Goal: Task Accomplishment & Management: Complete application form

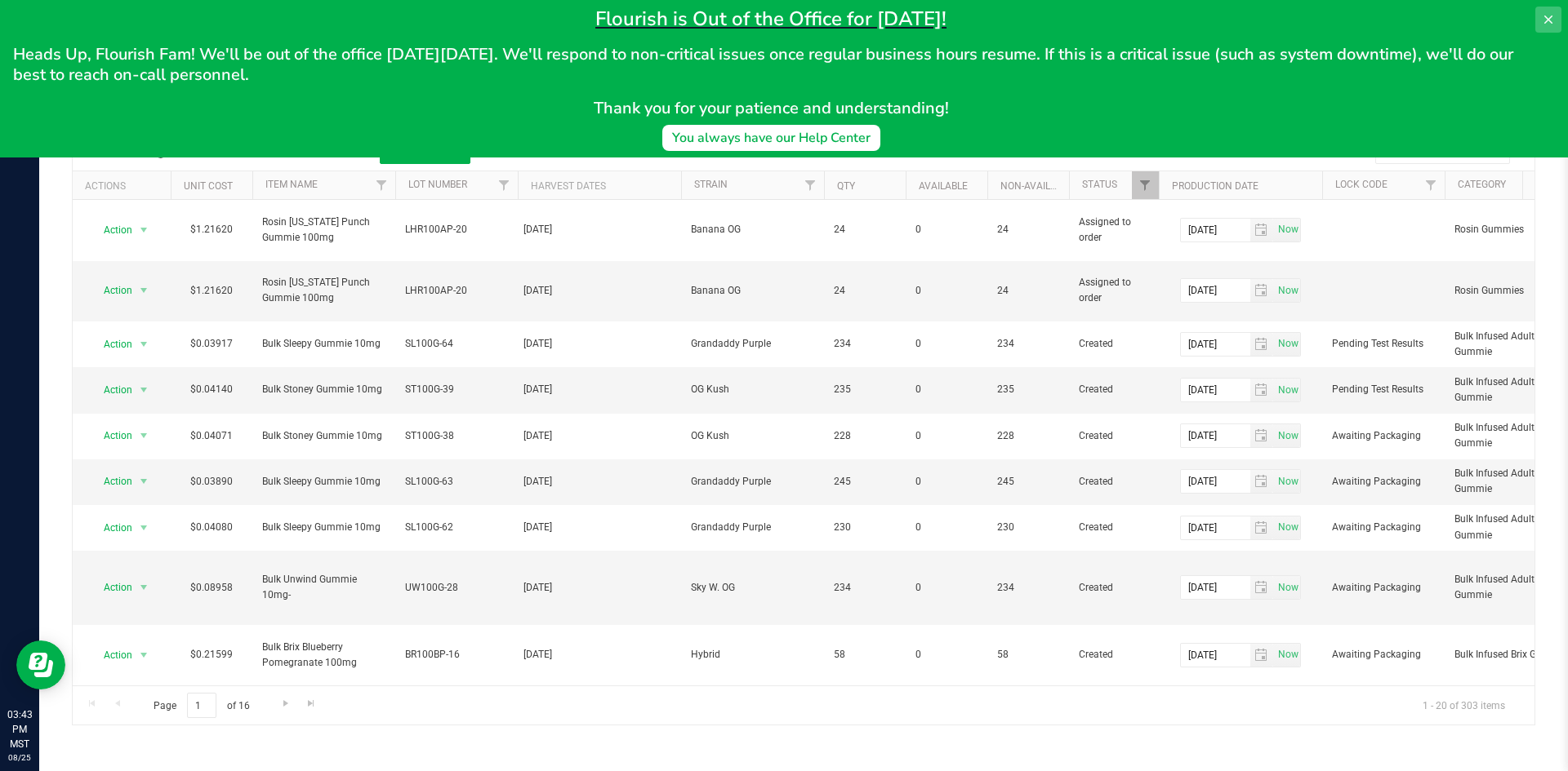
click at [1544, 20] on icon at bounding box center [1548, 20] width 13 height 13
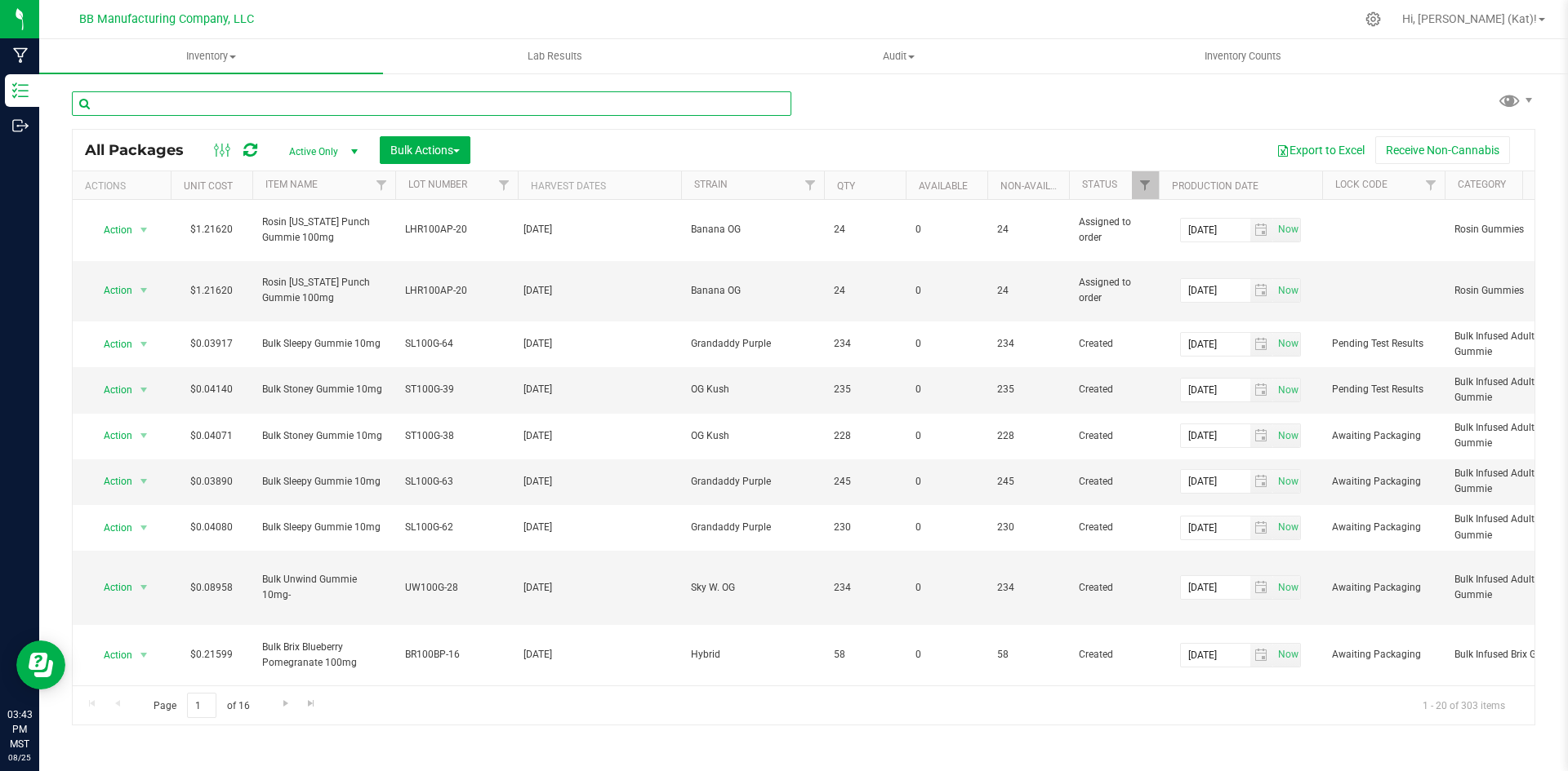
click at [359, 100] on input "text" at bounding box center [432, 103] width 720 height 24
type input "sl100g-64"
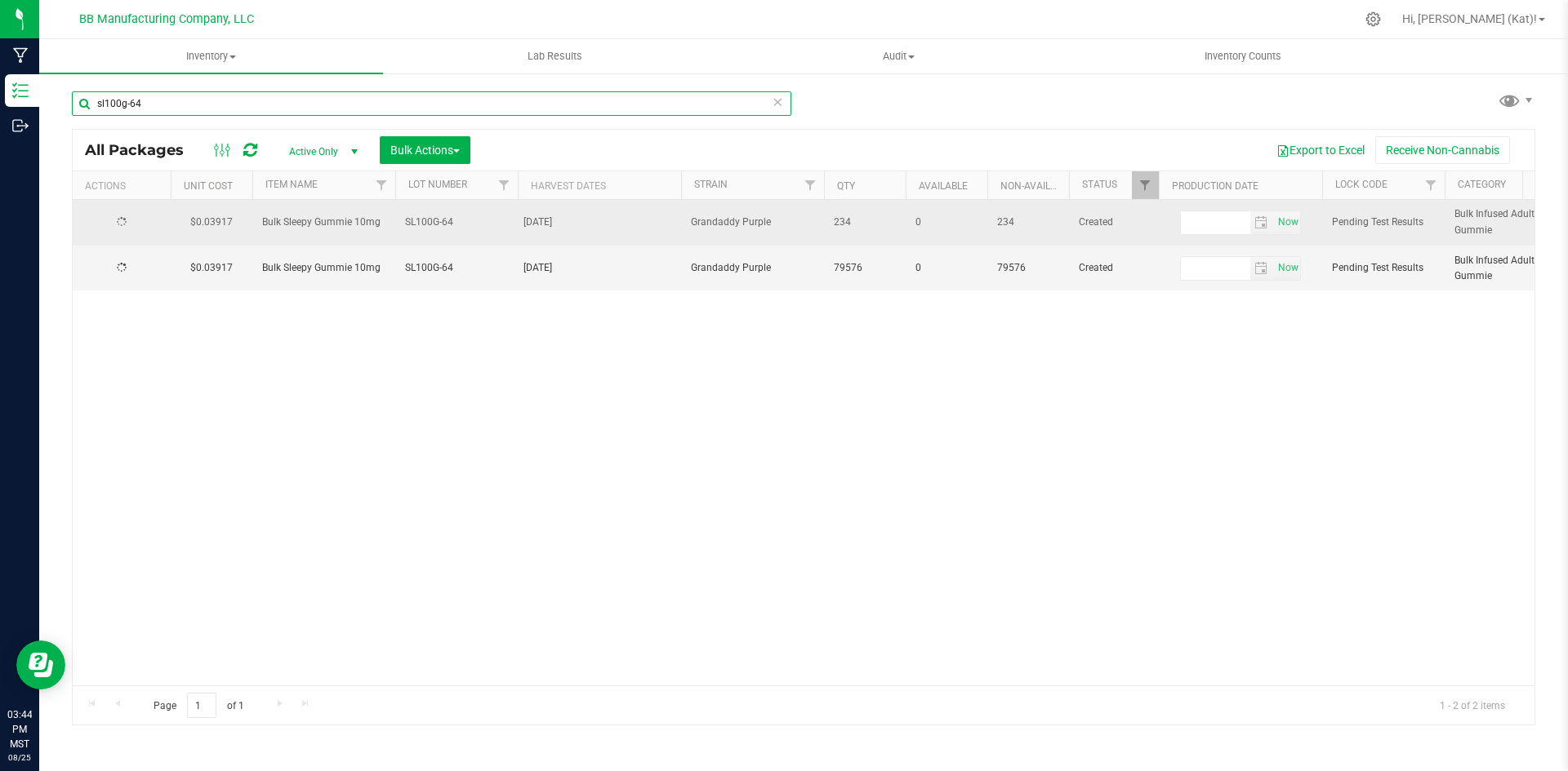
type input "[DATE]"
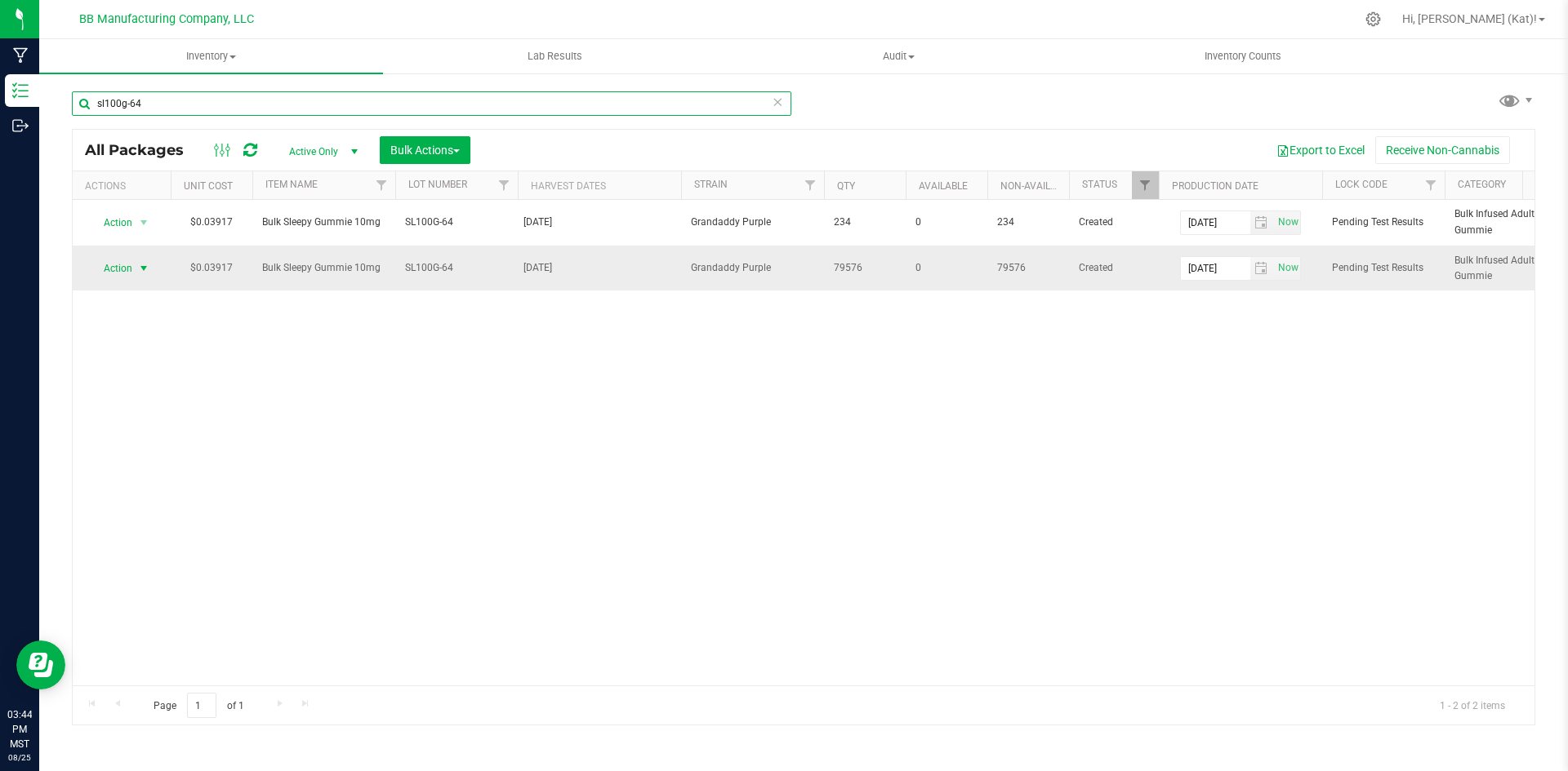
type input "sl100g-64"
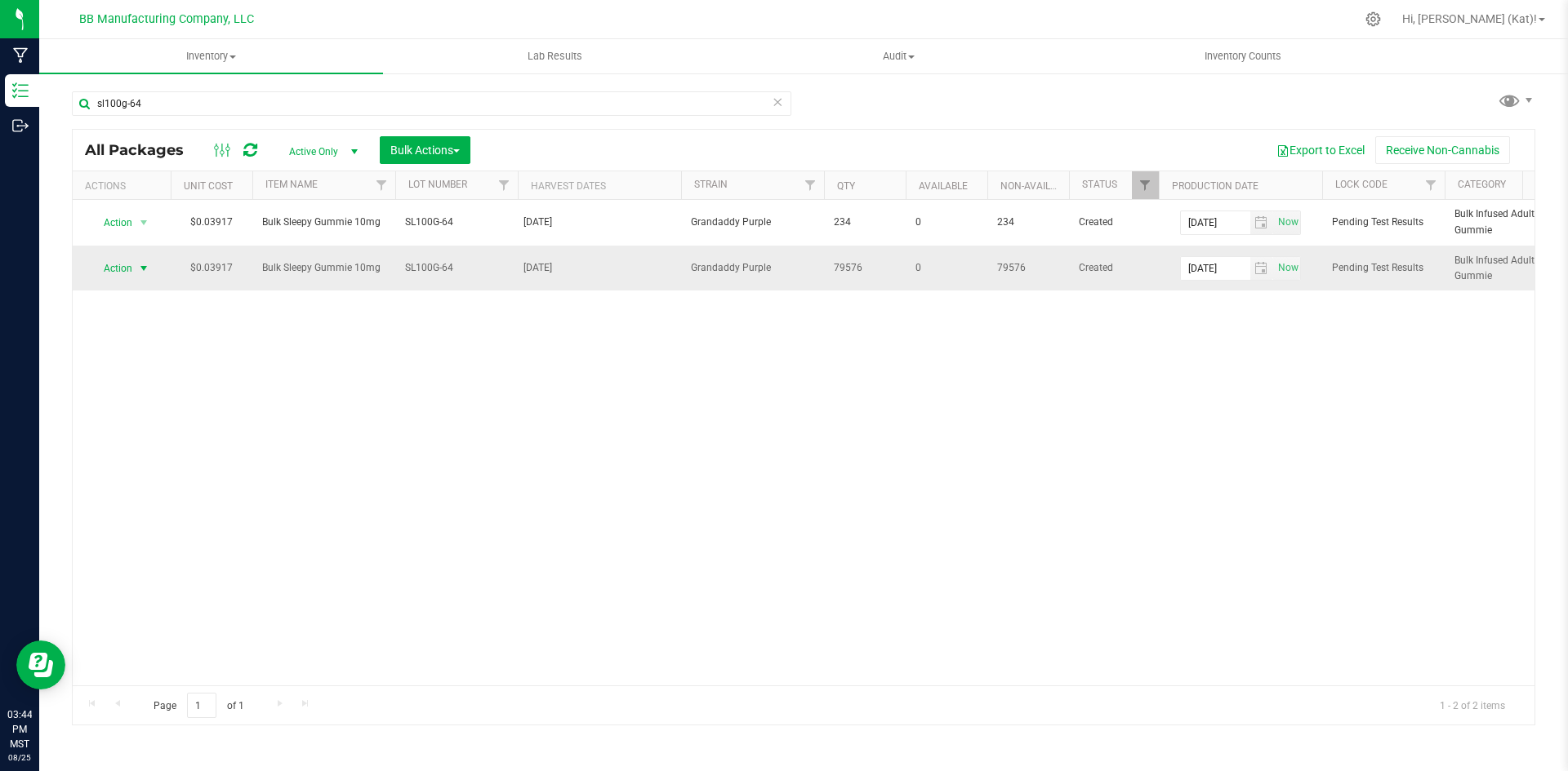
click at [123, 265] on span "Action" at bounding box center [110, 268] width 44 height 23
click at [167, 498] on li "Unlock package" at bounding box center [141, 510] width 103 height 24
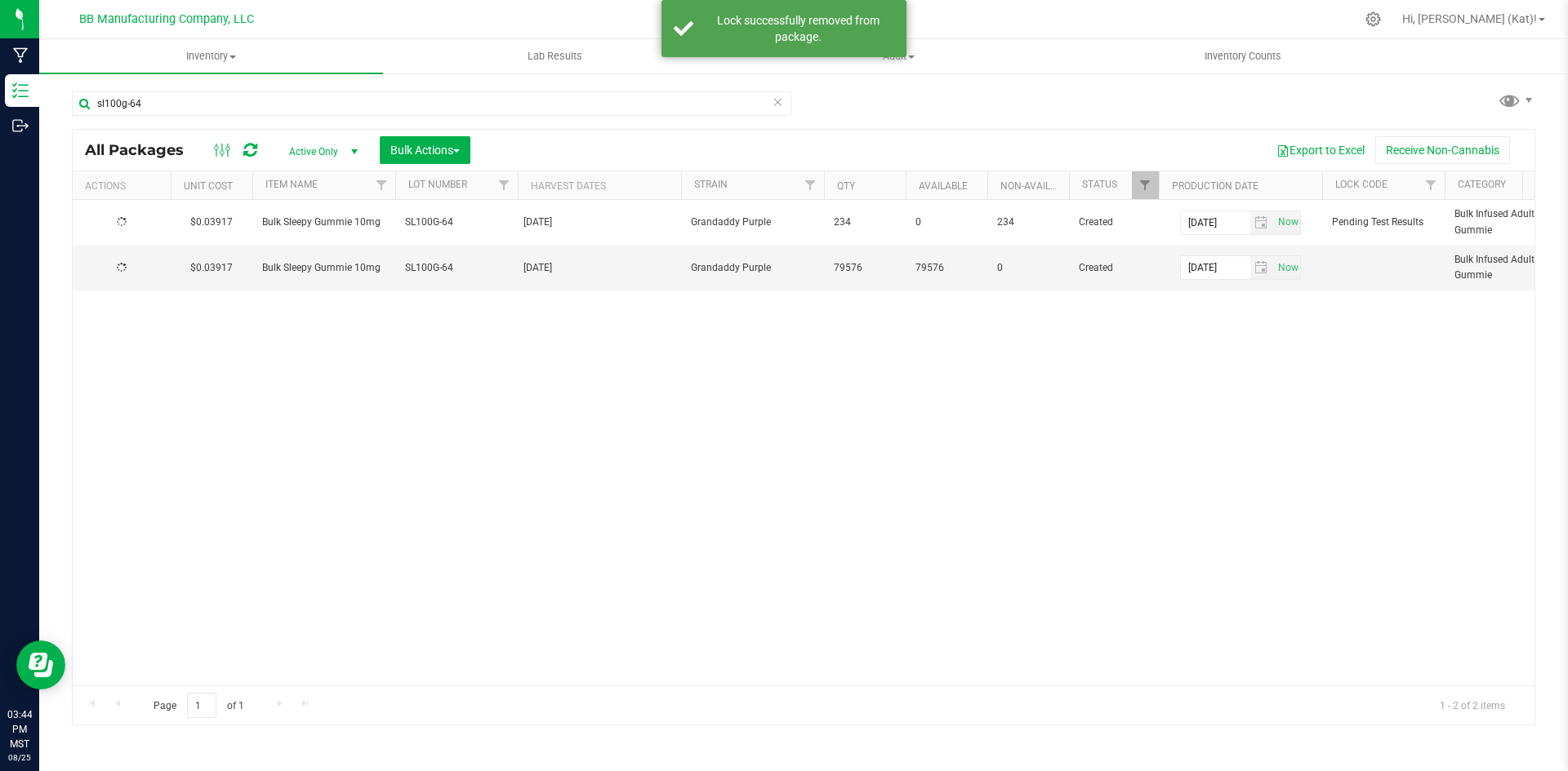
click at [128, 220] on div at bounding box center [122, 222] width 79 height 16
click at [128, 220] on span "Action" at bounding box center [110, 222] width 44 height 23
click at [146, 453] on li "Unlock package" at bounding box center [141, 464] width 103 height 24
click at [130, 271] on span "Action" at bounding box center [110, 267] width 44 height 23
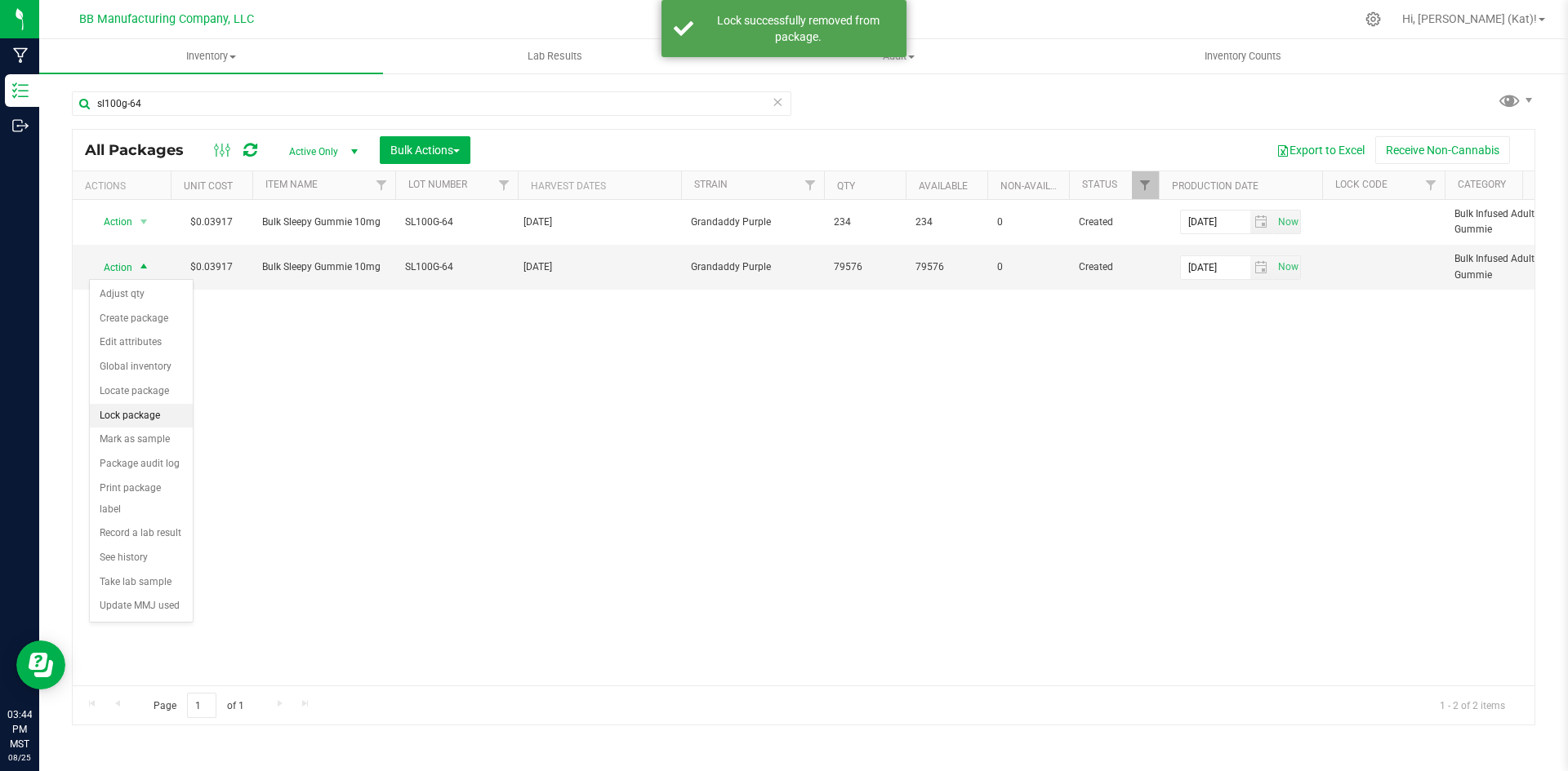
click at [146, 420] on li "Lock package" at bounding box center [141, 416] width 103 height 24
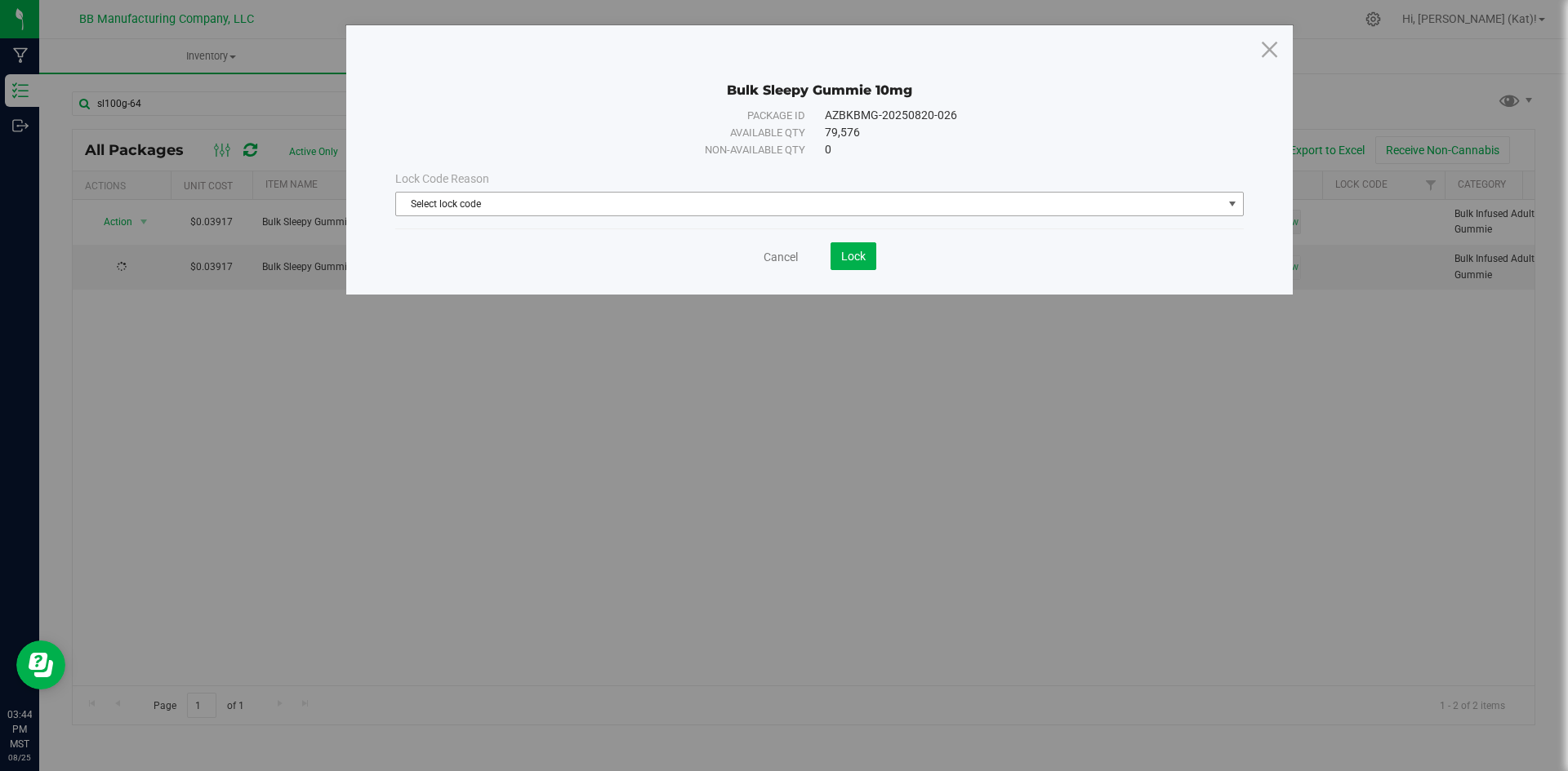
click at [709, 206] on span "Select lock code" at bounding box center [809, 203] width 827 height 23
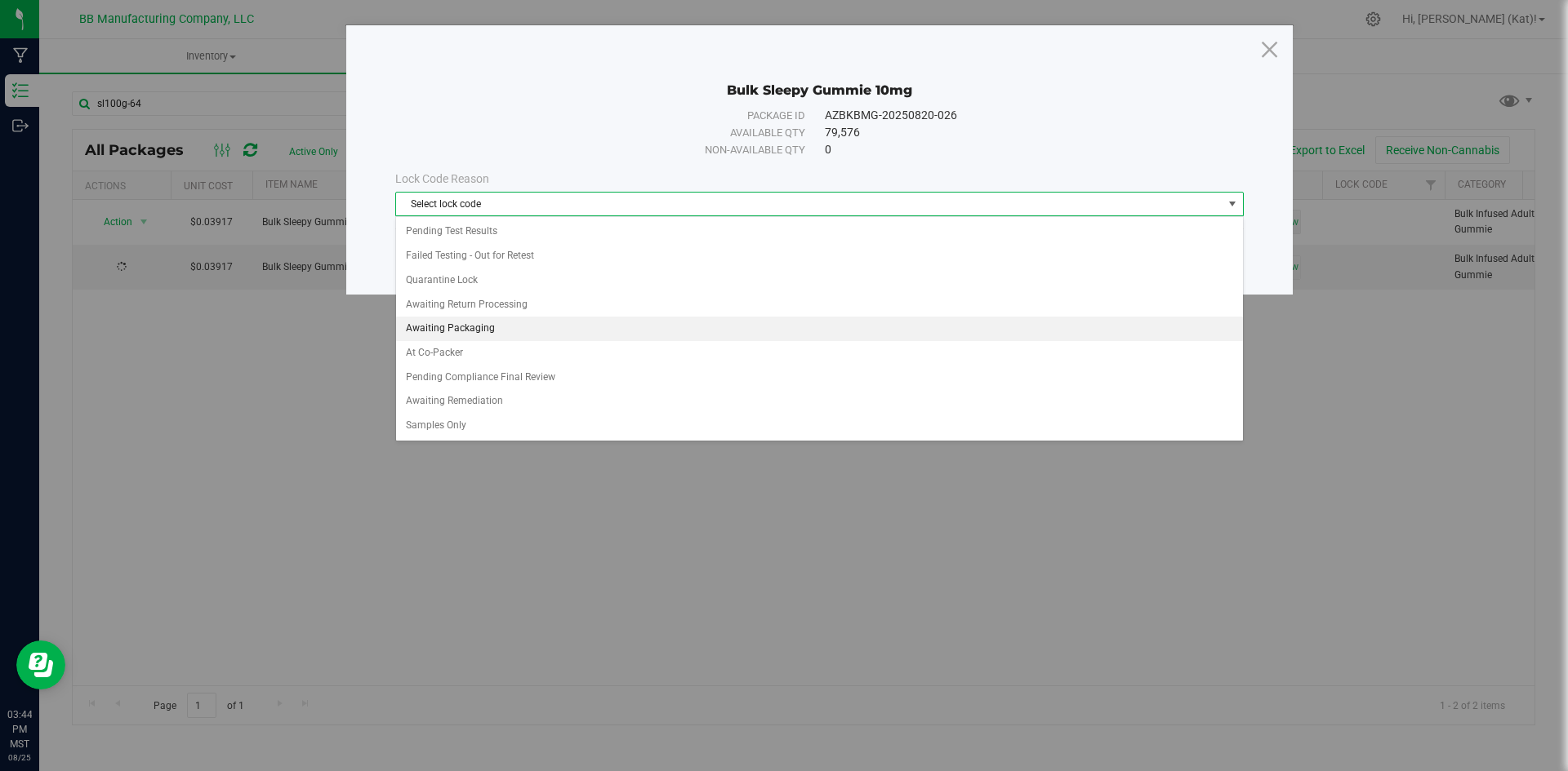
click at [489, 319] on li "Awaiting Packaging" at bounding box center [819, 329] width 847 height 24
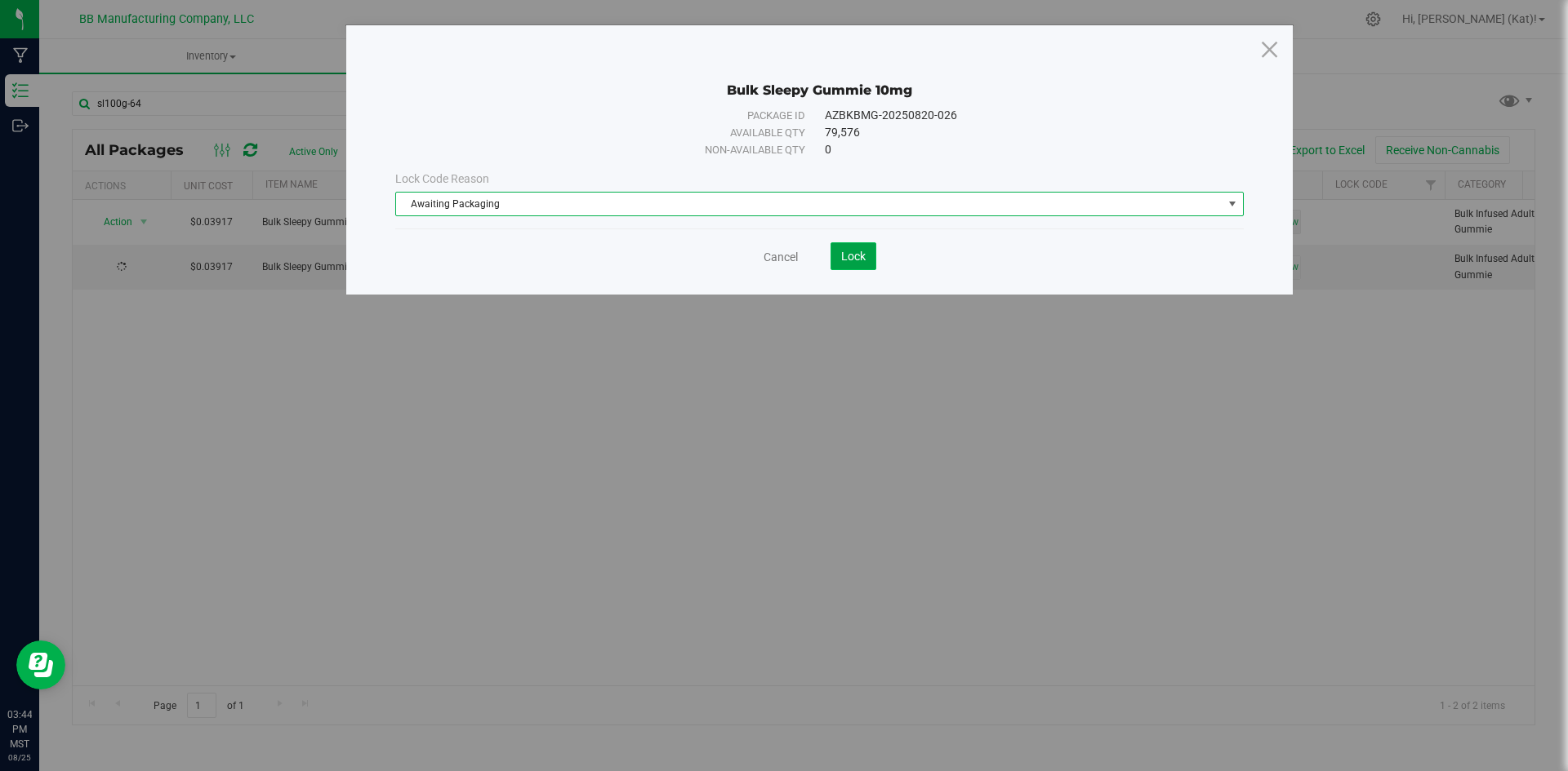
click at [858, 261] on span "Lock" at bounding box center [853, 257] width 24 height 13
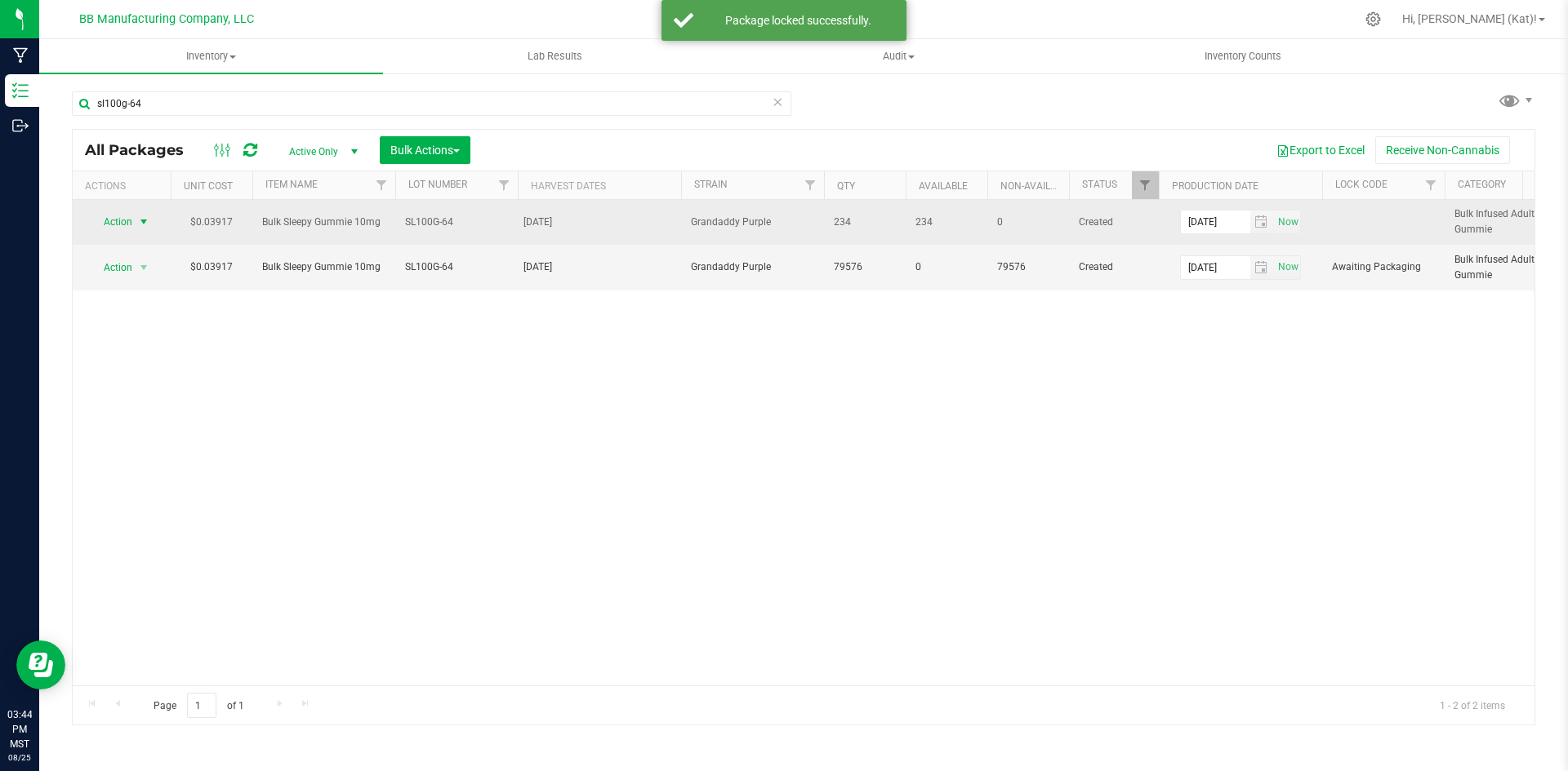
drag, startPoint x: 136, startPoint y: 225, endPoint x: 128, endPoint y: 222, distance: 8.5
click at [128, 222] on span "Action" at bounding box center [110, 222] width 44 height 23
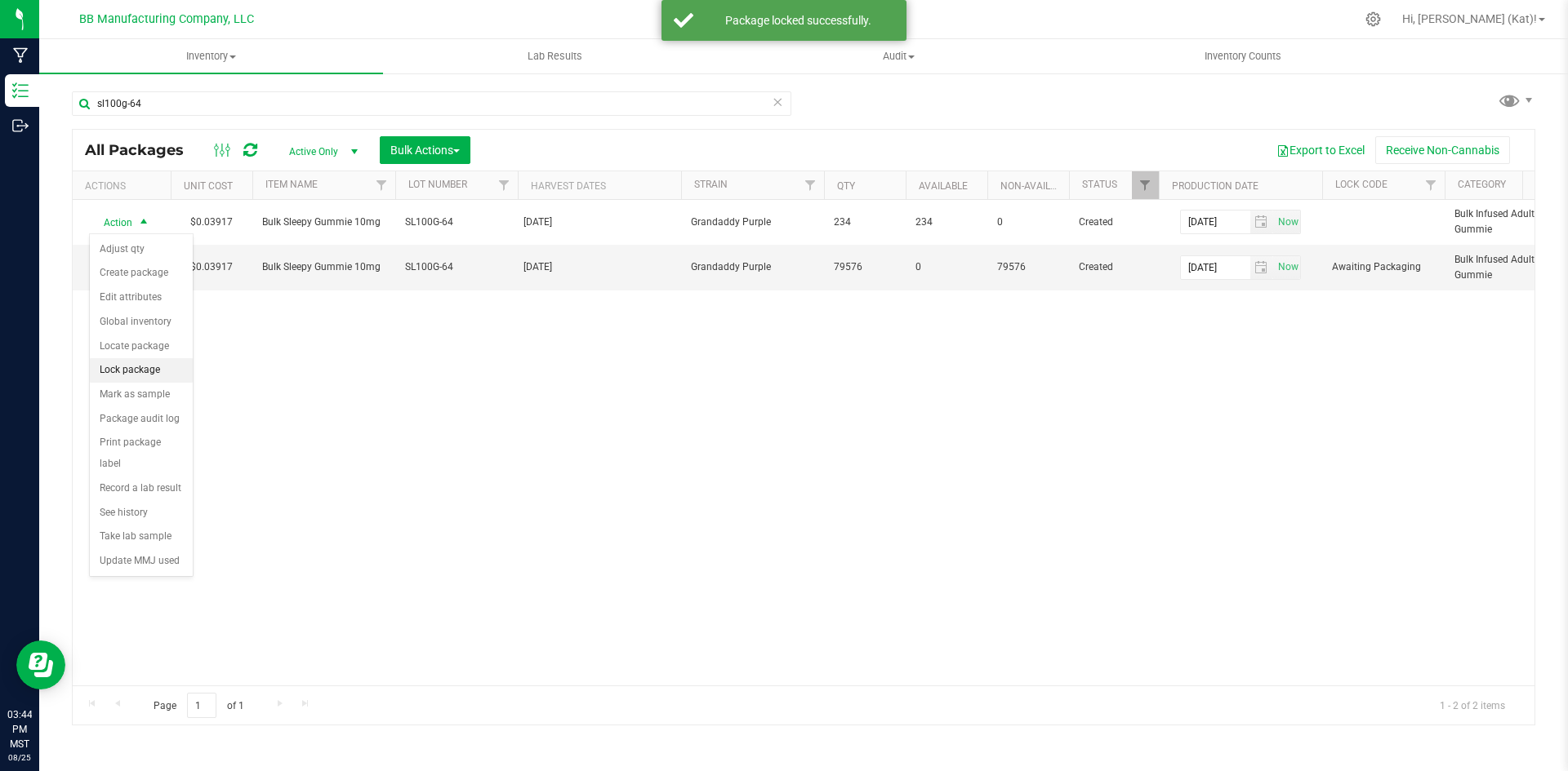
click at [147, 370] on li "Lock package" at bounding box center [141, 370] width 103 height 24
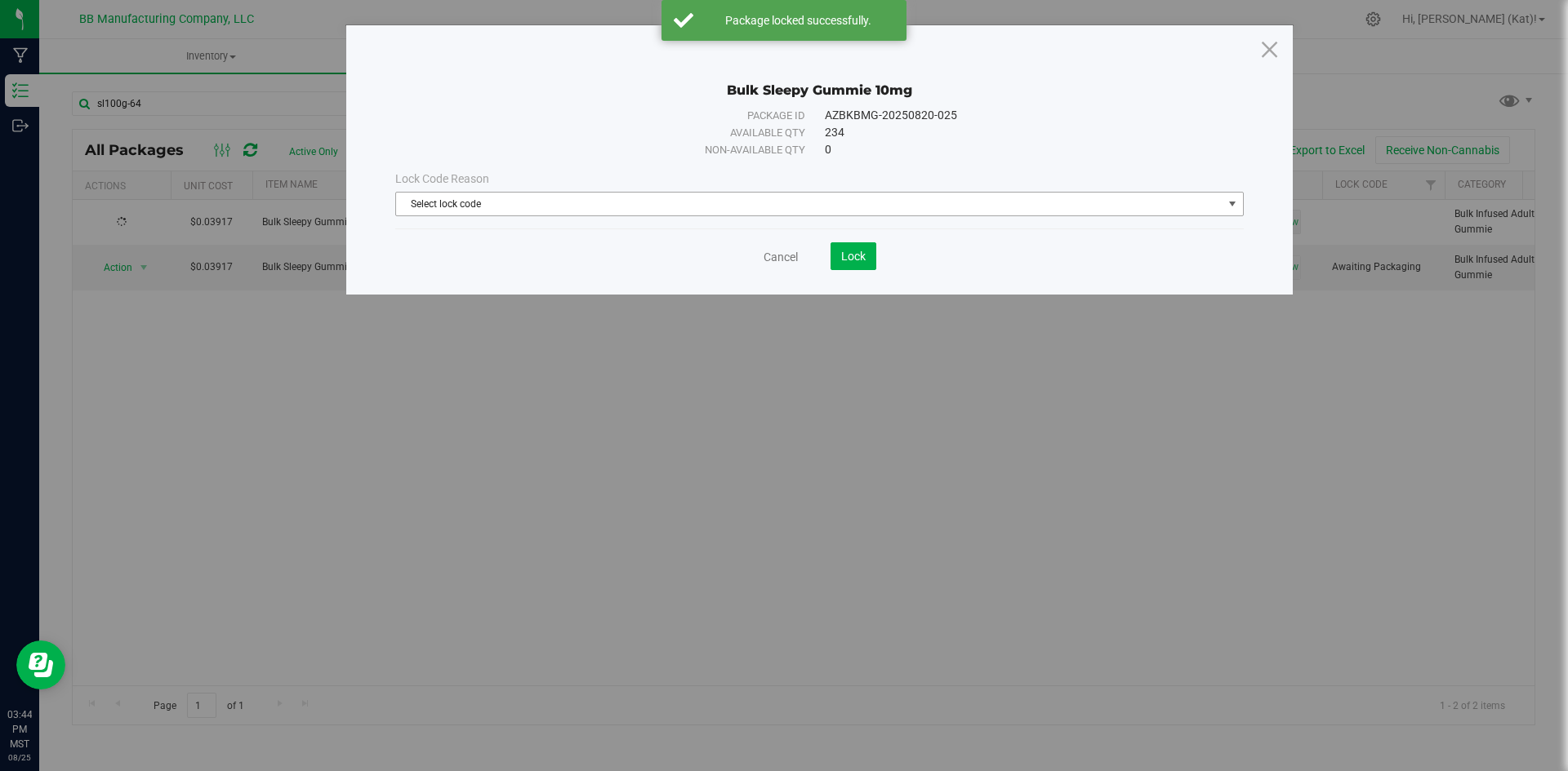
click at [951, 207] on span "Select lock code" at bounding box center [809, 203] width 827 height 23
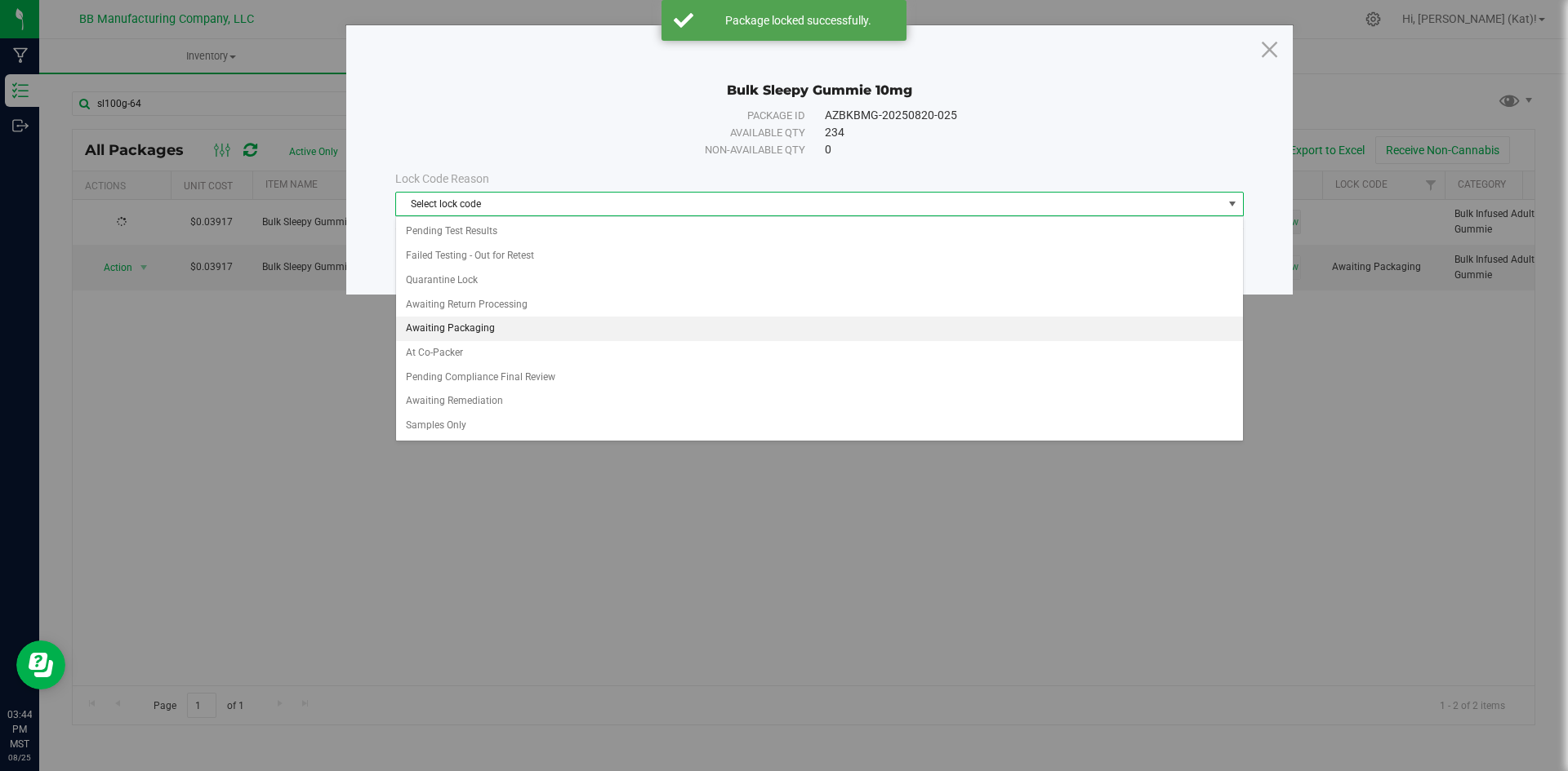
click at [492, 327] on li "Awaiting Packaging" at bounding box center [819, 329] width 847 height 24
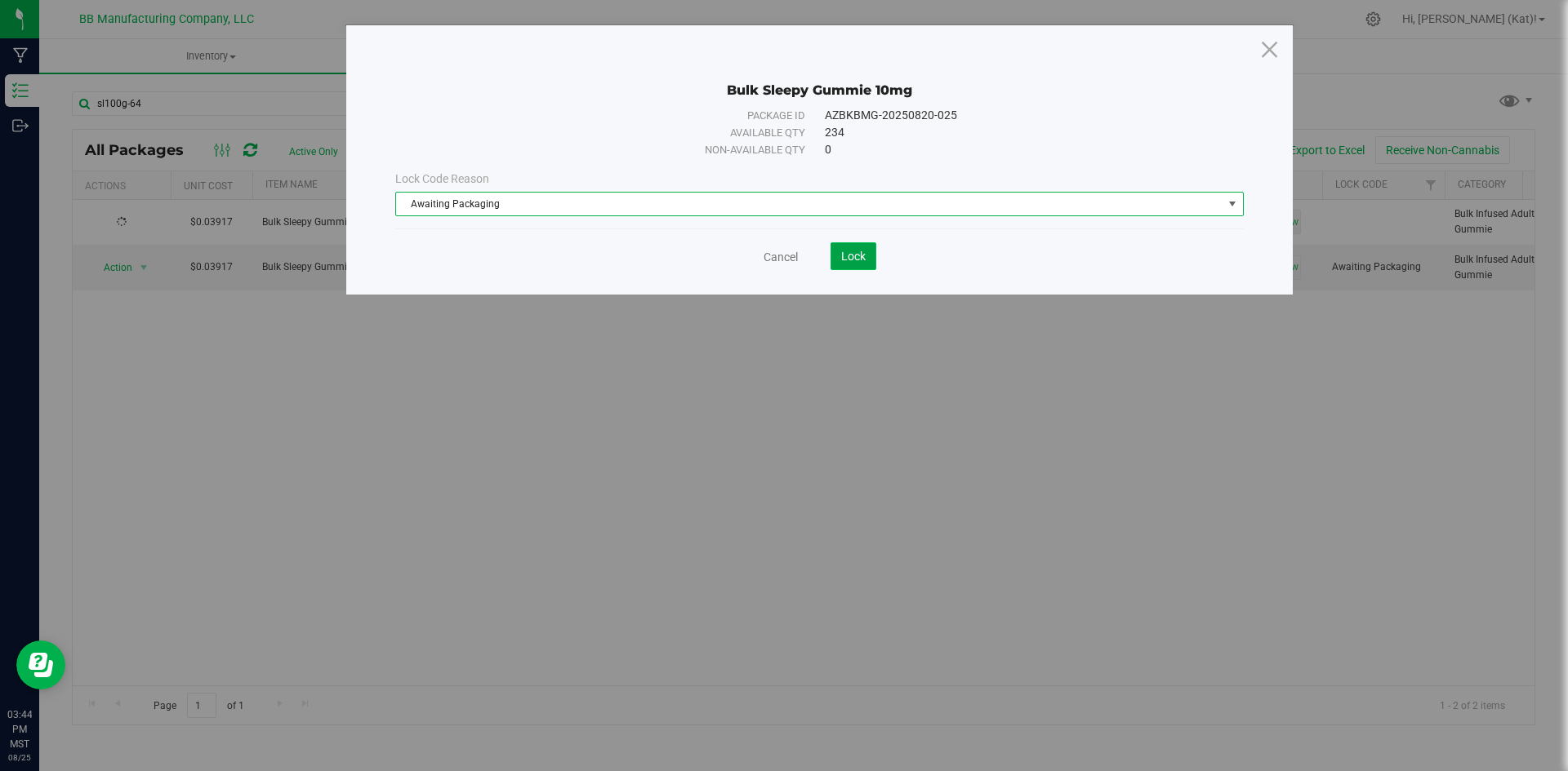
click at [838, 258] on button "Lock" at bounding box center [853, 256] width 46 height 28
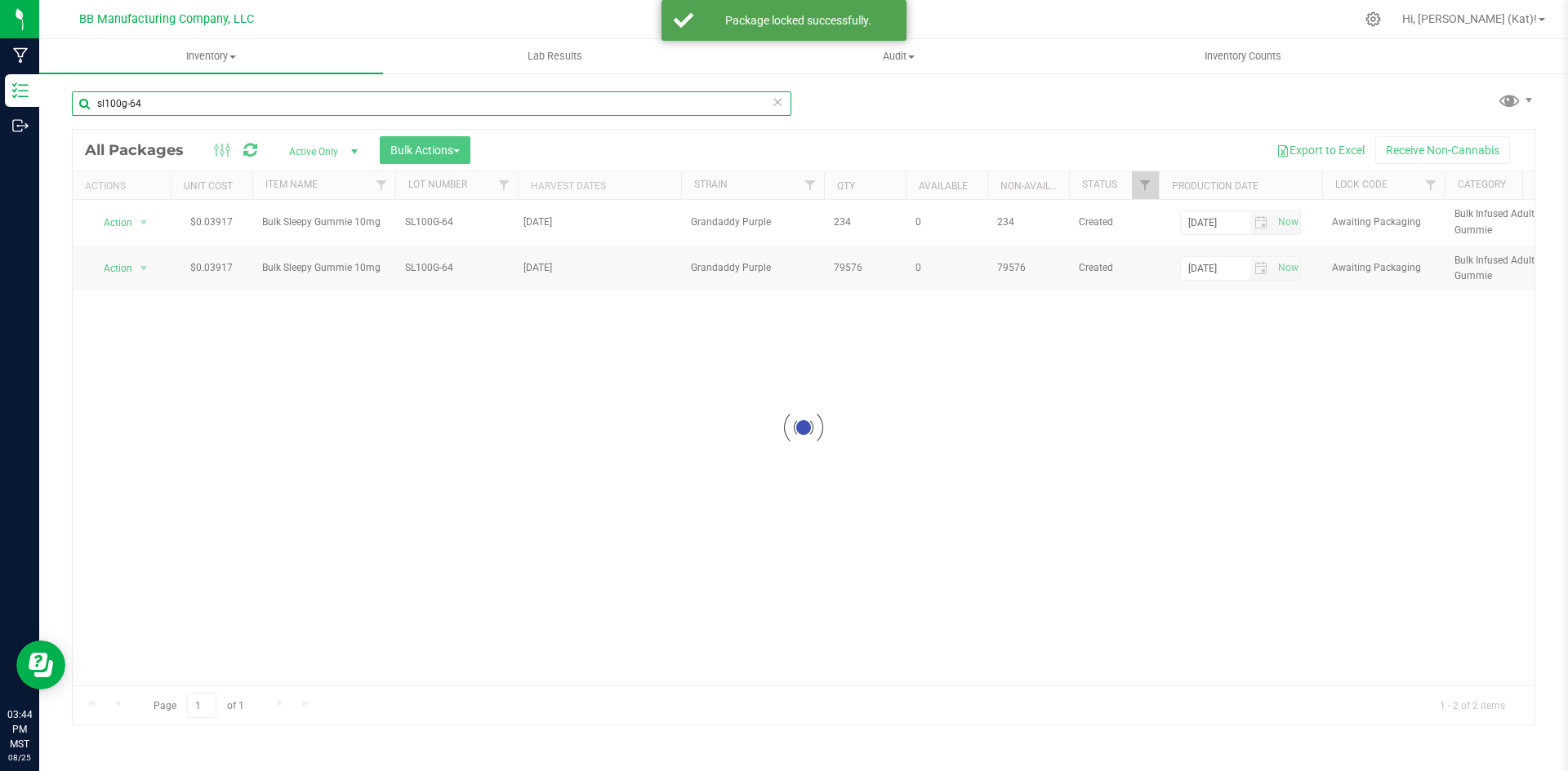
click at [180, 101] on input "sl100g-64" at bounding box center [432, 103] width 720 height 24
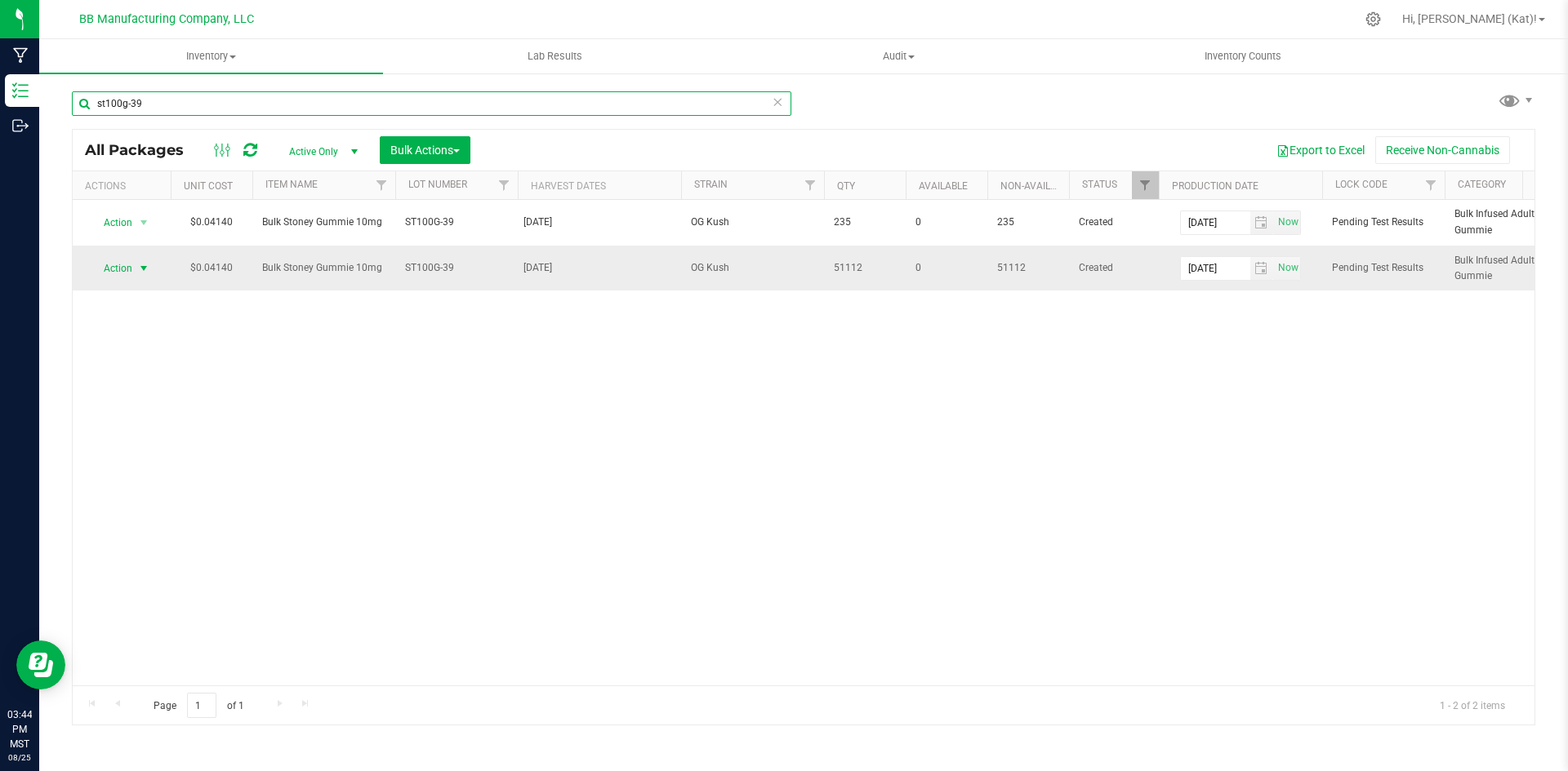
type input "st100g-39"
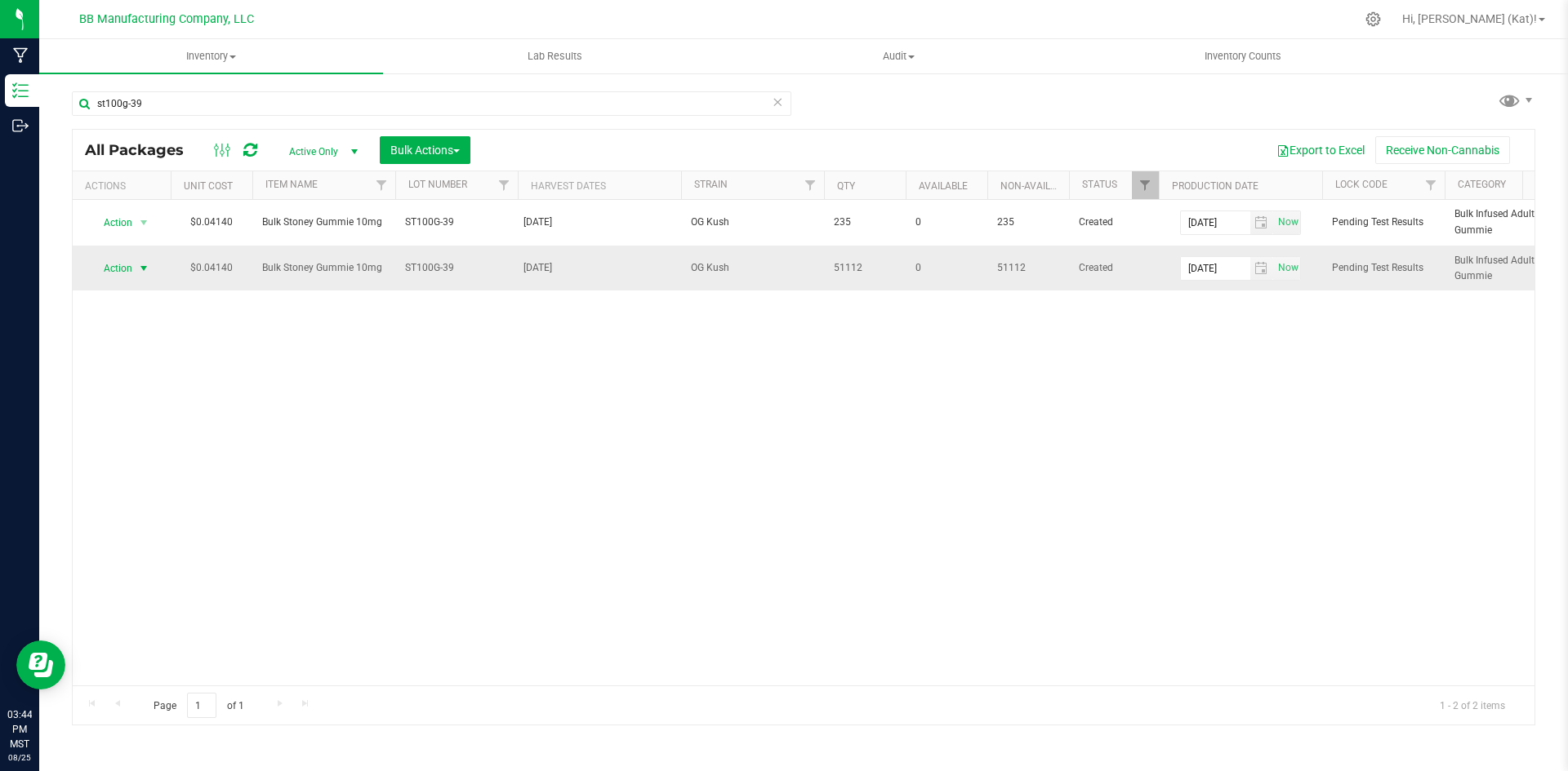
click at [126, 268] on span "Action" at bounding box center [110, 268] width 44 height 23
click at [142, 498] on li "Unlock package" at bounding box center [141, 510] width 103 height 24
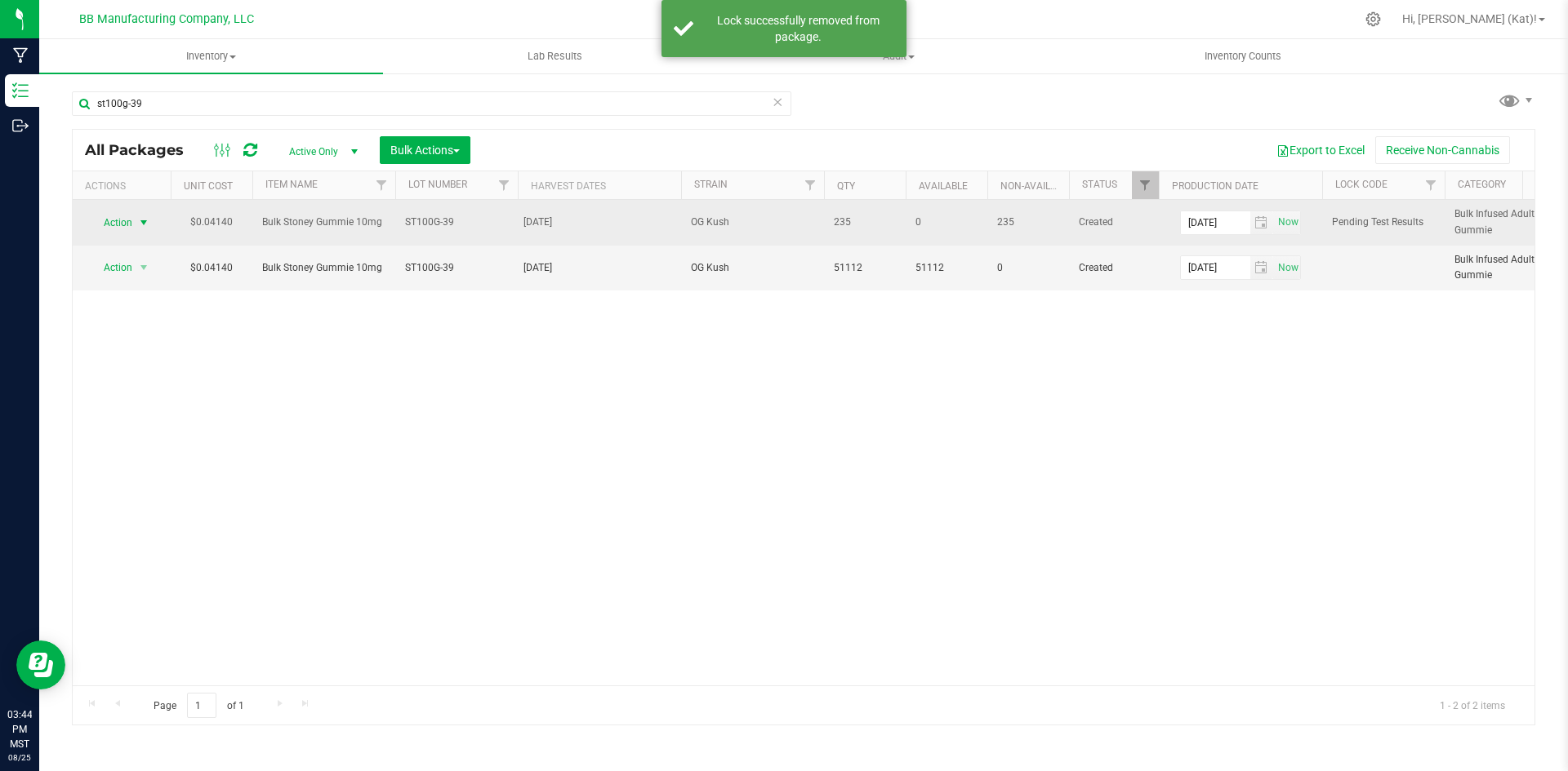
click at [135, 222] on span "select" at bounding box center [144, 222] width 20 height 23
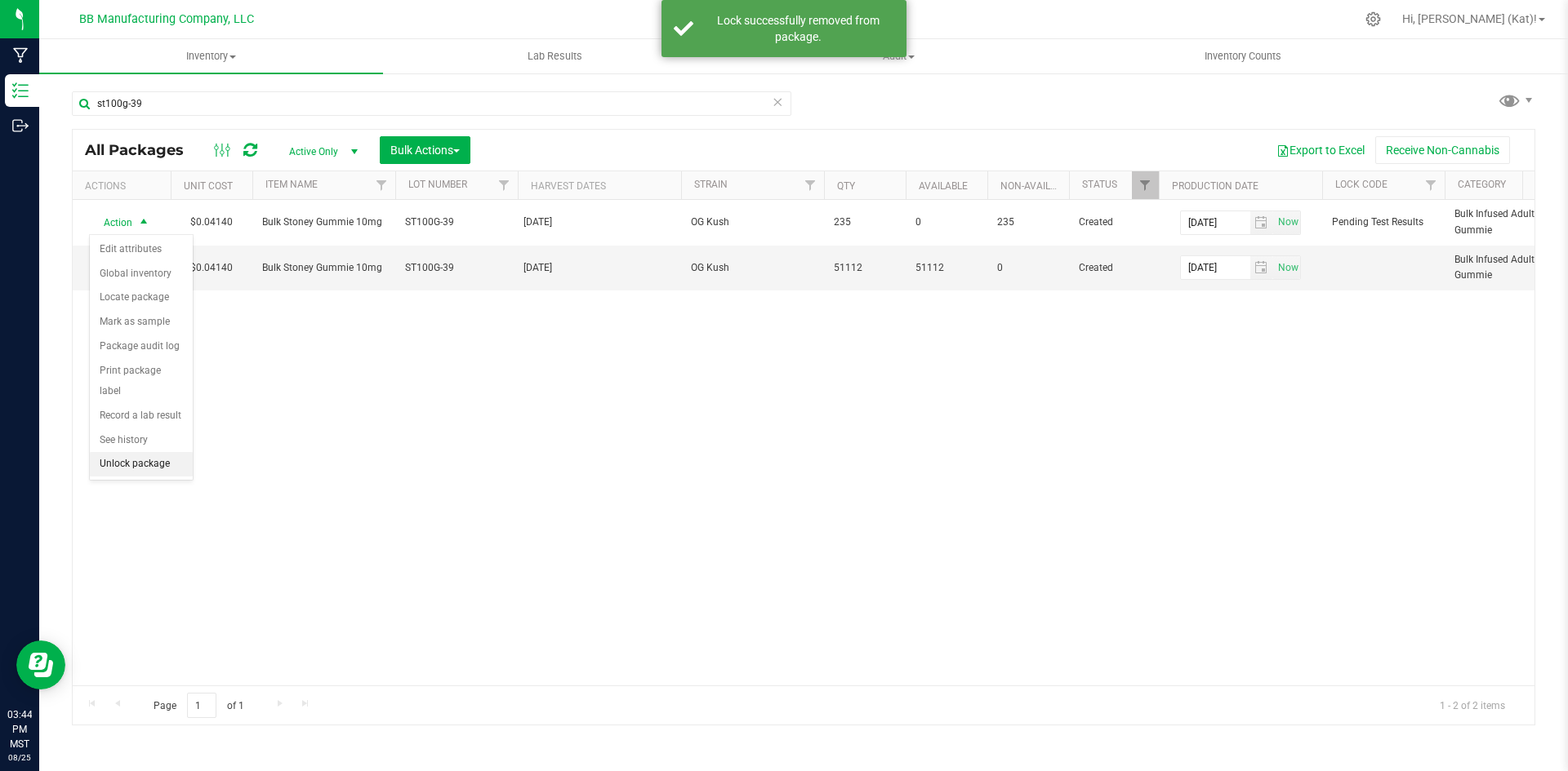
click at [158, 452] on li "Unlock package" at bounding box center [141, 464] width 103 height 24
click at [131, 272] on span "Action" at bounding box center [110, 267] width 44 height 23
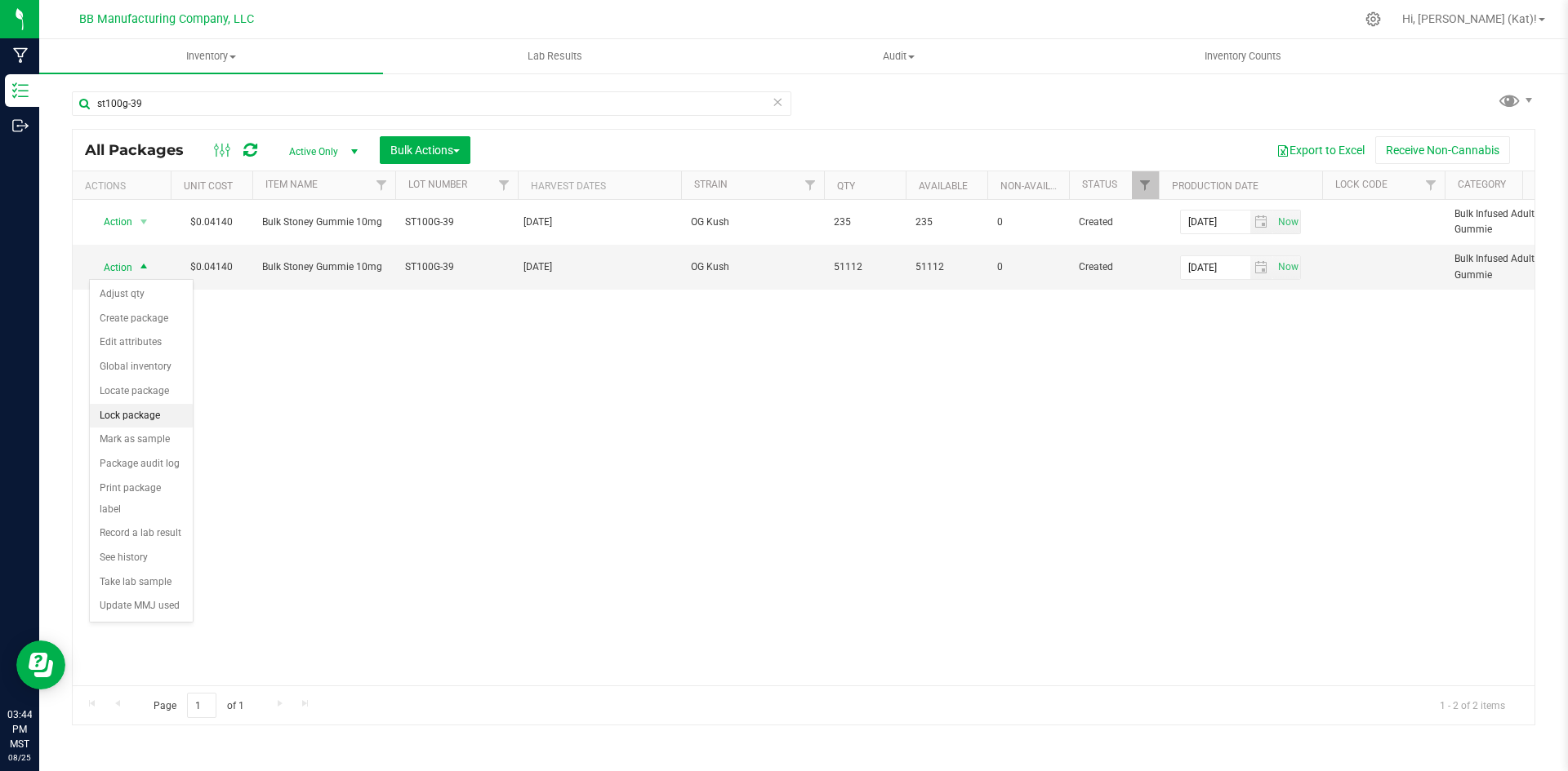
click at [140, 421] on li "Lock package" at bounding box center [141, 416] width 103 height 24
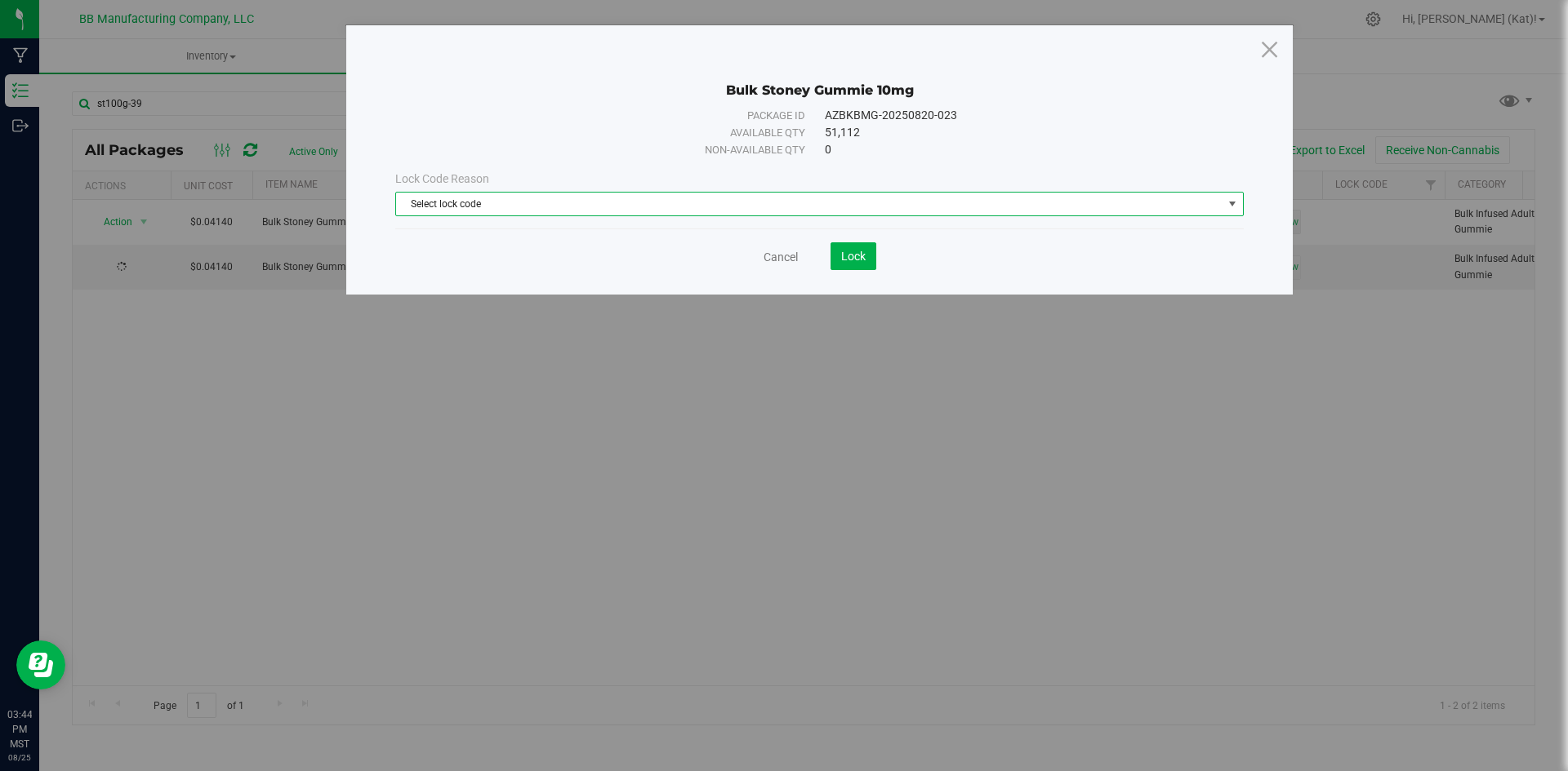
click at [595, 199] on span "Select lock code" at bounding box center [809, 203] width 827 height 23
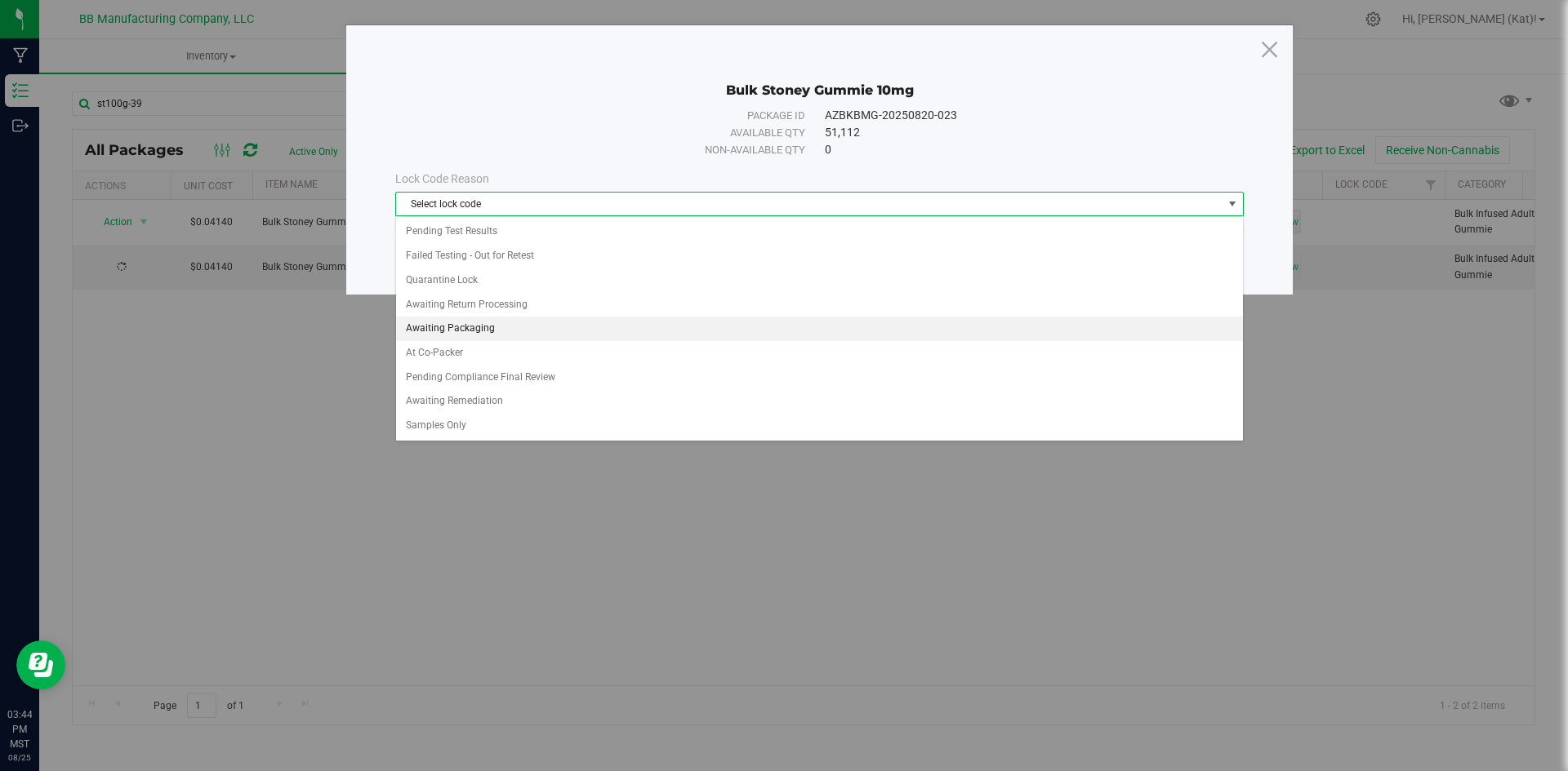
click at [489, 329] on li "Awaiting Packaging" at bounding box center [819, 329] width 847 height 24
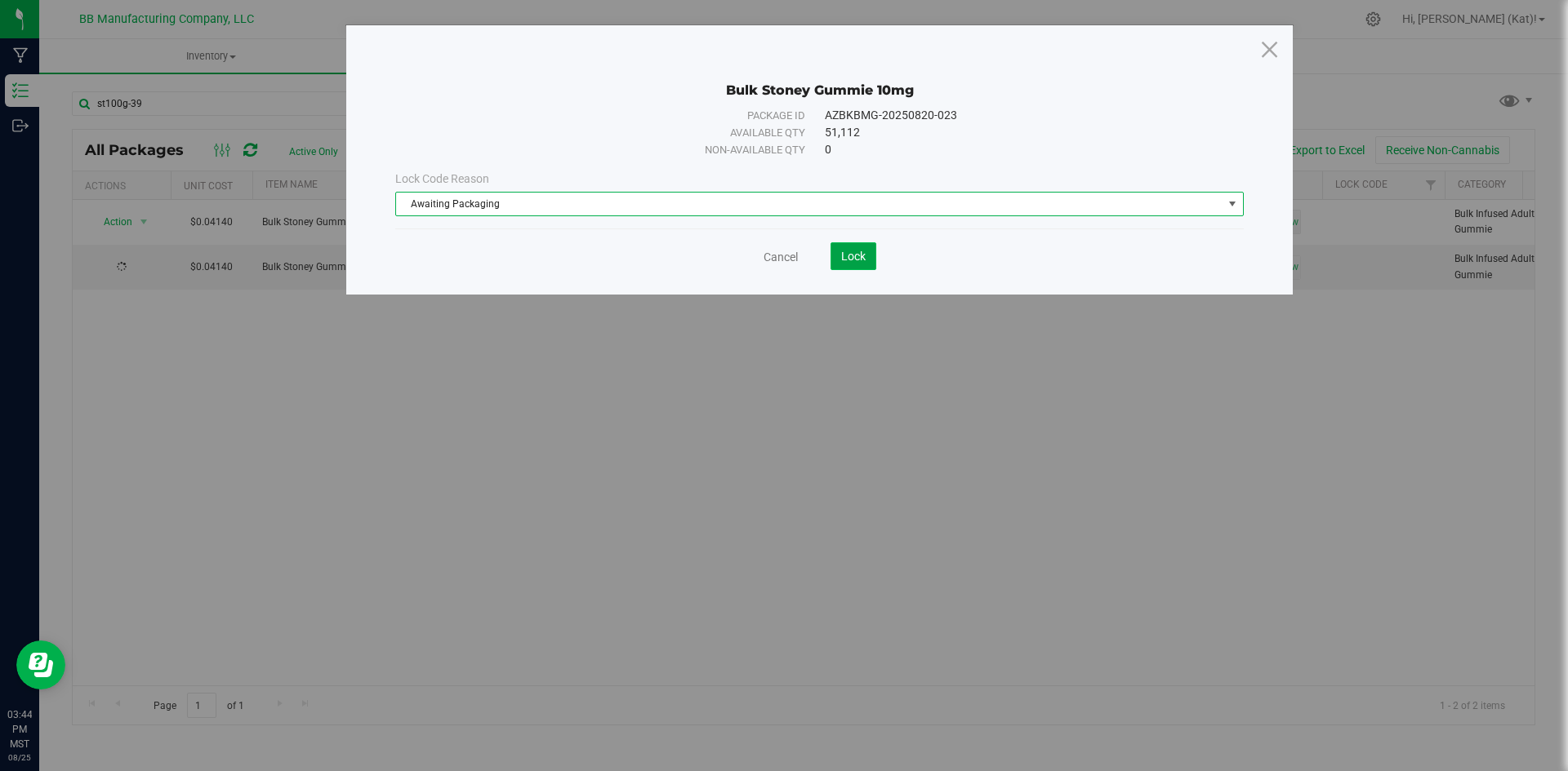
click at [846, 253] on span "Lock" at bounding box center [853, 257] width 24 height 13
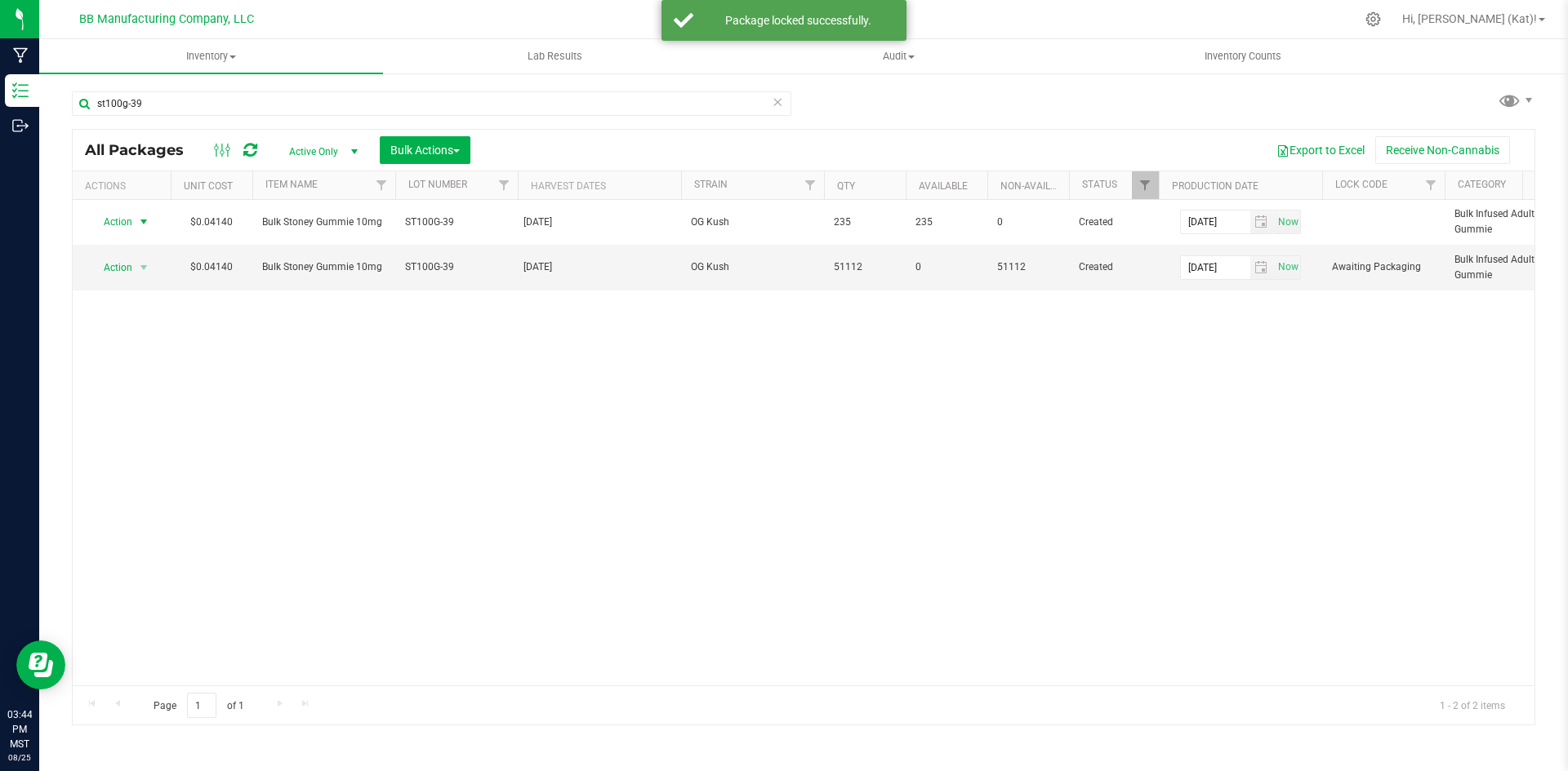
click at [131, 226] on span "Action" at bounding box center [110, 222] width 44 height 23
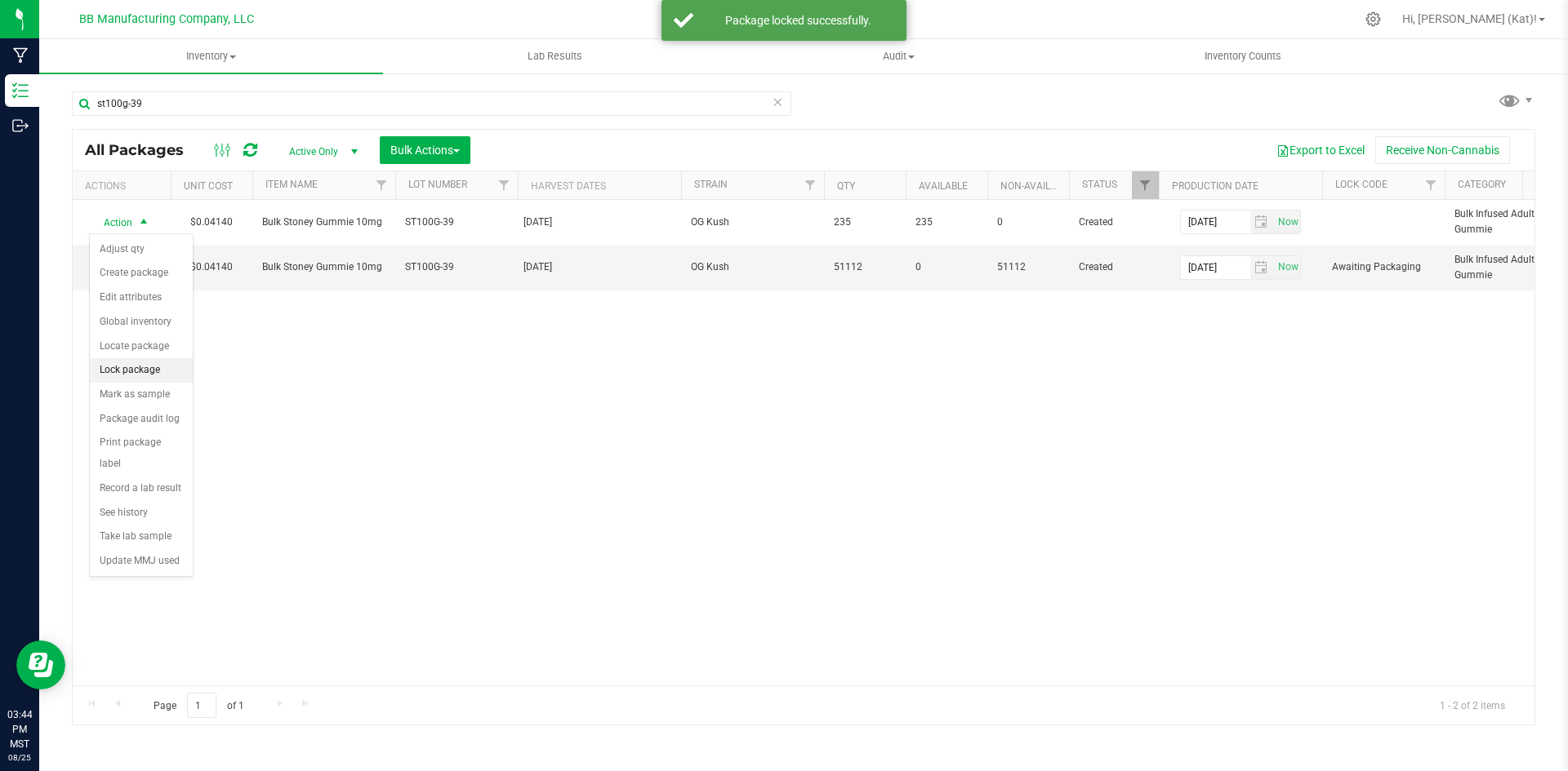
click at [148, 369] on li "Lock package" at bounding box center [141, 370] width 103 height 24
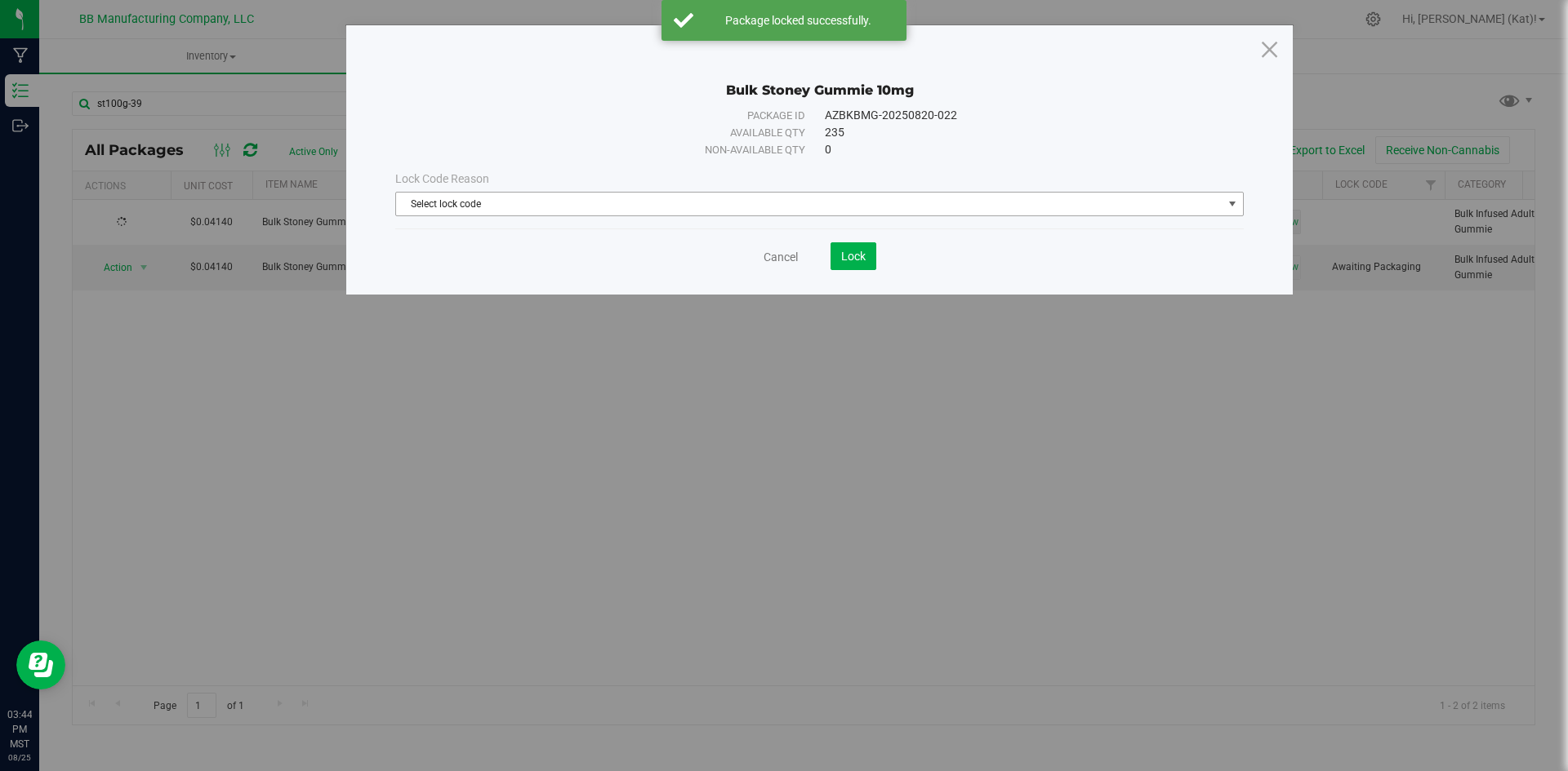
click at [792, 202] on span "Select lock code" at bounding box center [809, 203] width 827 height 23
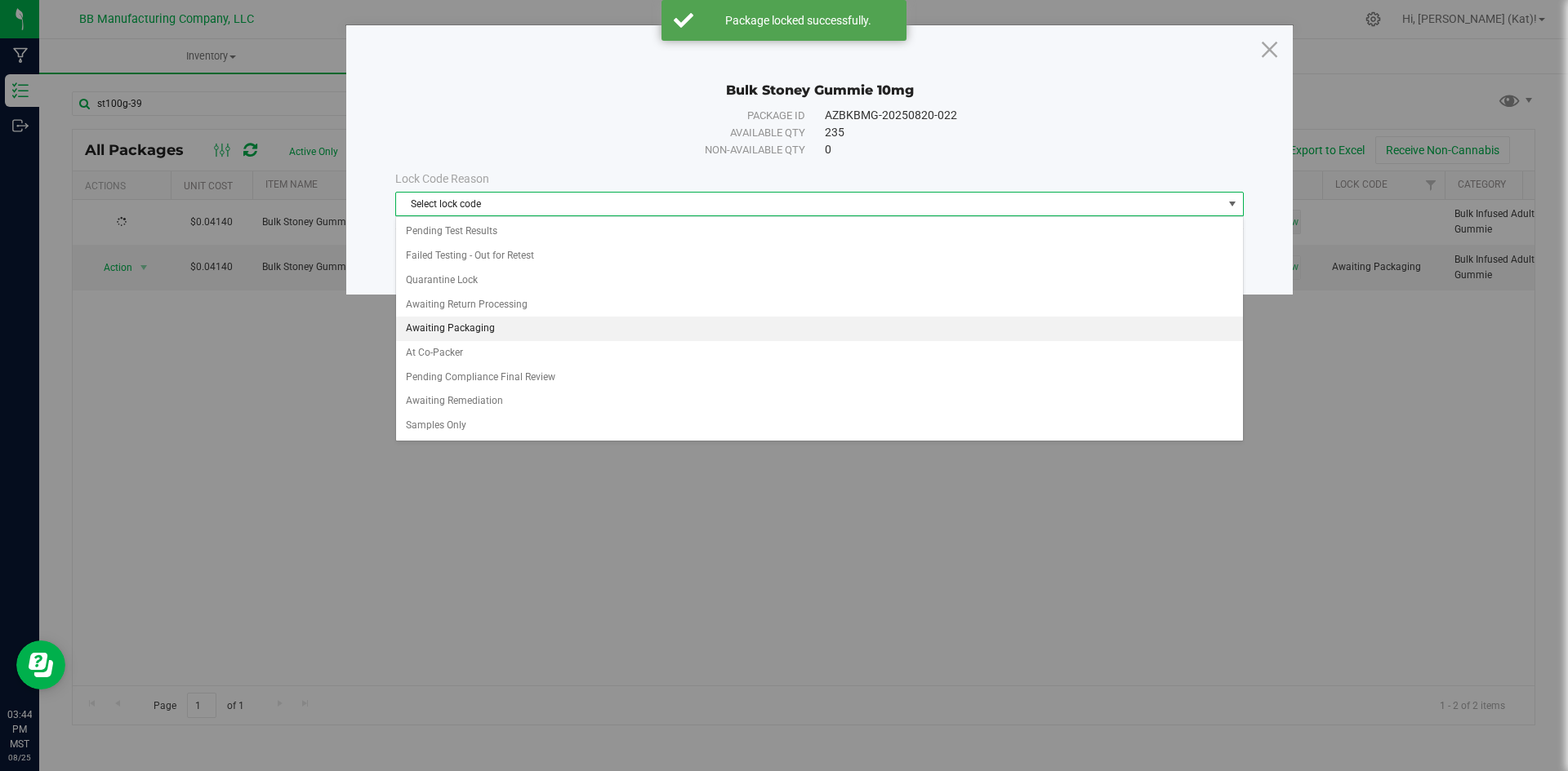
click at [491, 323] on li "Awaiting Packaging" at bounding box center [819, 329] width 847 height 24
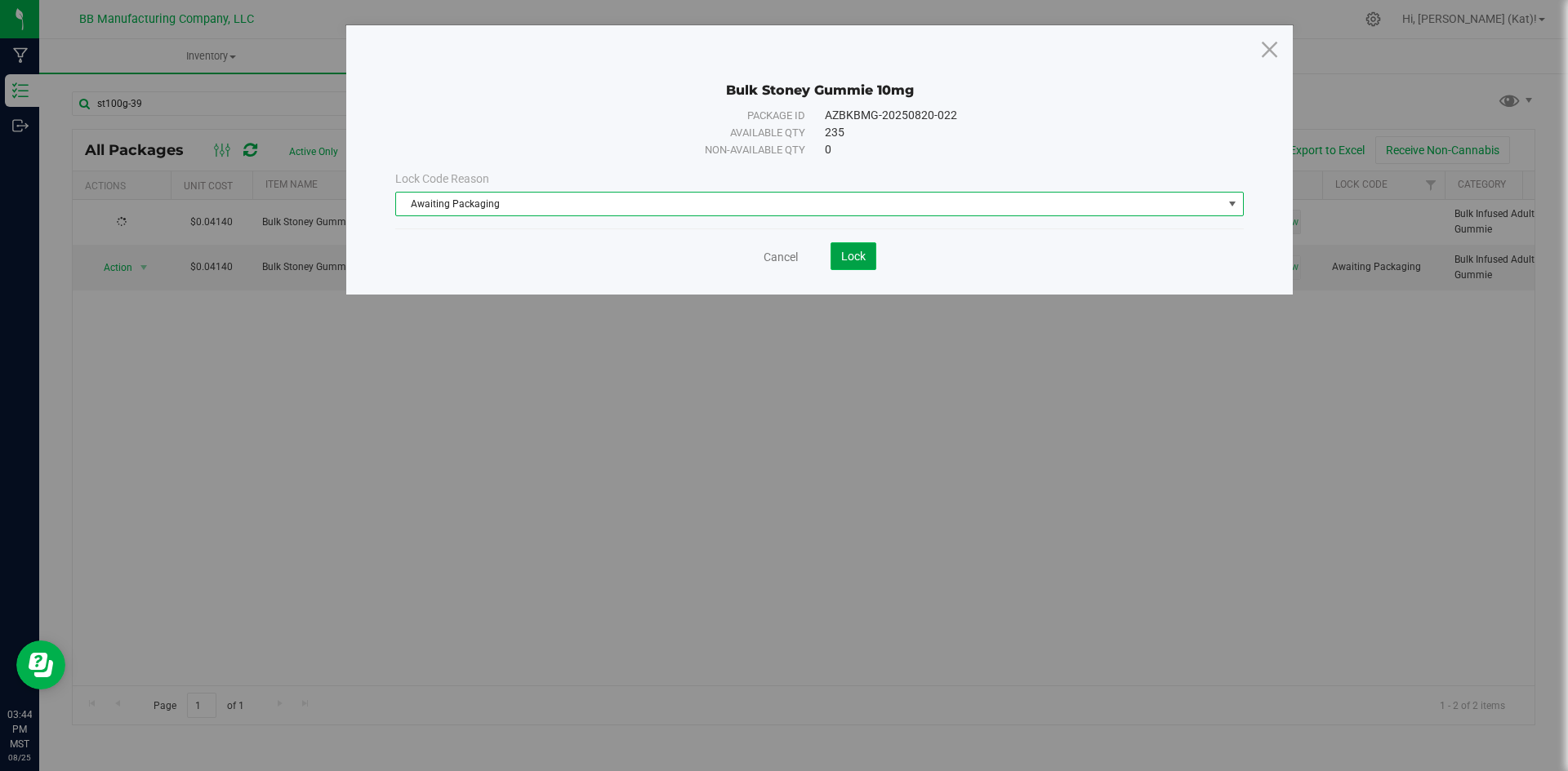
click at [858, 248] on button "Lock" at bounding box center [853, 256] width 46 height 28
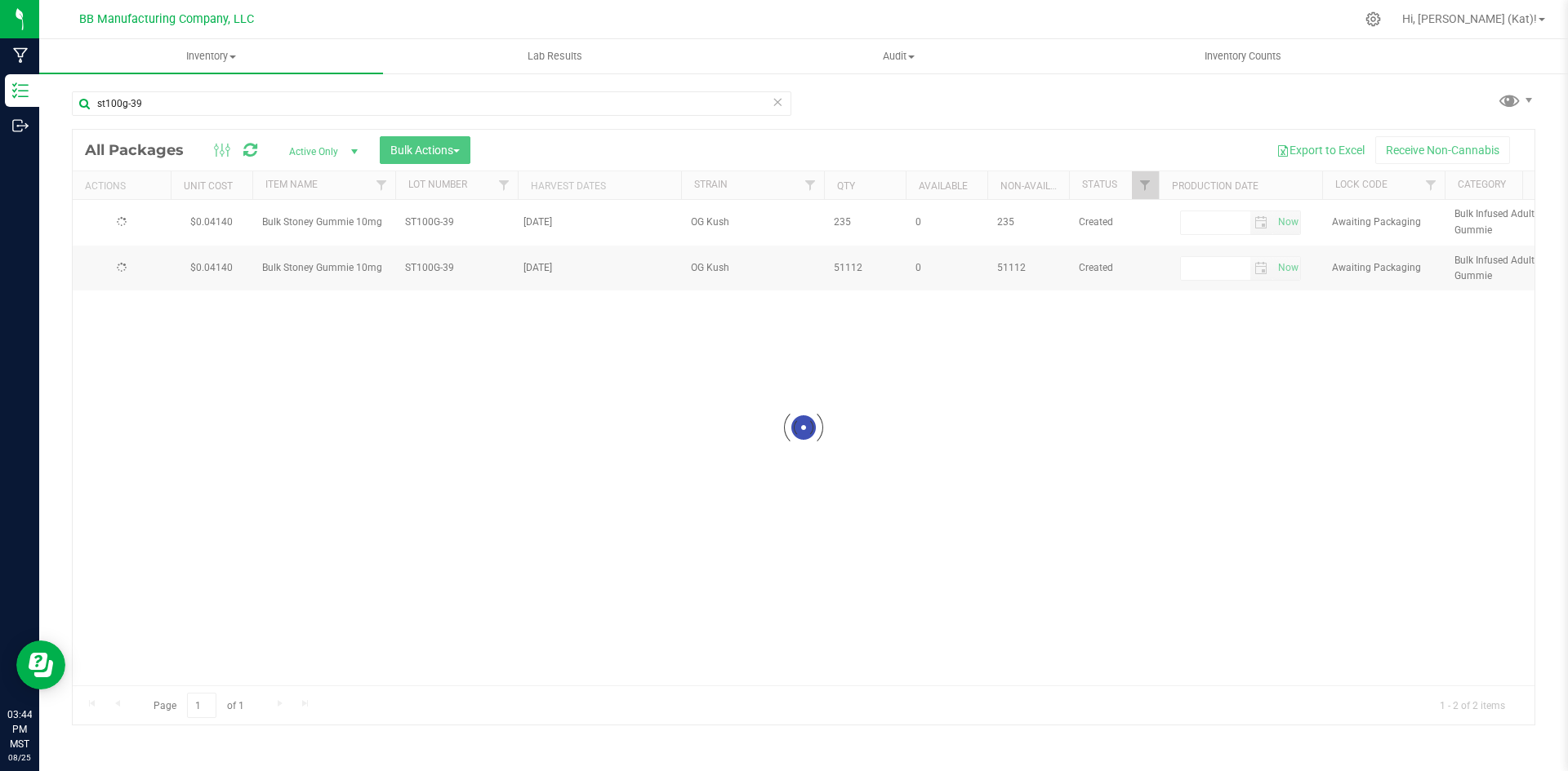
type input "[DATE]"
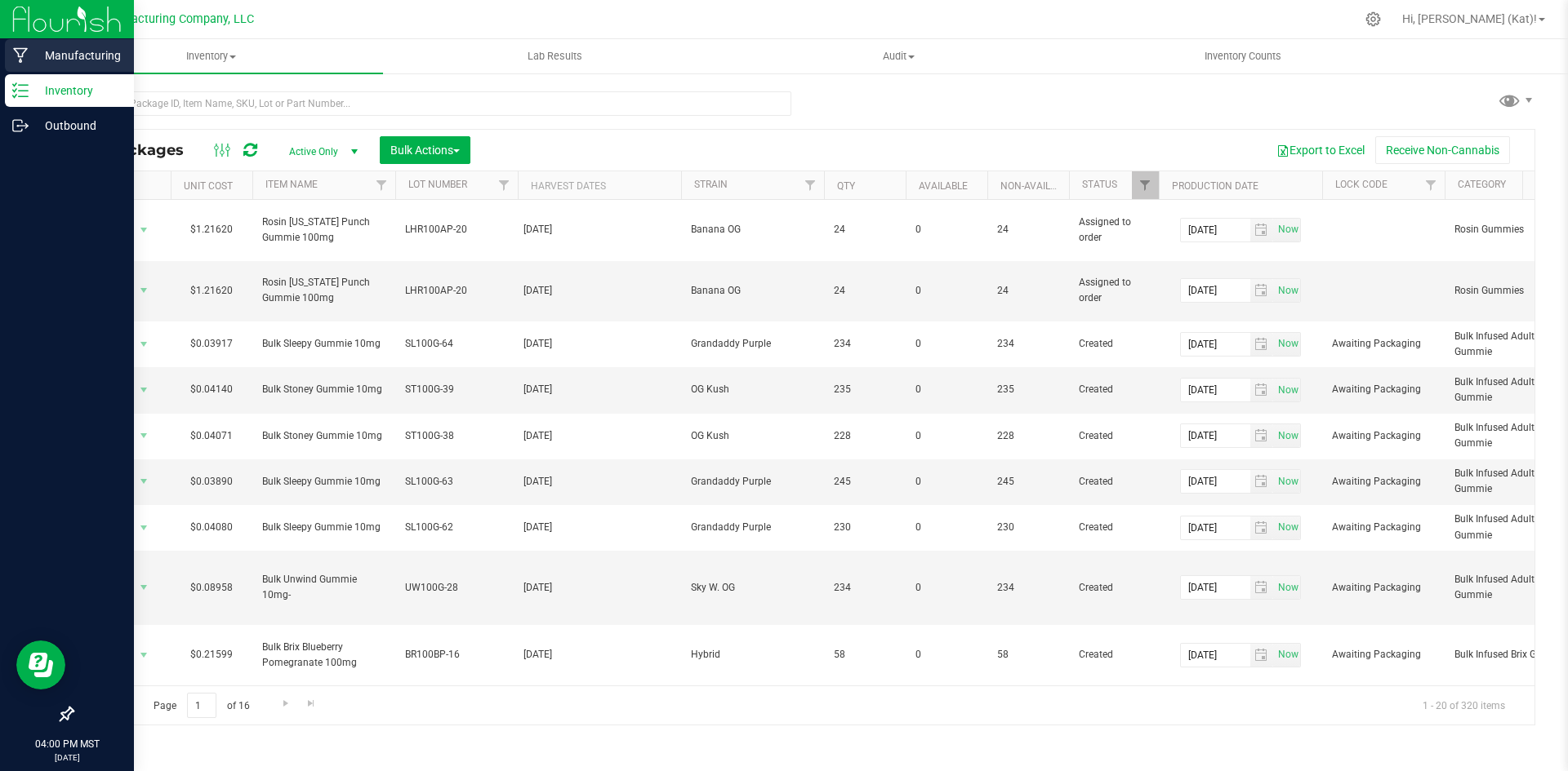
click at [60, 62] on p "Manufacturing" at bounding box center [77, 55] width 98 height 19
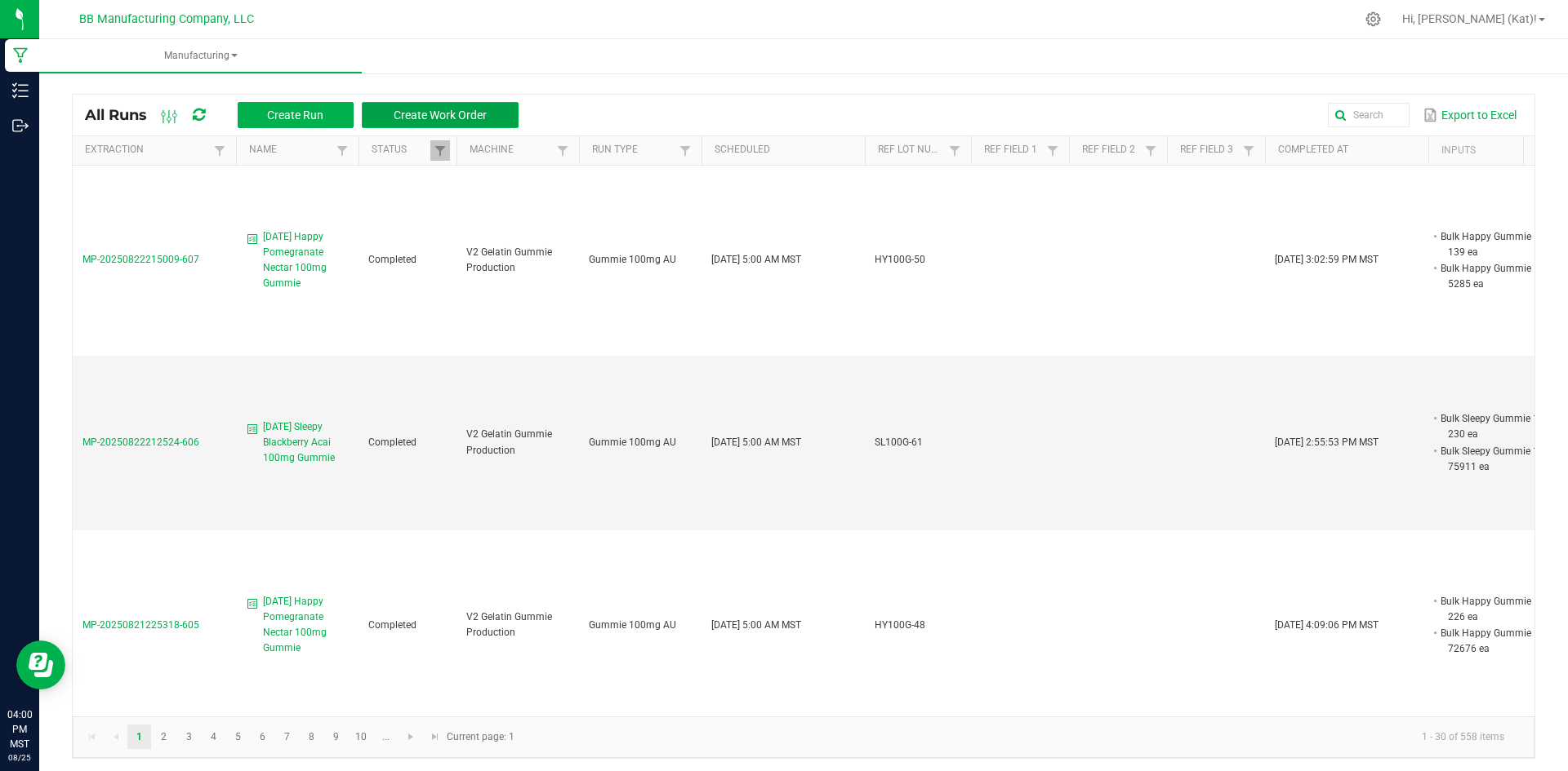
click at [486, 119] on span "Create Work Order" at bounding box center [439, 115] width 93 height 13
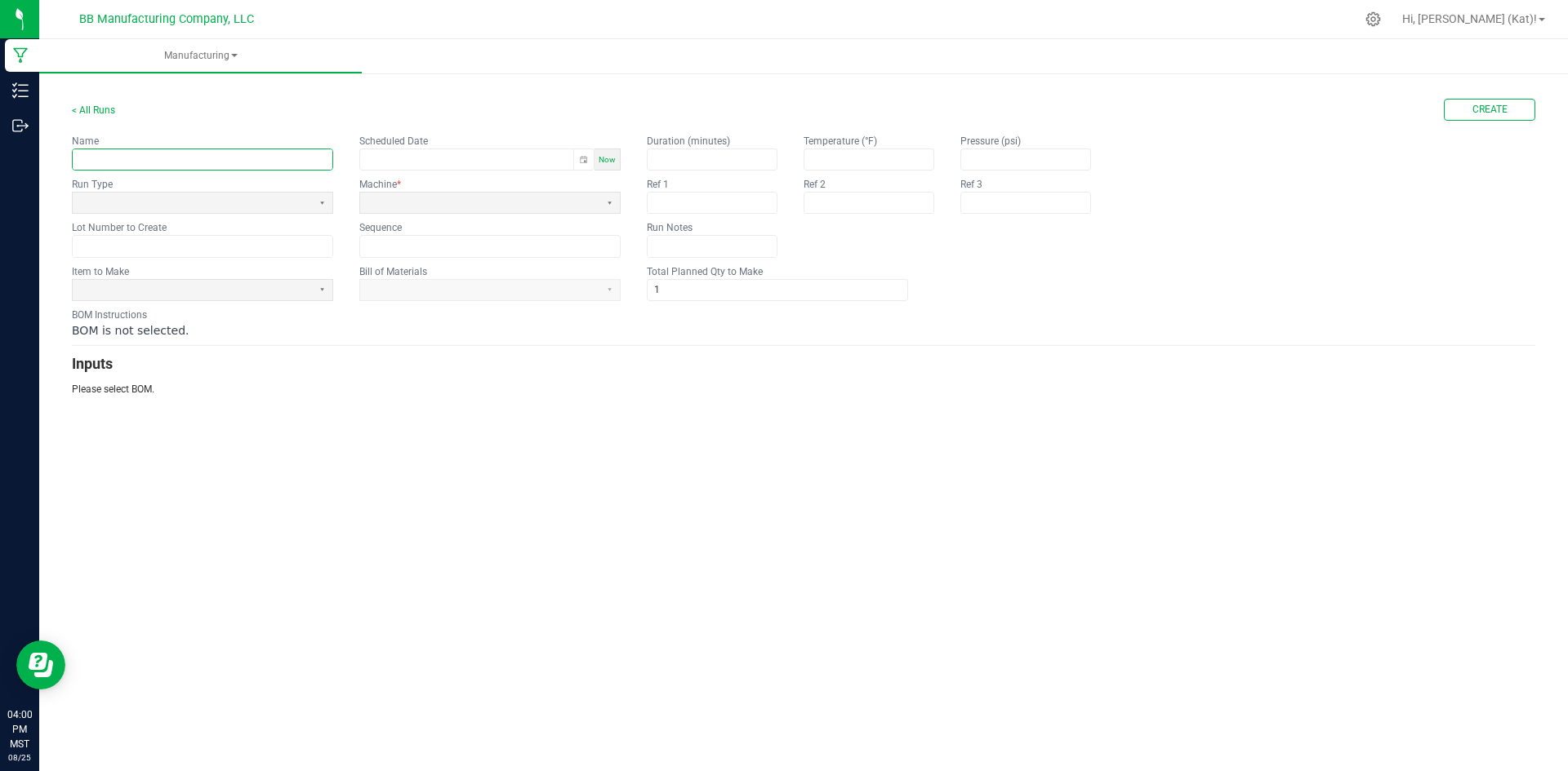
click at [278, 156] on input "text" at bounding box center [202, 160] width 259 height 20
paste input "Unwind Huckleberry Punch 100mg Gummie"
type input "8.8.25 Unwind Huckleberry Punch 100mg Gummie"
click at [297, 207] on span at bounding box center [192, 202] width 226 height 14
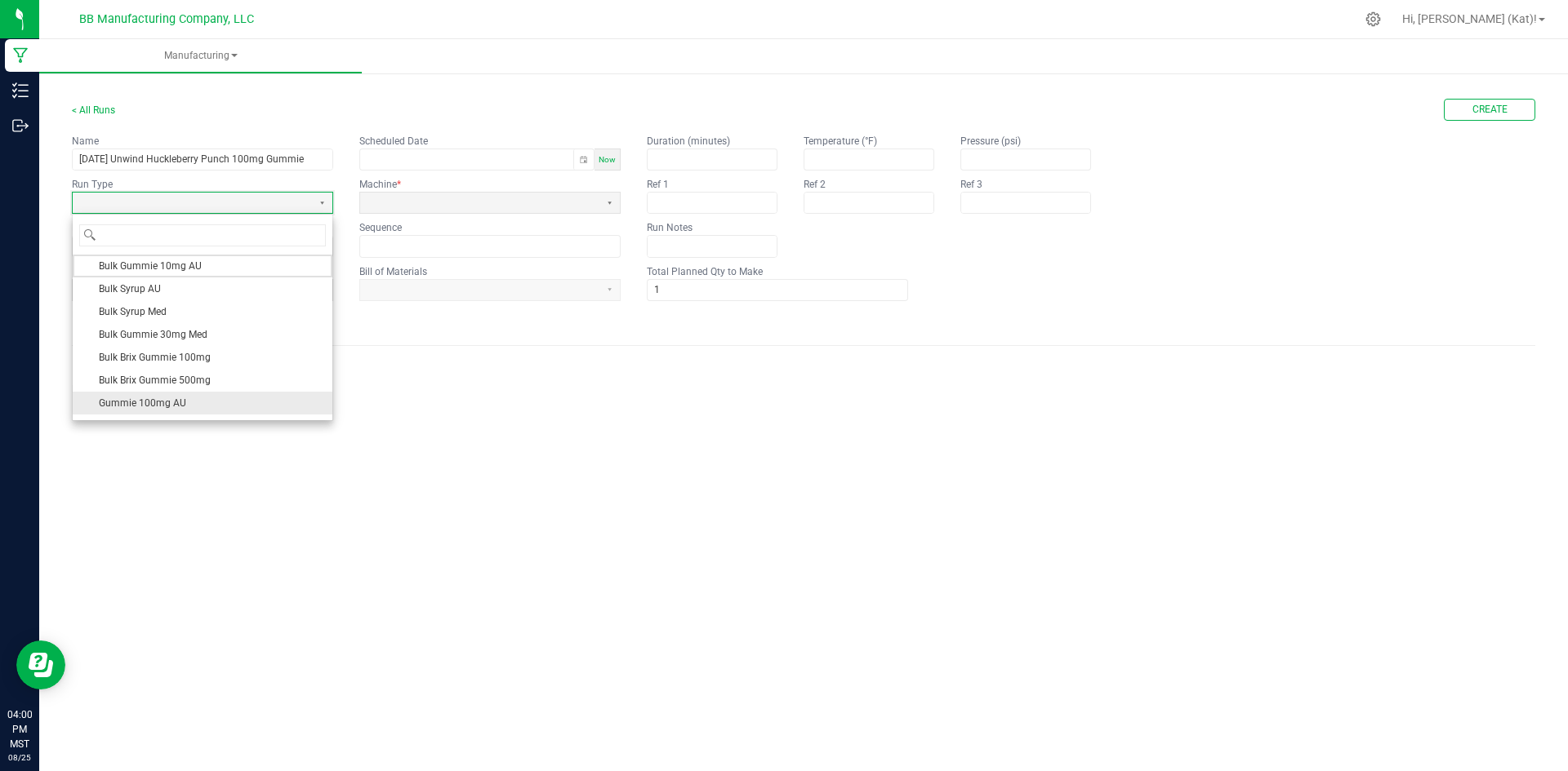
click at [190, 399] on li "Gummie 100mg AU" at bounding box center [202, 402] width 259 height 23
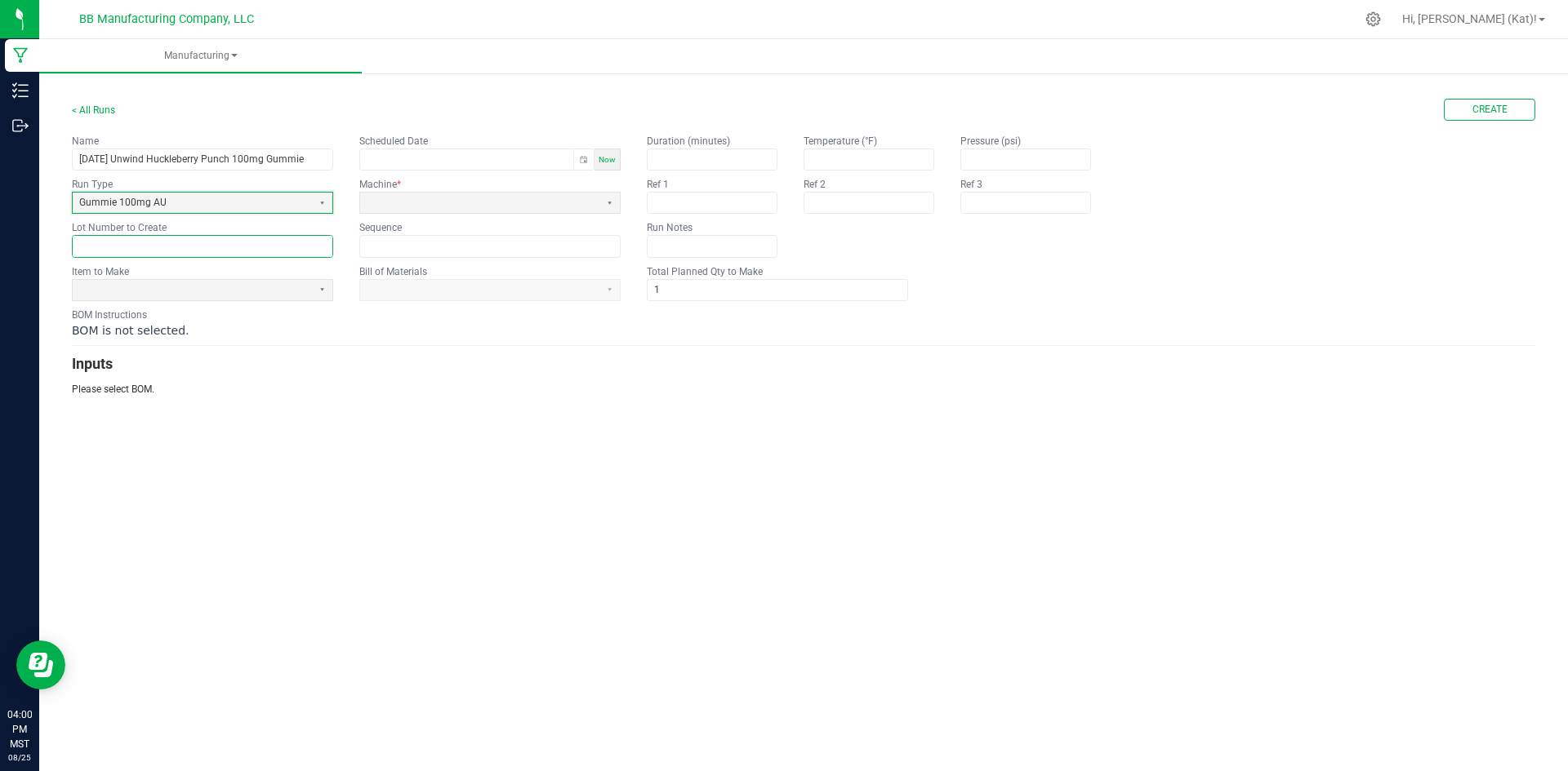
click at [152, 243] on input "text" at bounding box center [202, 246] width 259 height 20
paste input "UW100G-28"
type input "UW100G-28"
click at [189, 288] on span at bounding box center [192, 290] width 226 height 14
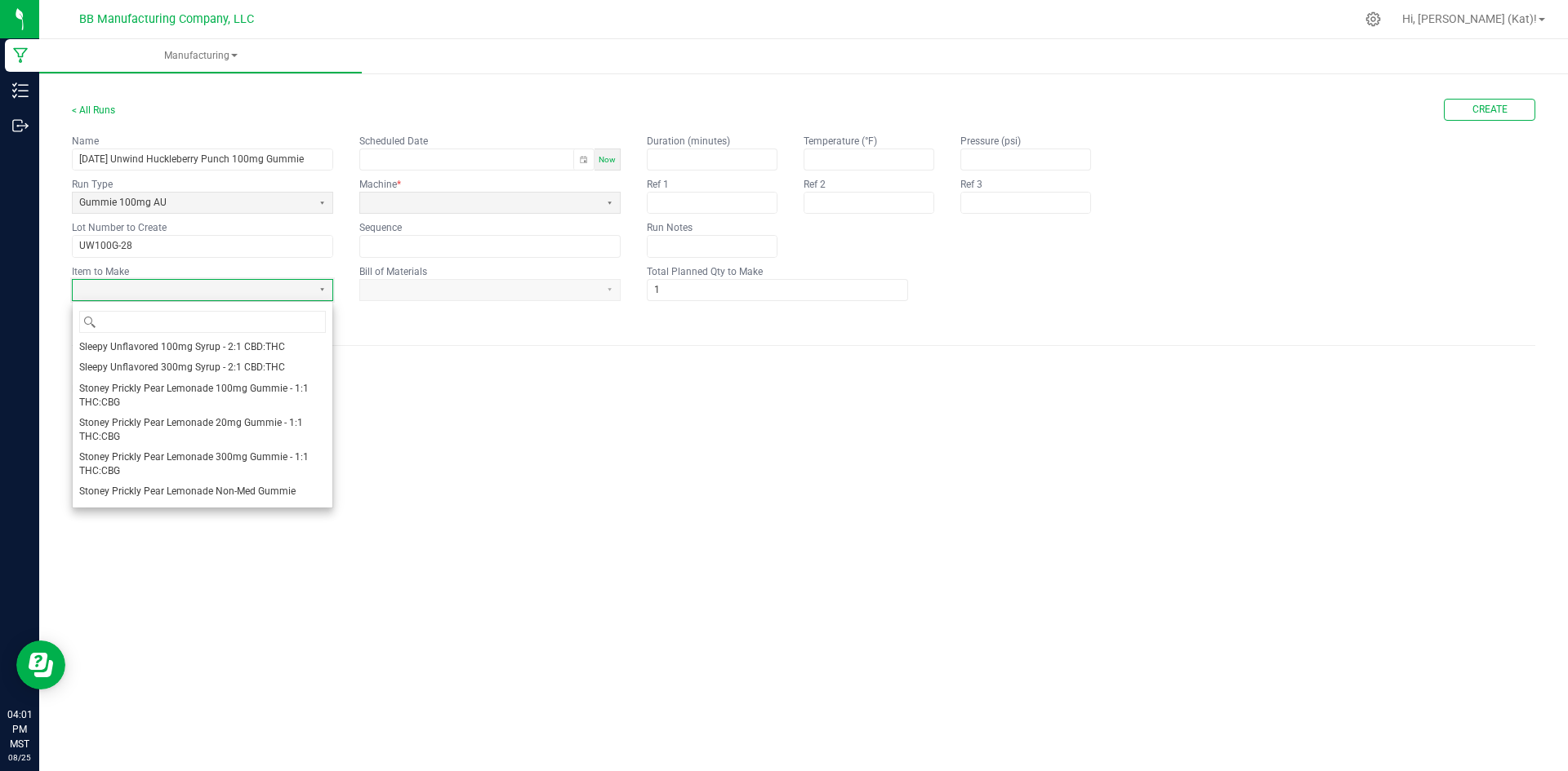
scroll to position [1448, 0]
click at [234, 428] on span "Unwind Huckleberry Punch 100mg Gummie - 2:2:1:1 THC:CBG:CBC:CBDV" at bounding box center [202, 432] width 247 height 28
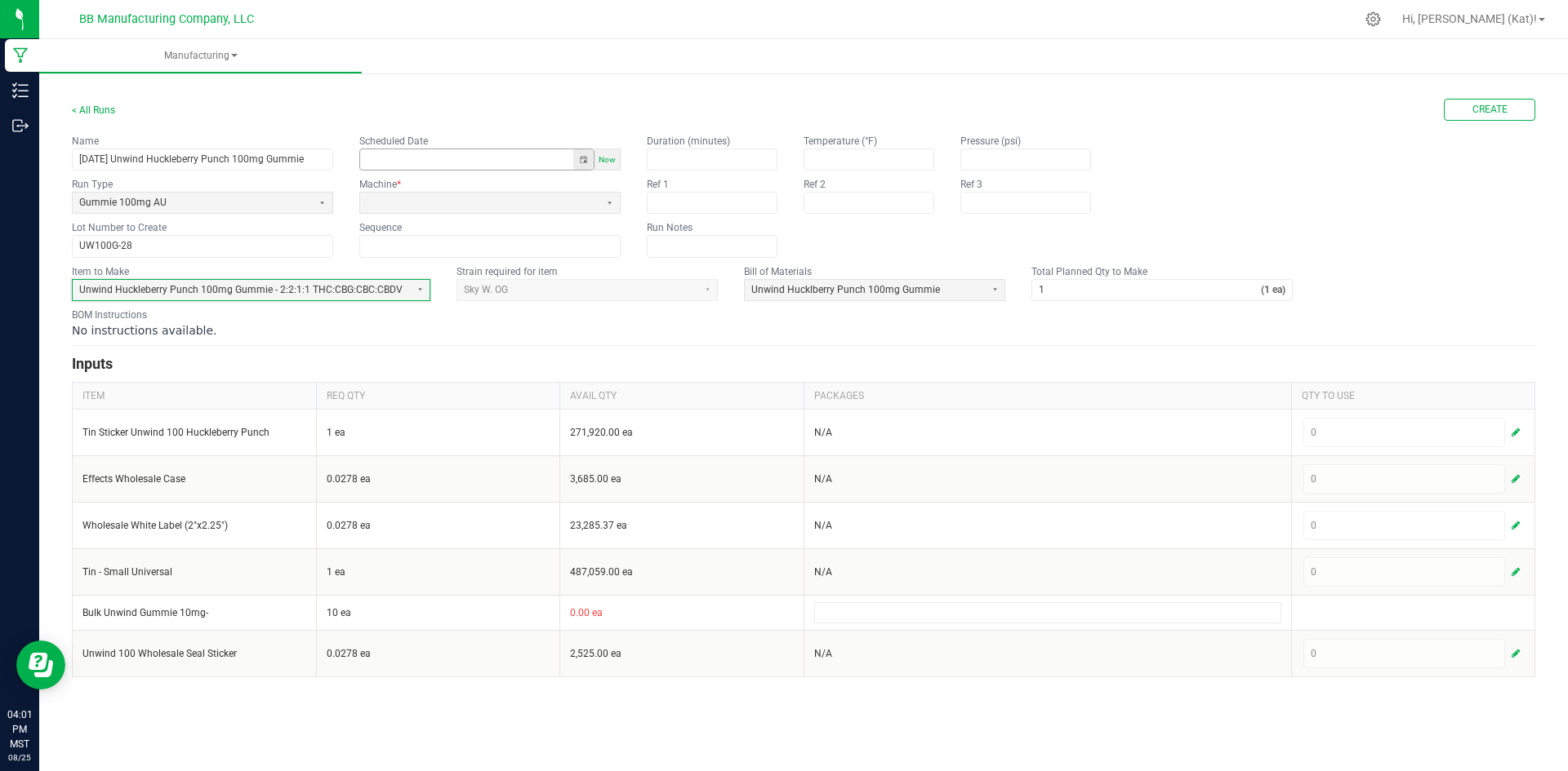
click at [589, 153] on button "Toggle popup" at bounding box center [583, 160] width 20 height 20
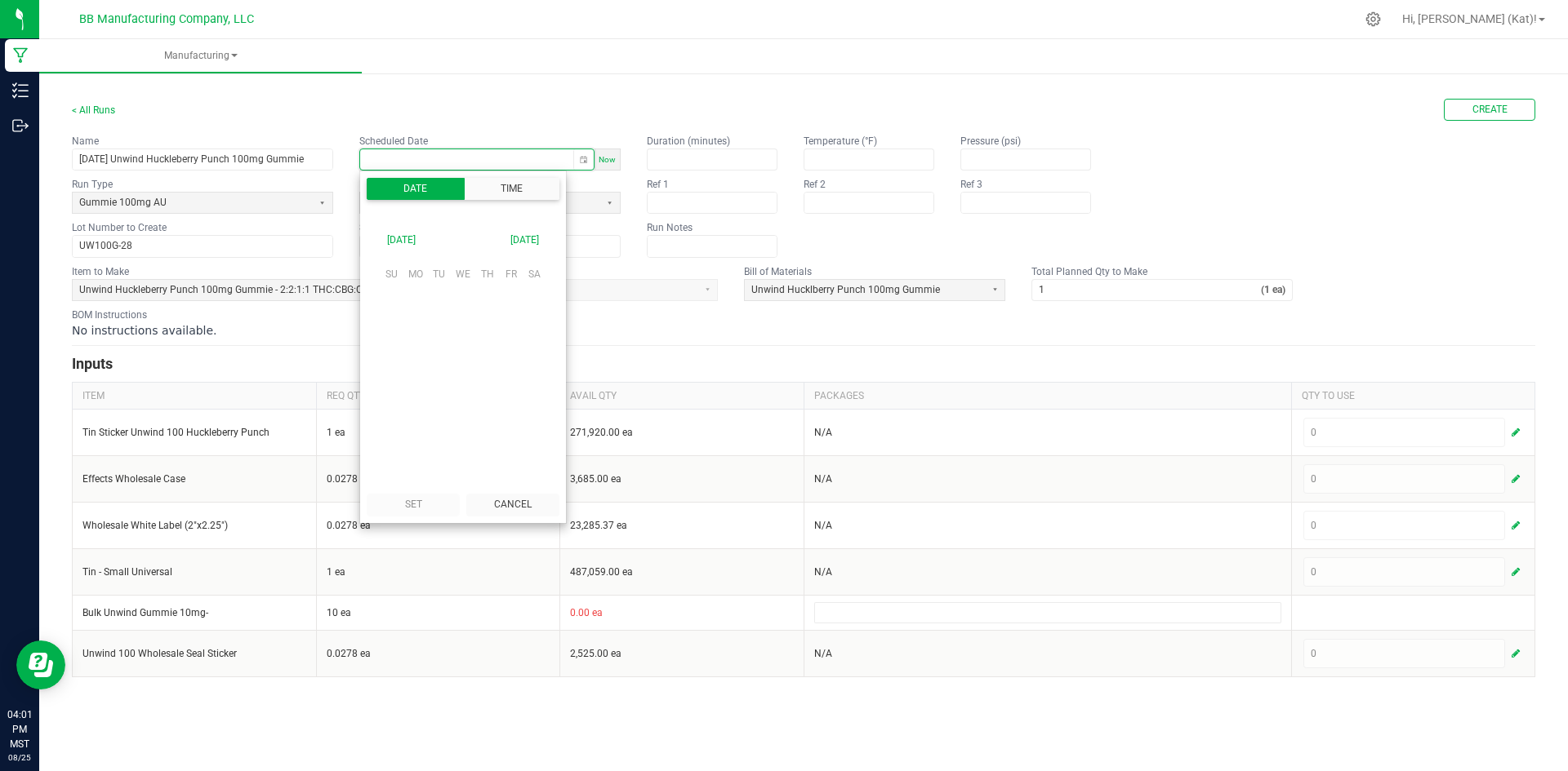
scroll to position [257105, 0]
click at [417, 406] on span "25" at bounding box center [415, 402] width 23 height 25
click at [407, 397] on li "5" at bounding box center [401, 400] width 39 height 22
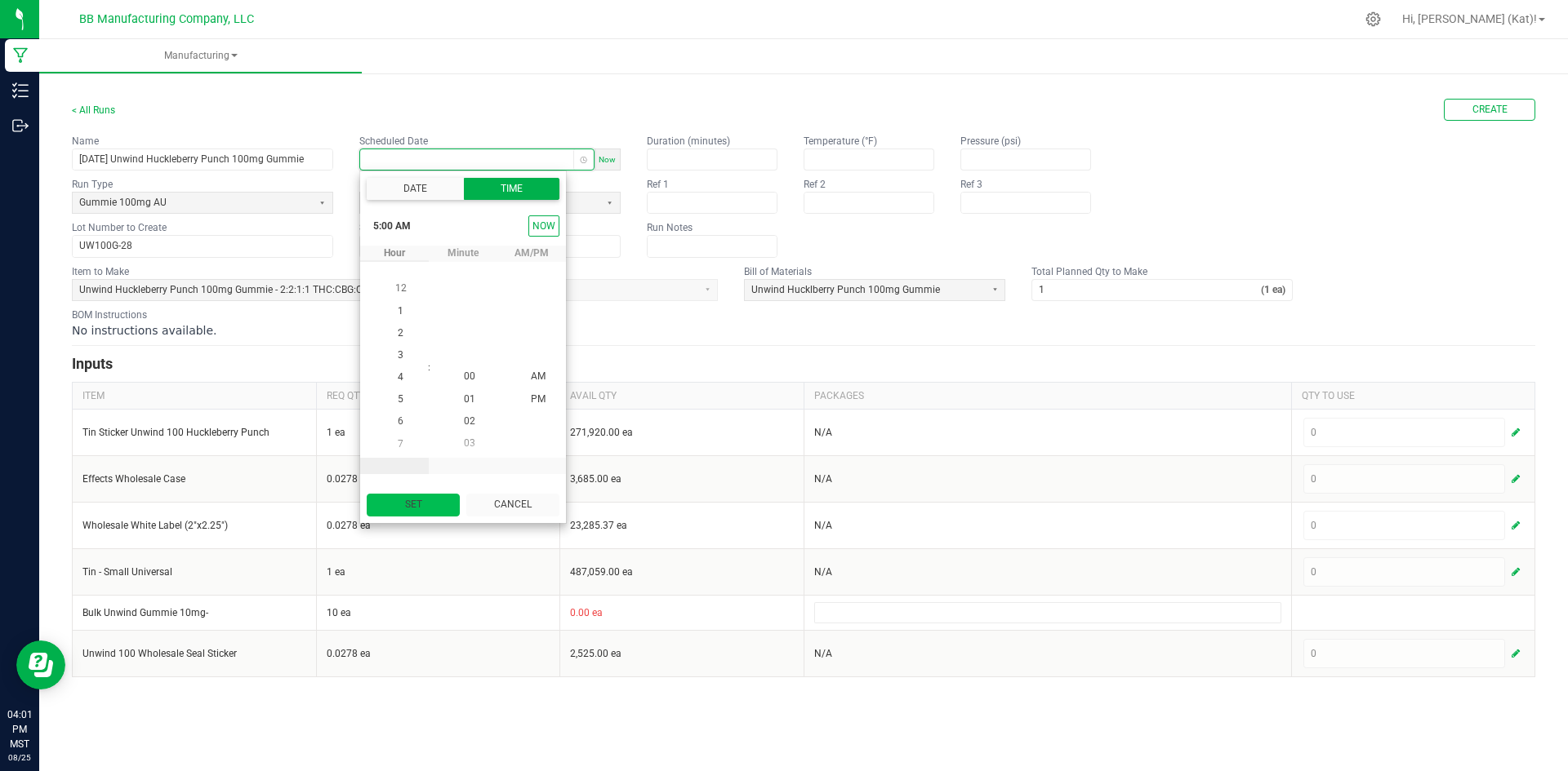
scroll to position [110, 0]
click at [423, 507] on button "Set" at bounding box center [412, 504] width 93 height 22
type input "08/25/2025 5:00 AM"
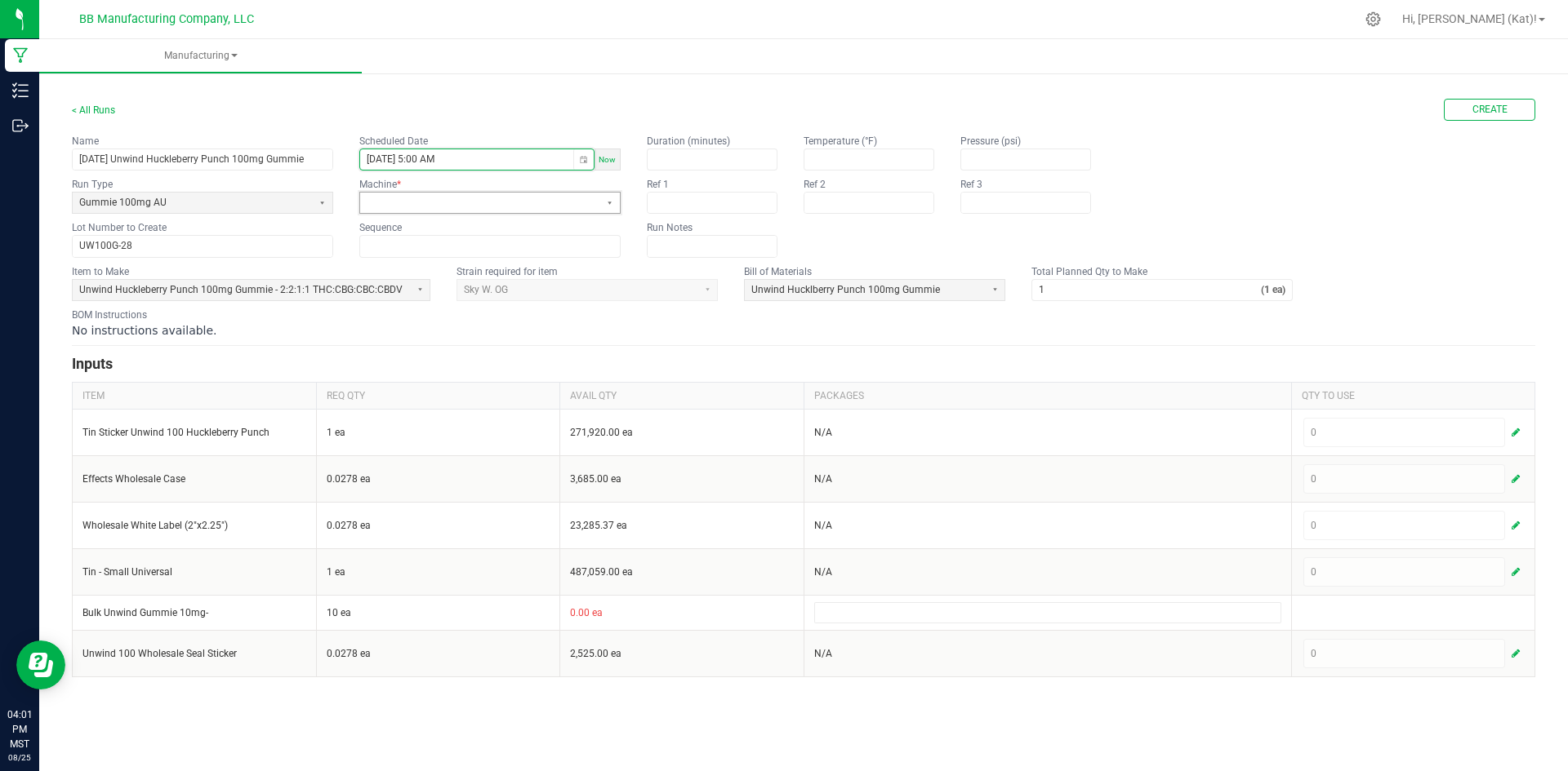
click at [451, 206] on span at bounding box center [479, 202] width 226 height 14
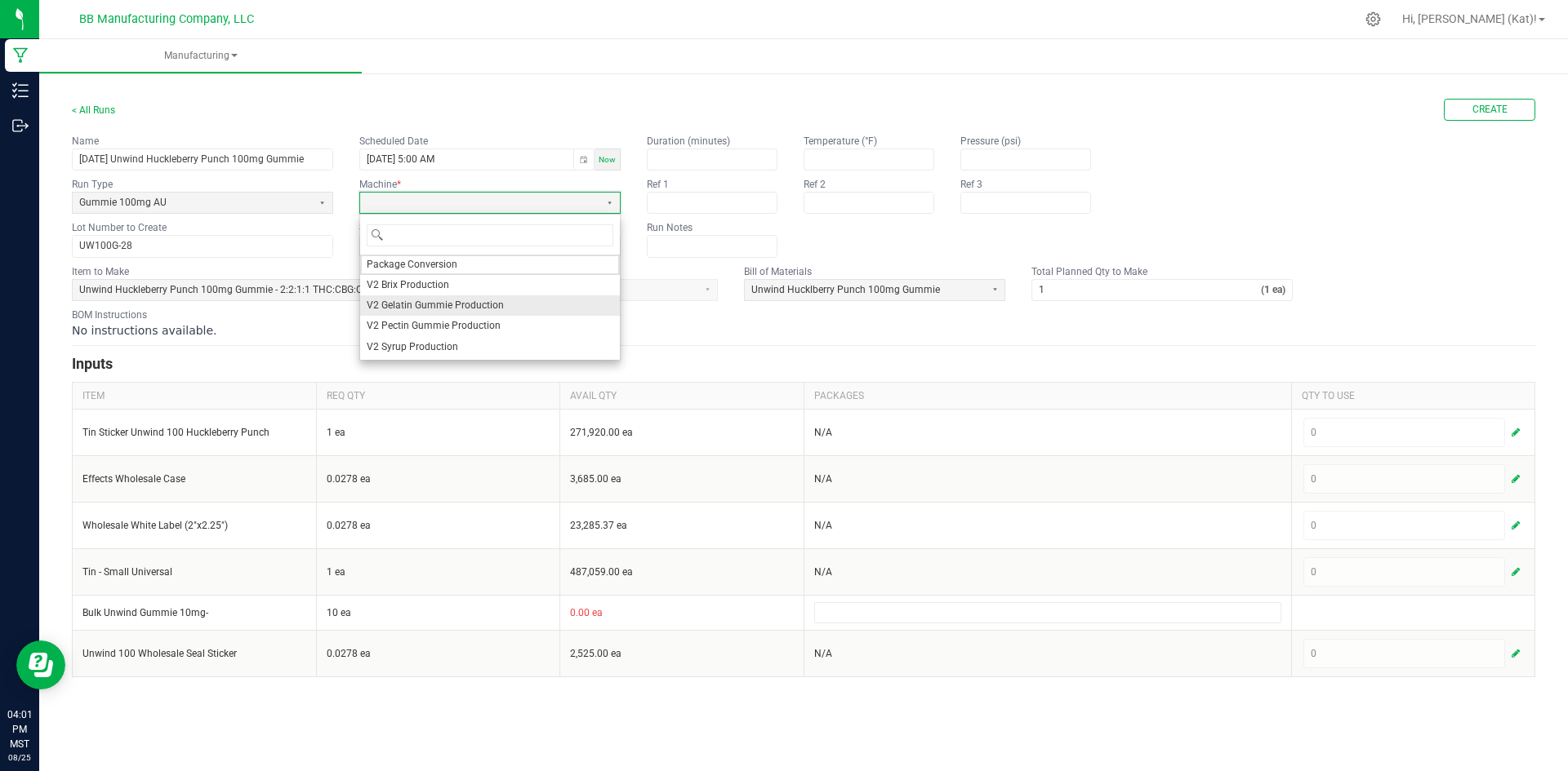
click at [451, 304] on span "V2 Gelatin Gummie Production" at bounding box center [435, 305] width 137 height 14
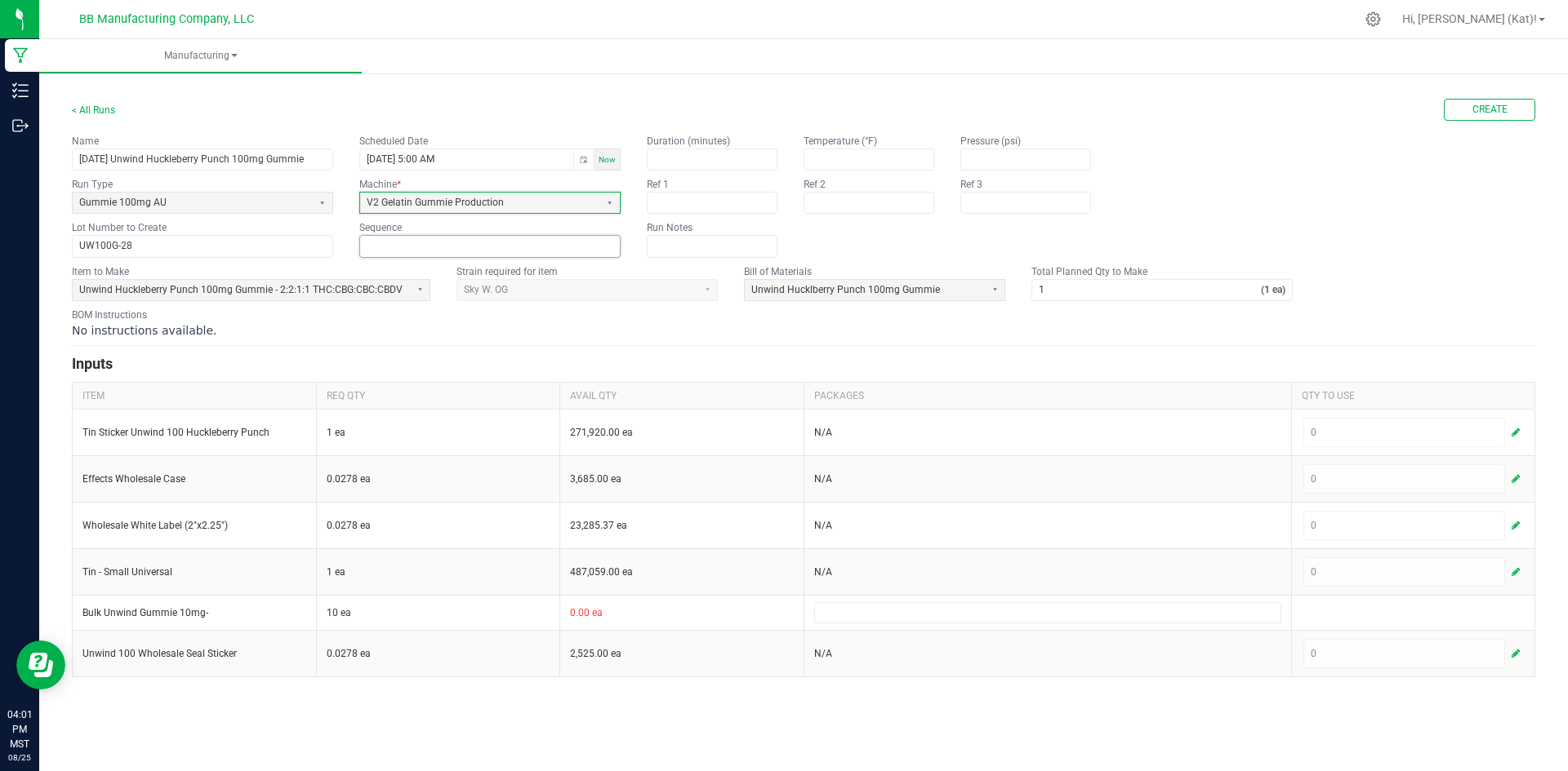
click at [433, 245] on input at bounding box center [489, 246] width 259 height 20
type input "0"
click at [1067, 288] on input "1" at bounding box center [1146, 290] width 228 height 20
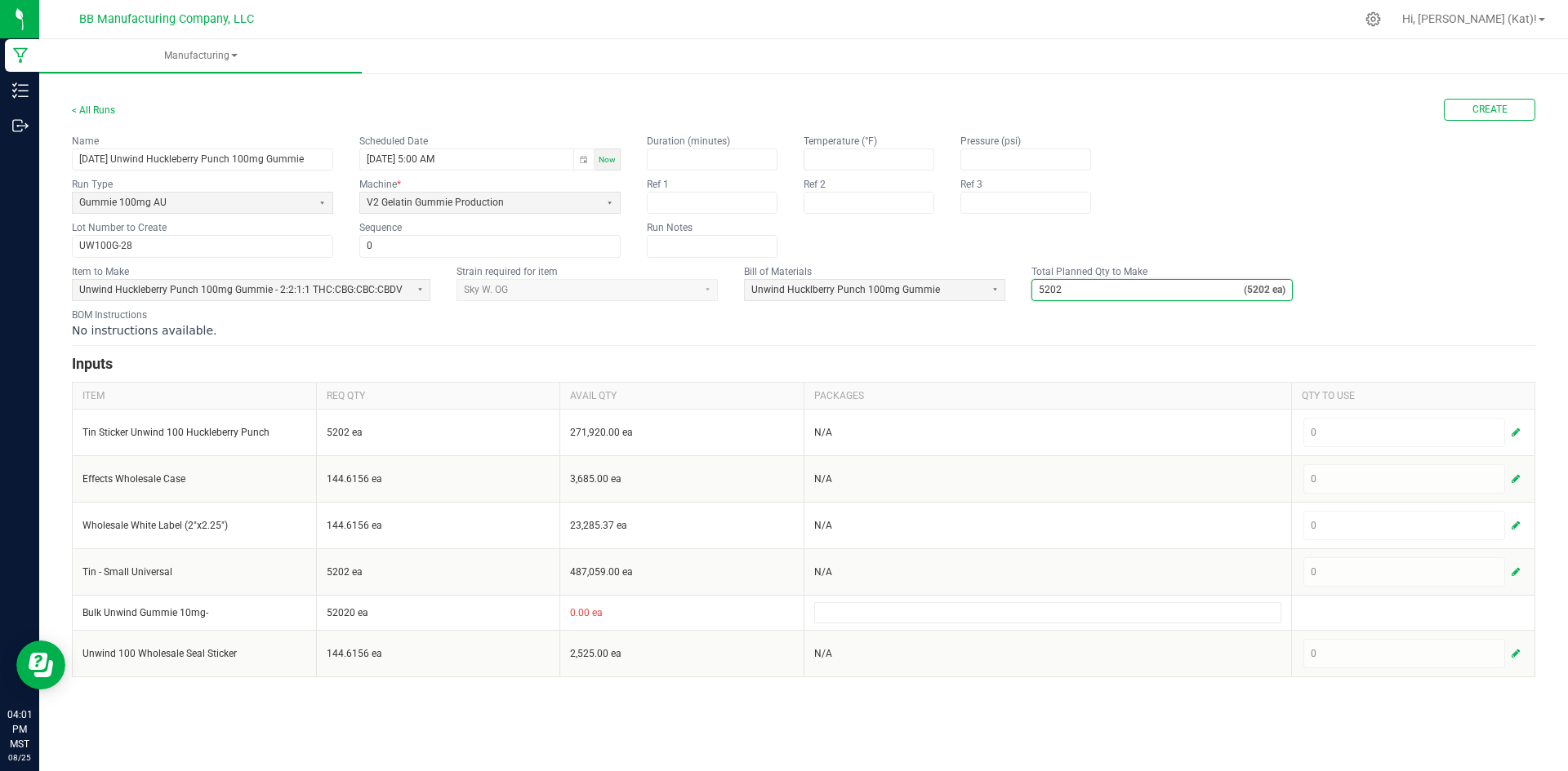
type input "5,202"
click at [889, 324] on div "No instructions available." at bounding box center [803, 330] width 1463 height 17
click at [1520, 109] on button "Create" at bounding box center [1489, 110] width 91 height 22
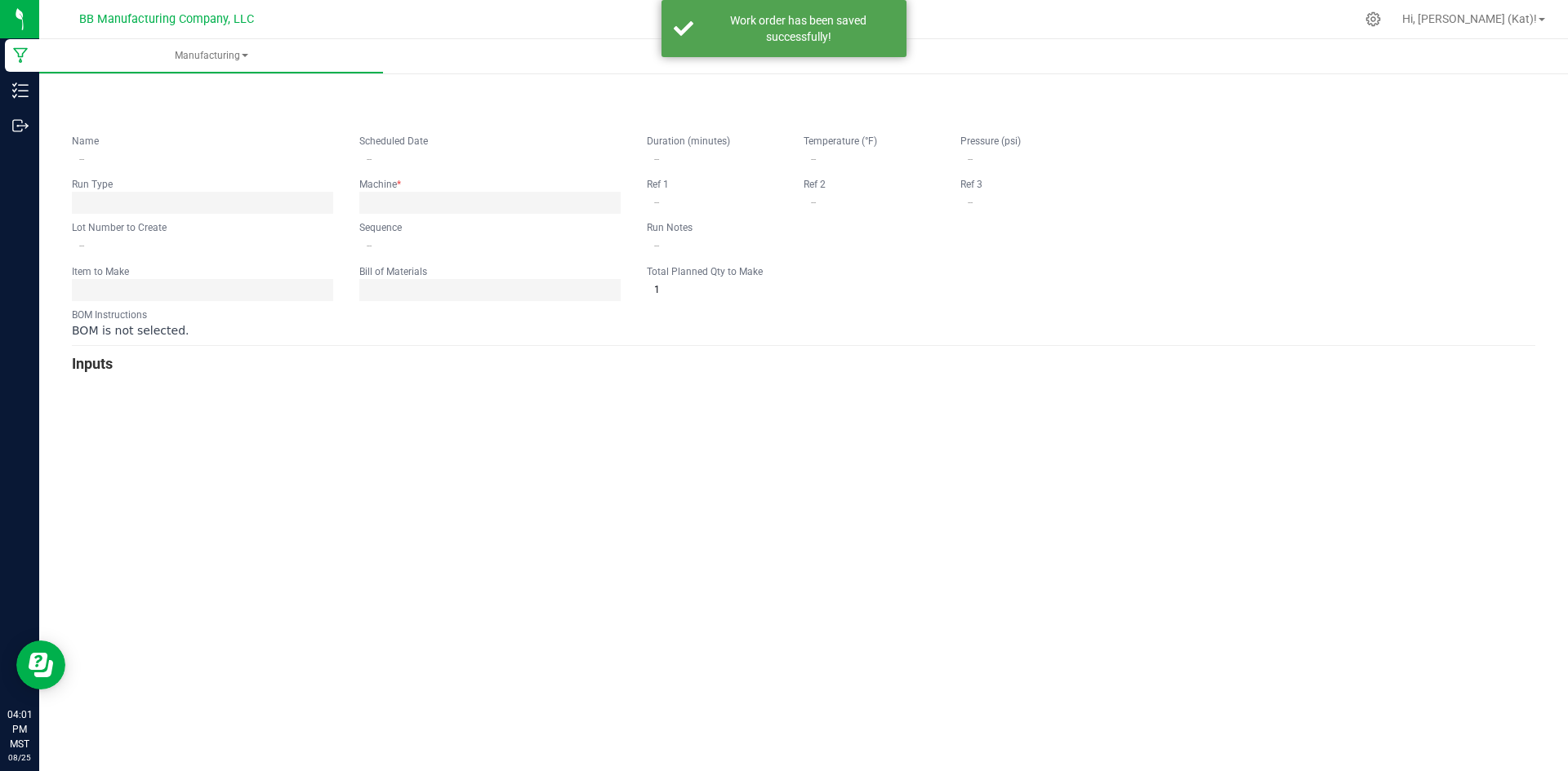
type input "8.8.25 Unwind Huckleberry Punch 100mg Gummie"
type input "08/25/2025 5:00 AM"
type input "UW100G-28"
type input "0"
type input "5,202"
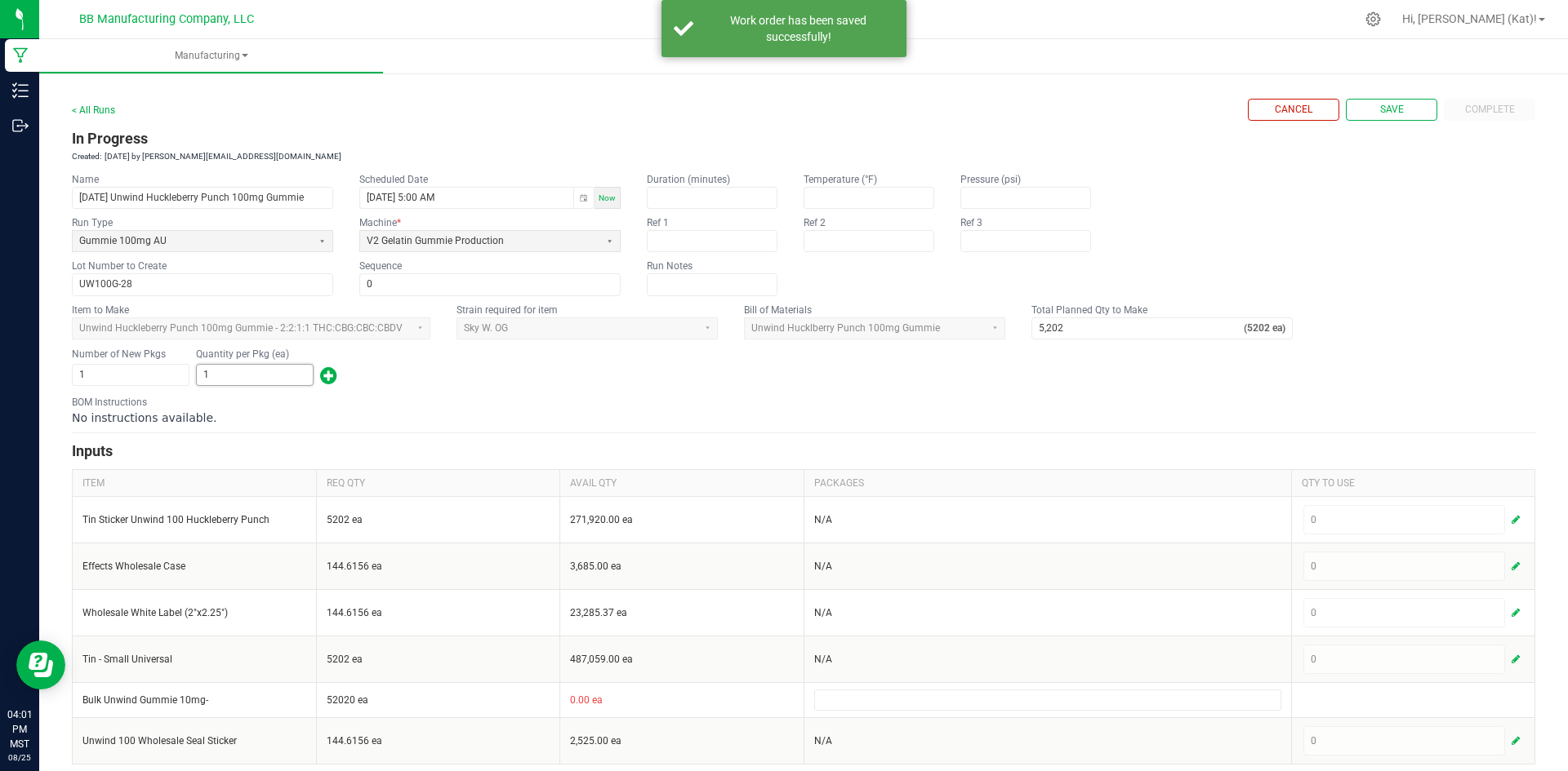
click at [276, 373] on input "1" at bounding box center [254, 375] width 116 height 20
type input "5,202"
click at [587, 421] on div "No instructions available." at bounding box center [803, 418] width 1463 height 17
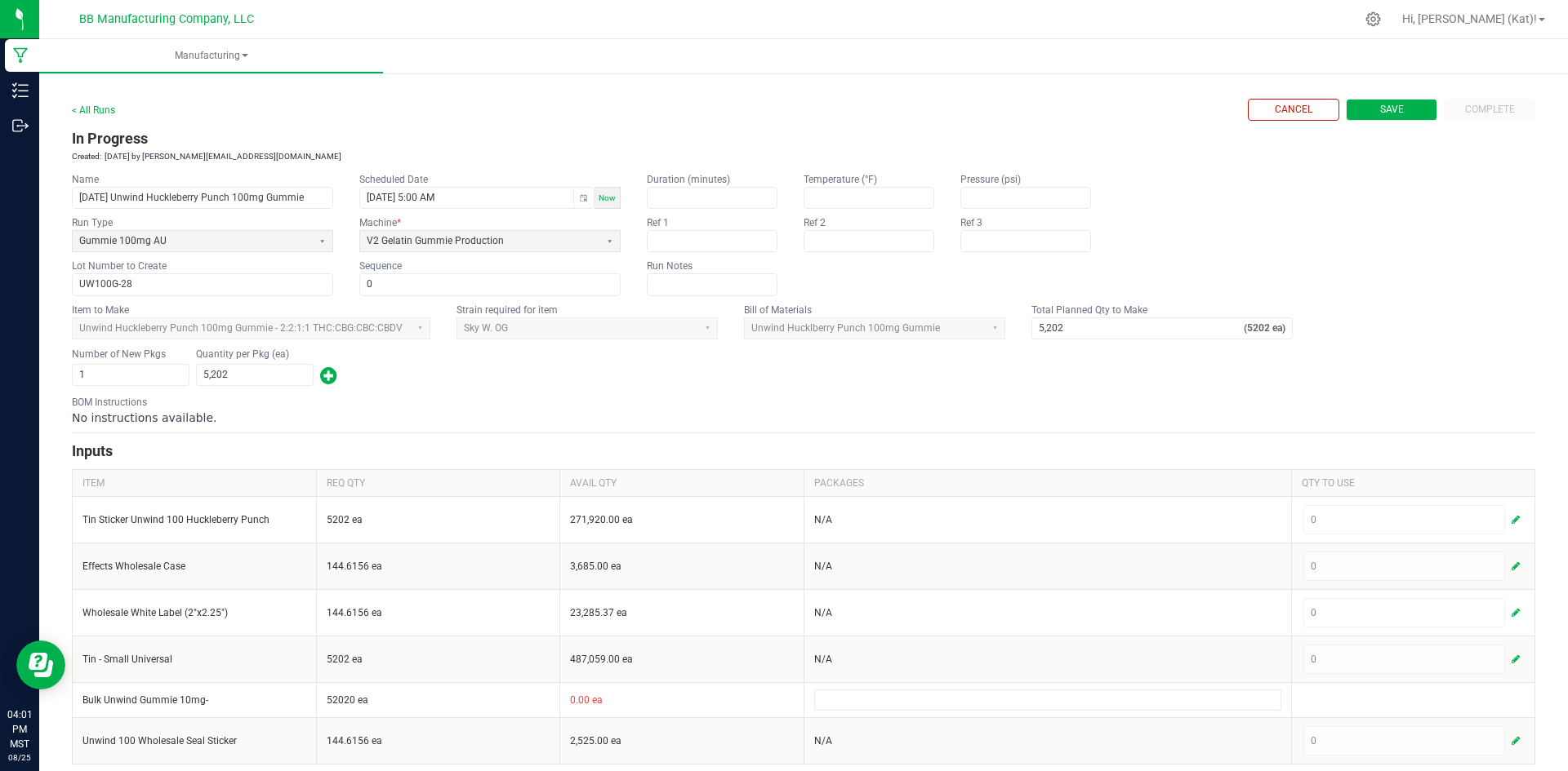
click at [1354, 110] on button "Save" at bounding box center [1391, 110] width 91 height 22
type input "1"
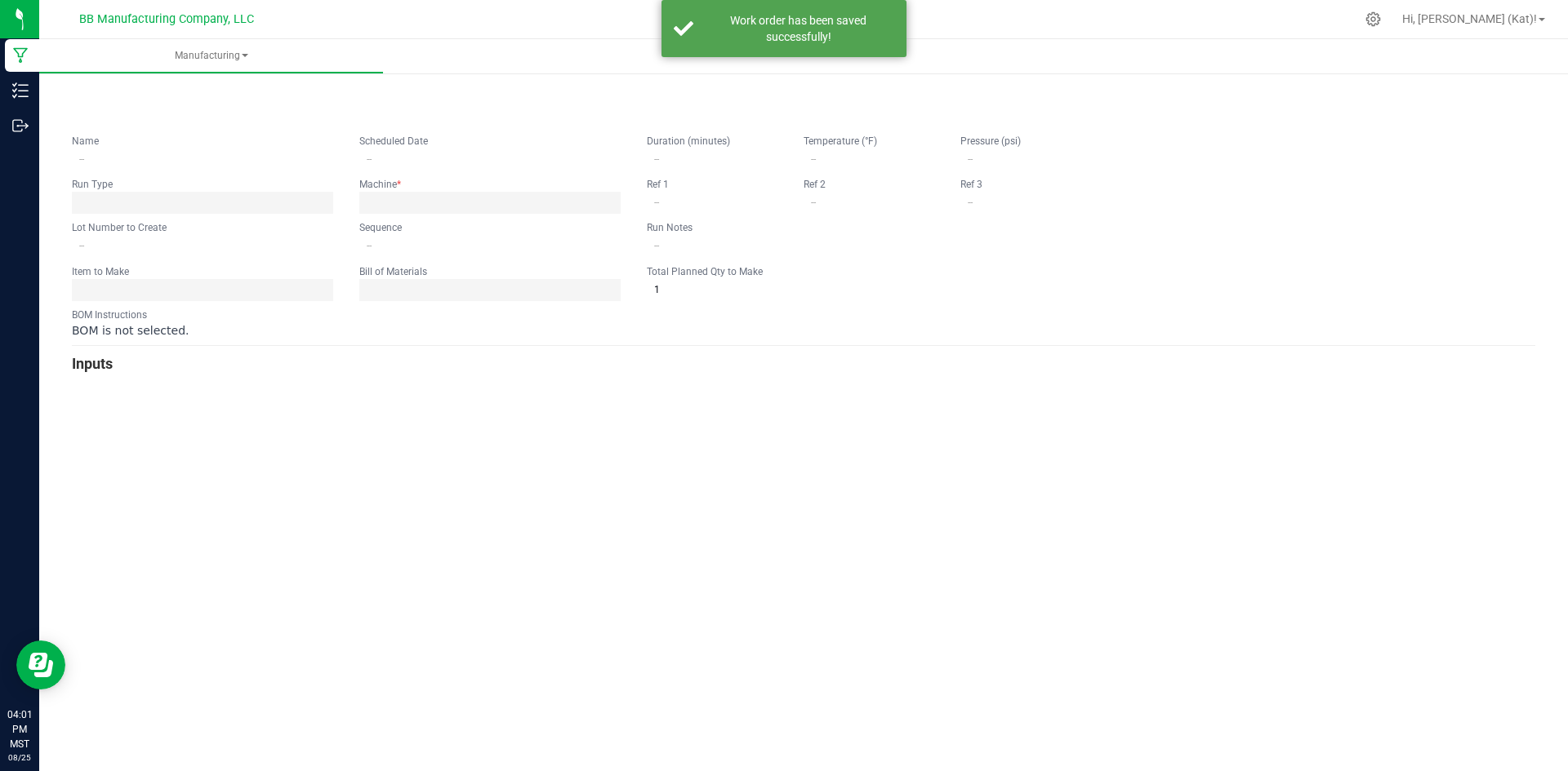
type input "8.8.25 Unwind Huckleberry Punch 100mg Gummie"
type input "08/25/2025 5:00 AM"
type input "UW100G-28"
type input "0"
type input "5,202"
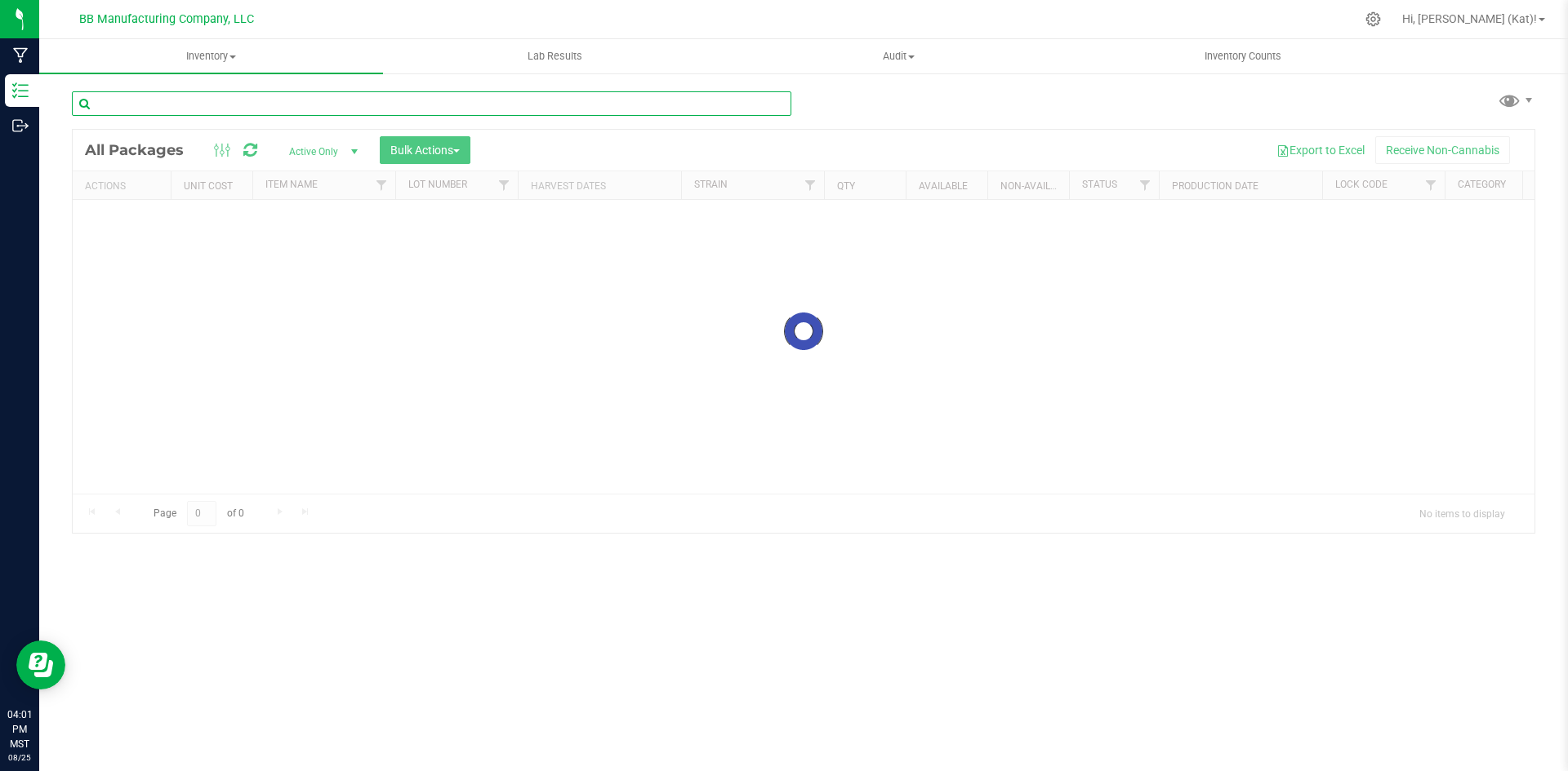
click at [254, 101] on input "text" at bounding box center [432, 103] width 720 height 24
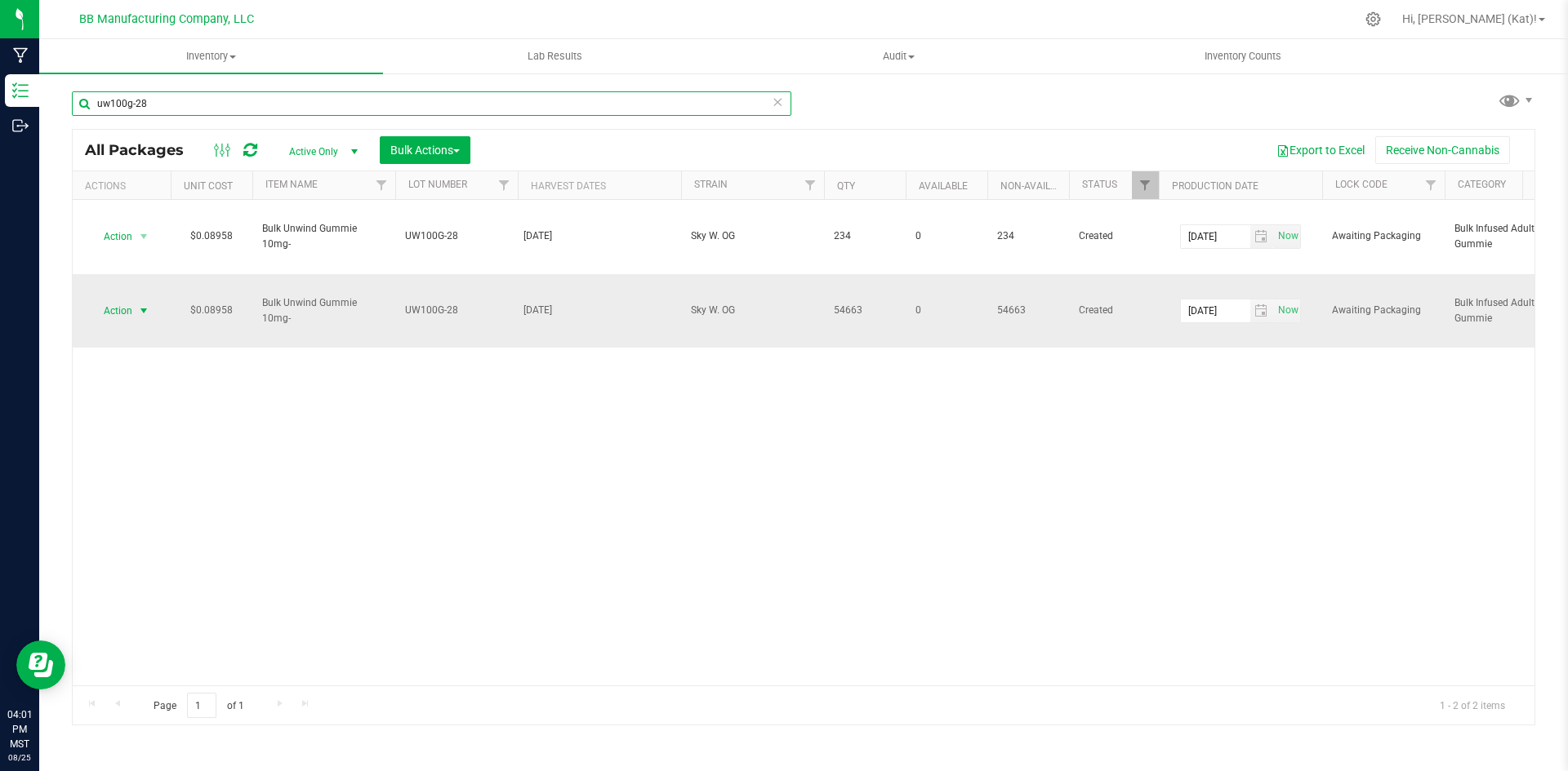
type input "uw100g-28"
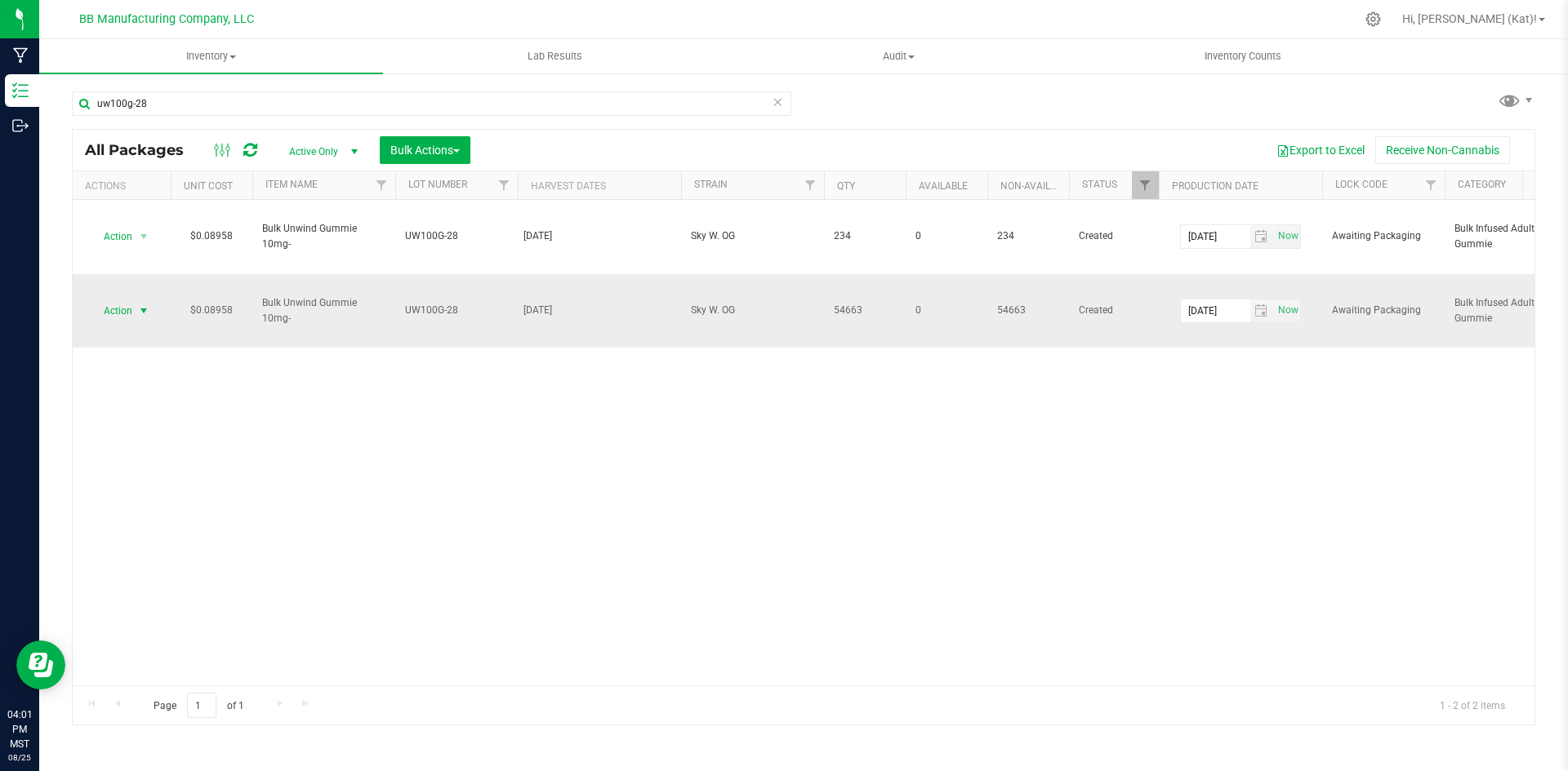
click at [107, 314] on span "Action" at bounding box center [110, 310] width 44 height 23
click at [155, 541] on li "Unlock package" at bounding box center [141, 553] width 103 height 24
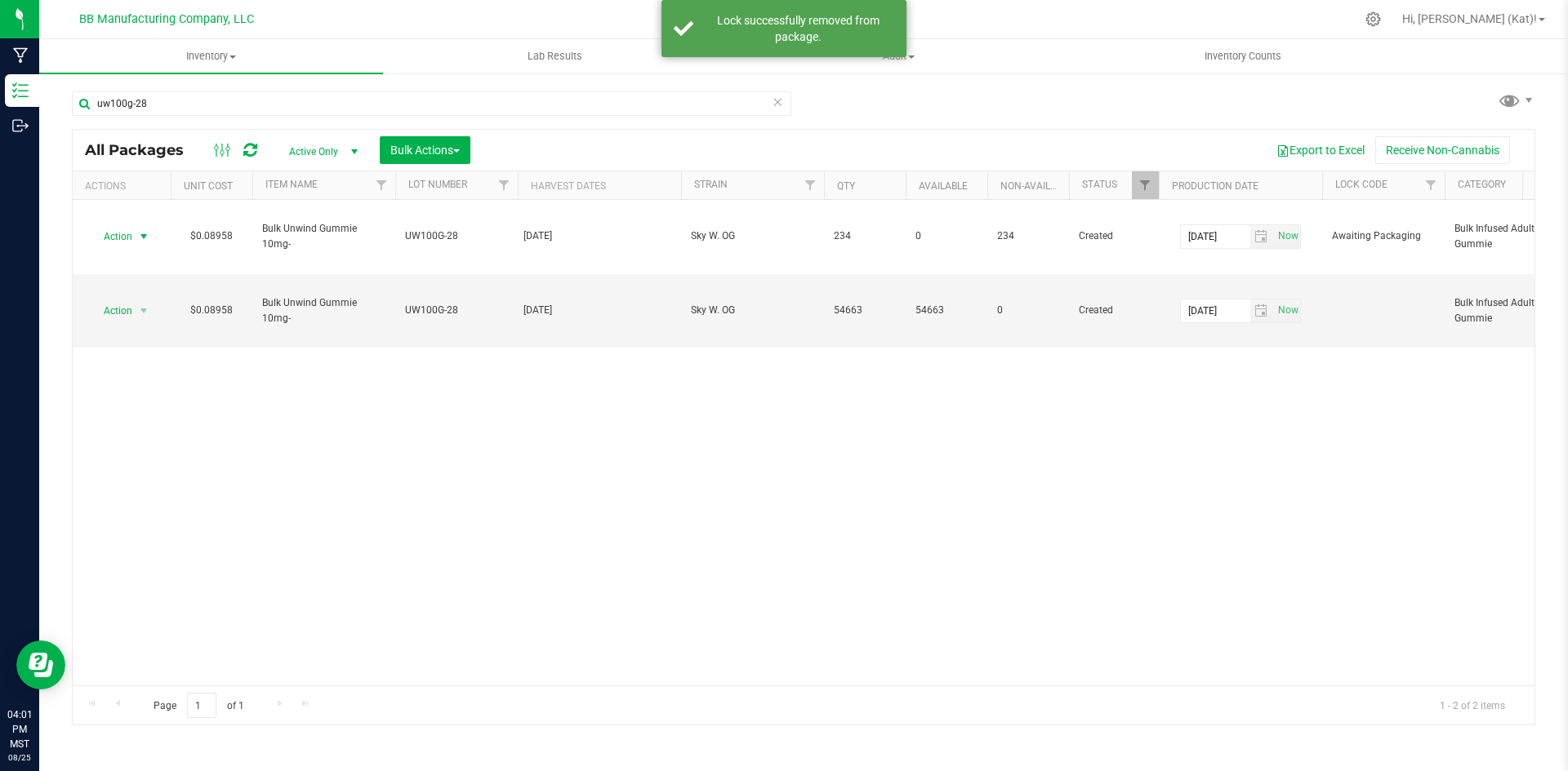
click at [131, 237] on span "Action" at bounding box center [110, 236] width 44 height 23
click at [156, 467] on li "Unlock package" at bounding box center [141, 478] width 103 height 24
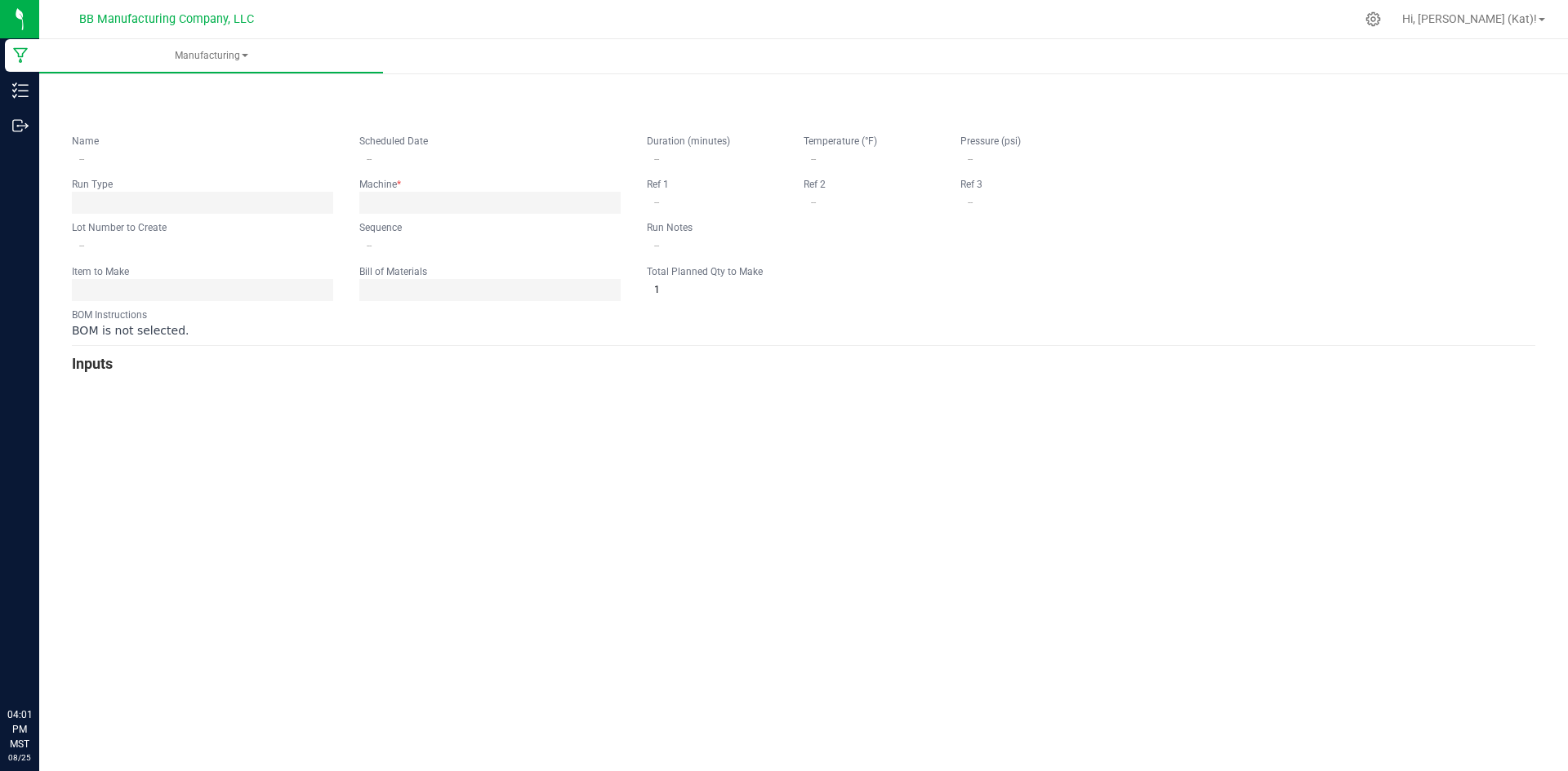
type input "[DATE] Unwind Huckleberry Punch 100mg Gummie"
type input "[DATE] 5:00 AM"
type input "UW100G-28"
type input "0"
type input "5,202"
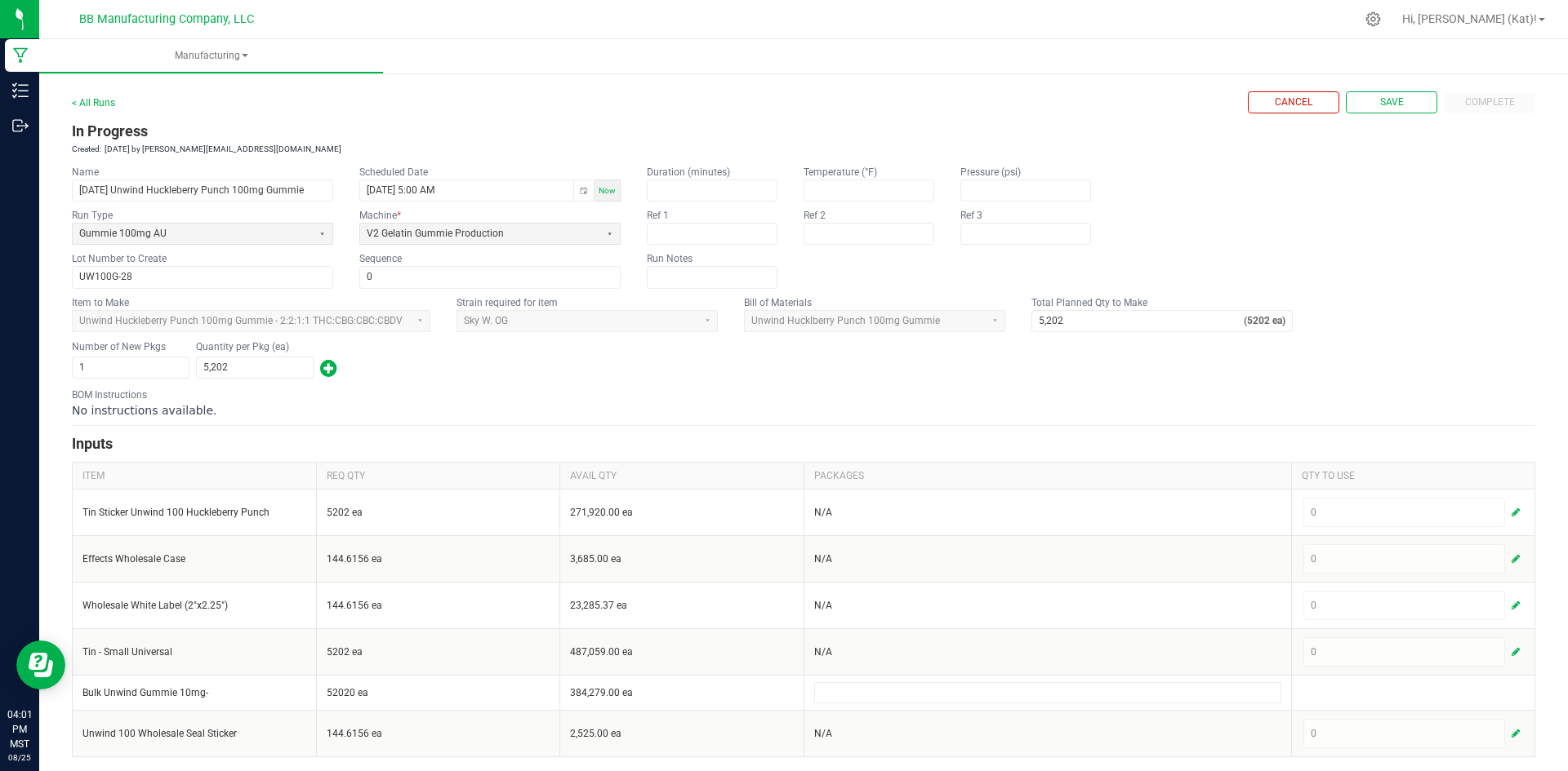
scroll to position [10, 0]
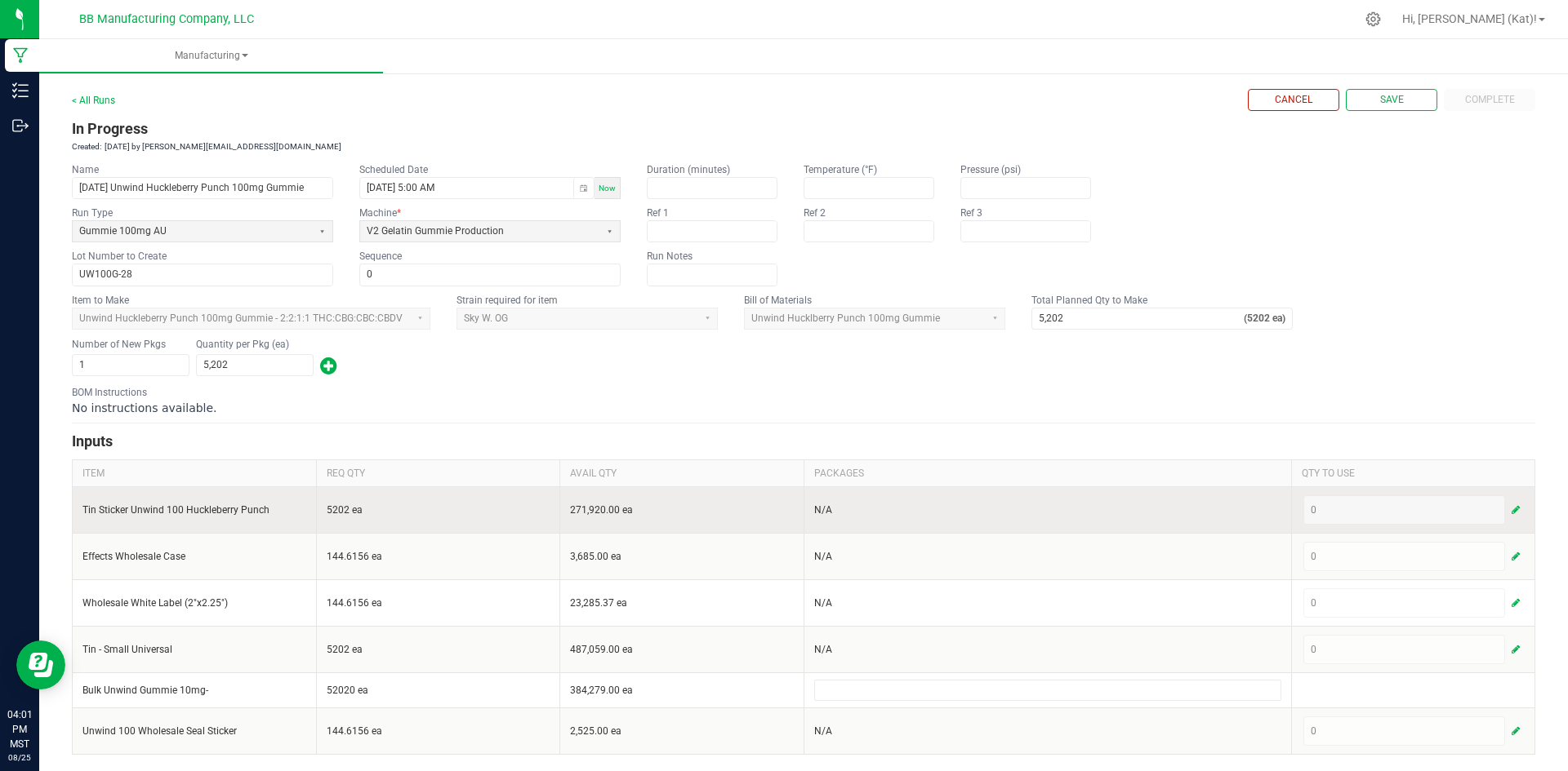
click at [1511, 511] on span "button" at bounding box center [1515, 510] width 8 height 13
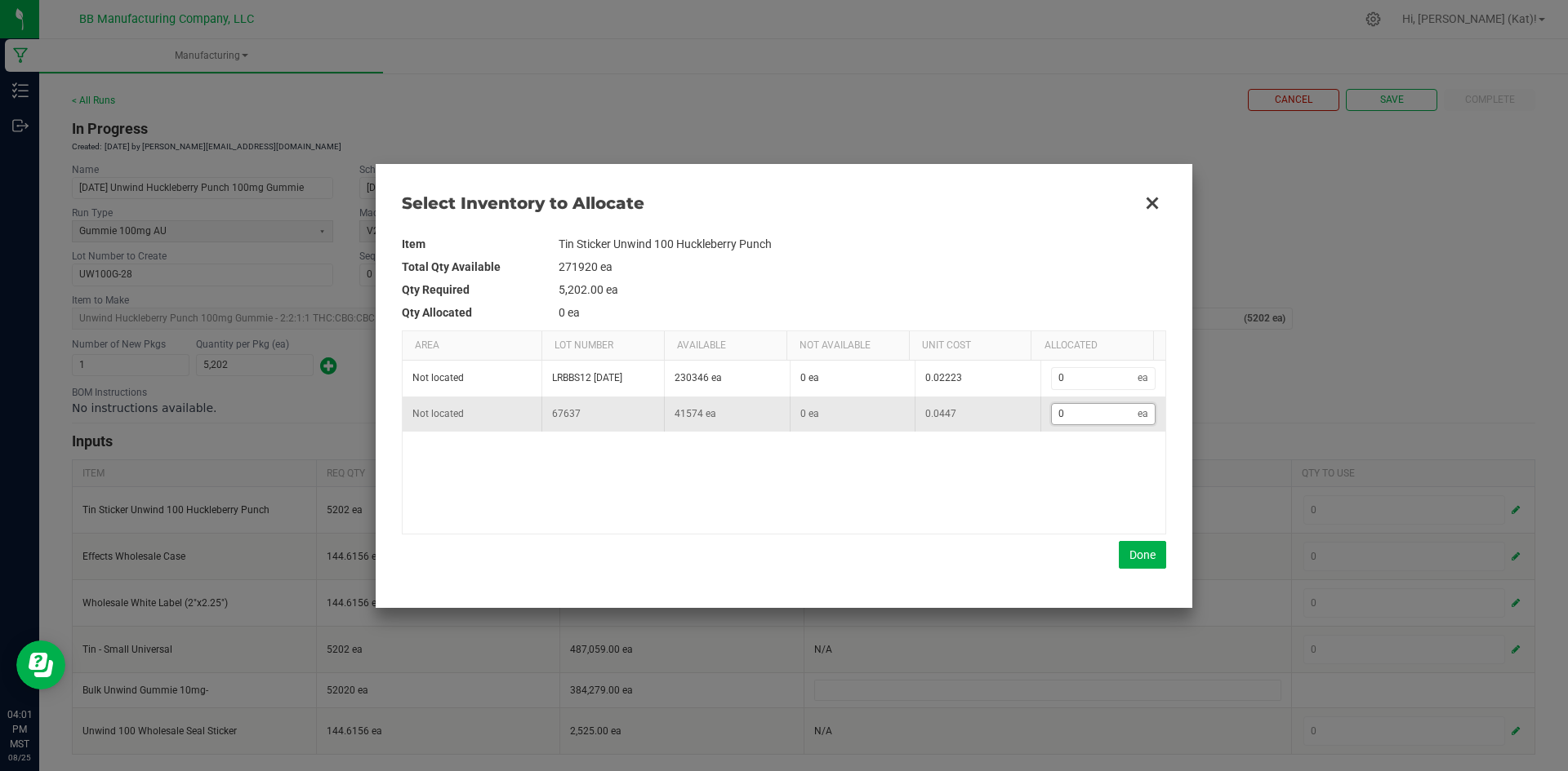
click at [1102, 411] on input "0" at bounding box center [1094, 414] width 86 height 20
type input "5"
type input "56"
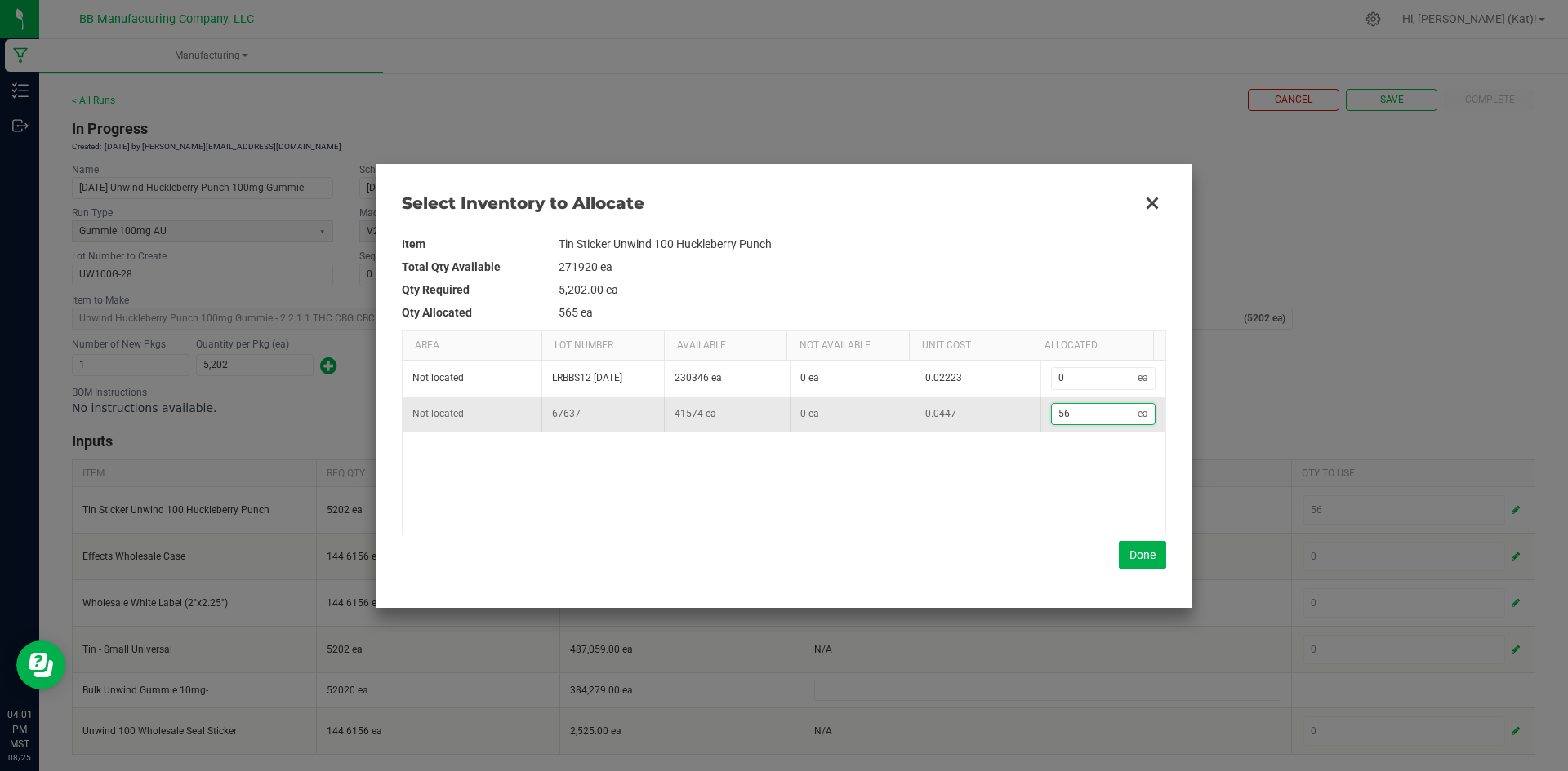
type input "565"
type input "5,654"
click at [1147, 548] on button "Done" at bounding box center [1142, 554] width 48 height 28
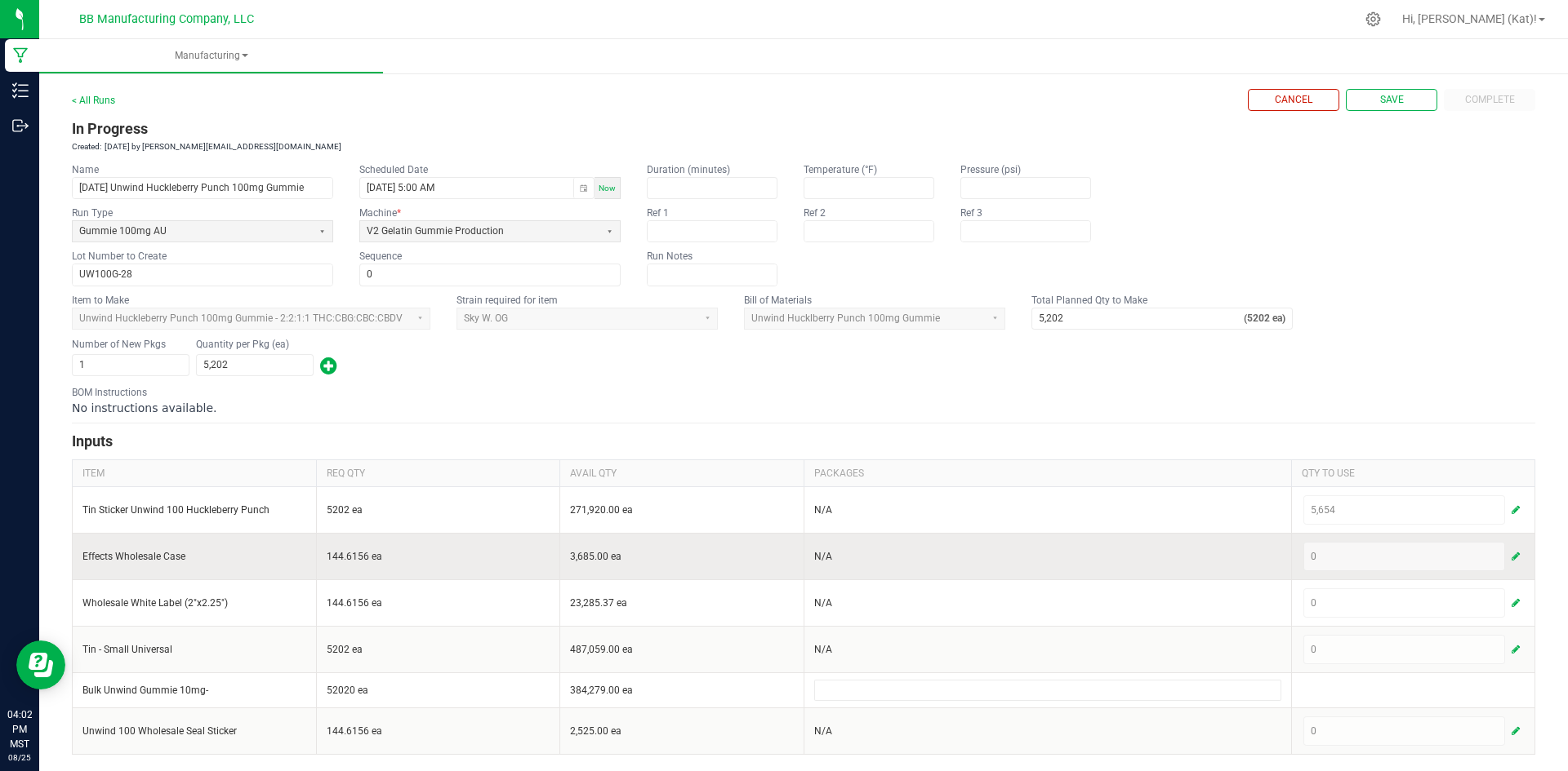
click at [1511, 557] on span "button" at bounding box center [1515, 557] width 8 height 13
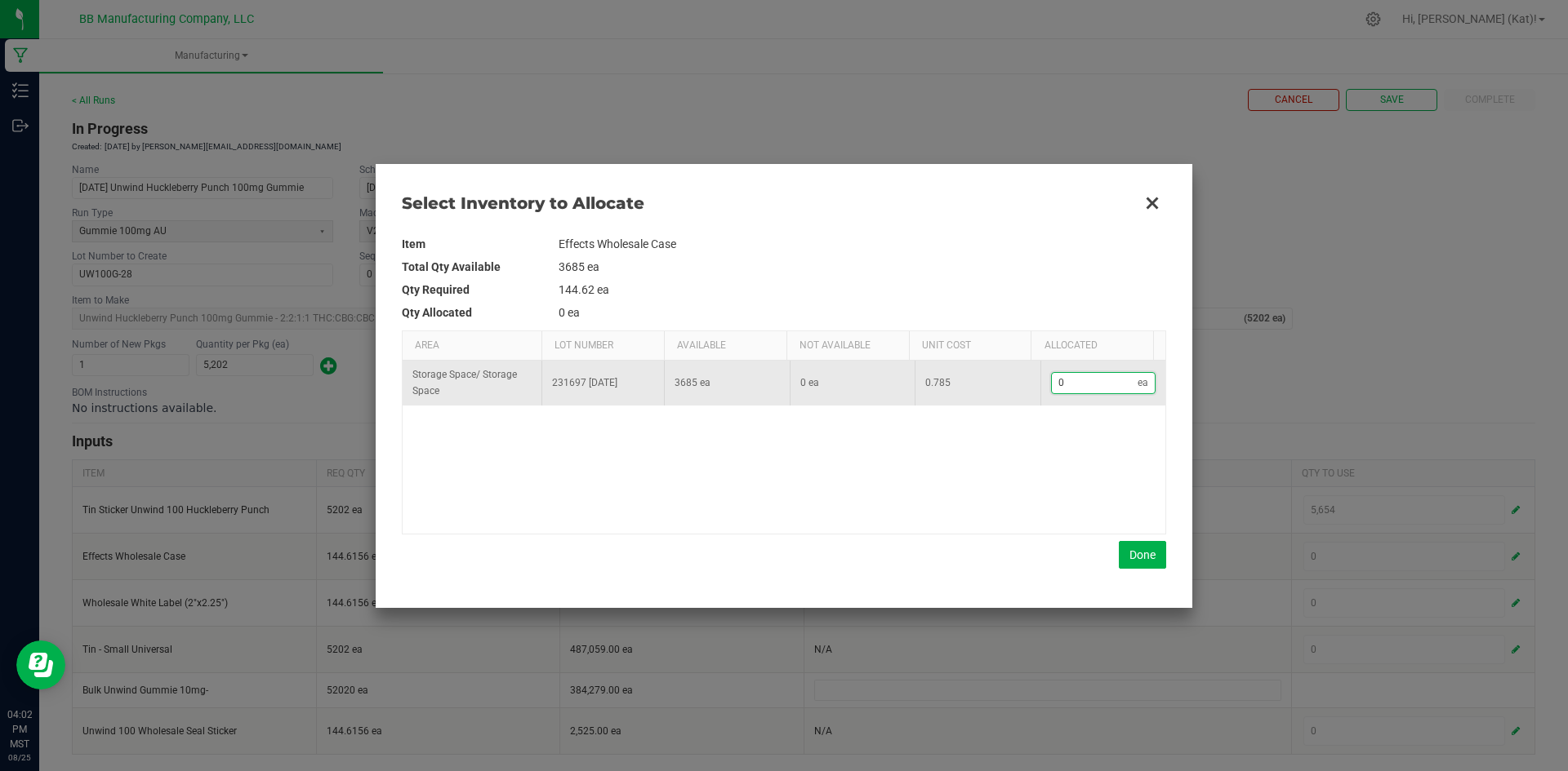
click at [1114, 393] on input "0" at bounding box center [1094, 383] width 86 height 20
type input "1"
type input "14"
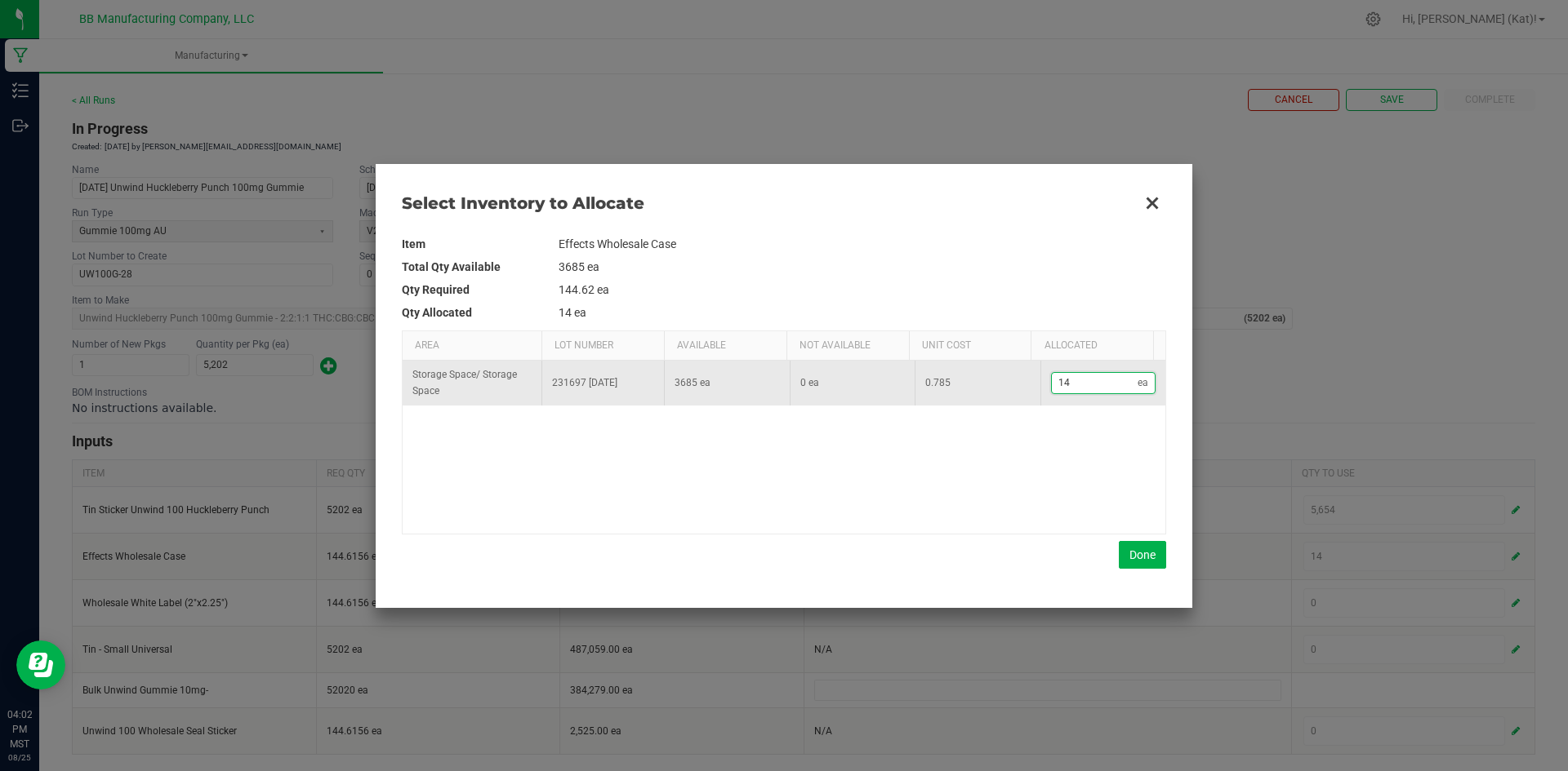
type input "145"
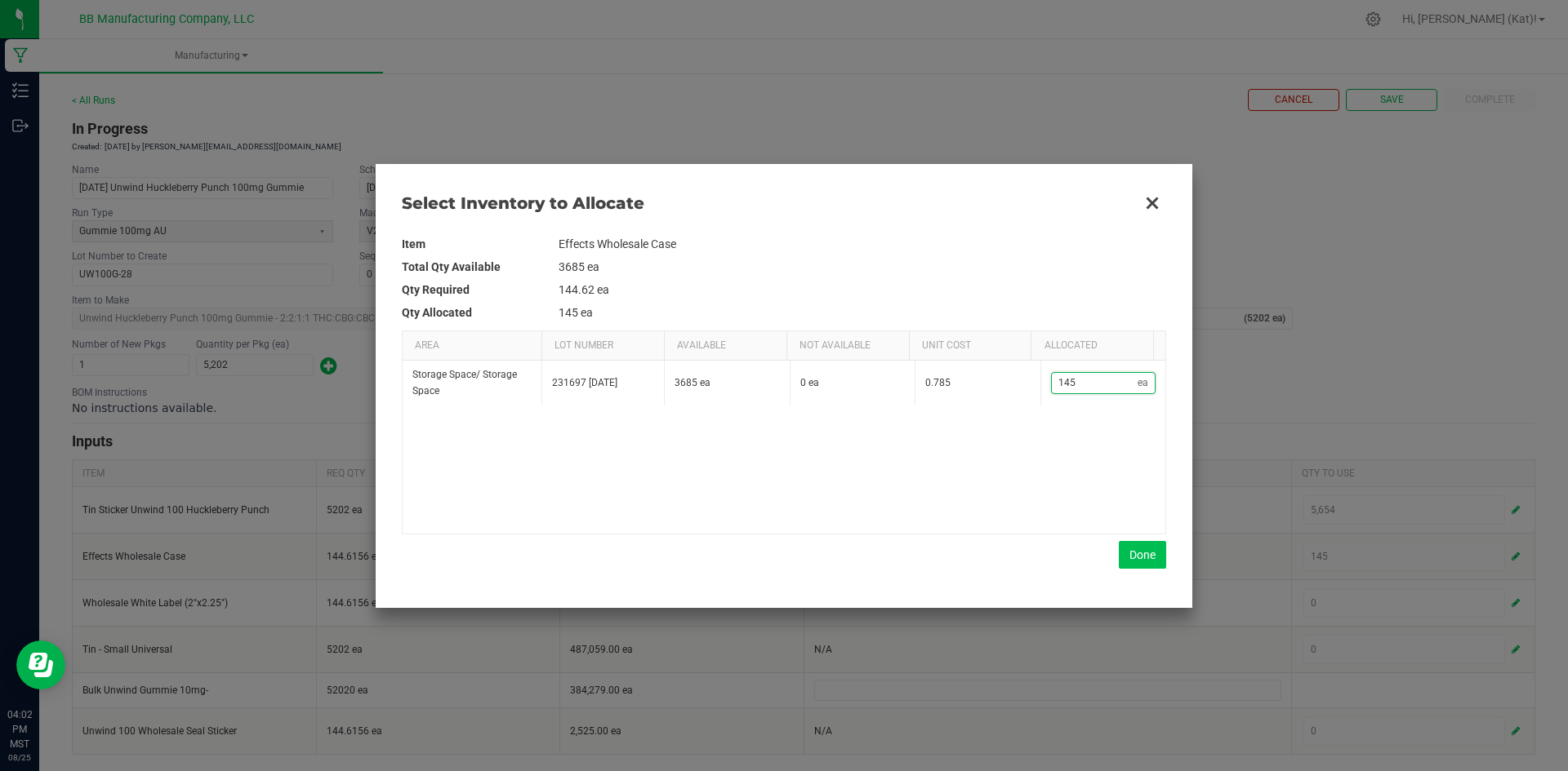
type input "145"
click at [1140, 549] on button "Done" at bounding box center [1142, 554] width 48 height 28
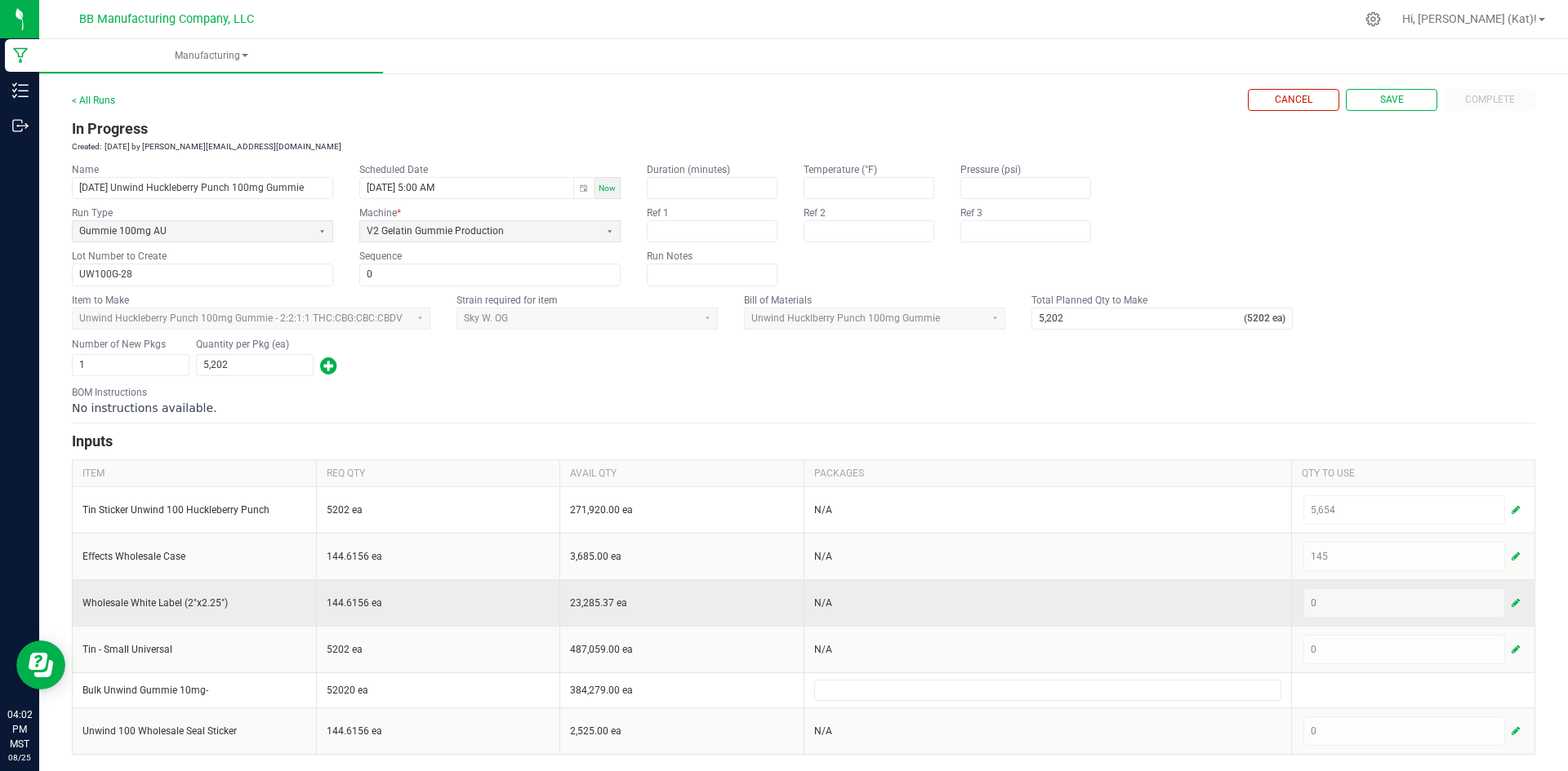
click at [1511, 600] on span "button" at bounding box center [1515, 603] width 8 height 13
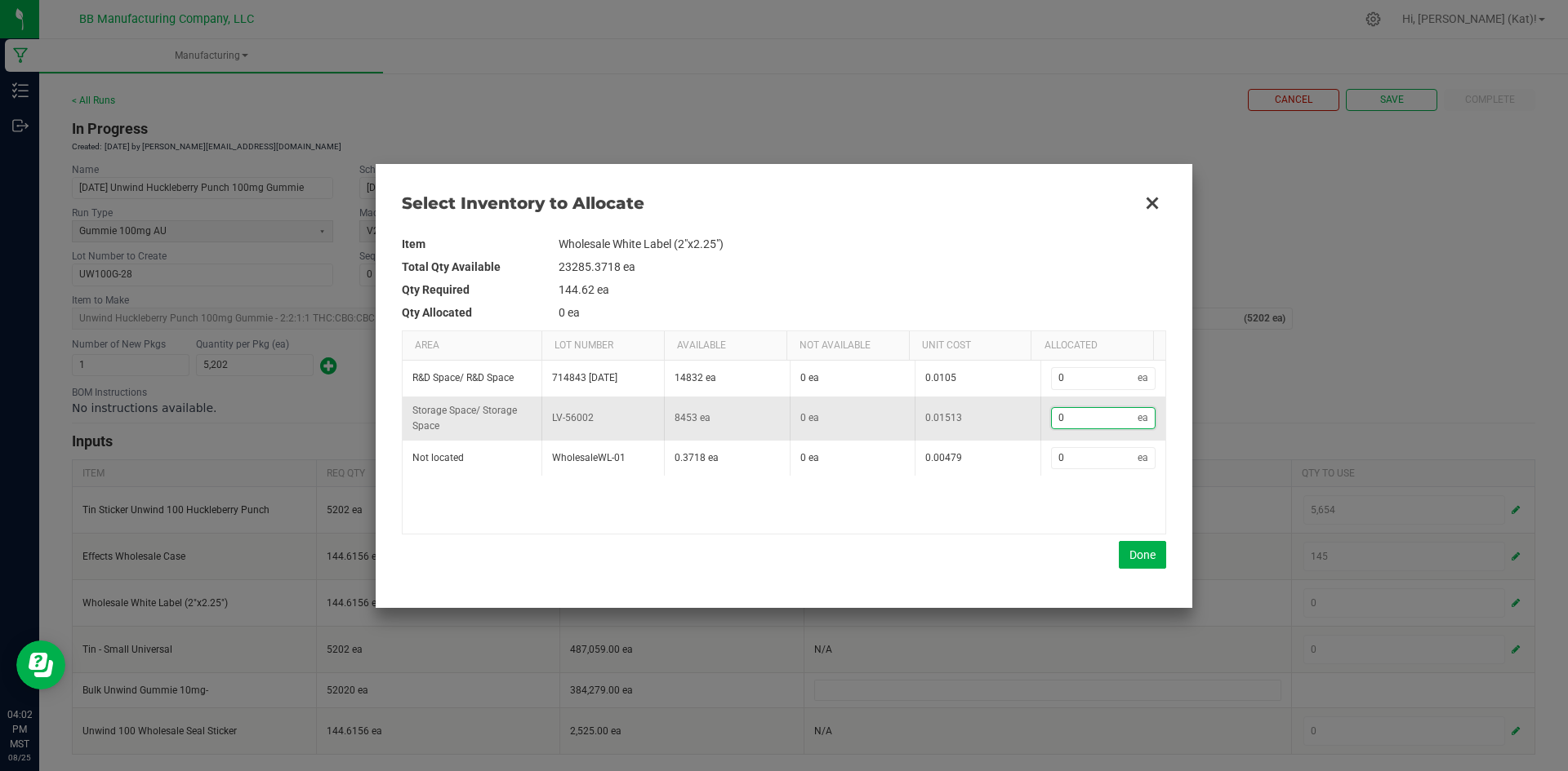
click at [1075, 426] on input "0" at bounding box center [1094, 418] width 86 height 20
type input "1"
type input "14"
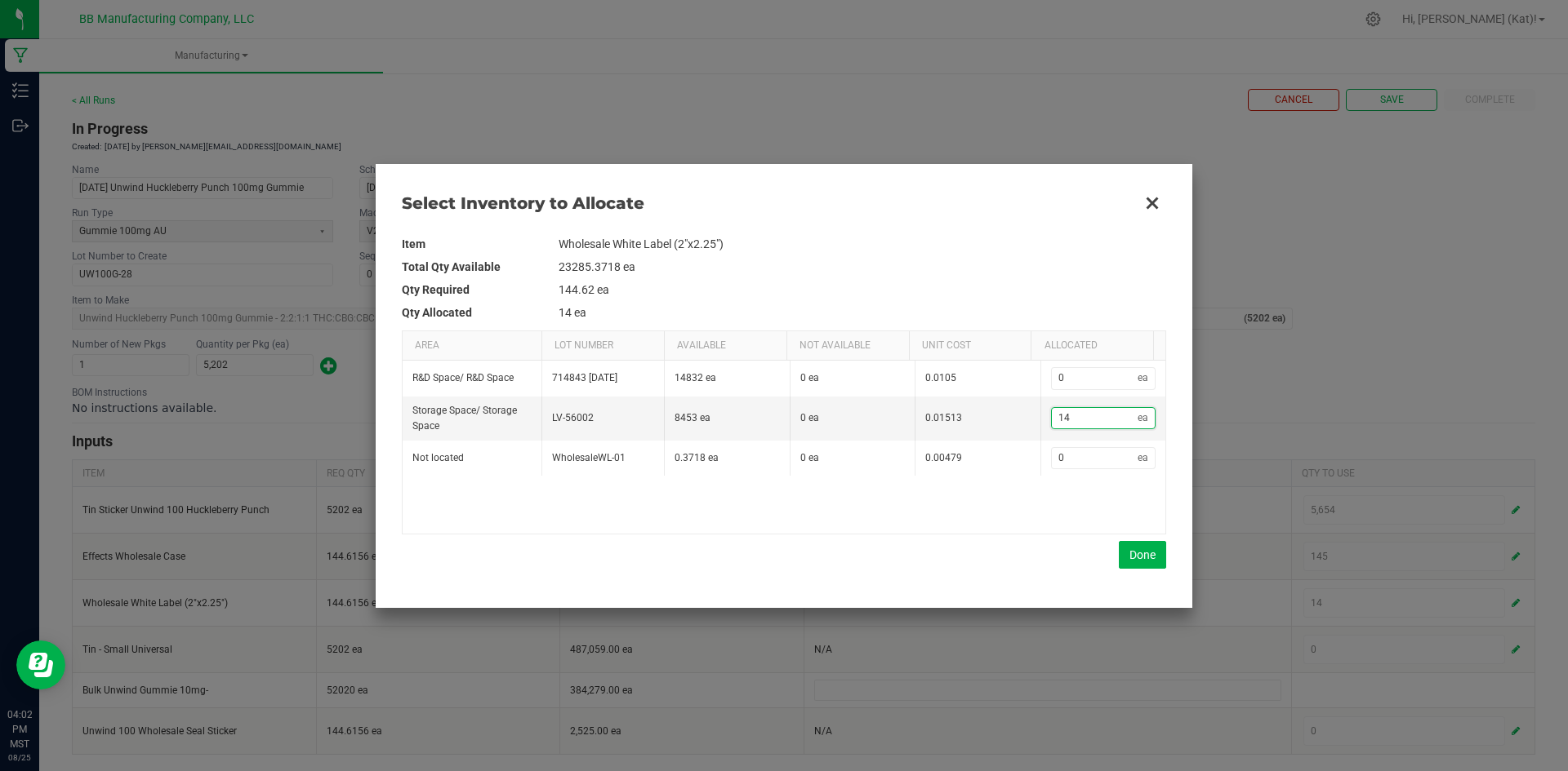
type input "145"
click at [1143, 551] on button "Done" at bounding box center [1142, 554] width 48 height 28
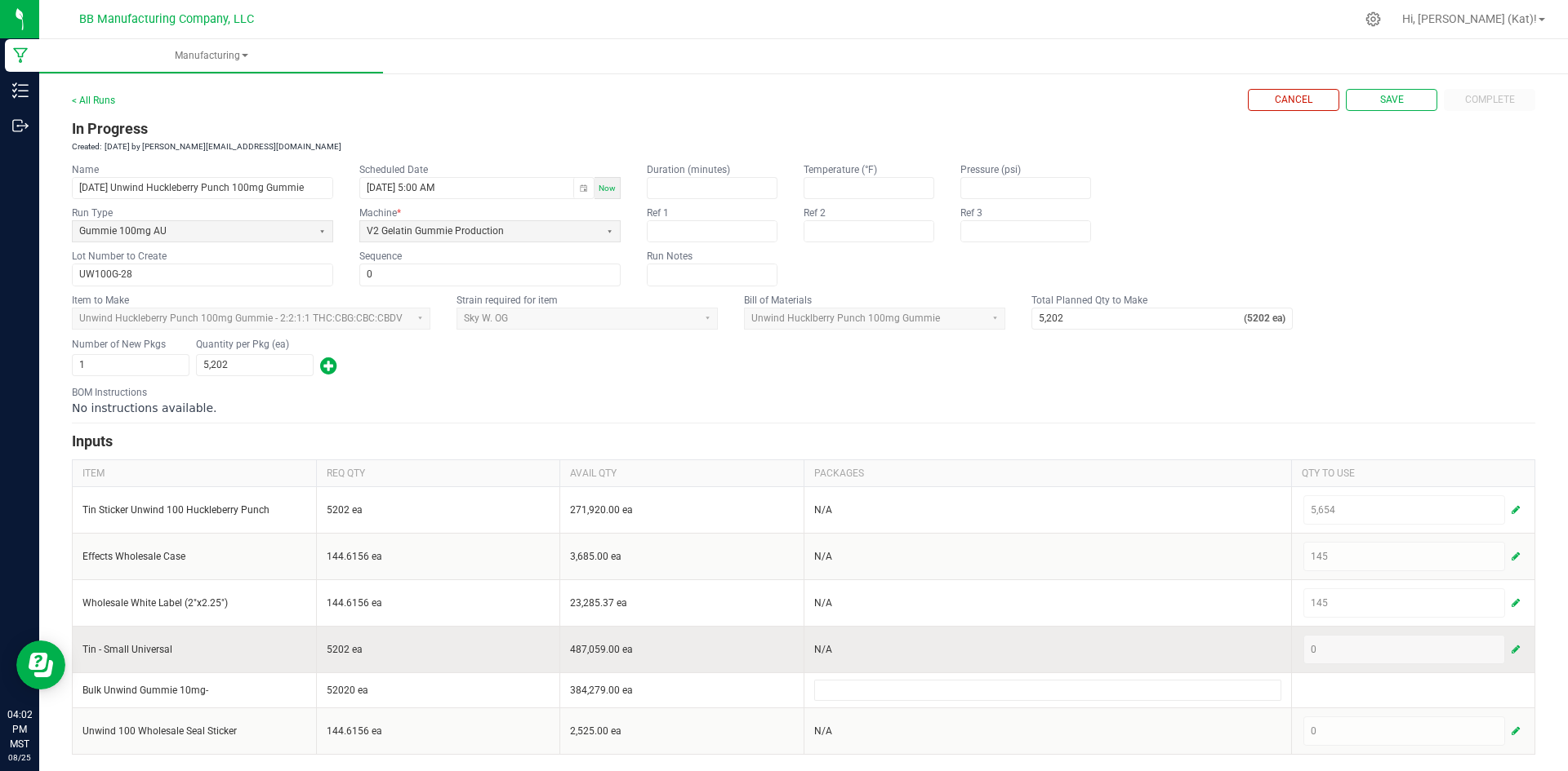
click at [1511, 651] on span "button" at bounding box center [1515, 650] width 8 height 13
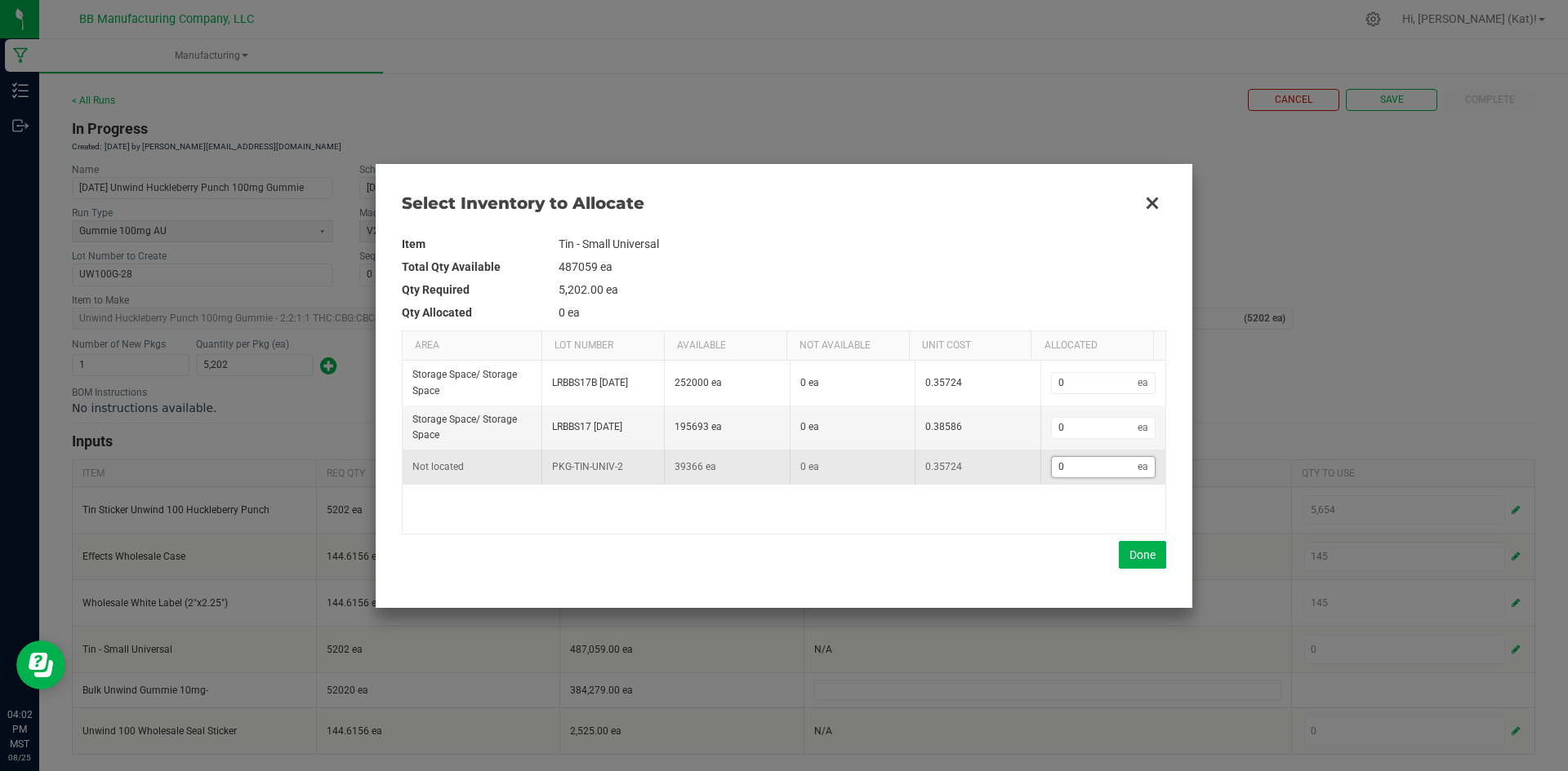
click at [1114, 467] on input "0" at bounding box center [1094, 467] width 86 height 20
type input "5"
type input "53"
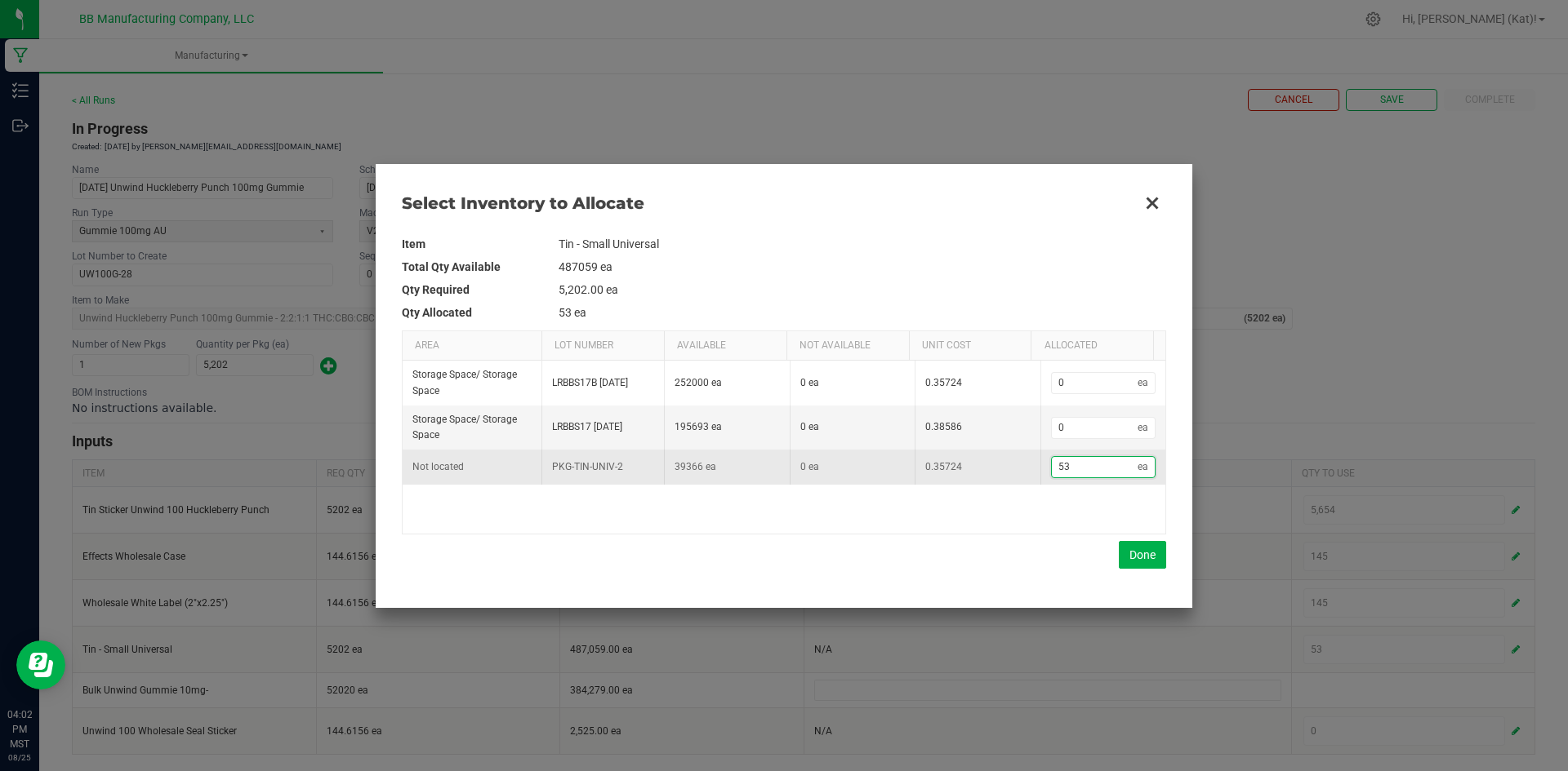
type input "530"
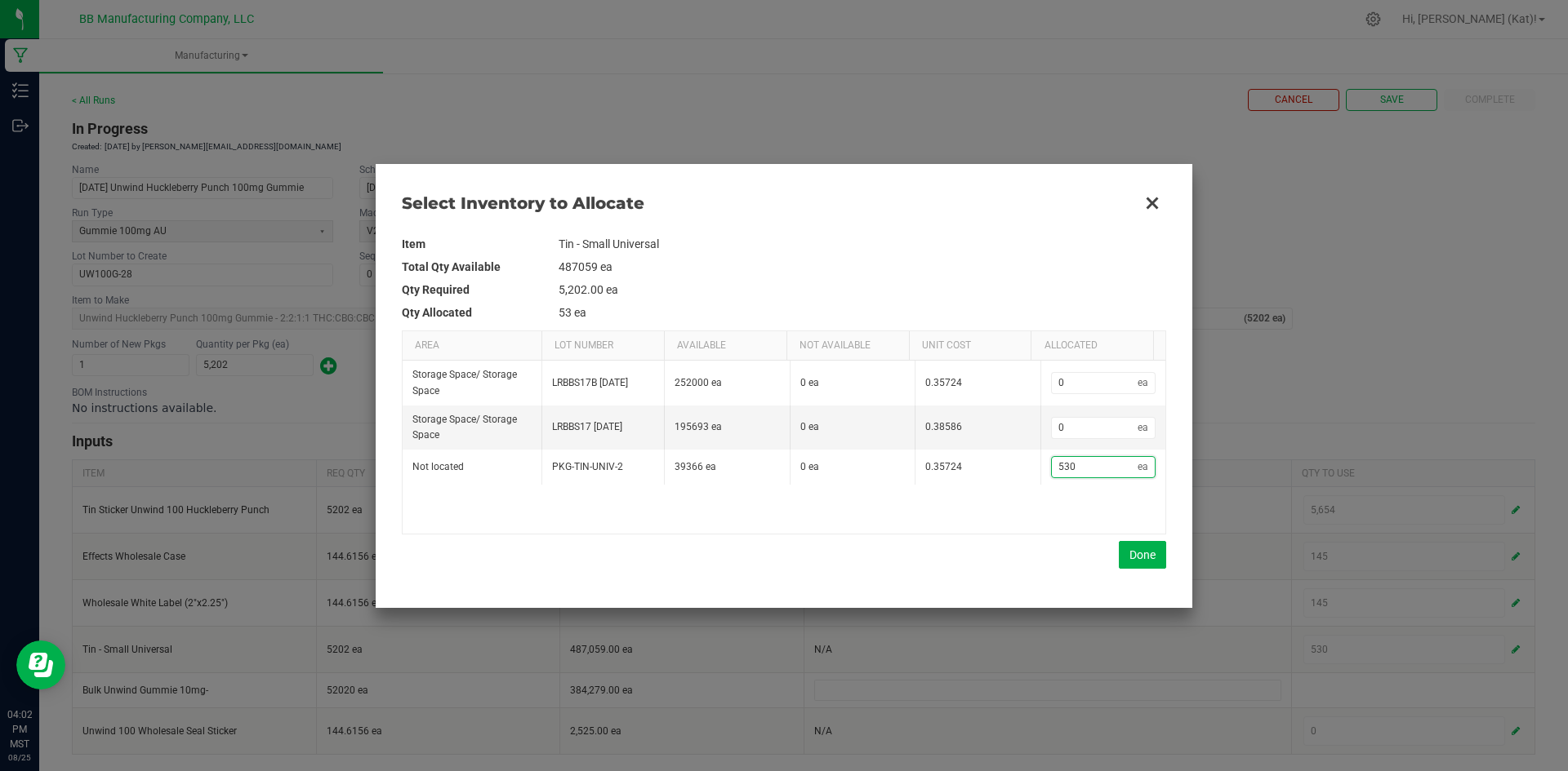
type input "5,300"
click at [1140, 552] on button "Done" at bounding box center [1142, 554] width 48 height 28
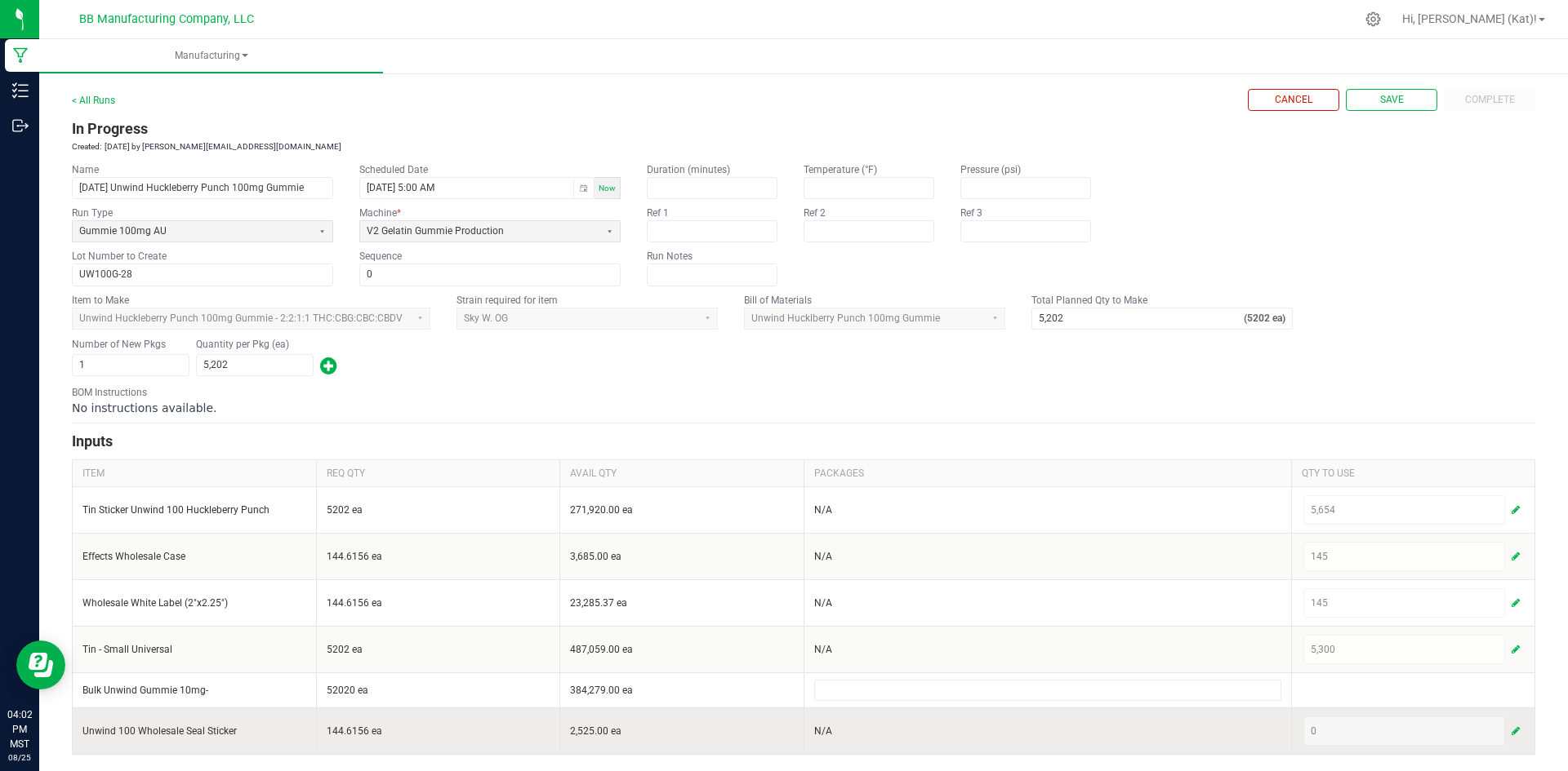
click at [1508, 734] on button "button" at bounding box center [1515, 731] width 15 height 19
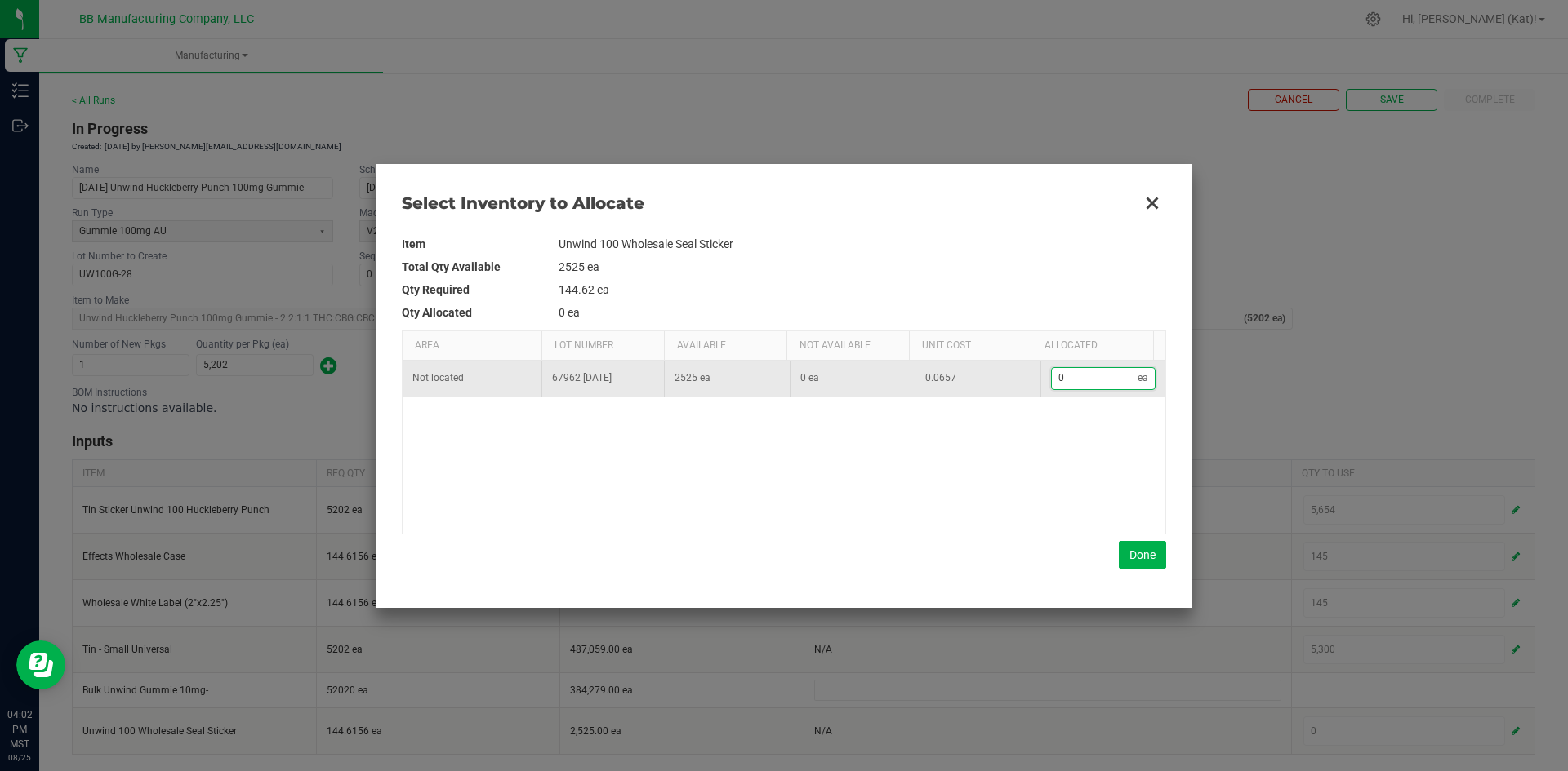
click at [1115, 375] on input "0" at bounding box center [1094, 378] width 86 height 20
type input "1"
type input "14"
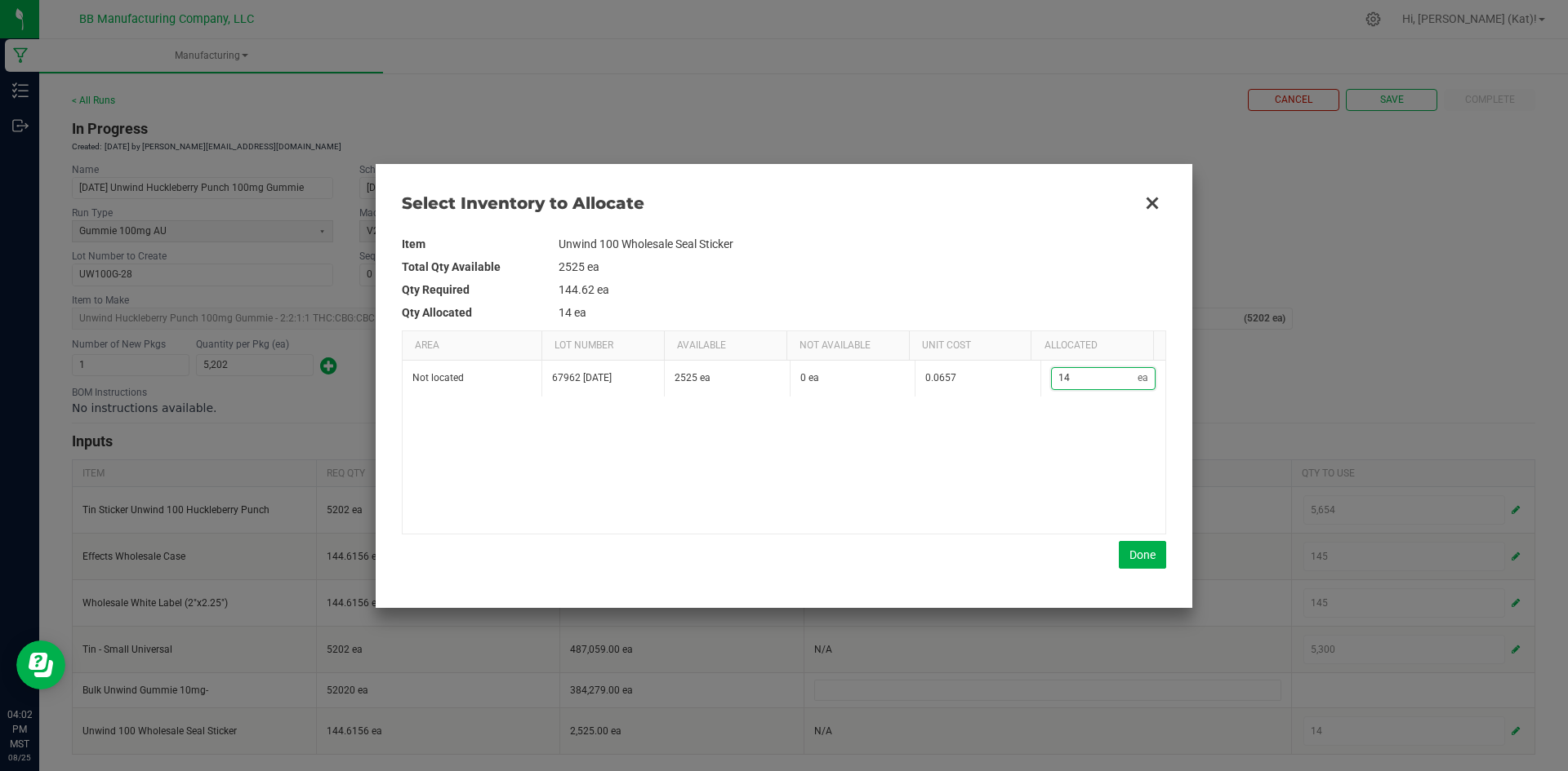
type input "145"
click at [1141, 545] on button "Done" at bounding box center [1142, 554] width 48 height 28
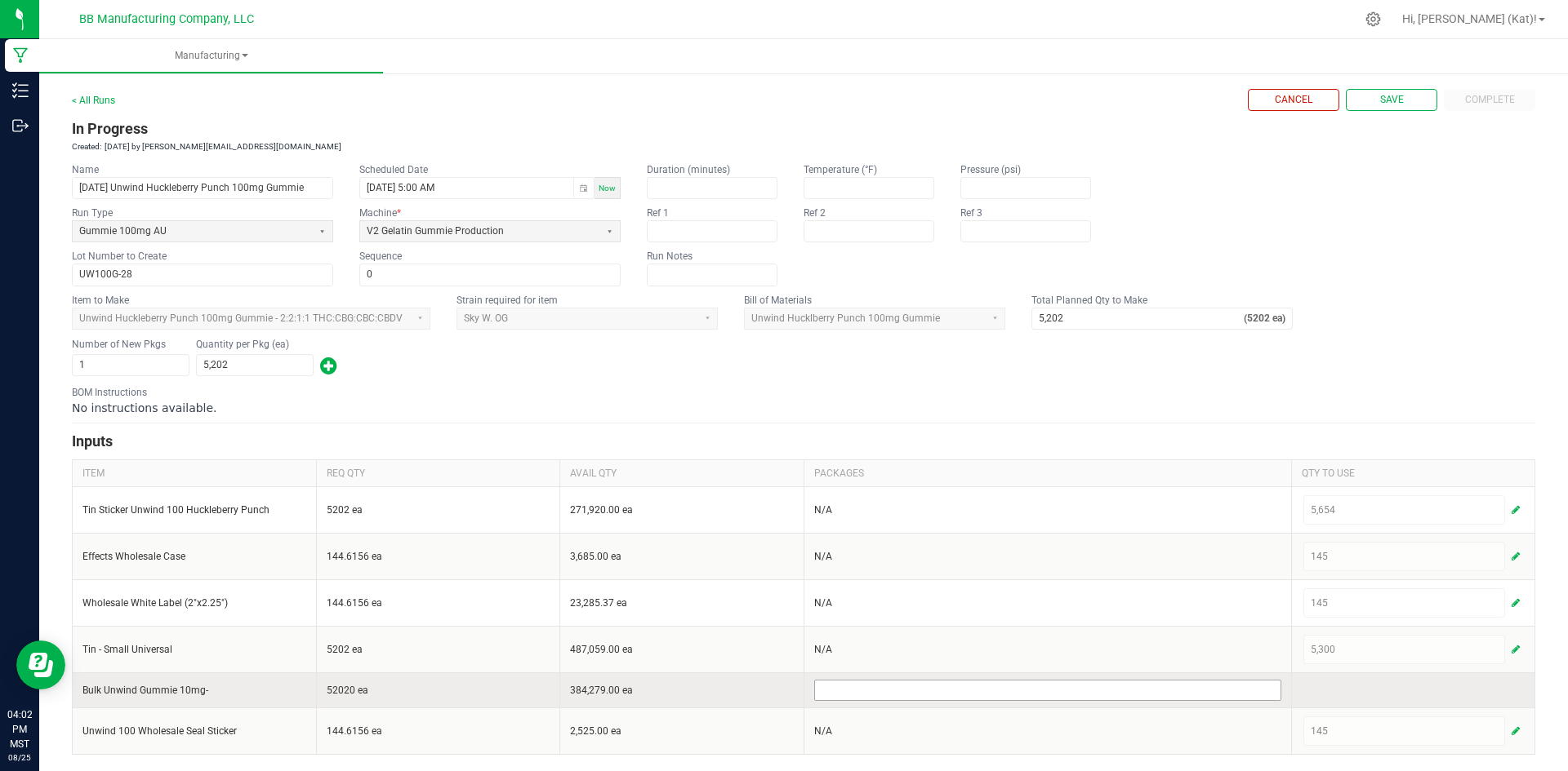
click at [1105, 696] on input at bounding box center [1048, 690] width 465 height 19
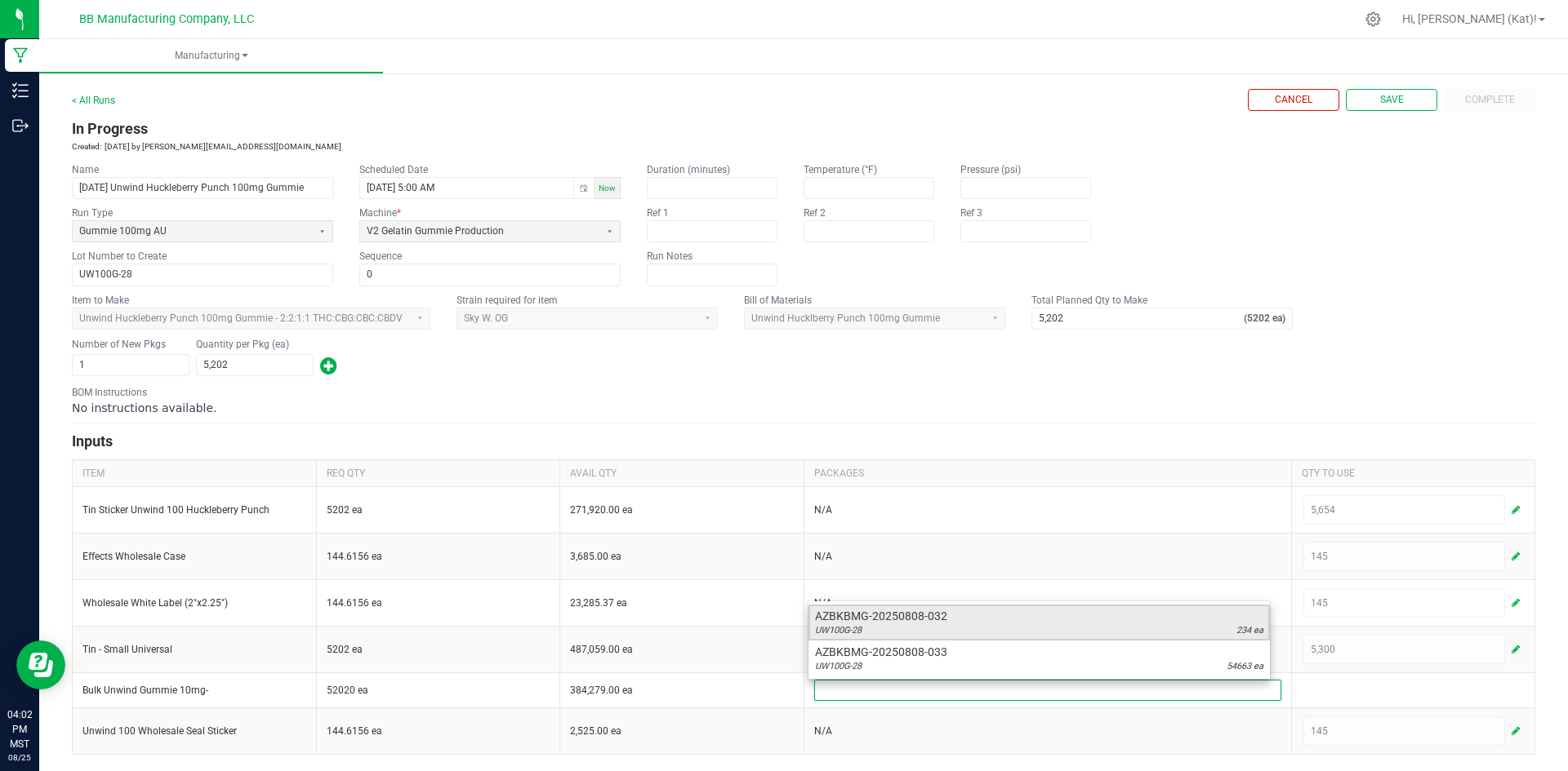
click at [943, 625] on div "UW100G-28 234 ea" at bounding box center [1039, 631] width 448 height 13
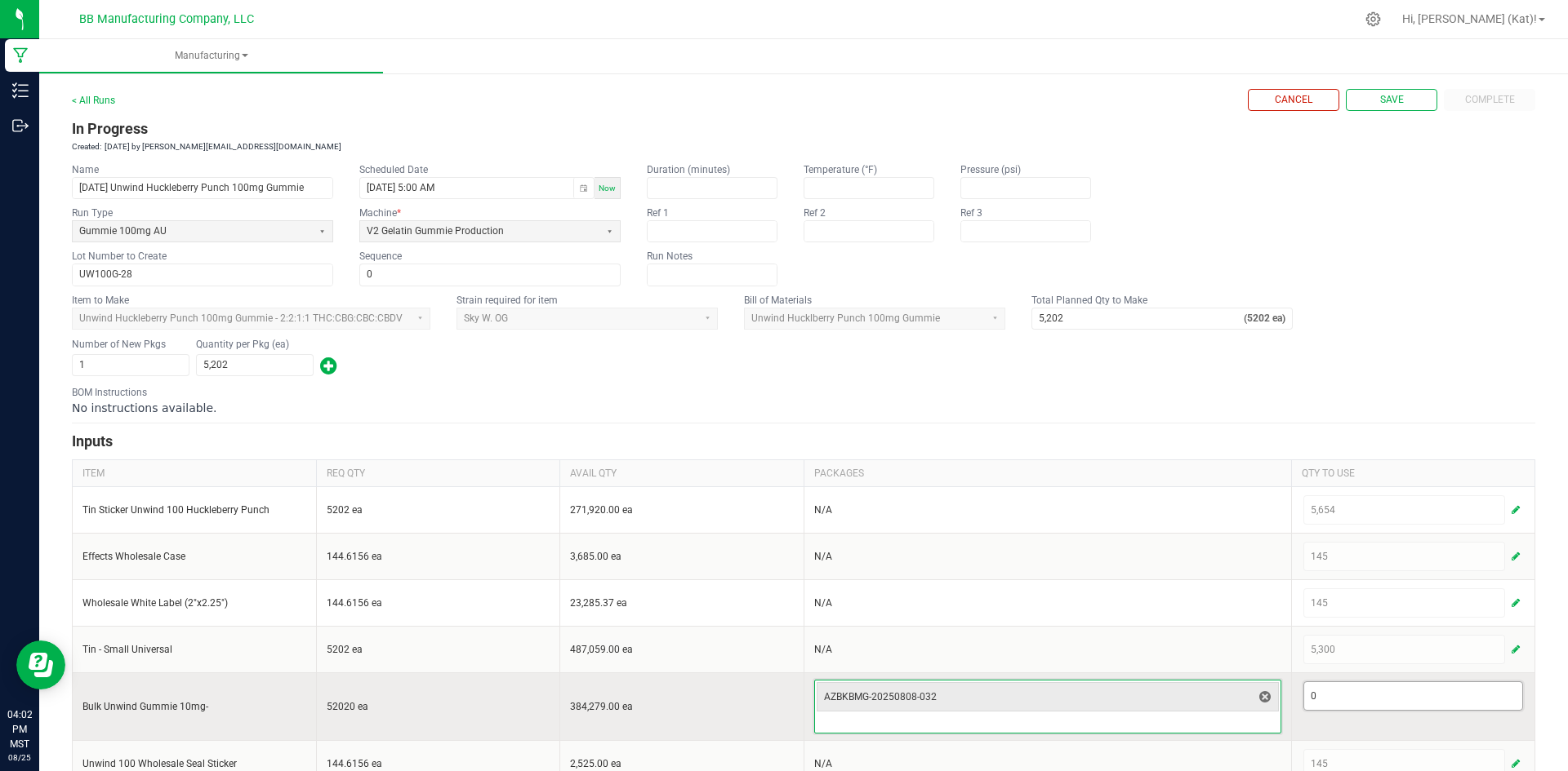
click at [1316, 697] on input "0" at bounding box center [1413, 696] width 219 height 28
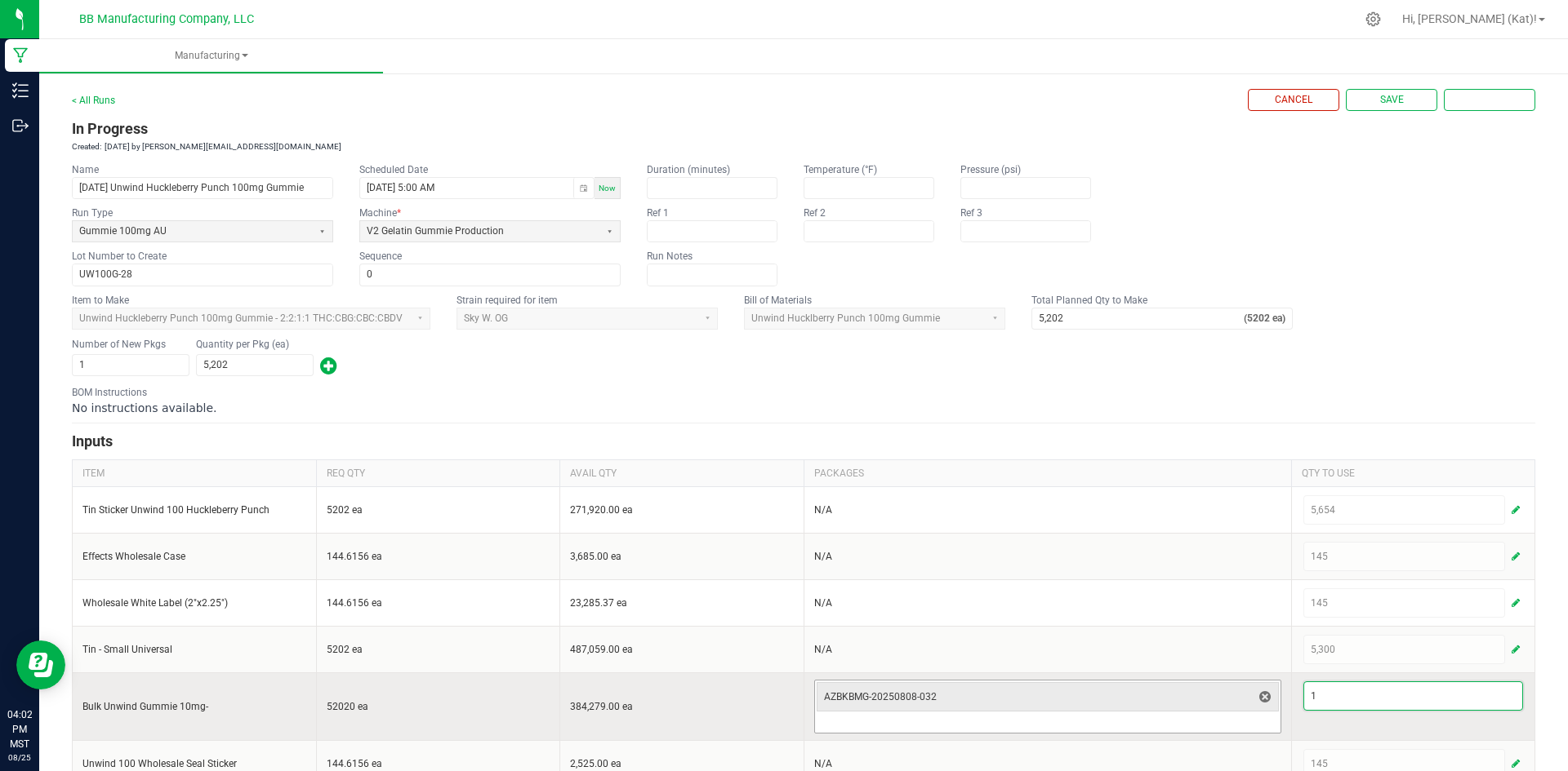
type input "1"
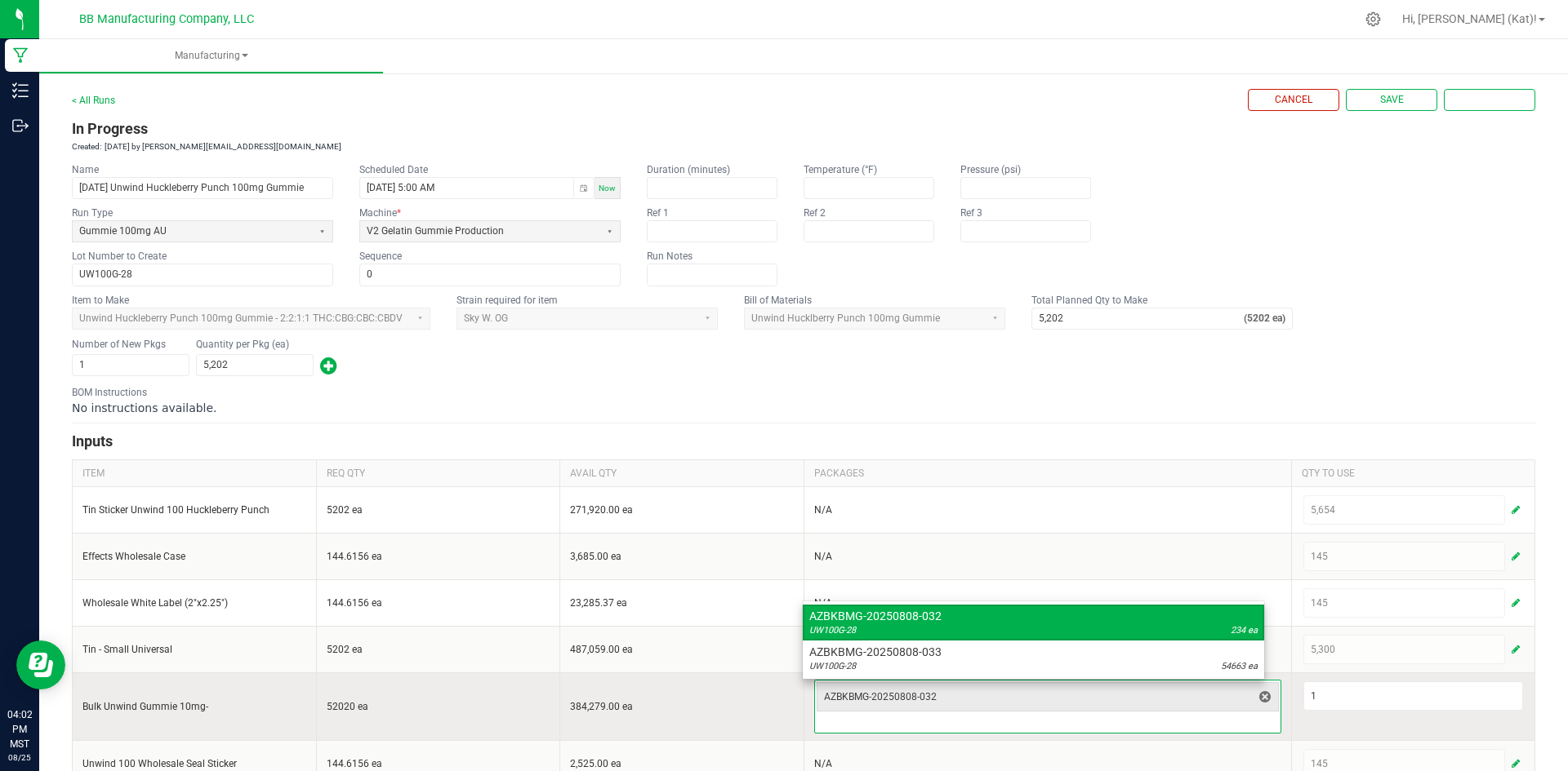
click at [1166, 725] on input at bounding box center [1048, 722] width 465 height 19
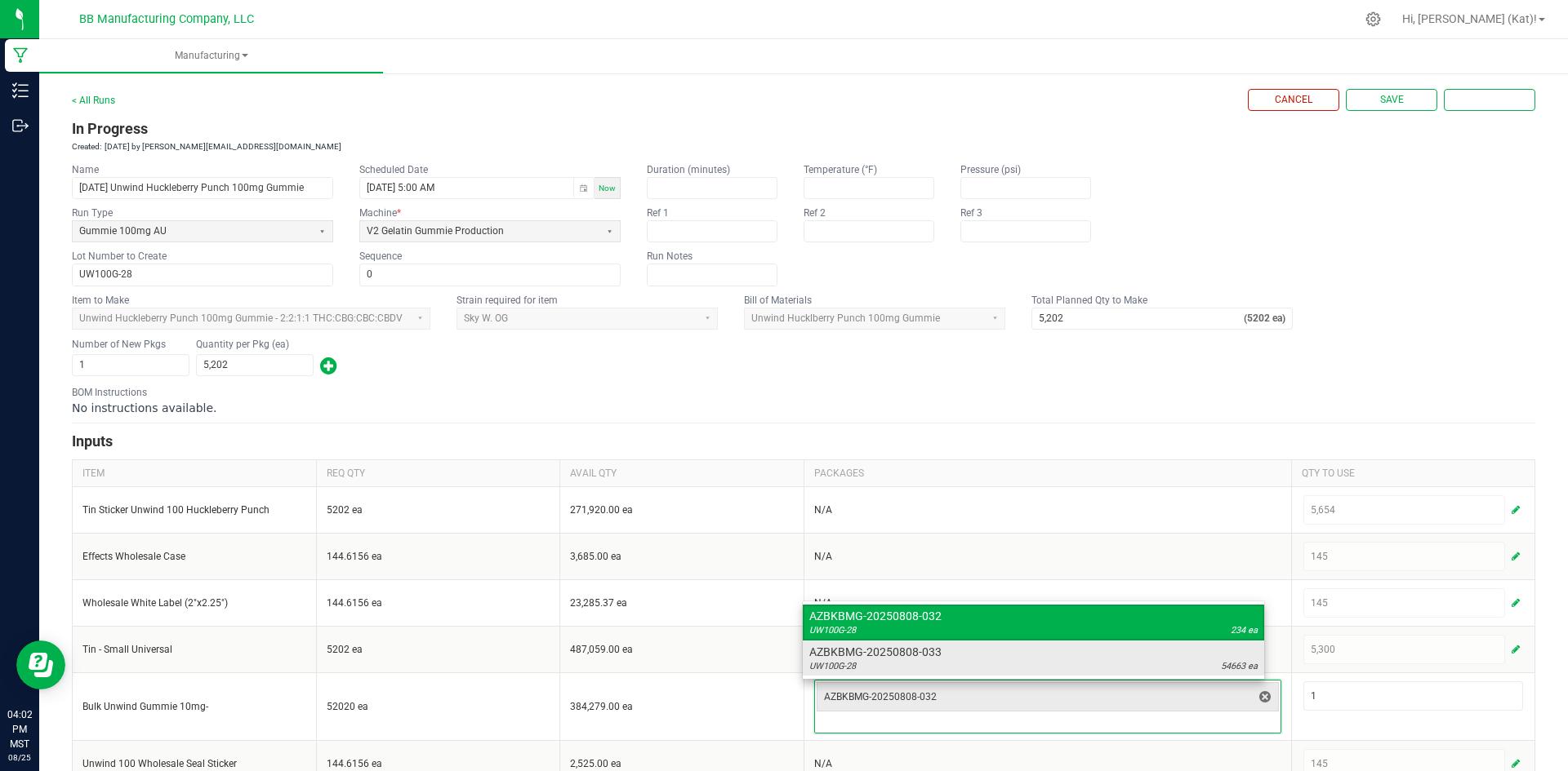
click at [994, 669] on div "UW100G-28 54663 ea" at bounding box center [1033, 666] width 448 height 13
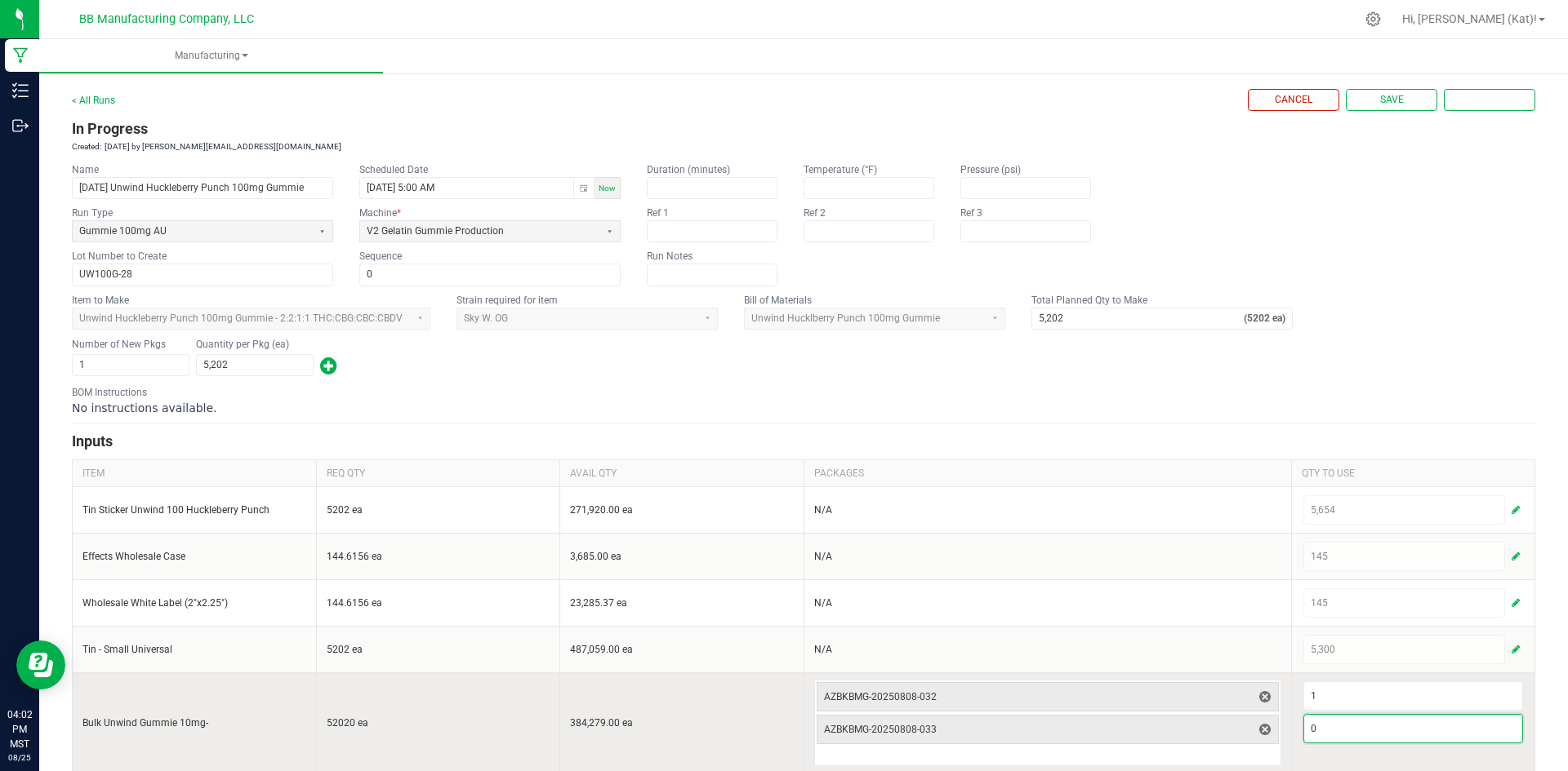
click at [1321, 733] on input "0" at bounding box center [1413, 728] width 219 height 28
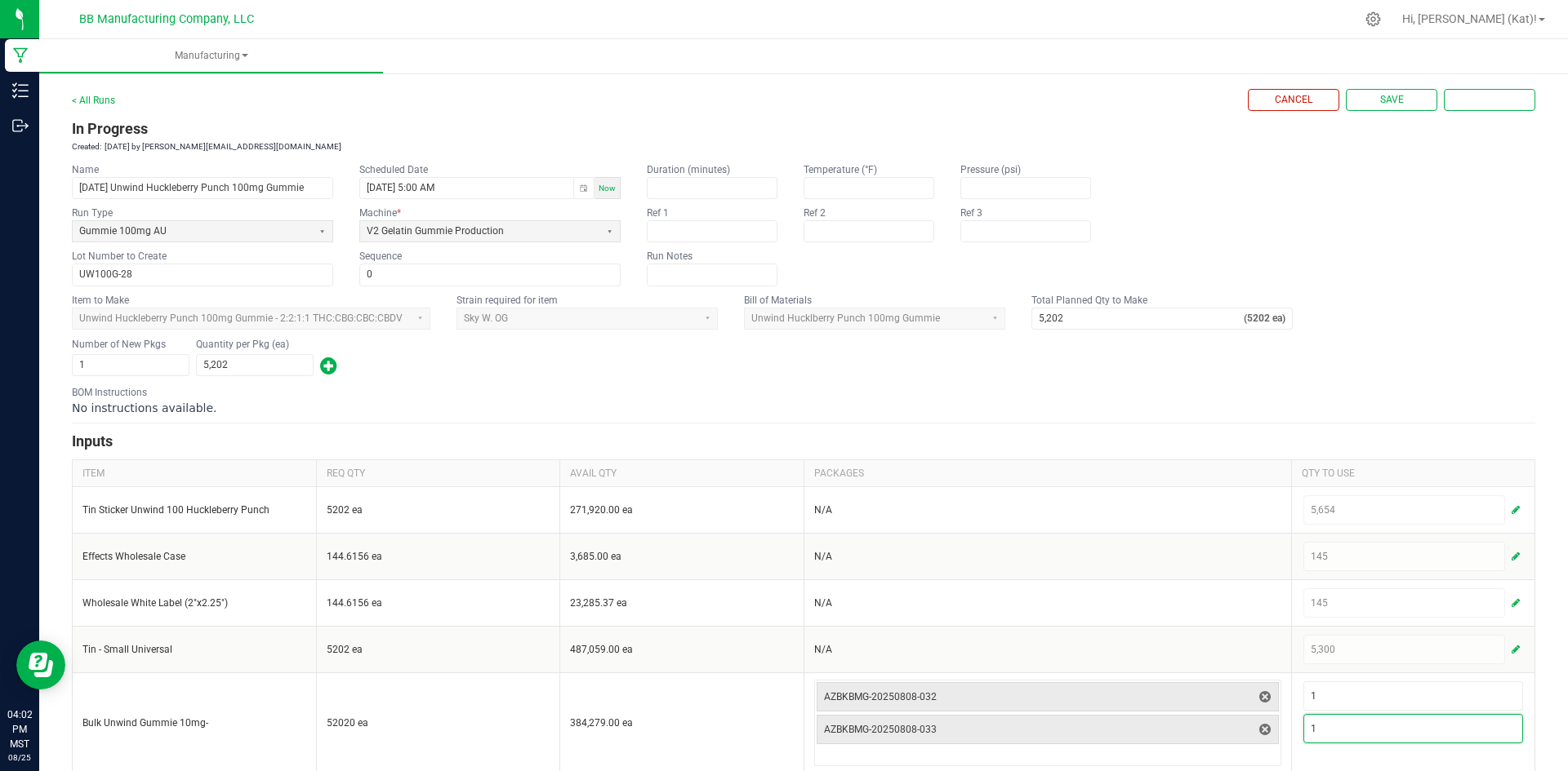
type input "1"
click at [1264, 409] on div "No instructions available." at bounding box center [803, 408] width 1463 height 17
click at [1380, 107] on span "Save" at bounding box center [1391, 100] width 23 height 14
type input "1"
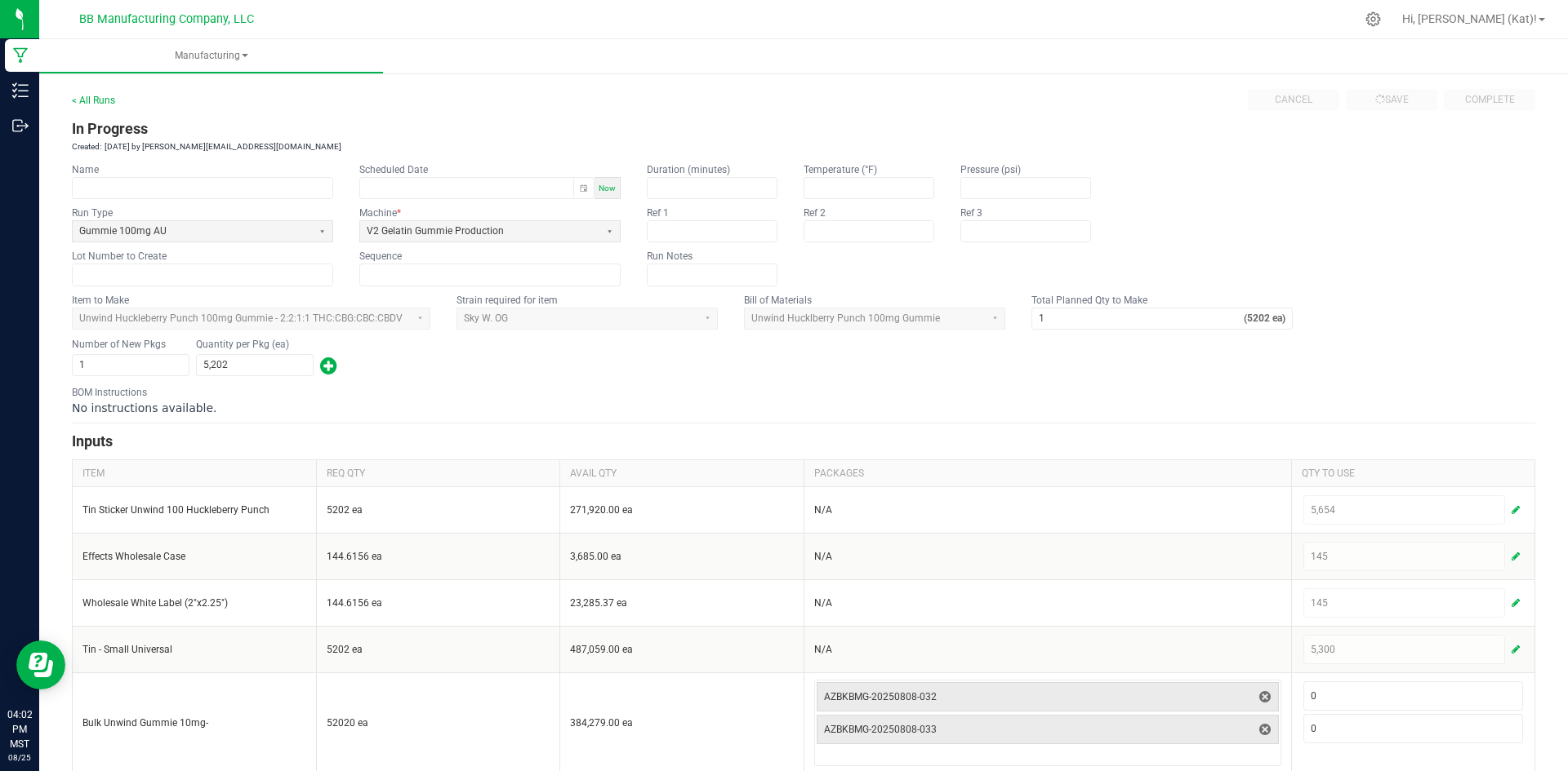
scroll to position [0, 0]
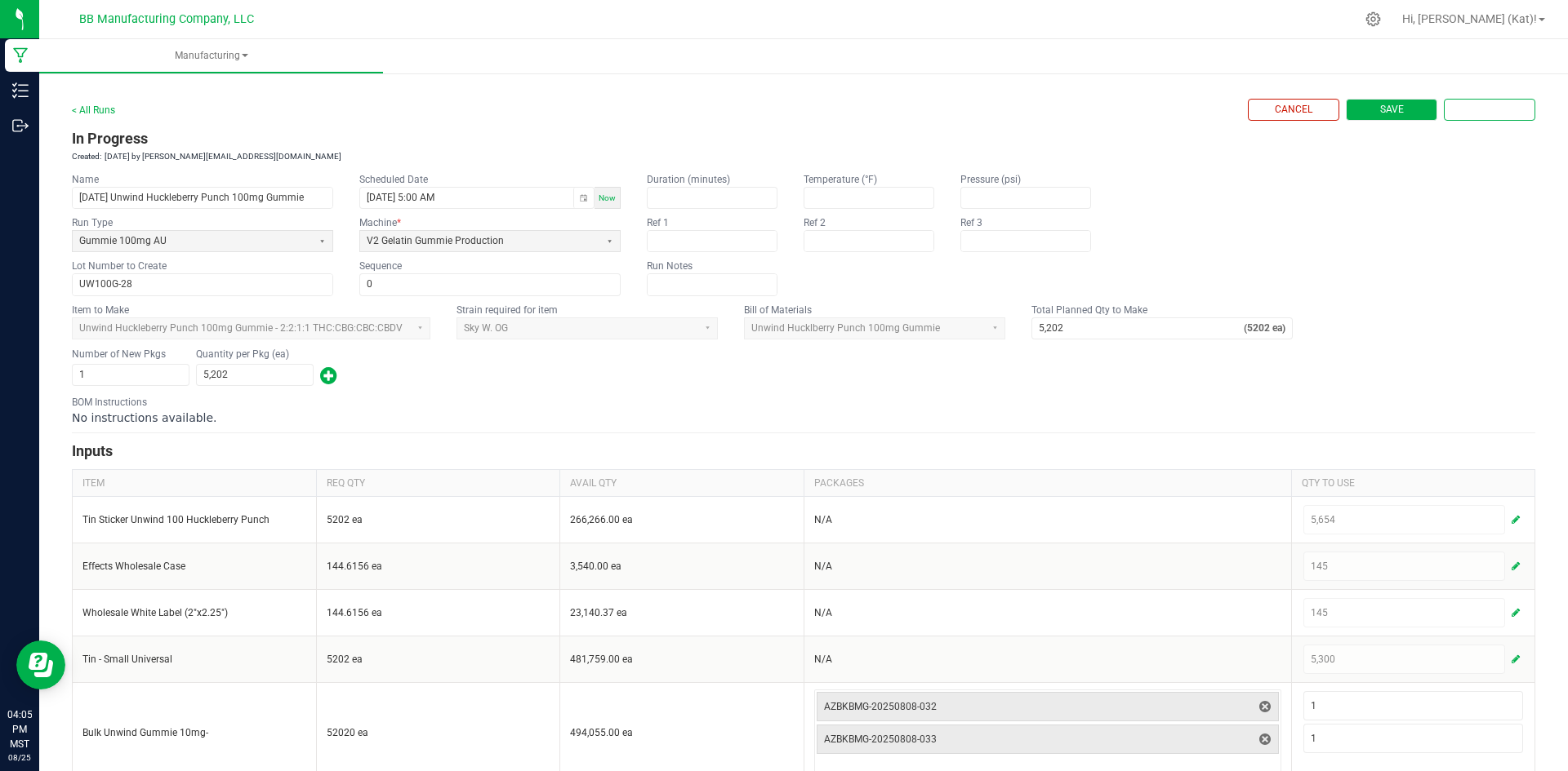
click at [1380, 109] on span "Save" at bounding box center [1391, 110] width 23 height 14
type input "1"
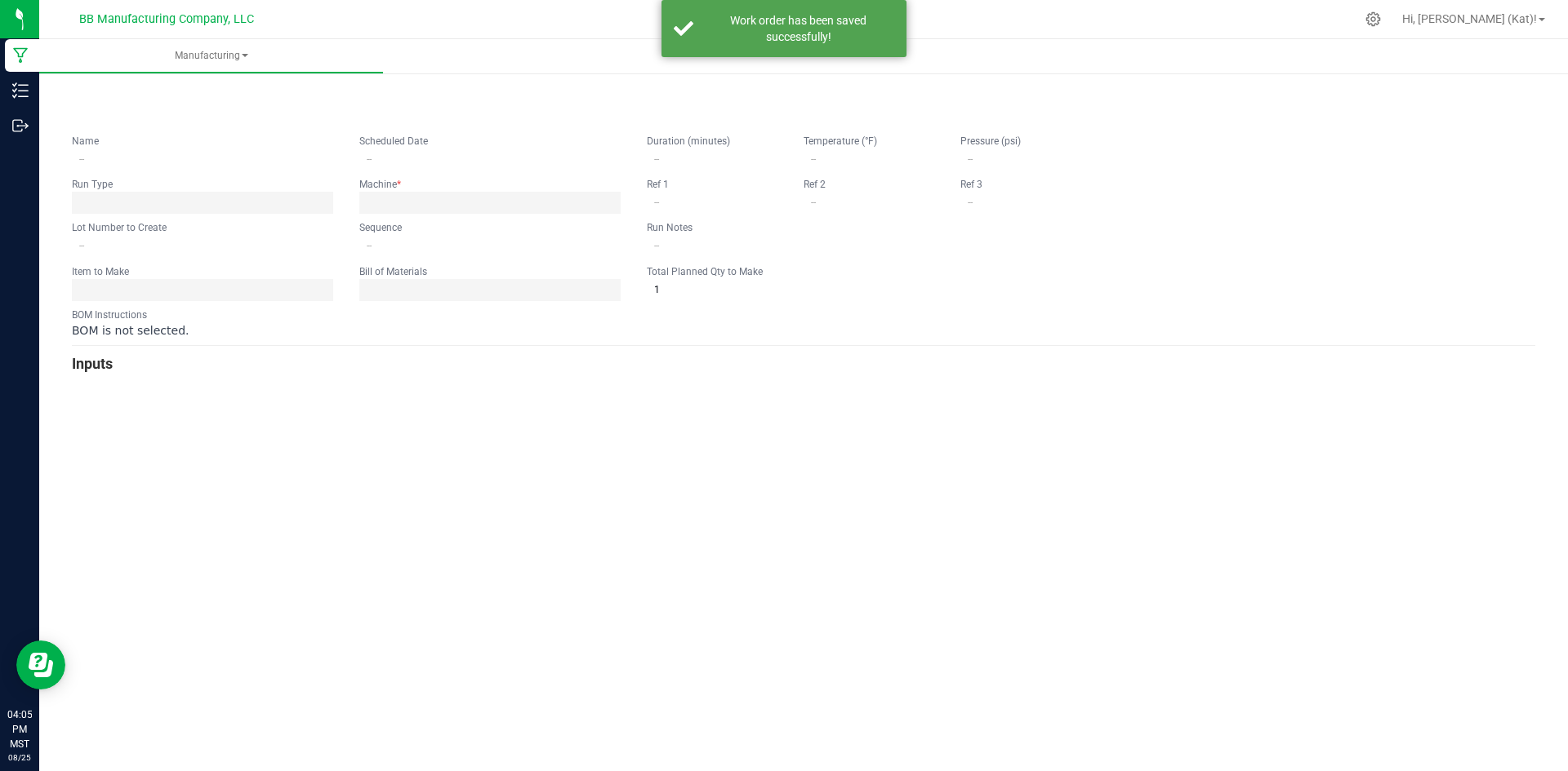
type input "8.8.25 Unwind Huckleberry Punch 100mg Gummie"
type input "08/25/2025 5:00 AM"
type input "UW100G-28"
type input "0"
type input "5,202"
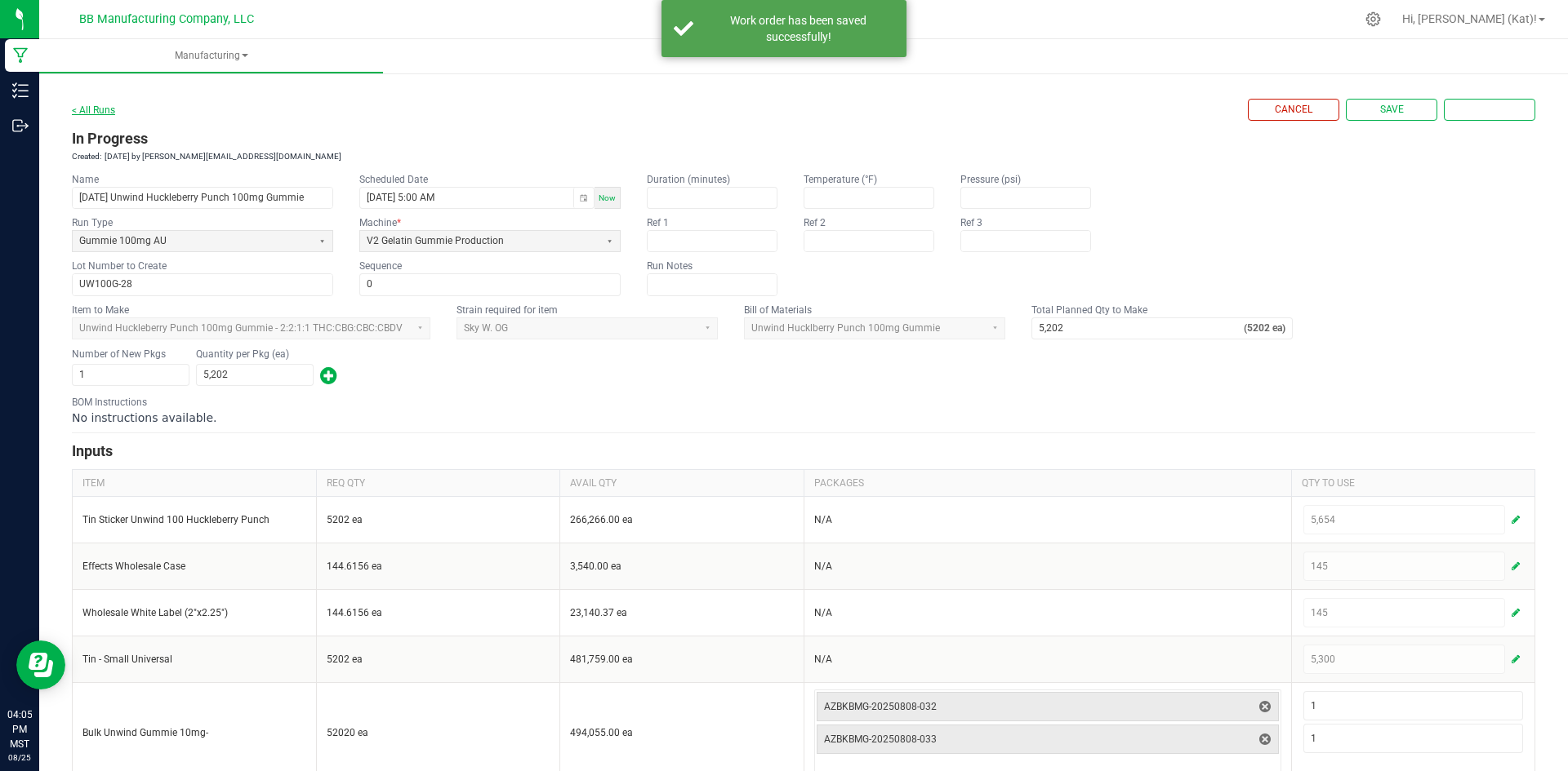
click at [94, 110] on link "< All Runs" at bounding box center [94, 110] width 44 height 12
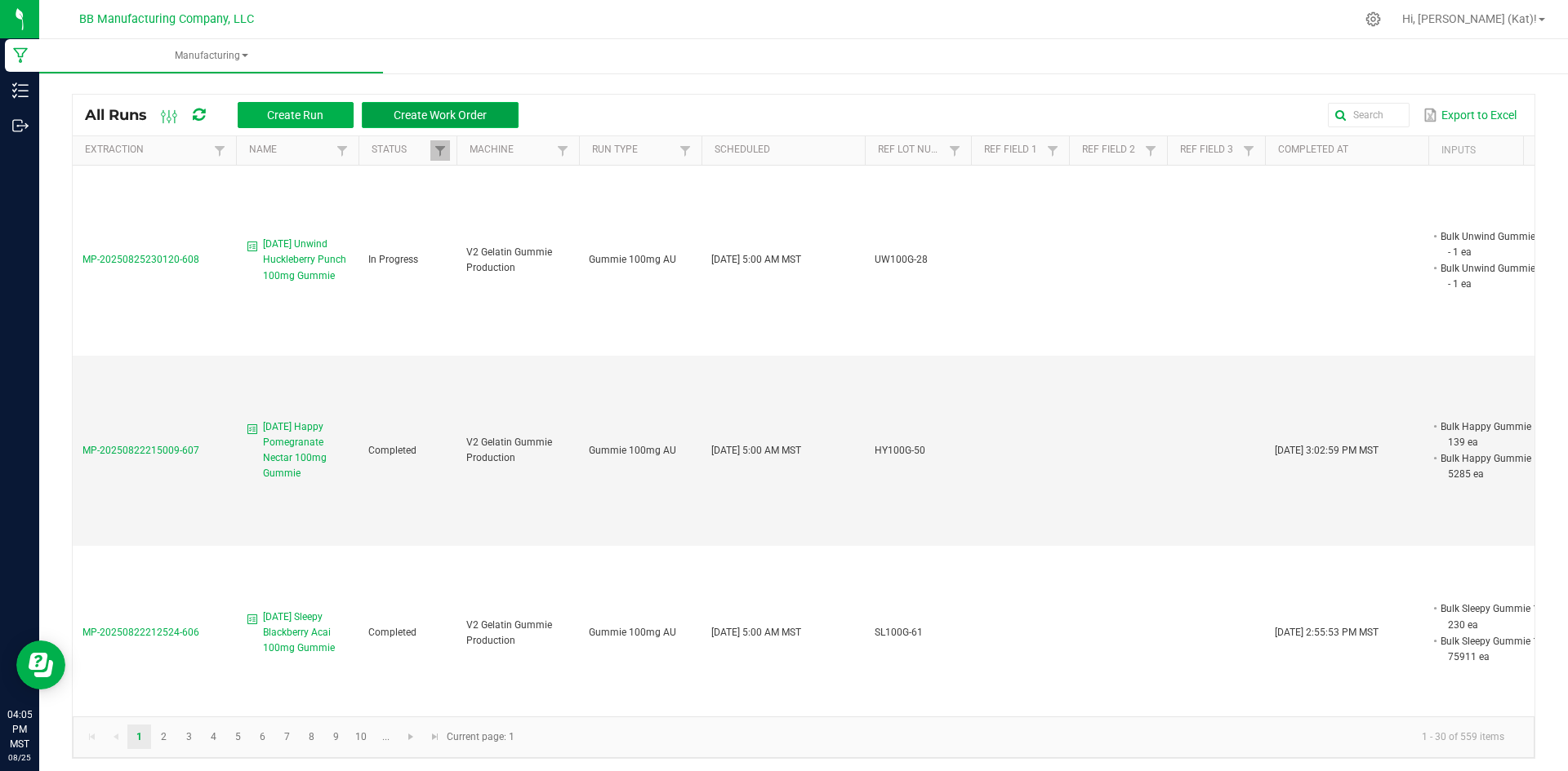
click at [462, 112] on span "Create Work Order" at bounding box center [439, 115] width 93 height 13
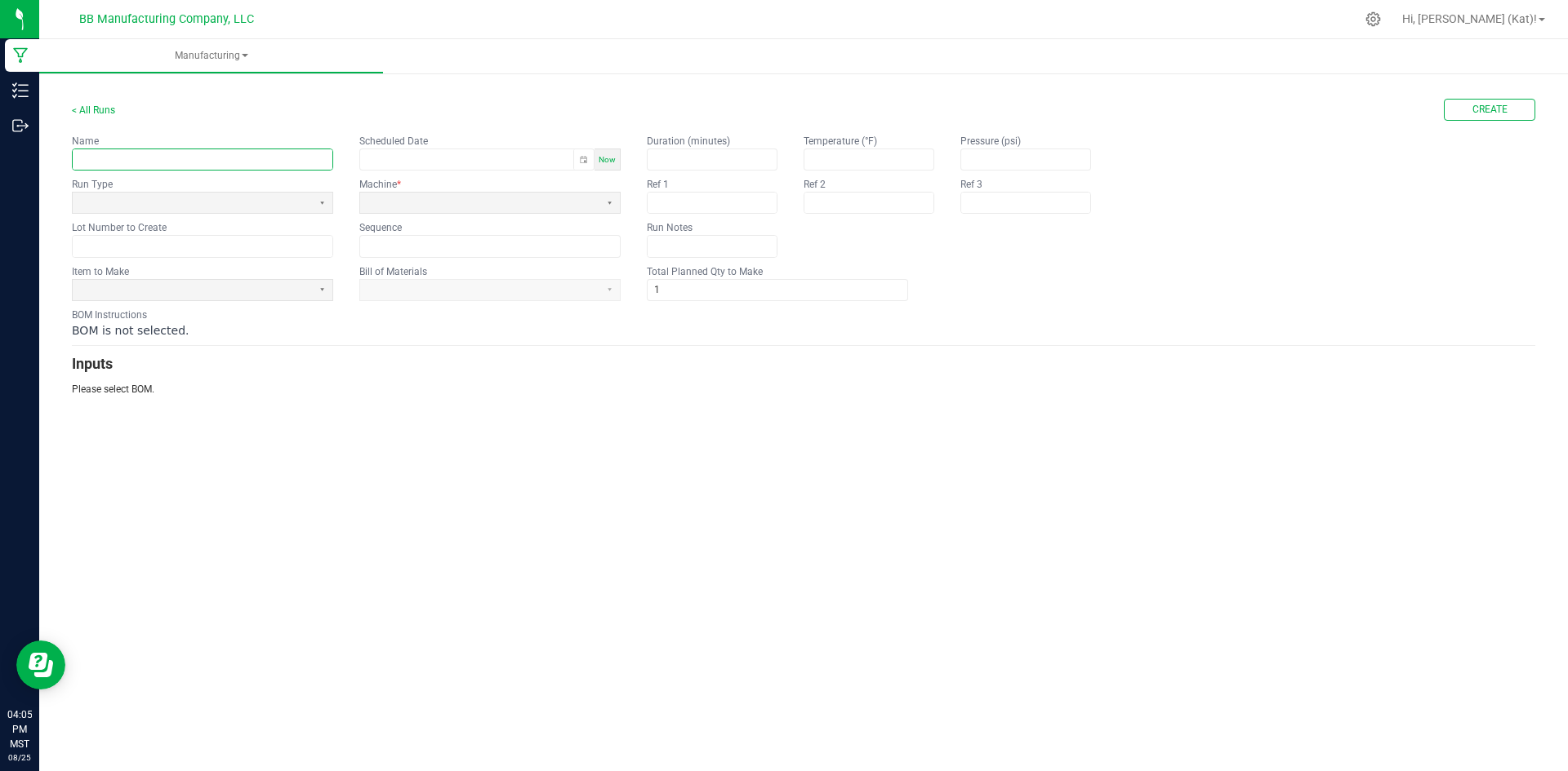
click at [276, 151] on input "text" at bounding box center [202, 160] width 259 height 20
paste input "Happy Pomegranate Nectar 100mg Gummie"
click at [322, 199] on button "Select" at bounding box center [322, 202] width 20 height 20
type input "8.25.25 Happy Pomegranate Nectar 100mg Gummie"
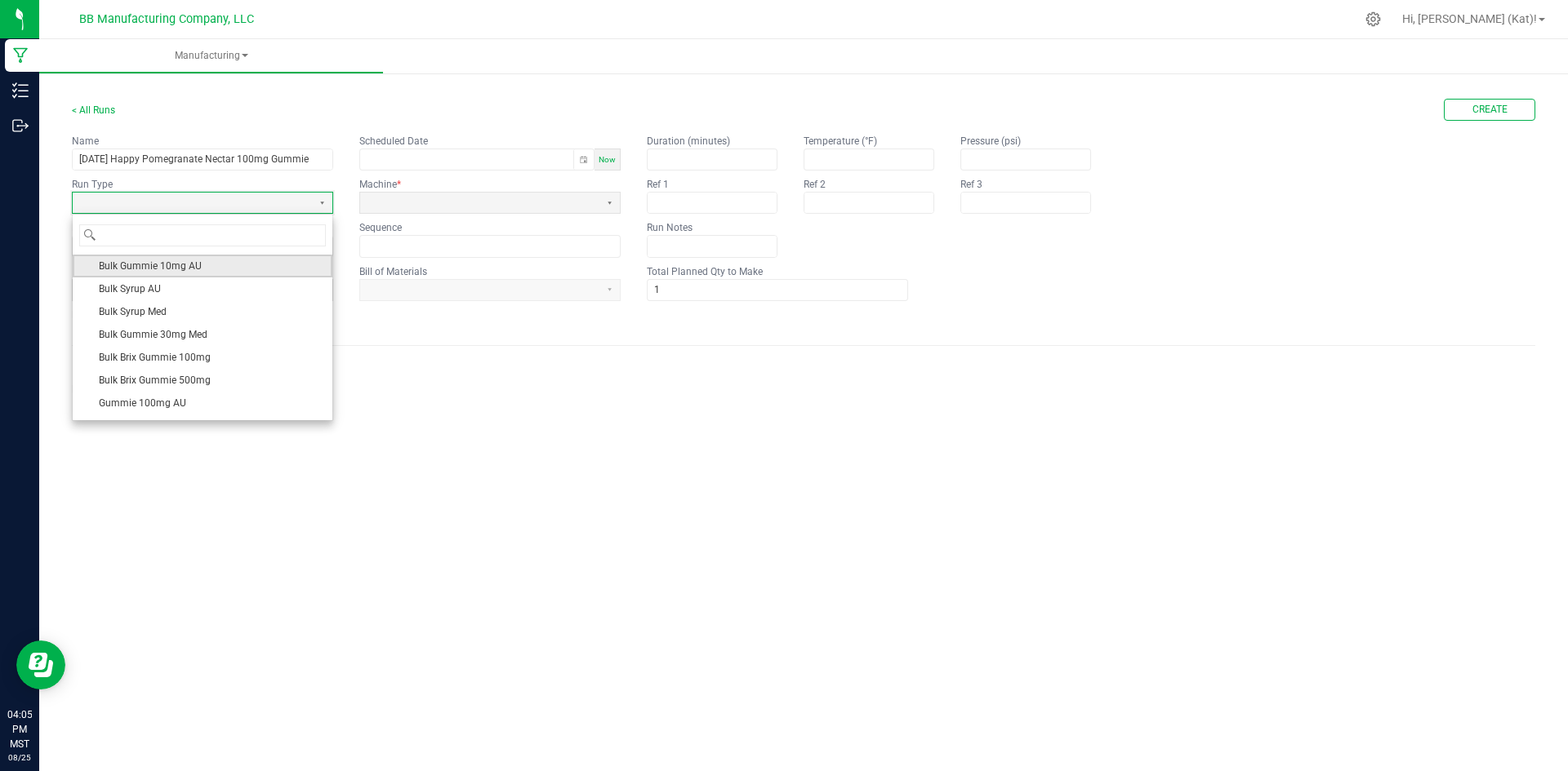
click at [212, 268] on li "Bulk Gummie 10mg AU" at bounding box center [202, 265] width 259 height 23
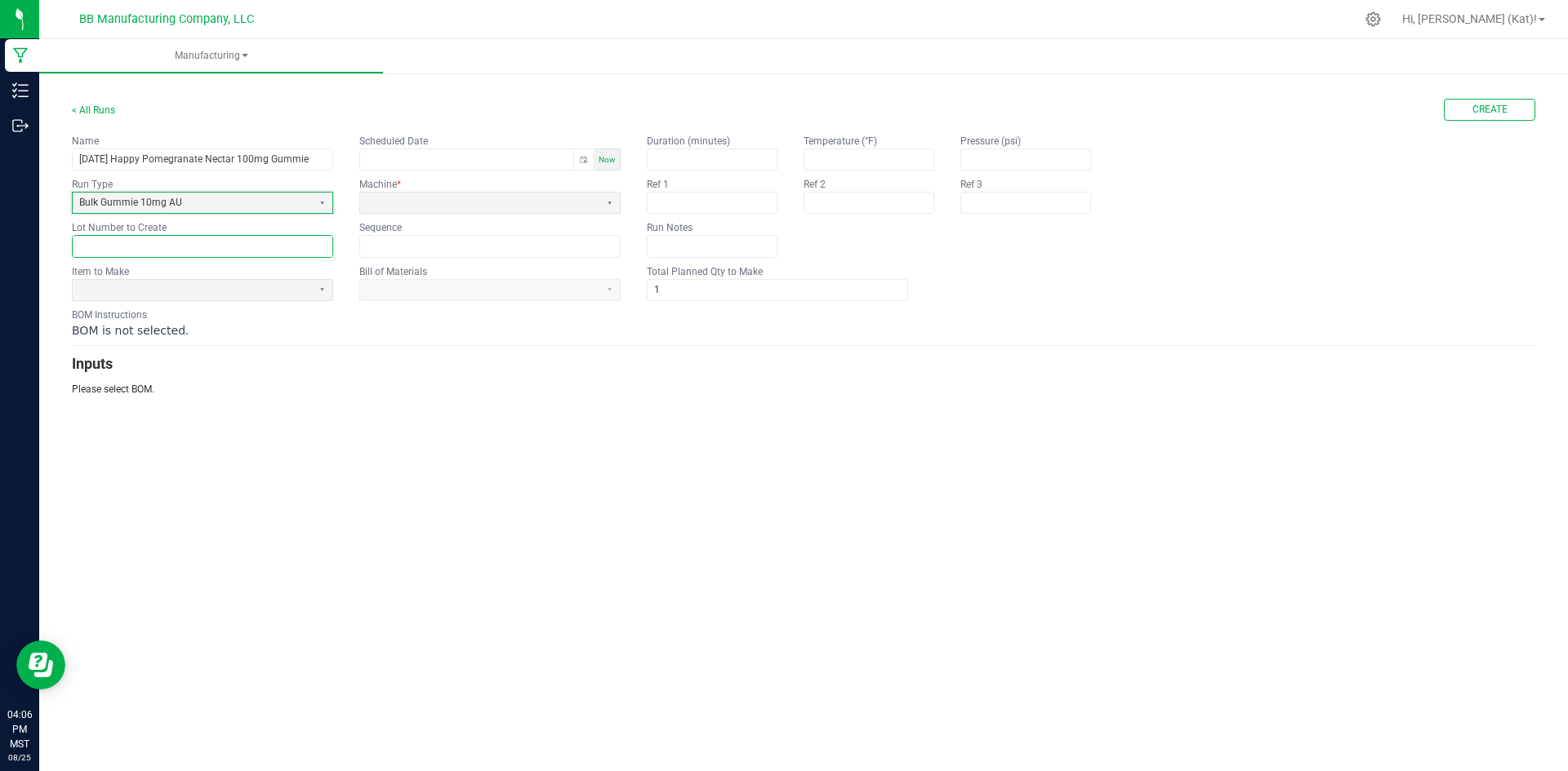
click at [119, 238] on input "text" at bounding box center [202, 246] width 259 height 20
paste input "HY100G-51"
type input "HY100G-51"
click at [182, 286] on span at bounding box center [192, 290] width 226 height 14
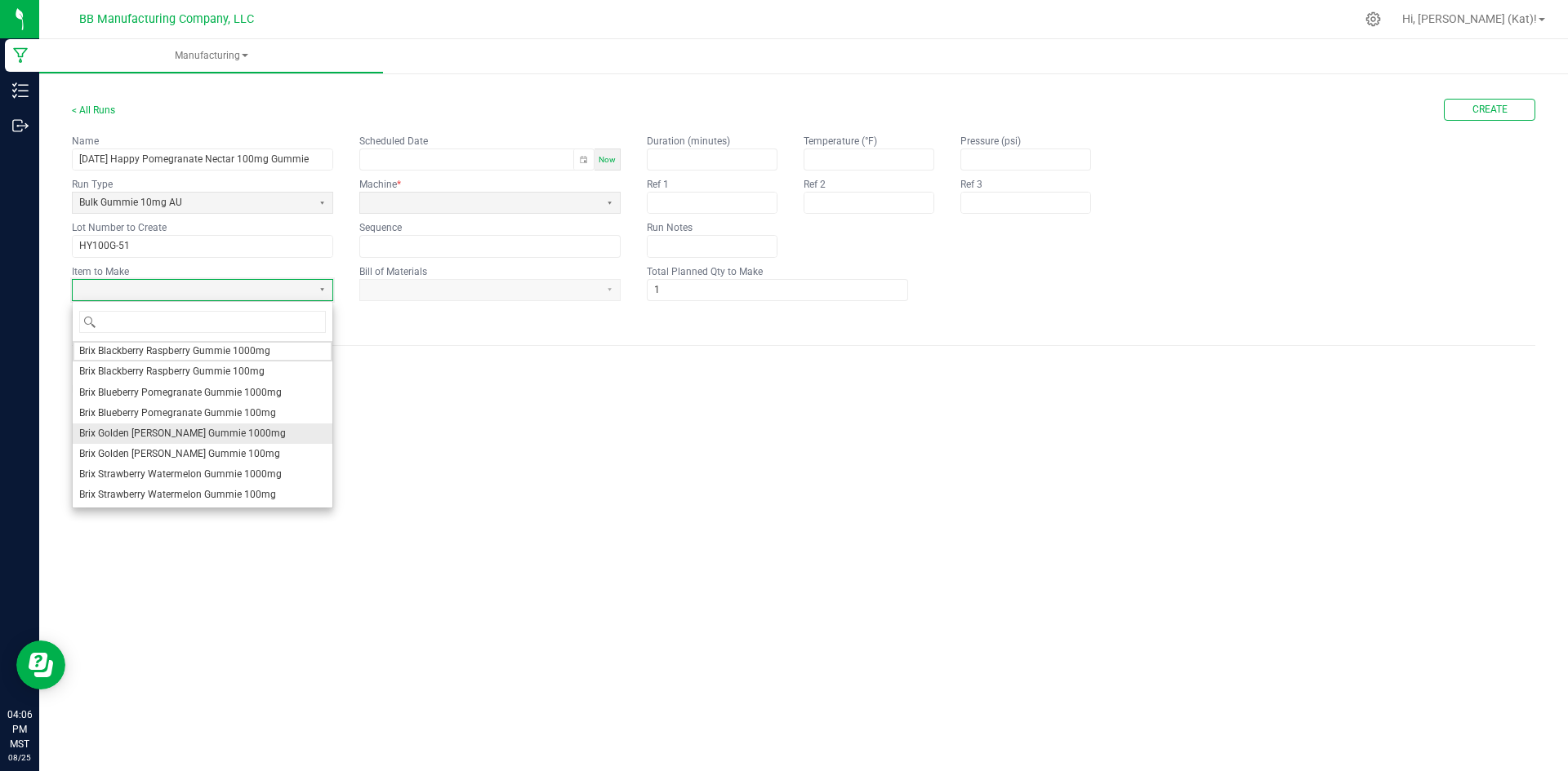
scroll to position [245, 0]
click at [223, 440] on li "Bulk Happy Gummie 10mg-" at bounding box center [202, 435] width 259 height 20
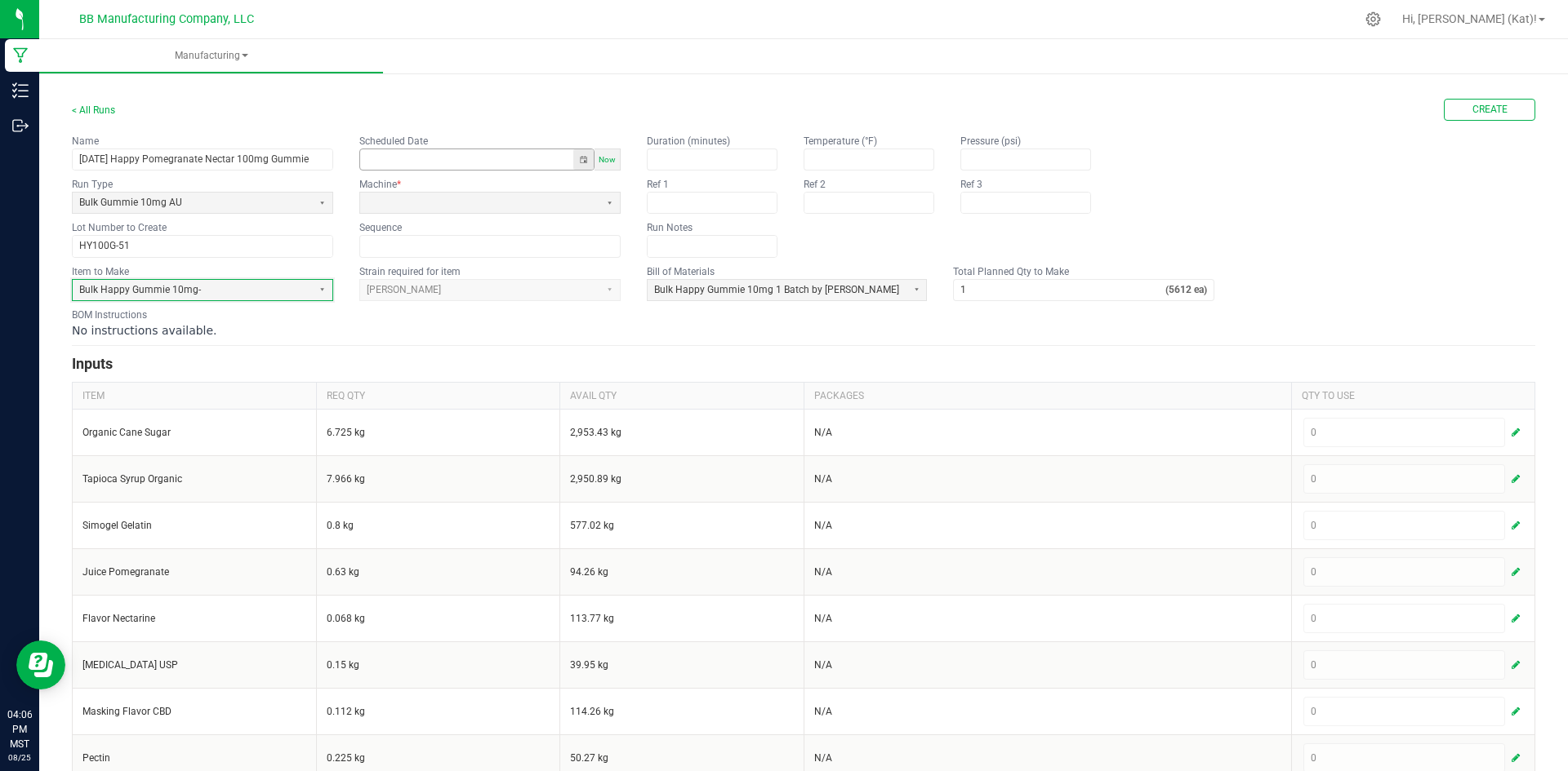
click at [581, 160] on button "Toggle popup" at bounding box center [583, 160] width 20 height 20
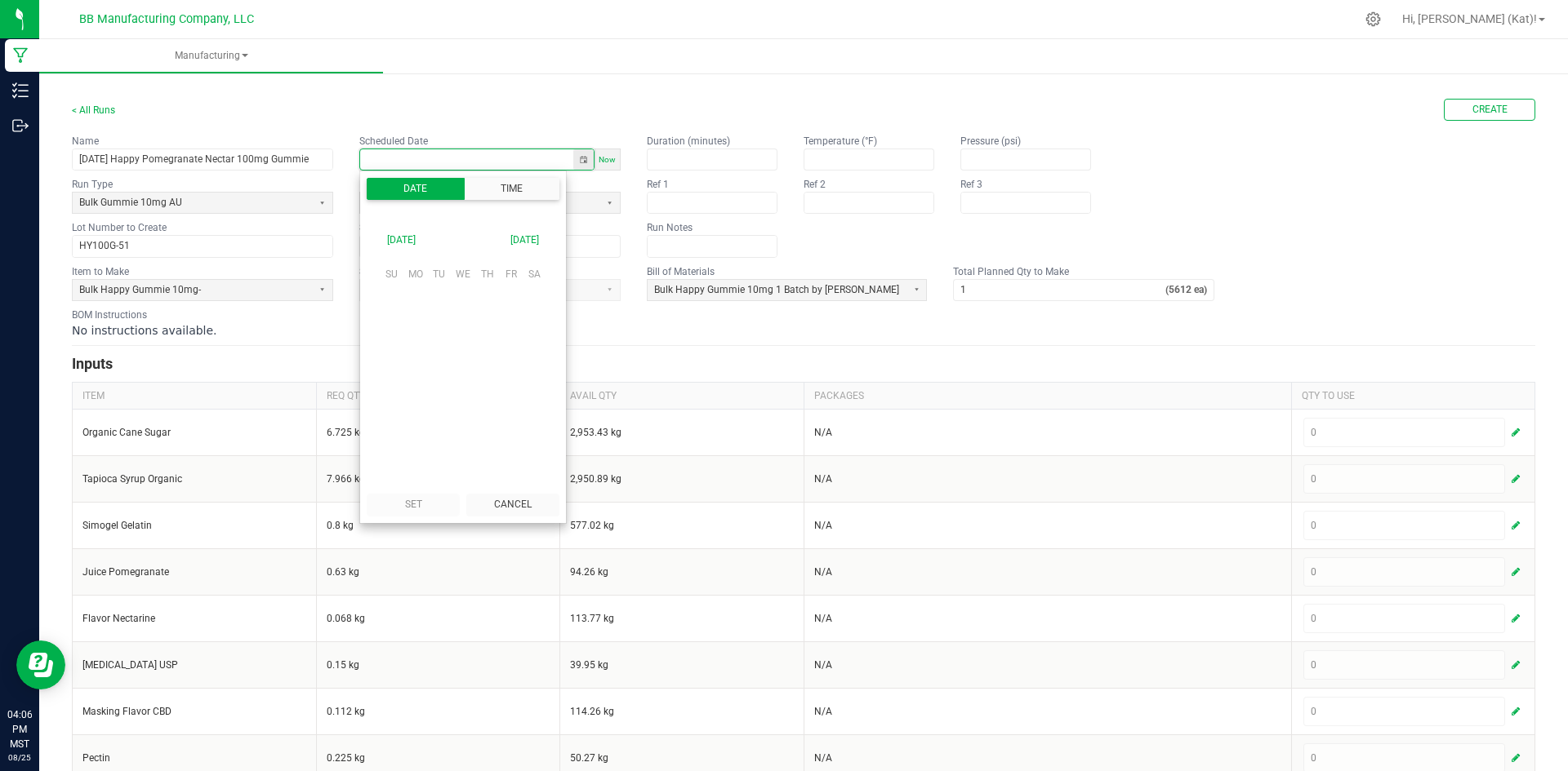
scroll to position [257105, 0]
click at [424, 401] on span "25" at bounding box center [415, 402] width 23 height 25
click at [397, 401] on span "5" at bounding box center [400, 399] width 6 height 12
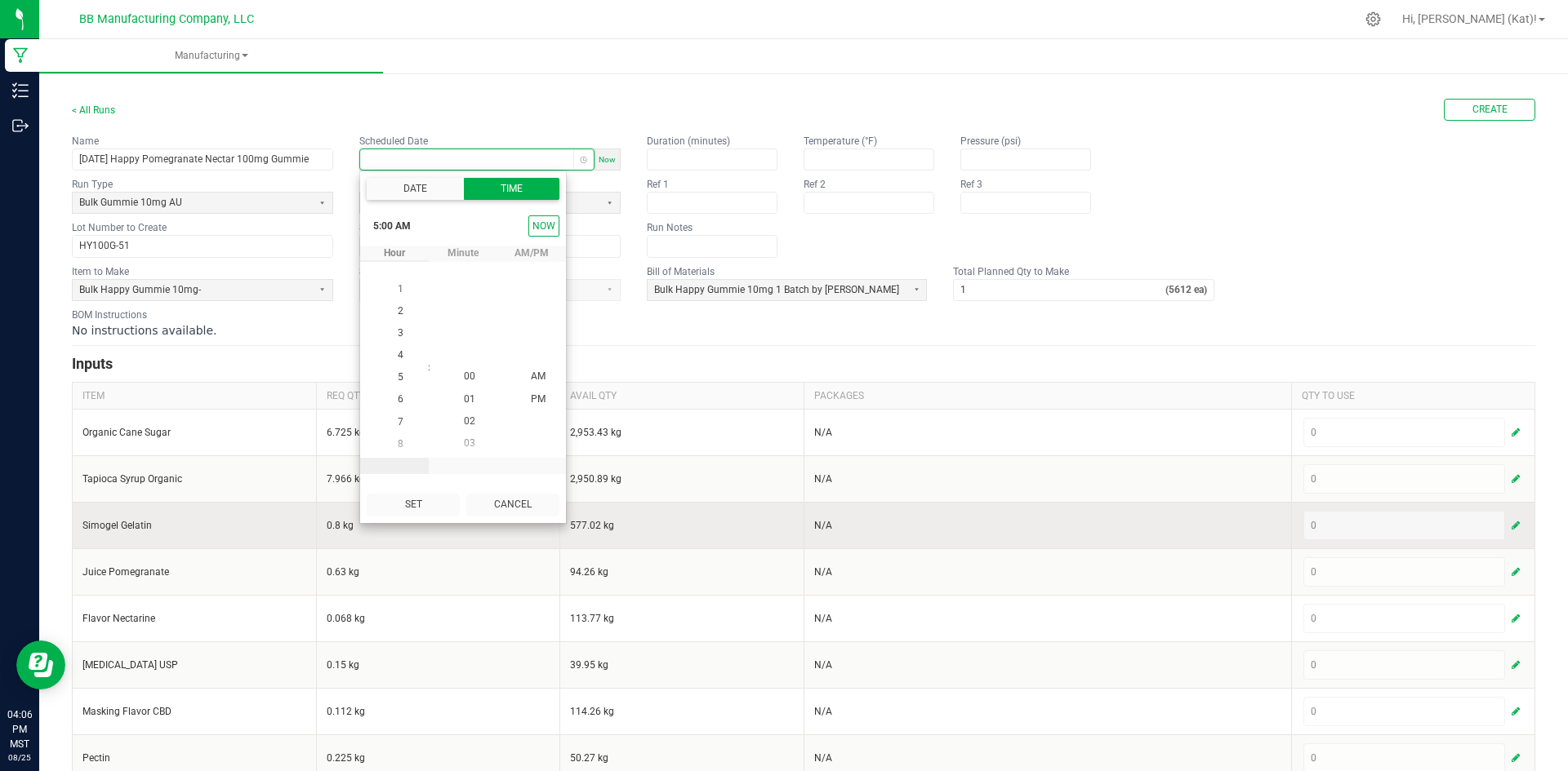
click at [431, 508] on button "Set" at bounding box center [412, 504] width 93 height 22
type input "08/25/2025 5:00 AM"
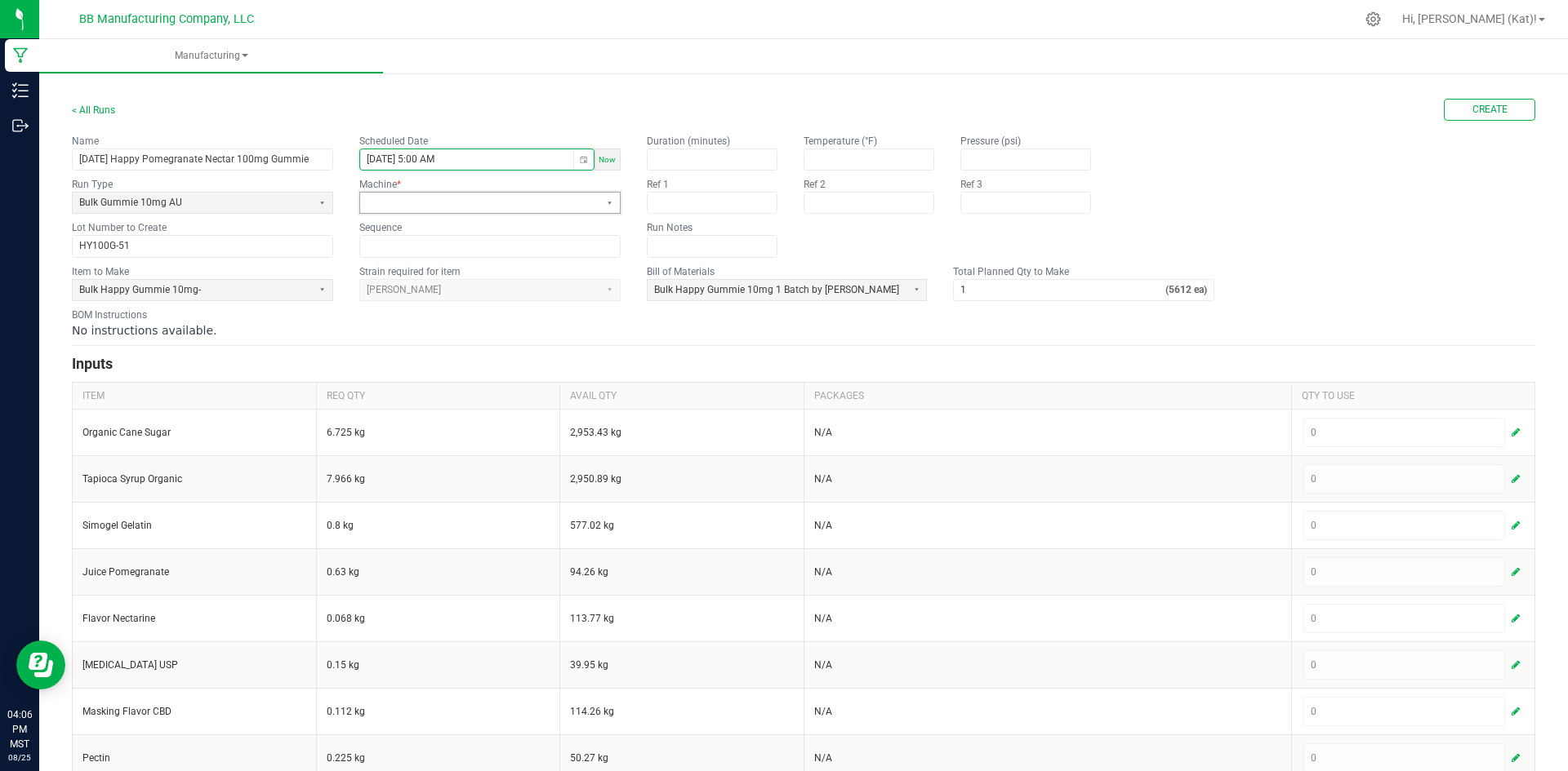
click at [491, 199] on span at bounding box center [479, 202] width 226 height 14
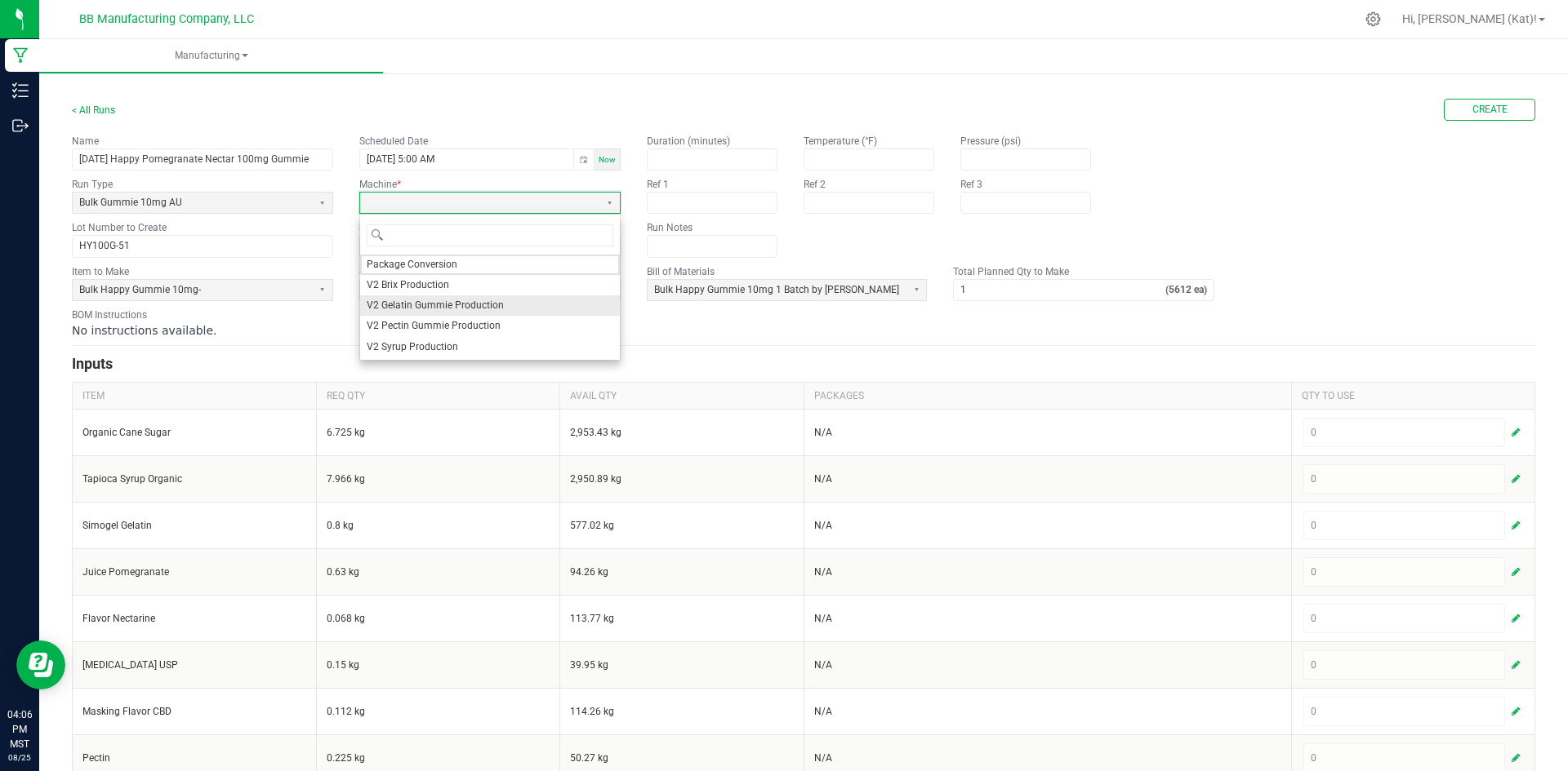
click at [431, 304] on span "V2 Gelatin Gummie Production" at bounding box center [435, 305] width 137 height 14
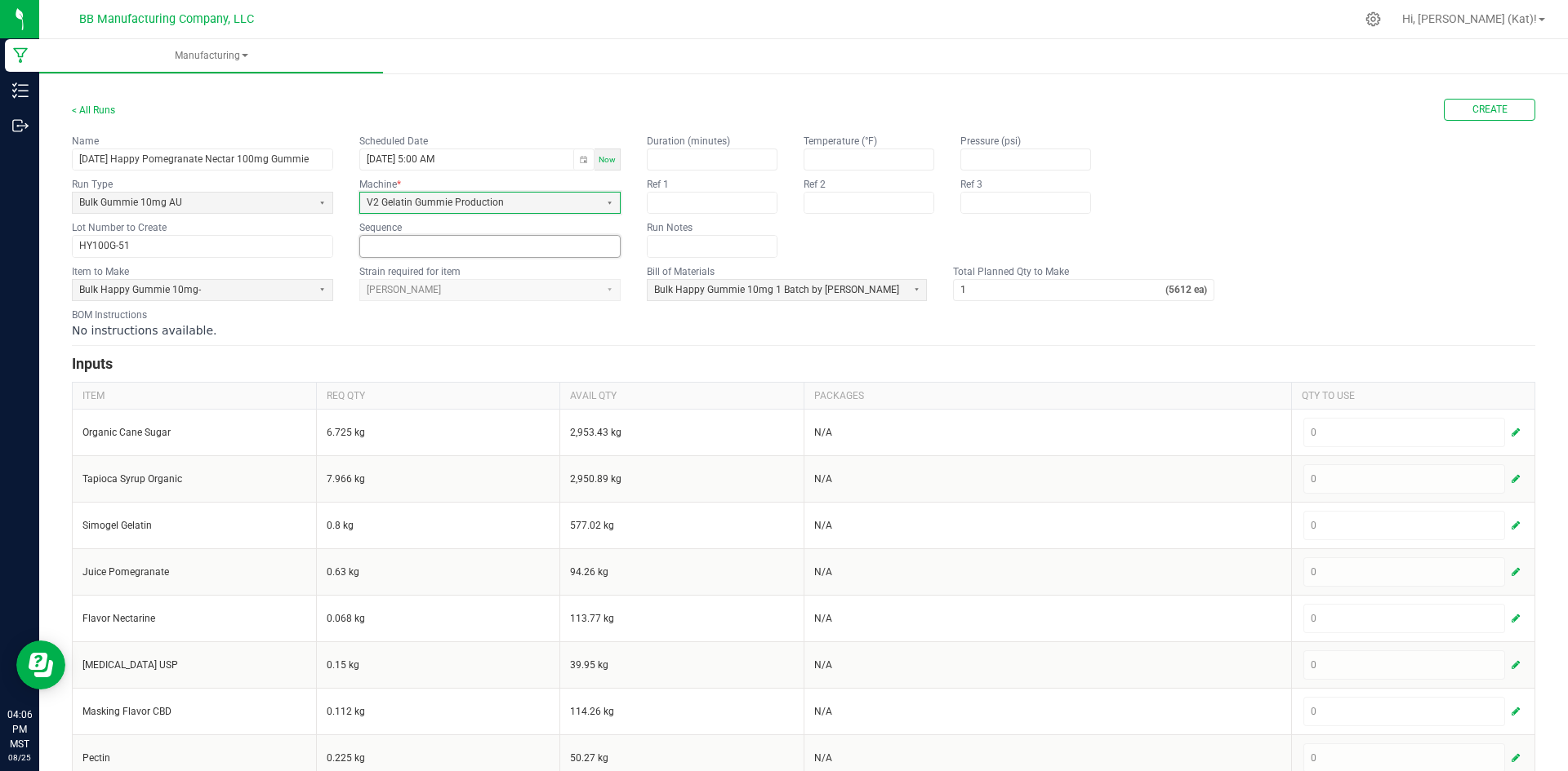
click at [433, 243] on input at bounding box center [489, 246] width 259 height 20
type input "0"
click at [467, 309] on div "BOM Instructions No instructions available." at bounding box center [803, 323] width 1463 height 31
click at [963, 289] on input "1" at bounding box center [1059, 290] width 212 height 20
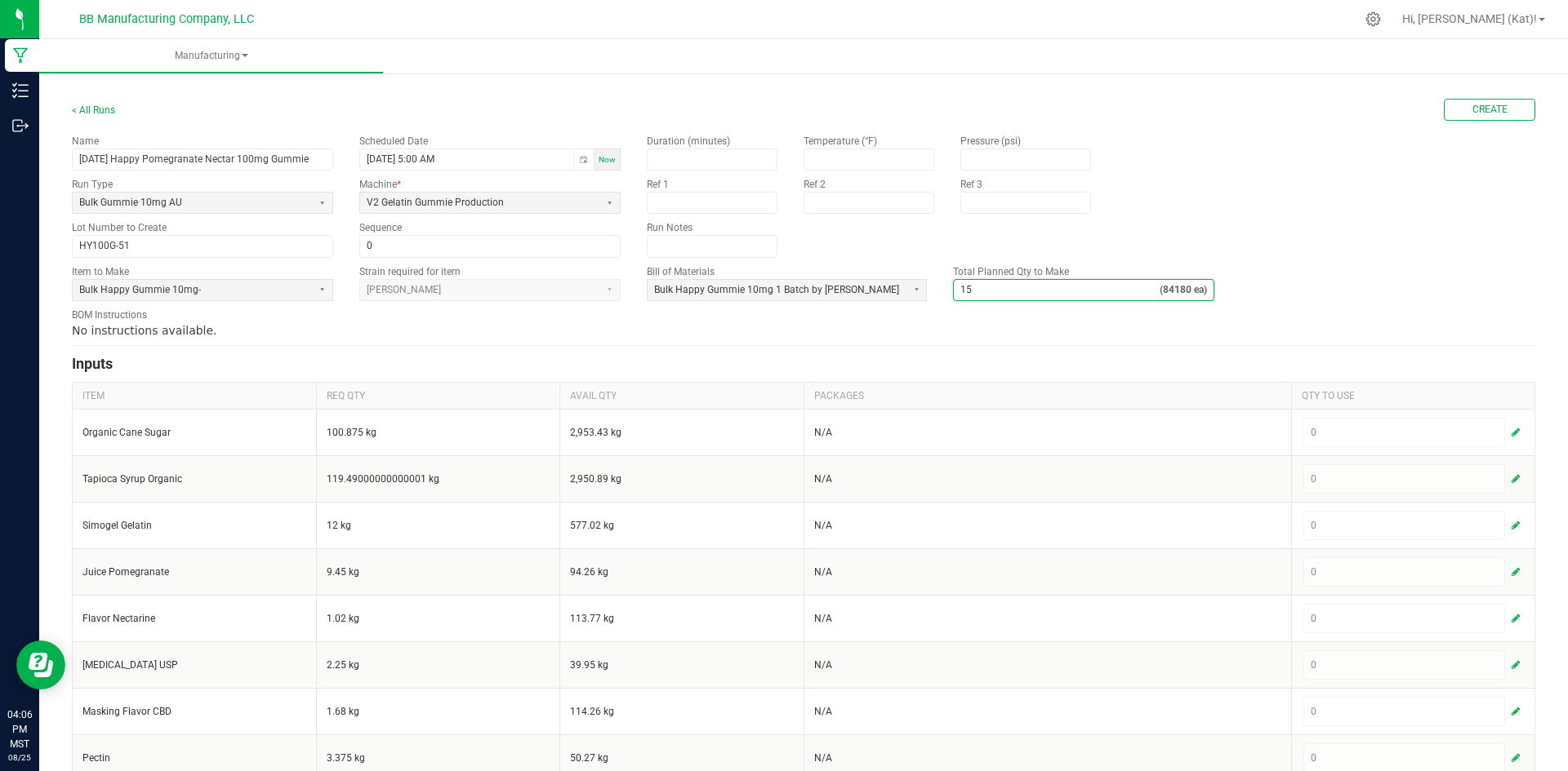
type input "15"
click at [906, 304] on form "< All Runs Create Name 8.25.25 Happy Pomegranate Nectar 100mg Gummie Scheduled …" at bounding box center [803, 656] width 1463 height 1114
click at [880, 287] on span "Bulk Happy Gummie 10mg 1 Batch by Weight" at bounding box center [776, 290] width 258 height 20
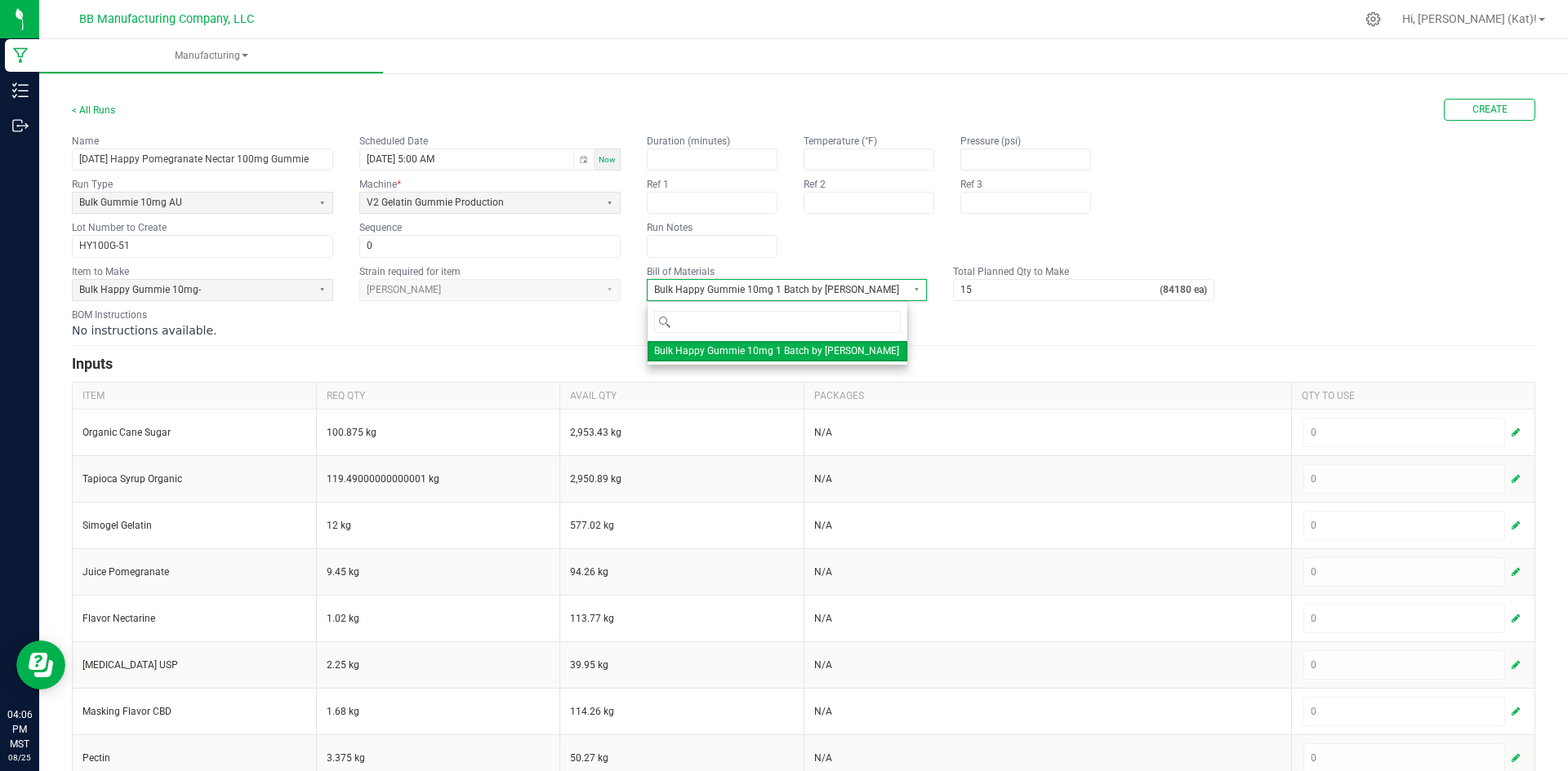
click at [880, 288] on span "Bulk Happy Gummie 10mg 1 Batch by Weight" at bounding box center [776, 290] width 258 height 20
click at [969, 341] on form "< All Runs Create Name 8.25.25 Happy Pomegranate Nectar 100mg Gummie Scheduled …" at bounding box center [803, 656] width 1463 height 1114
click at [578, 343] on form "< All Runs Create Name 8.25.25 Happy Pomegranate Nectar 100mg Gummie Scheduled …" at bounding box center [803, 656] width 1463 height 1114
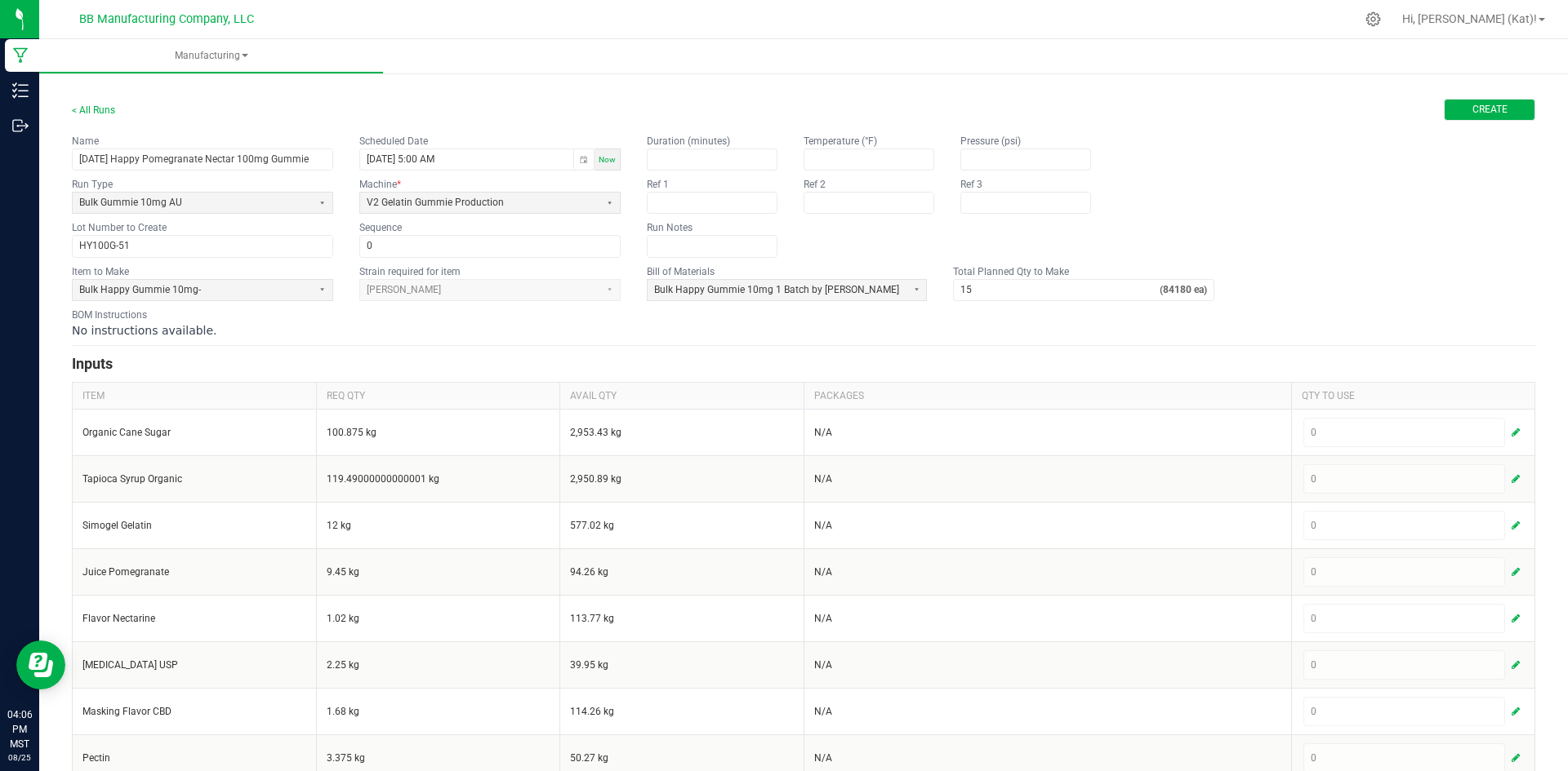
click at [1494, 106] on span "Create" at bounding box center [1490, 110] width 35 height 14
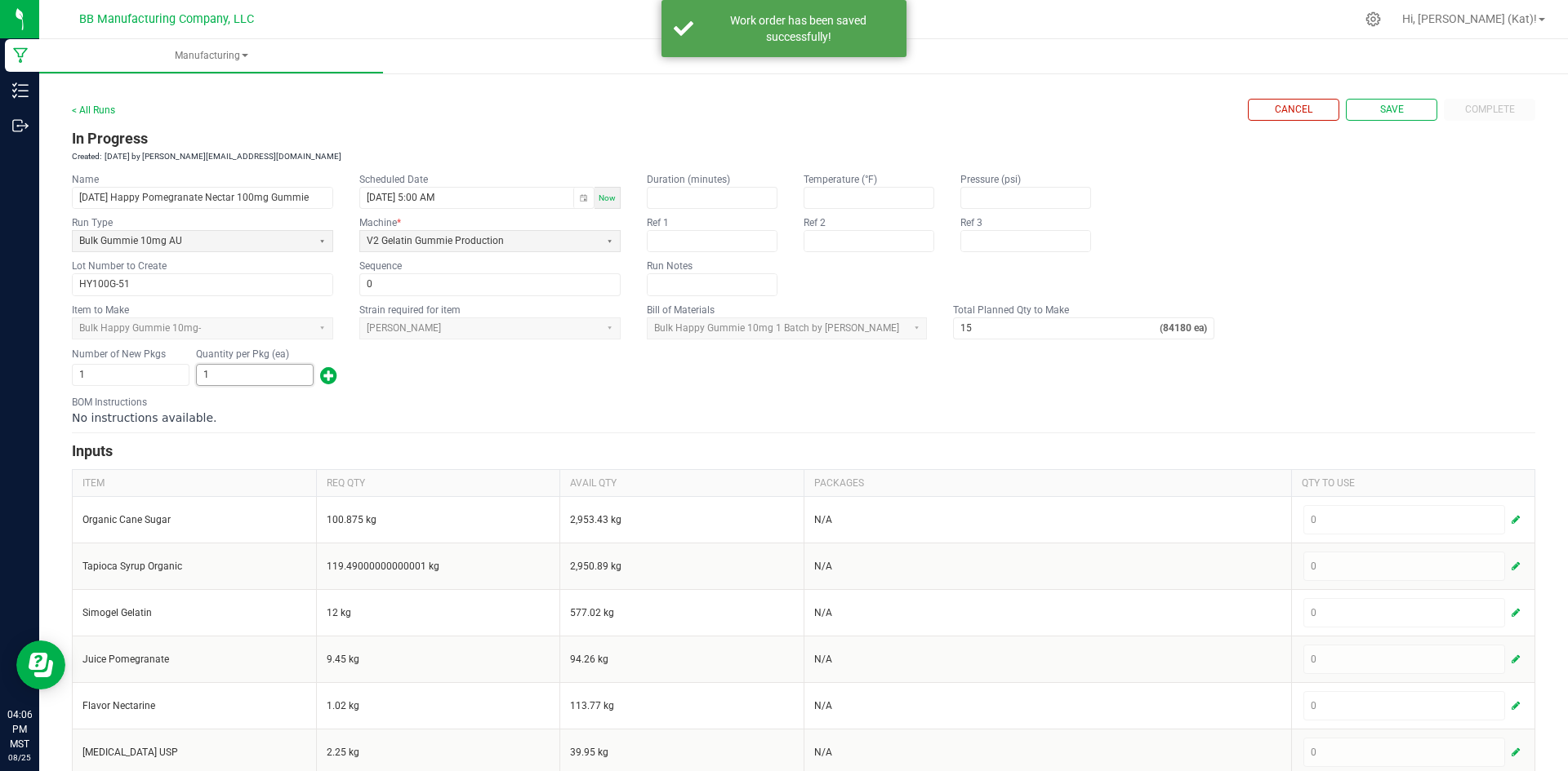
click at [235, 376] on input "1" at bounding box center [254, 375] width 116 height 20
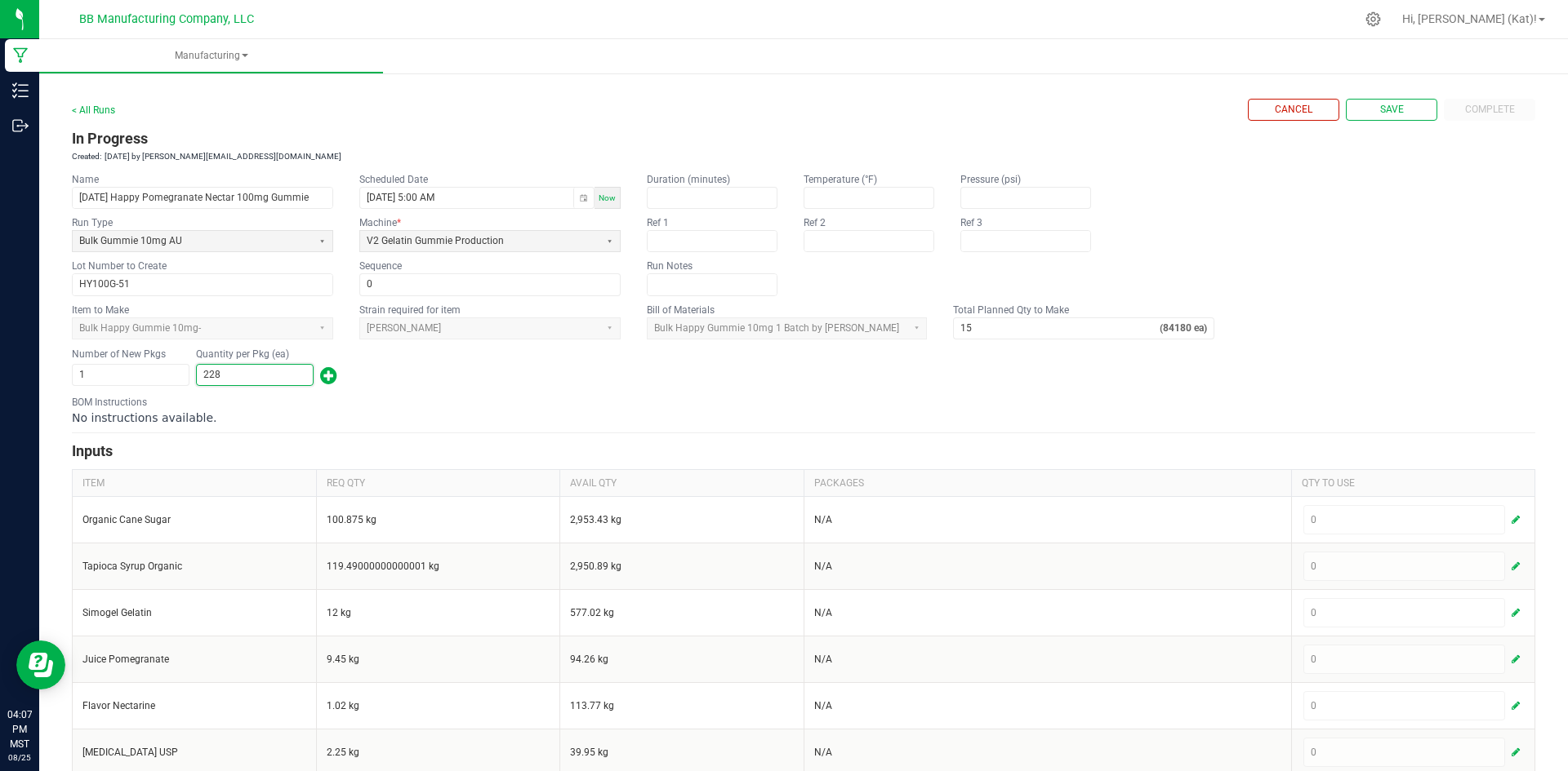
type input "228"
click at [331, 374] on span "button" at bounding box center [329, 375] width 17 height 26
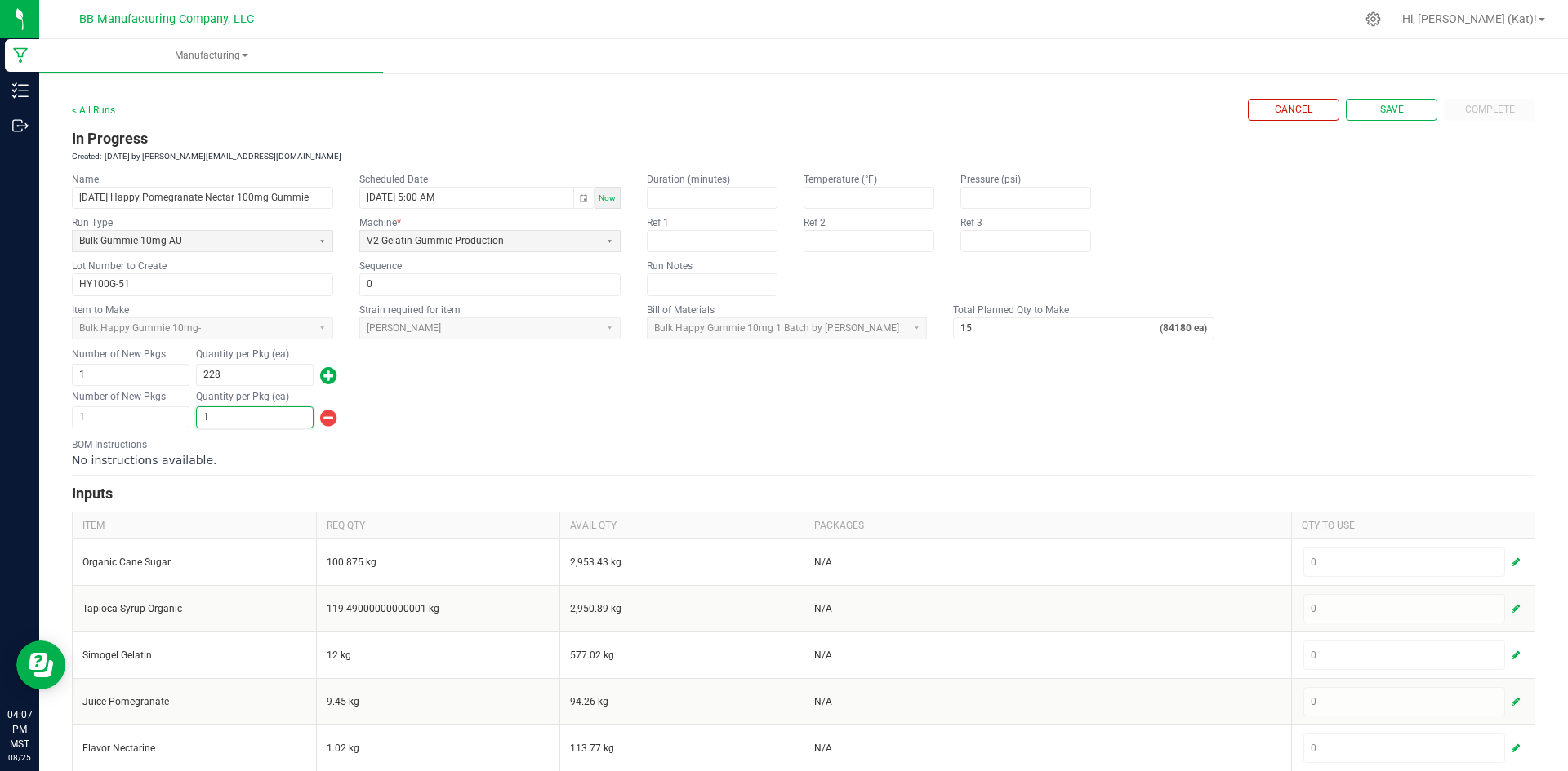
click at [271, 416] on input "1" at bounding box center [254, 417] width 116 height 20
type input "78,520"
click at [457, 396] on div "Number of New Pkgs 1 Quantity per Pkg (ea) 78,520" at bounding box center [803, 410] width 1463 height 43
click at [1382, 110] on span "Save" at bounding box center [1391, 110] width 23 height 14
type input "1"
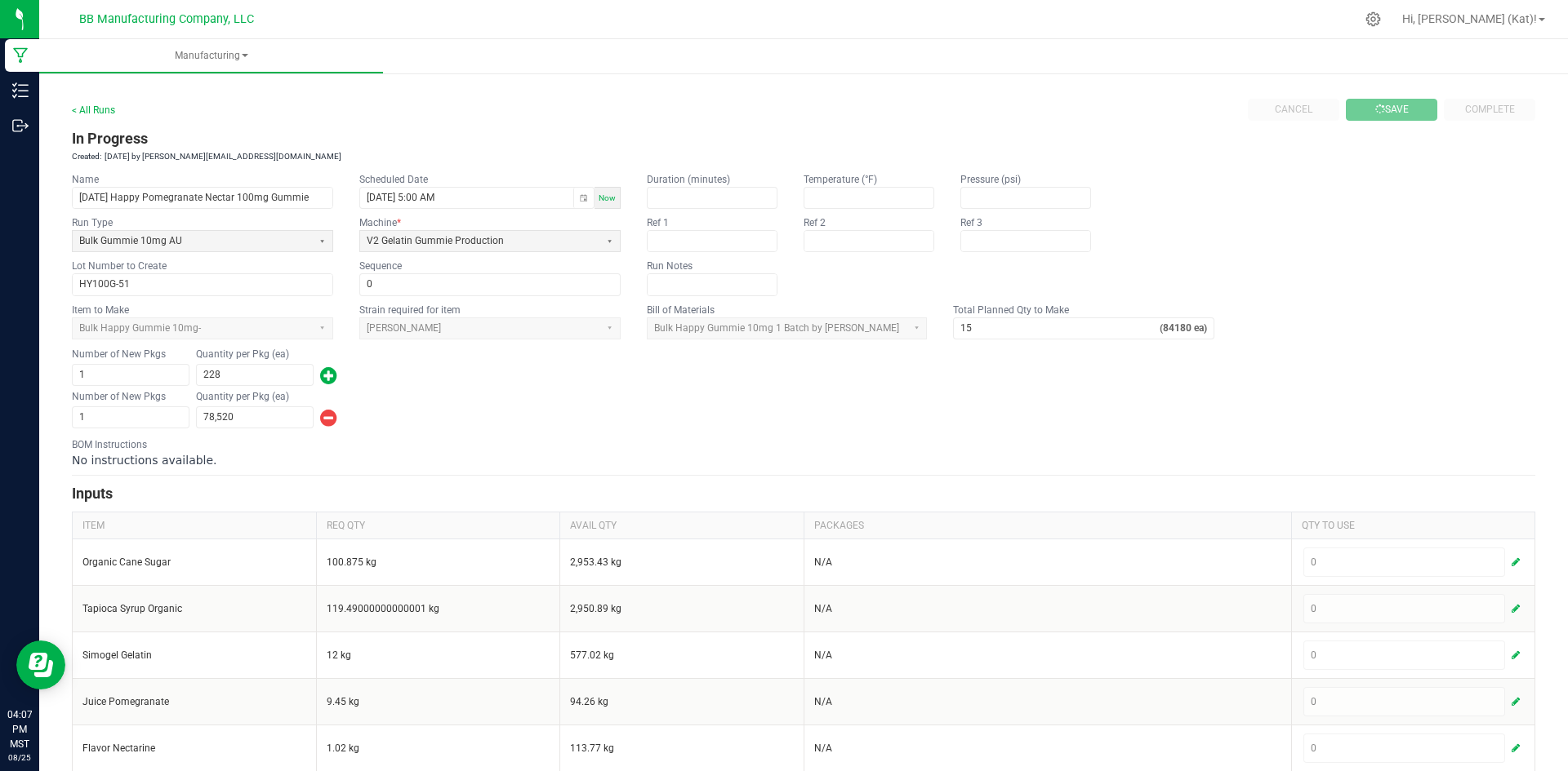
type input "1"
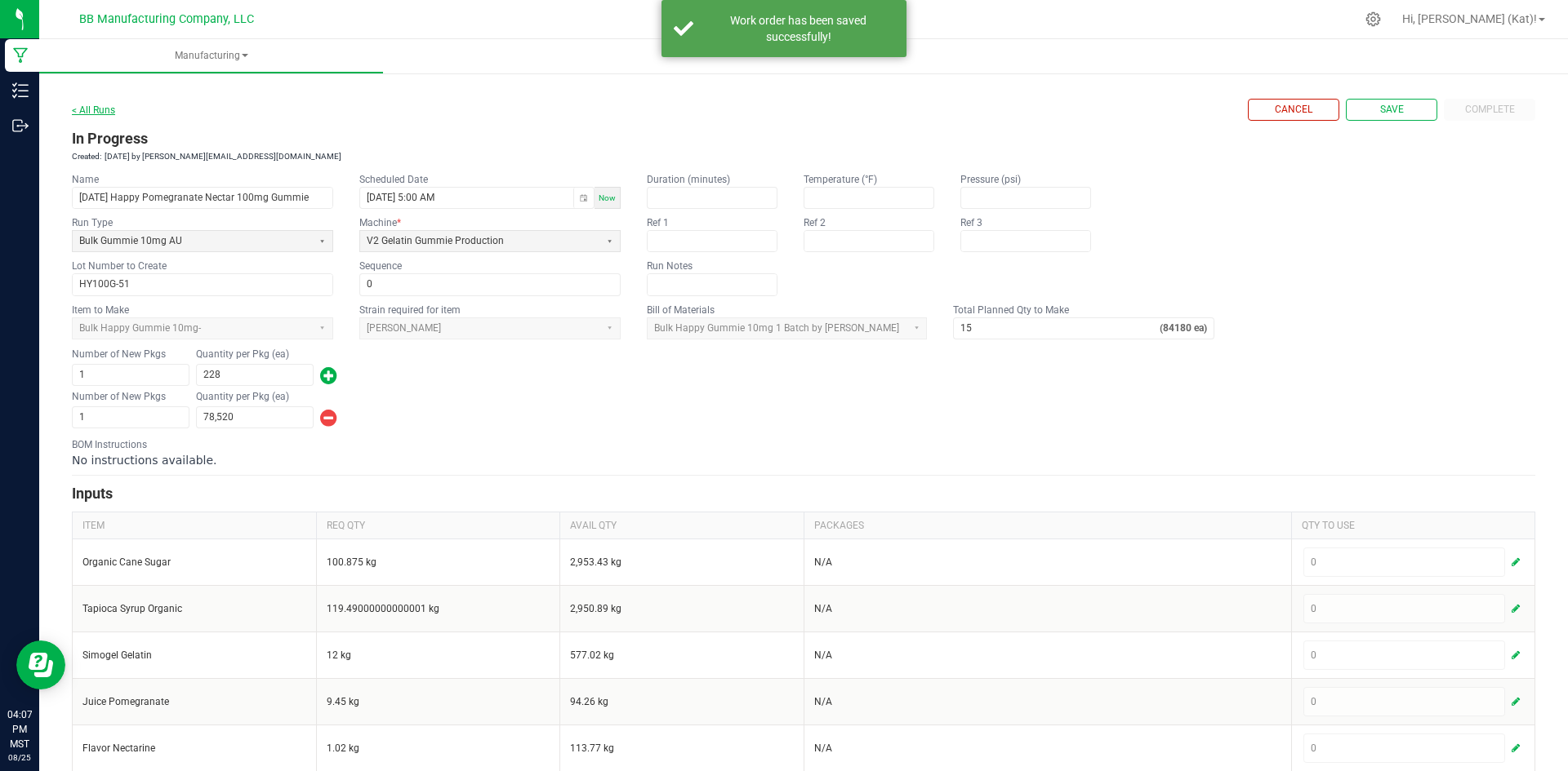
click at [103, 112] on link "< All Runs" at bounding box center [94, 110] width 44 height 12
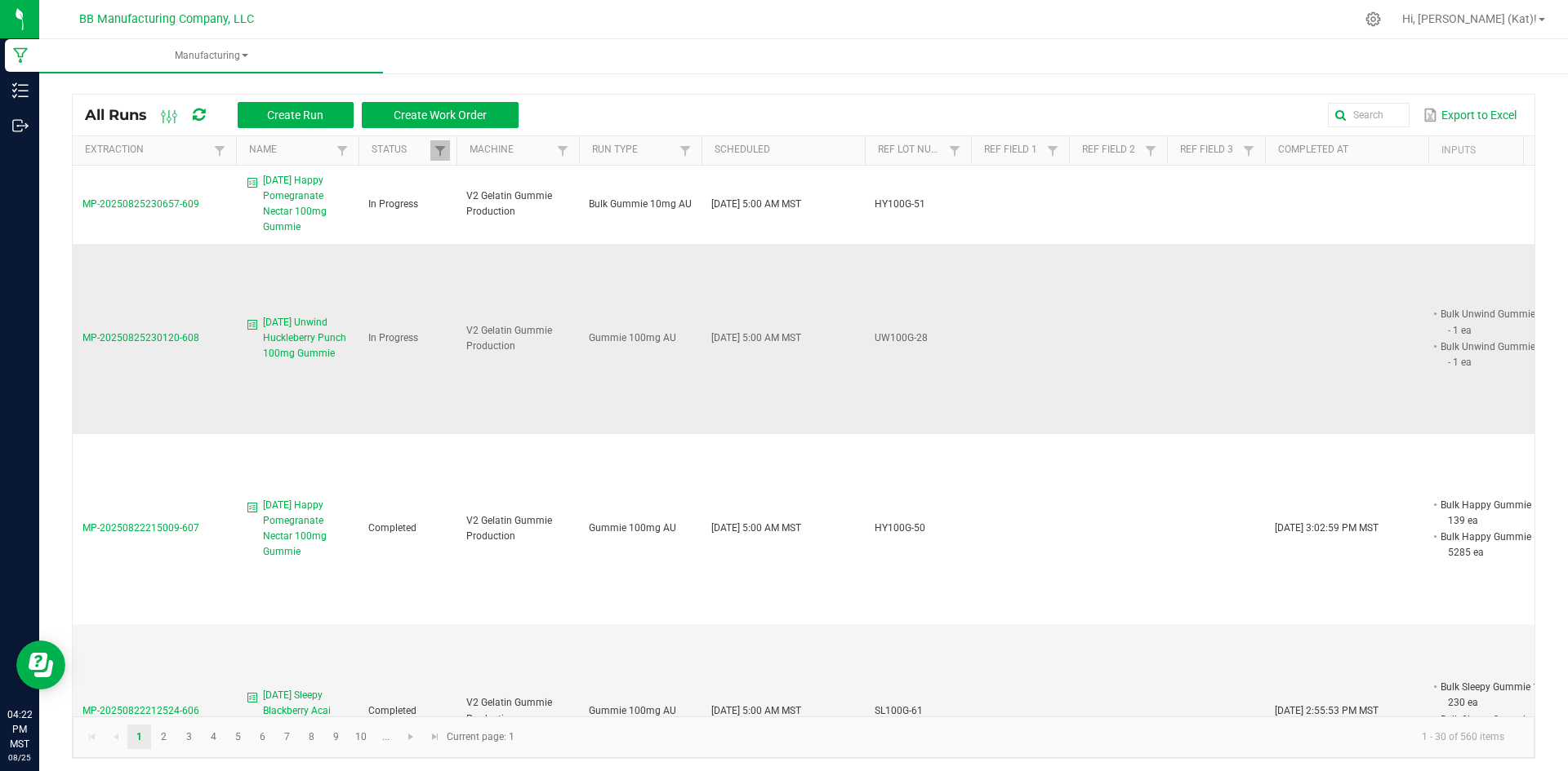
click at [292, 344] on span "8.8.25 Unwind Huckleberry Punch 100mg Gummie" at bounding box center [305, 339] width 85 height 48
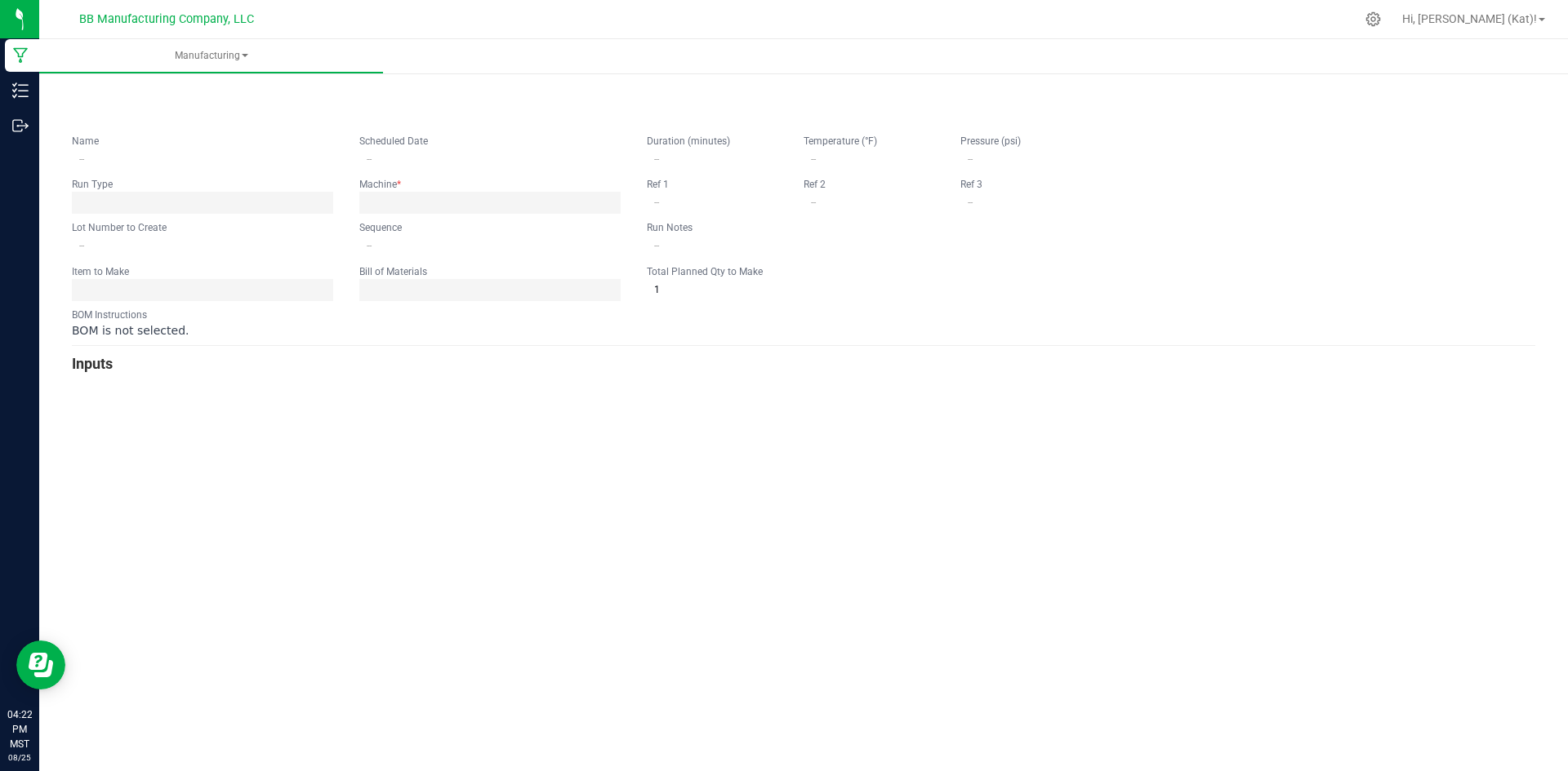
type input "8.8.25 Unwind Huckleberry Punch 100mg Gummie"
type input "08/25/2025 5:00 AM"
type input "UW100G-28"
type input "0"
type input "5,202"
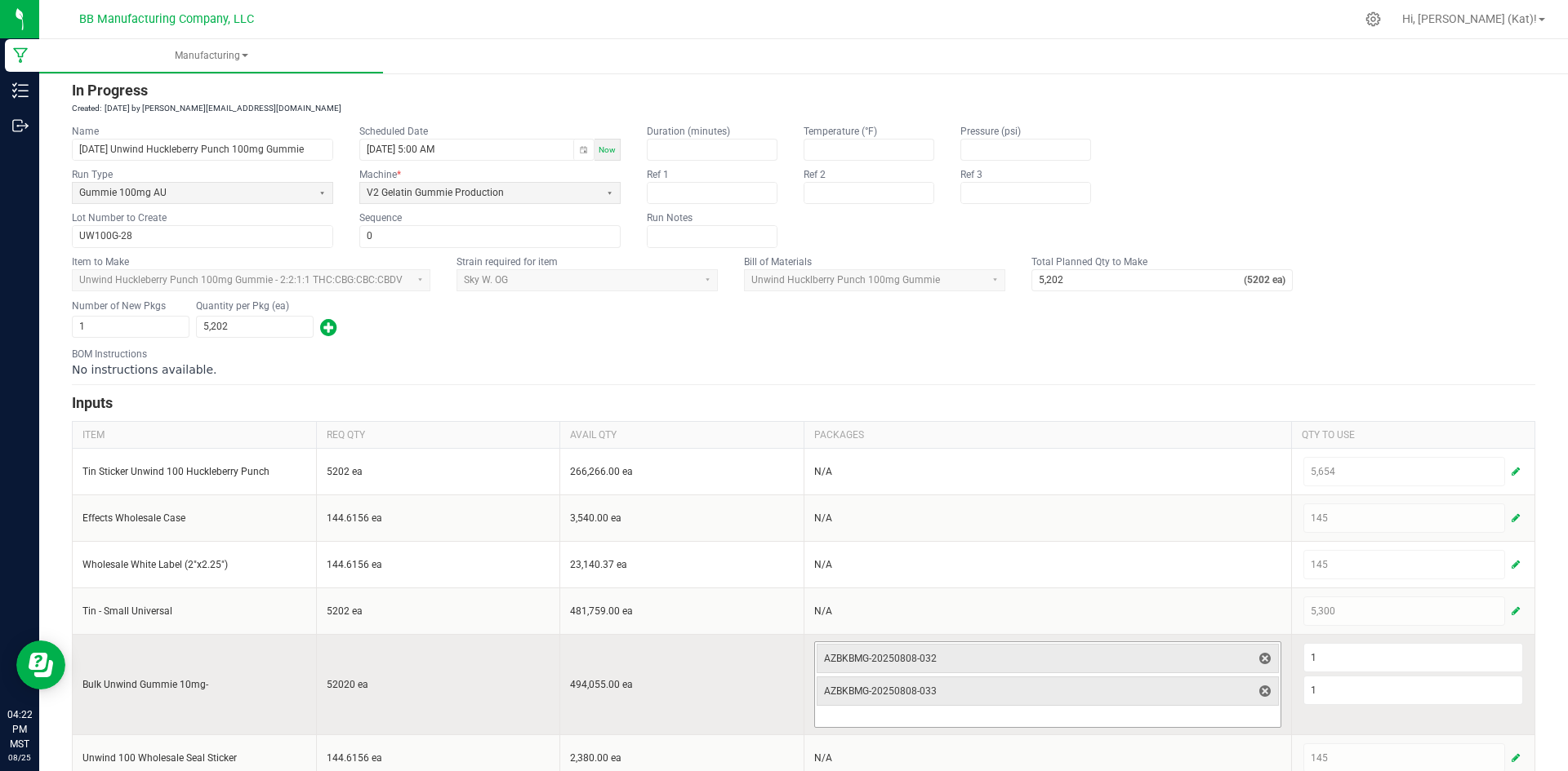
scroll to position [75, 0]
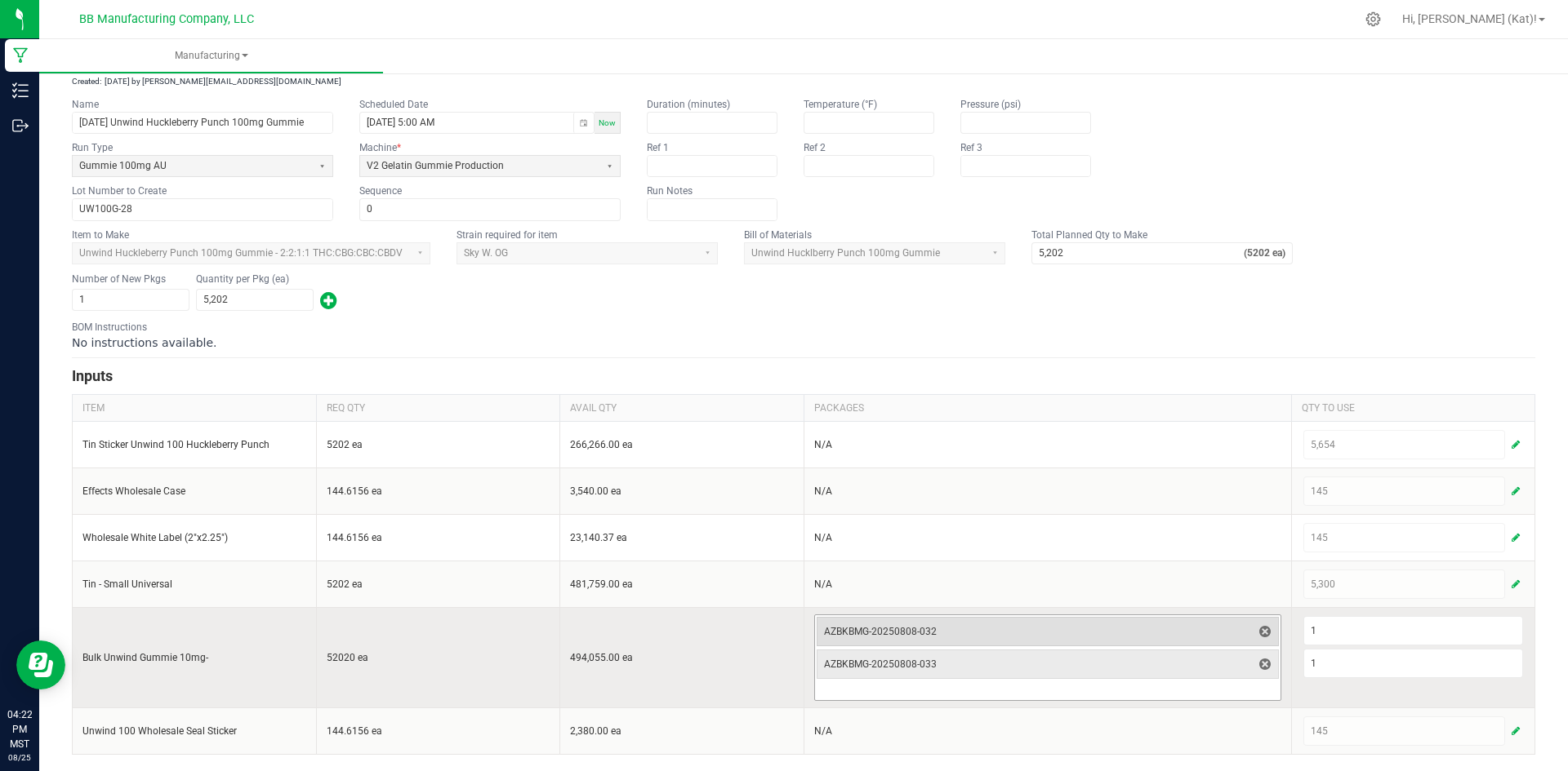
click at [1188, 632] on span "AZBKBMG-20250808-032" at bounding box center [1038, 632] width 428 height 13
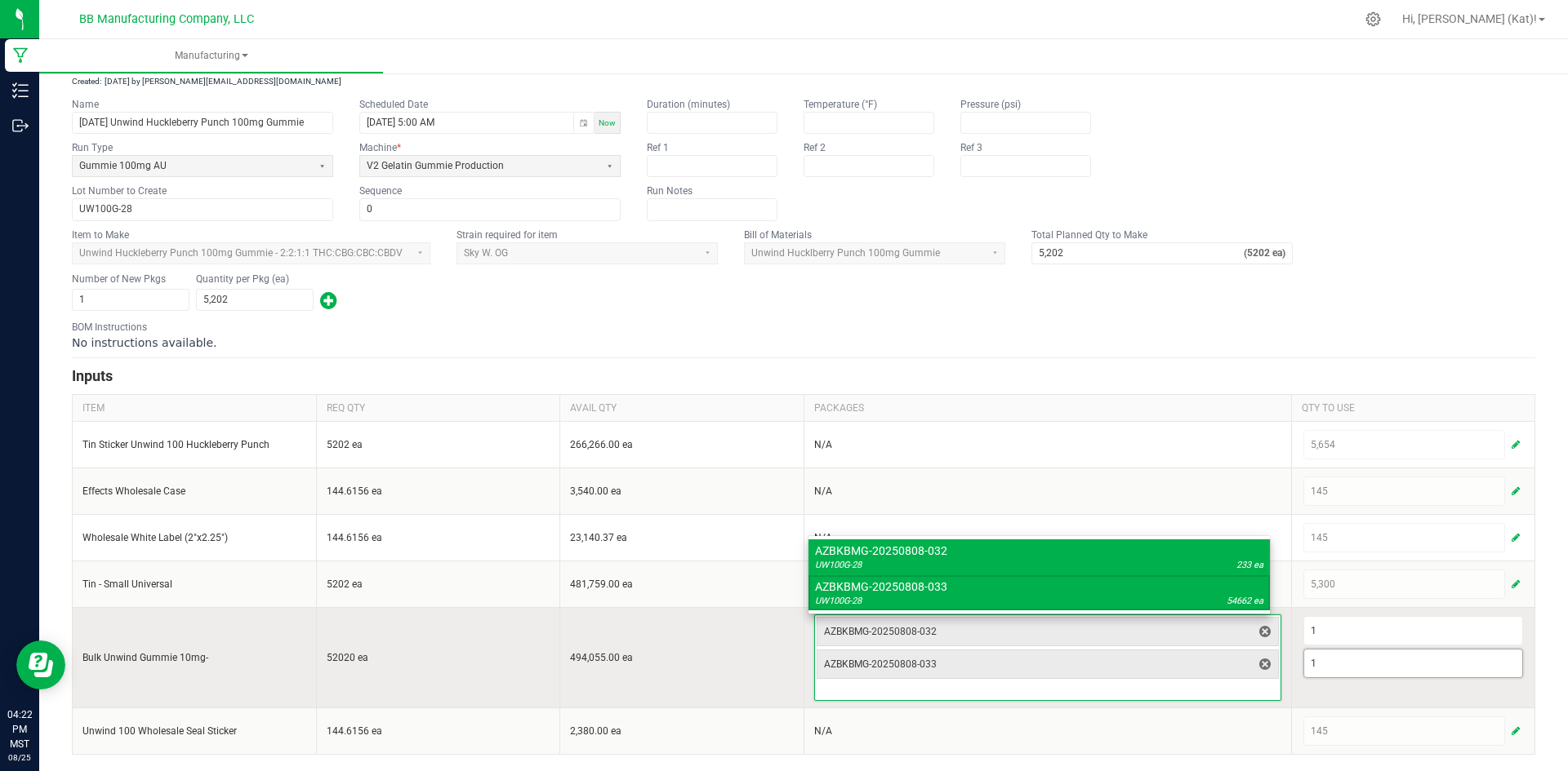
click at [1345, 657] on input "1" at bounding box center [1413, 663] width 219 height 28
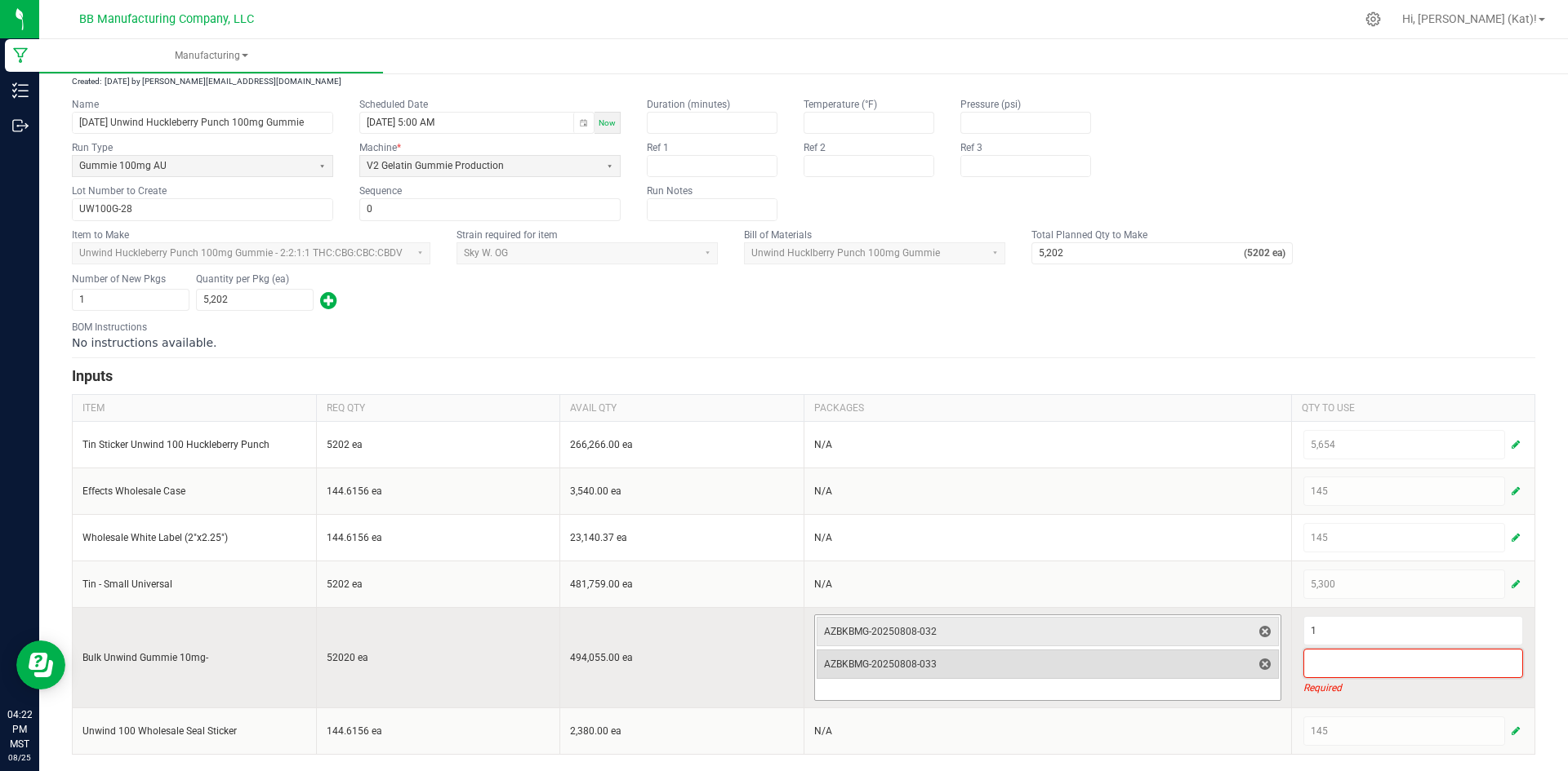
click at [1262, 664] on span "delete" at bounding box center [1264, 664] width 19 height 19
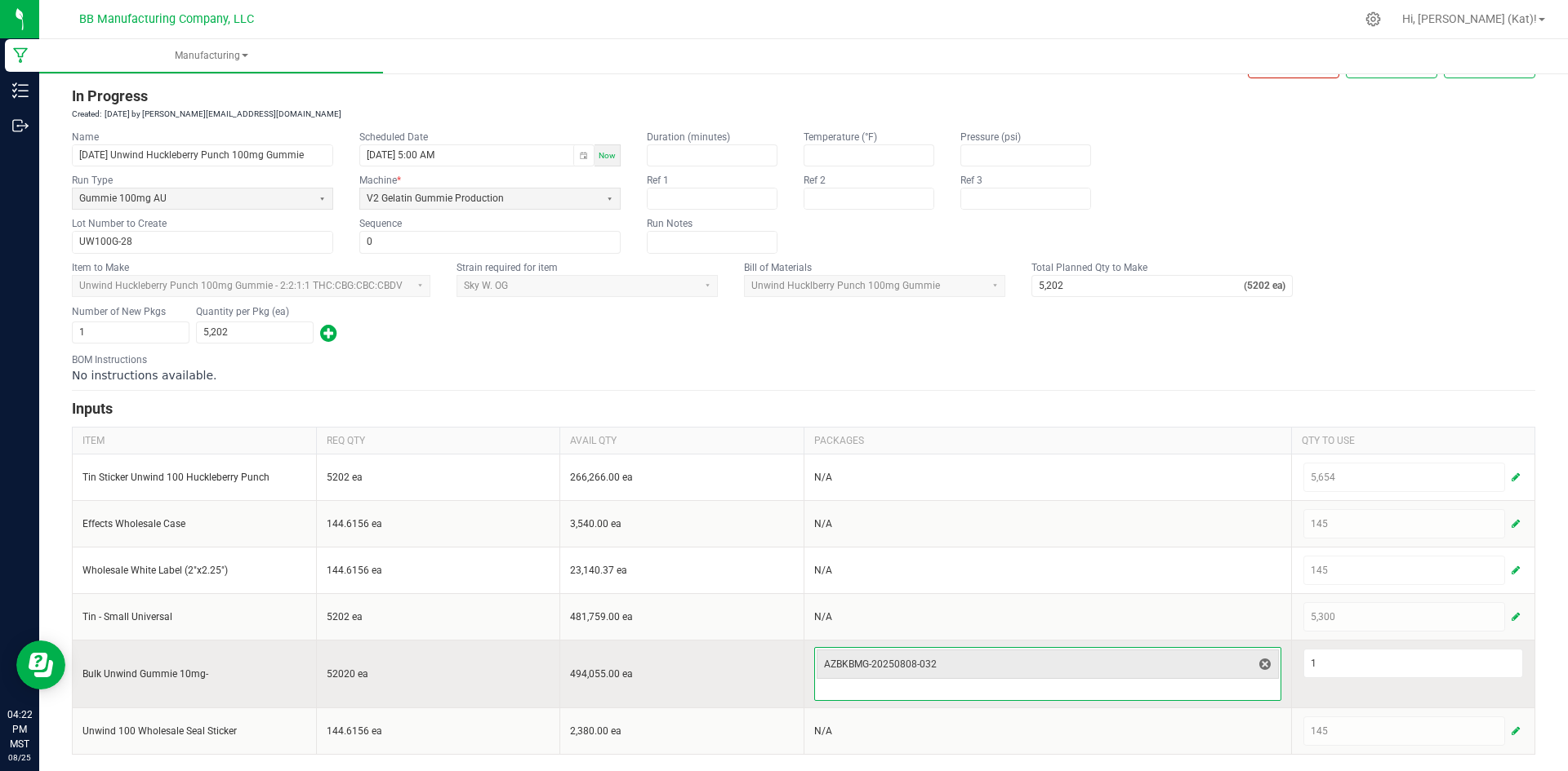
scroll to position [43, 0]
drag, startPoint x: 1312, startPoint y: 657, endPoint x: 1305, endPoint y: 667, distance: 12.2
click at [1314, 657] on input "1" at bounding box center [1413, 663] width 219 height 28
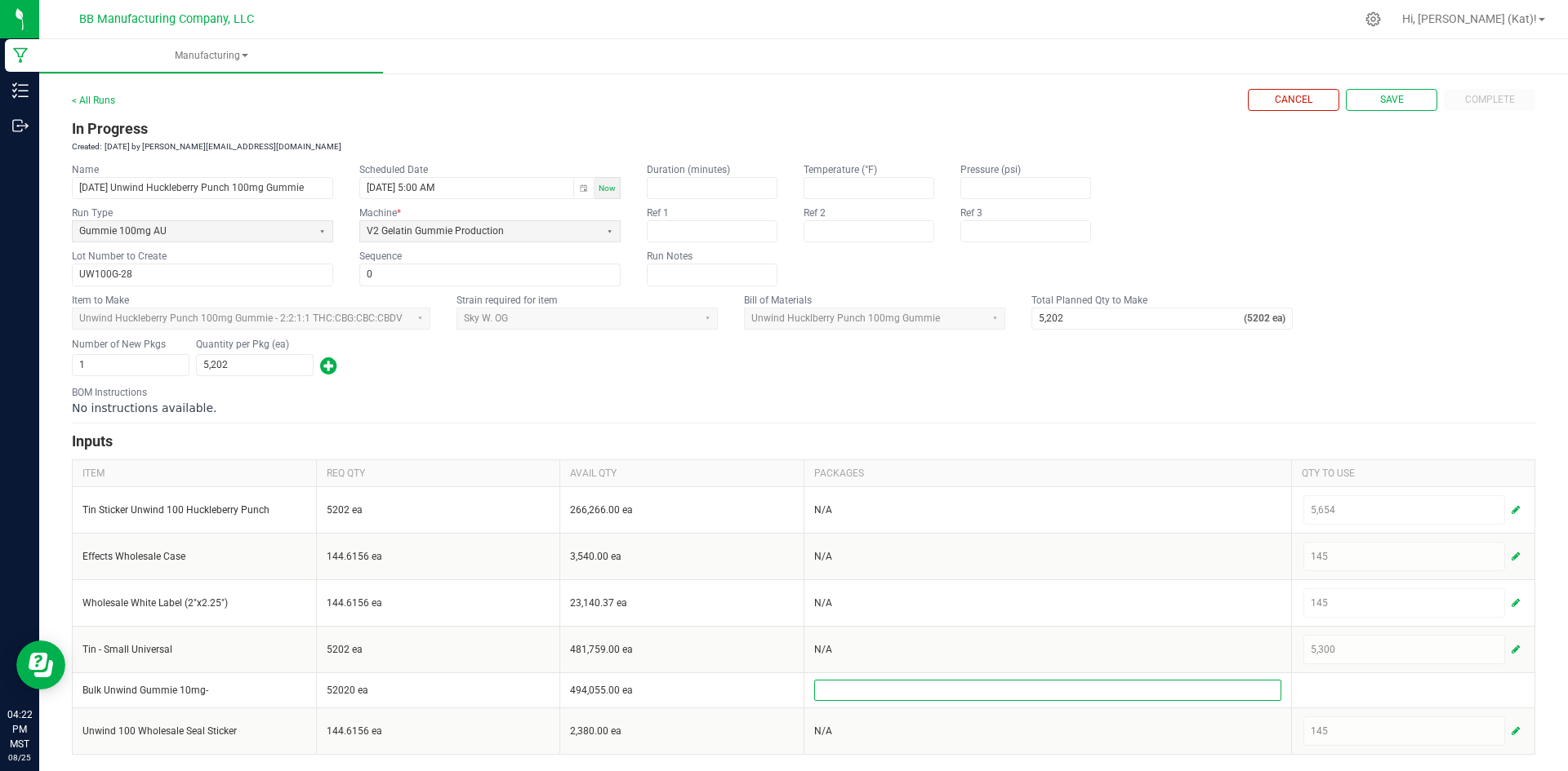
scroll to position [10, 0]
click at [1276, 420] on form "< All Runs Cancel Save Complete In Progress Created: Aug 25, 2025 by kat@bakedb…" at bounding box center [803, 421] width 1463 height 666
click at [1386, 96] on span "Save" at bounding box center [1391, 100] width 23 height 14
type input "1"
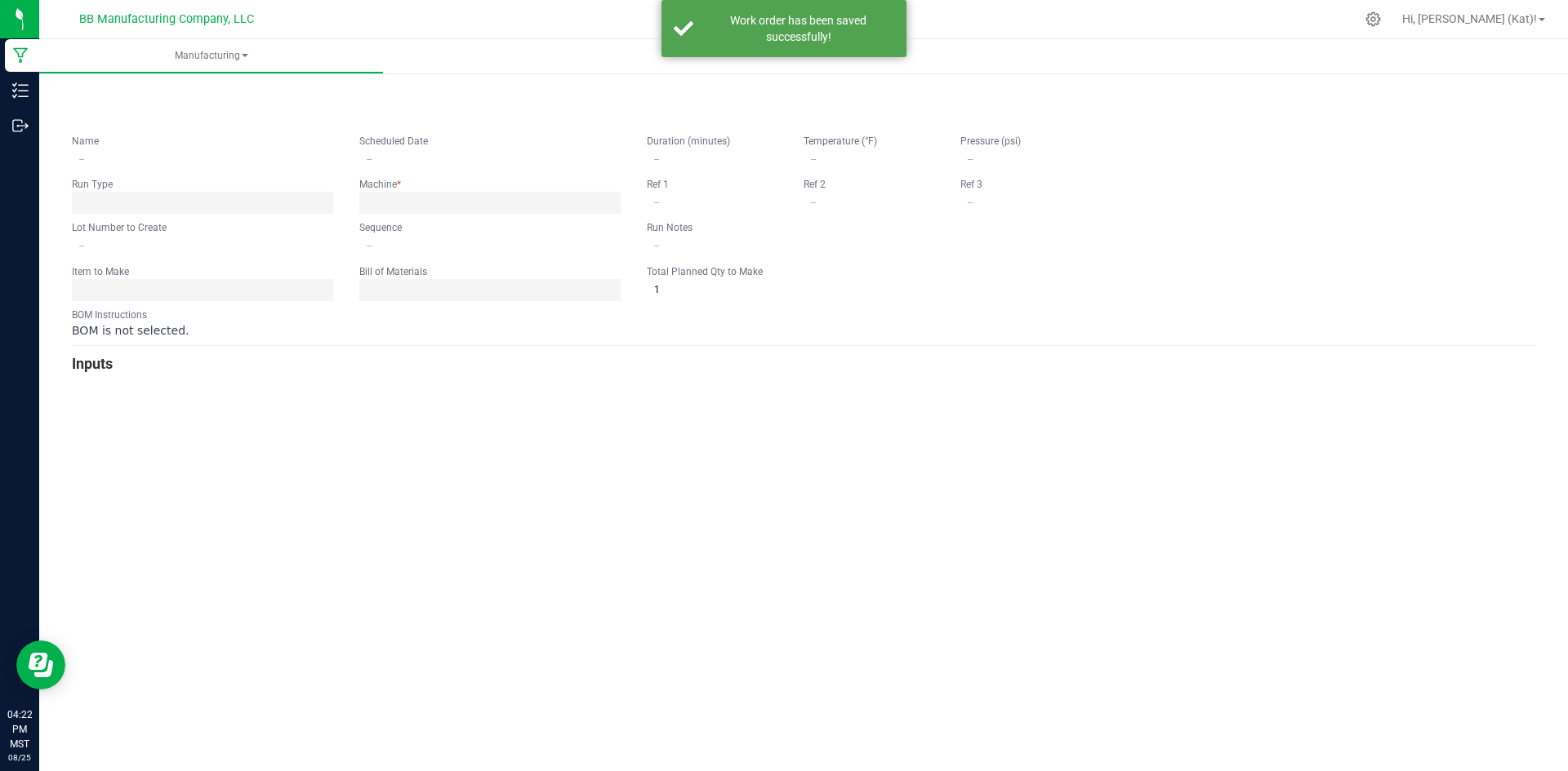
type input "8.8.25 Unwind Huckleberry Punch 100mg Gummie"
type input "08/25/2025 5:00 AM"
type input "UW100G-28"
type input "0"
type input "5,202"
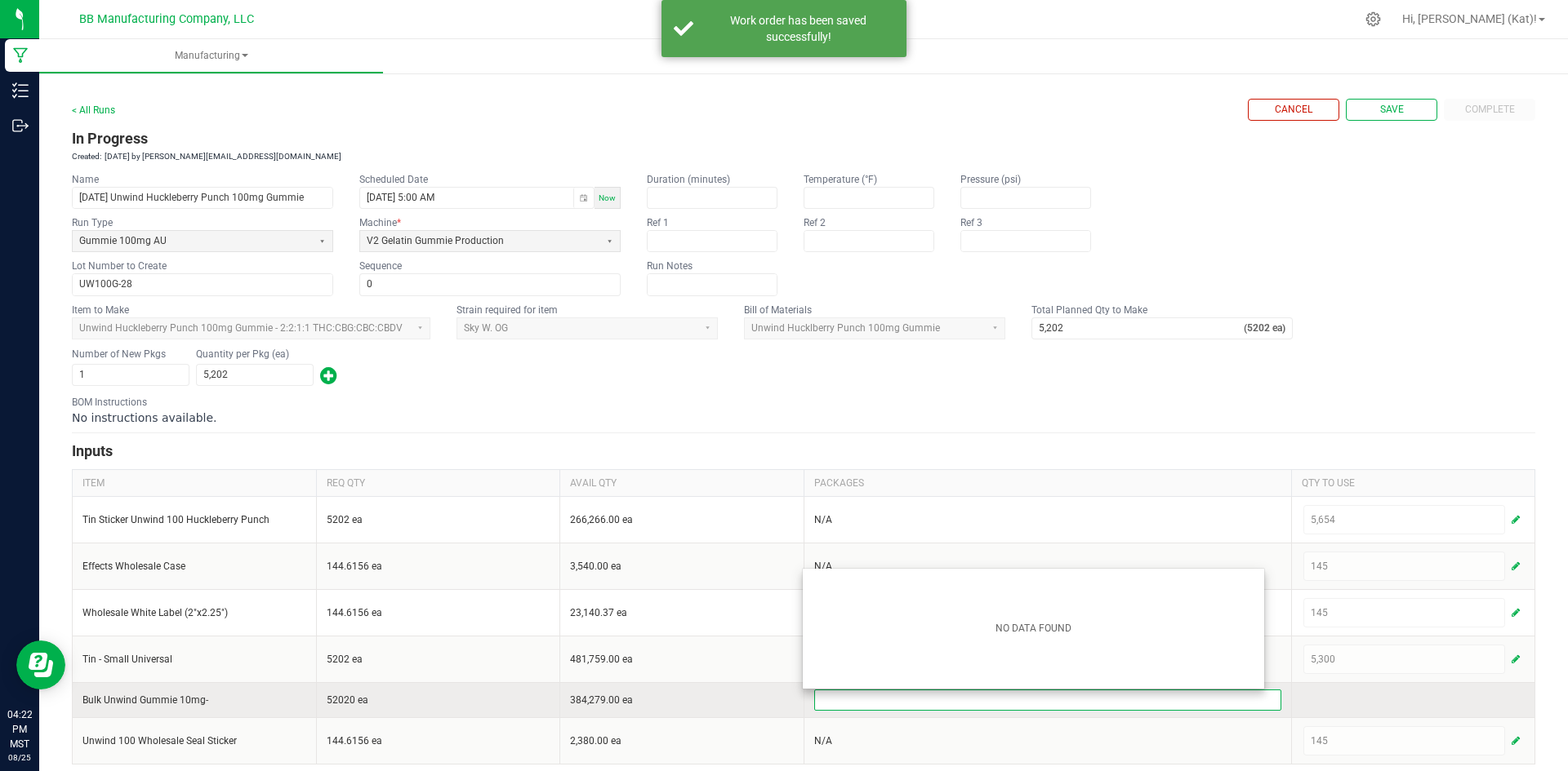
click at [1232, 700] on input at bounding box center [1048, 700] width 465 height 19
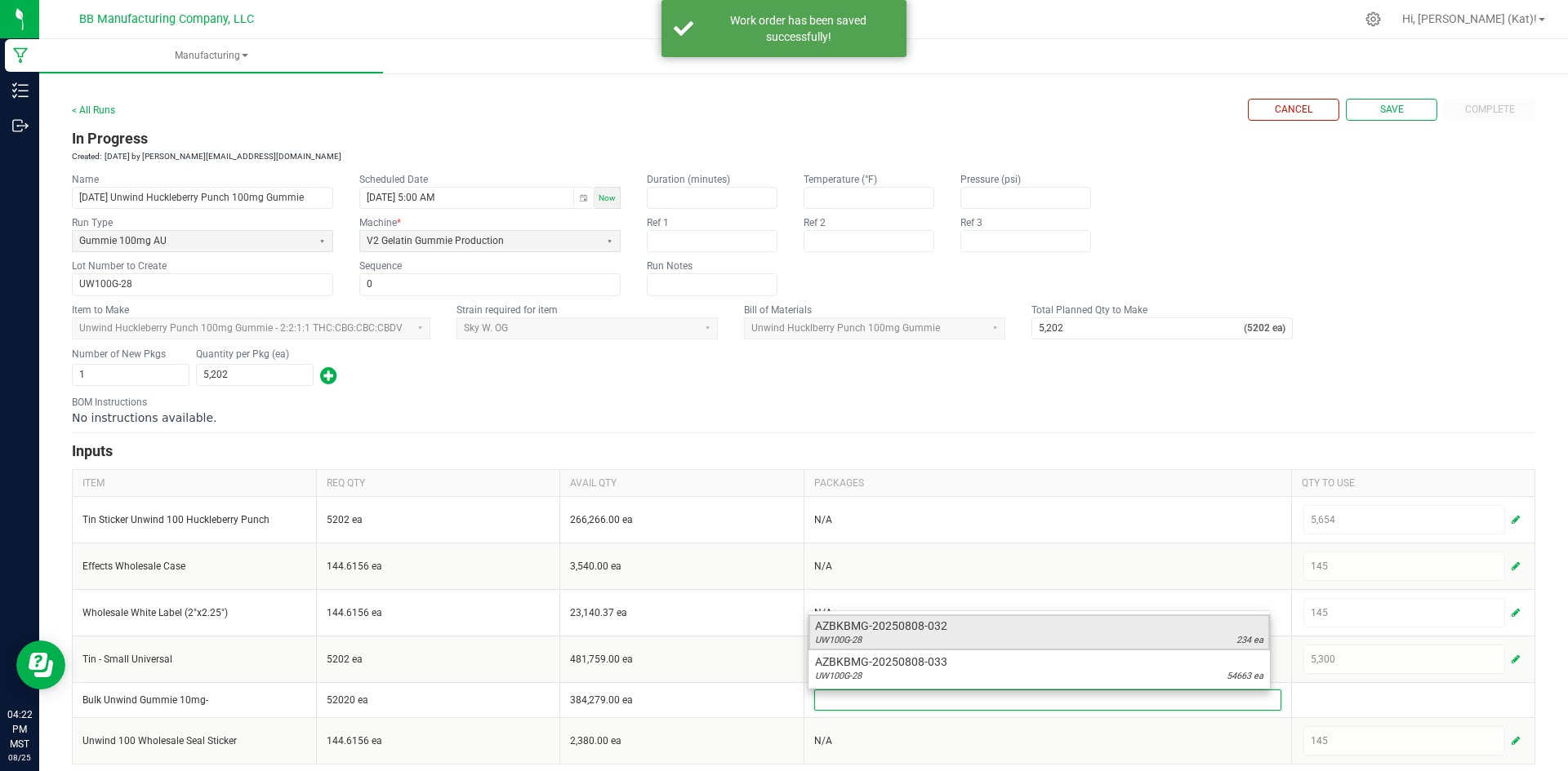
click at [1261, 642] on span "234 ea" at bounding box center [1249, 641] width 27 height 13
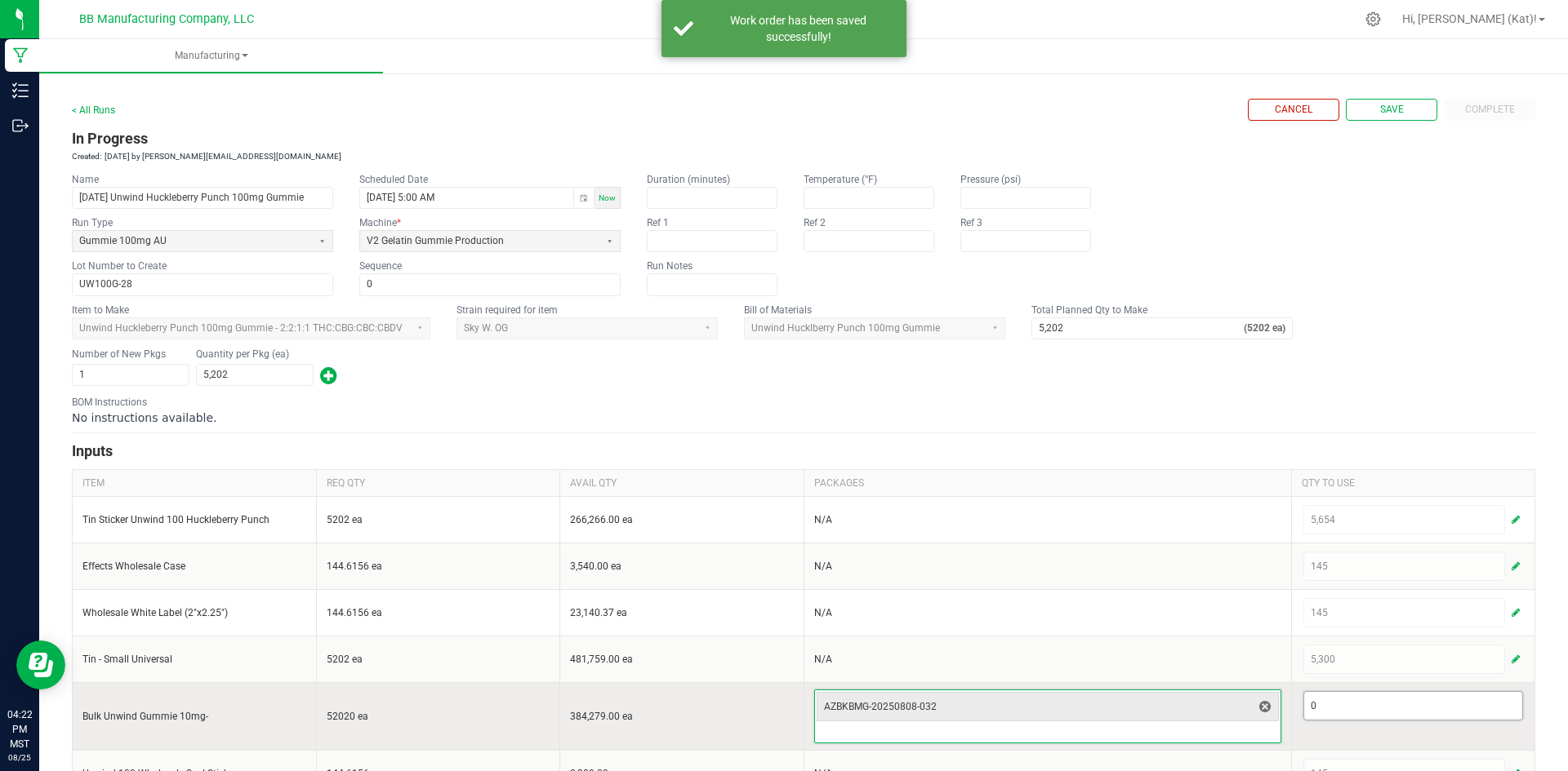
click at [1330, 697] on input "0" at bounding box center [1413, 706] width 219 height 28
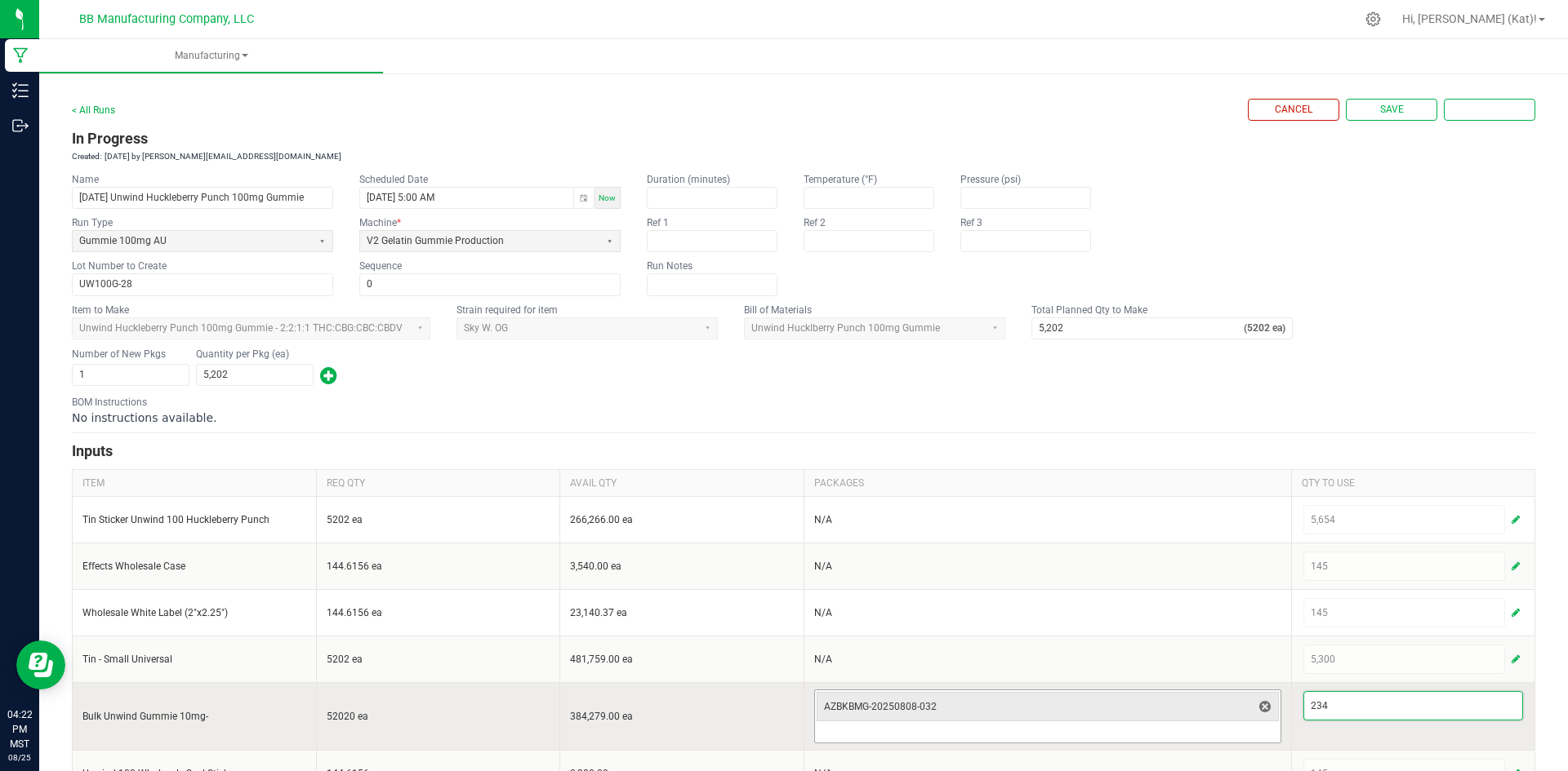
type input "234"
click at [1211, 728] on input at bounding box center [1048, 733] width 465 height 19
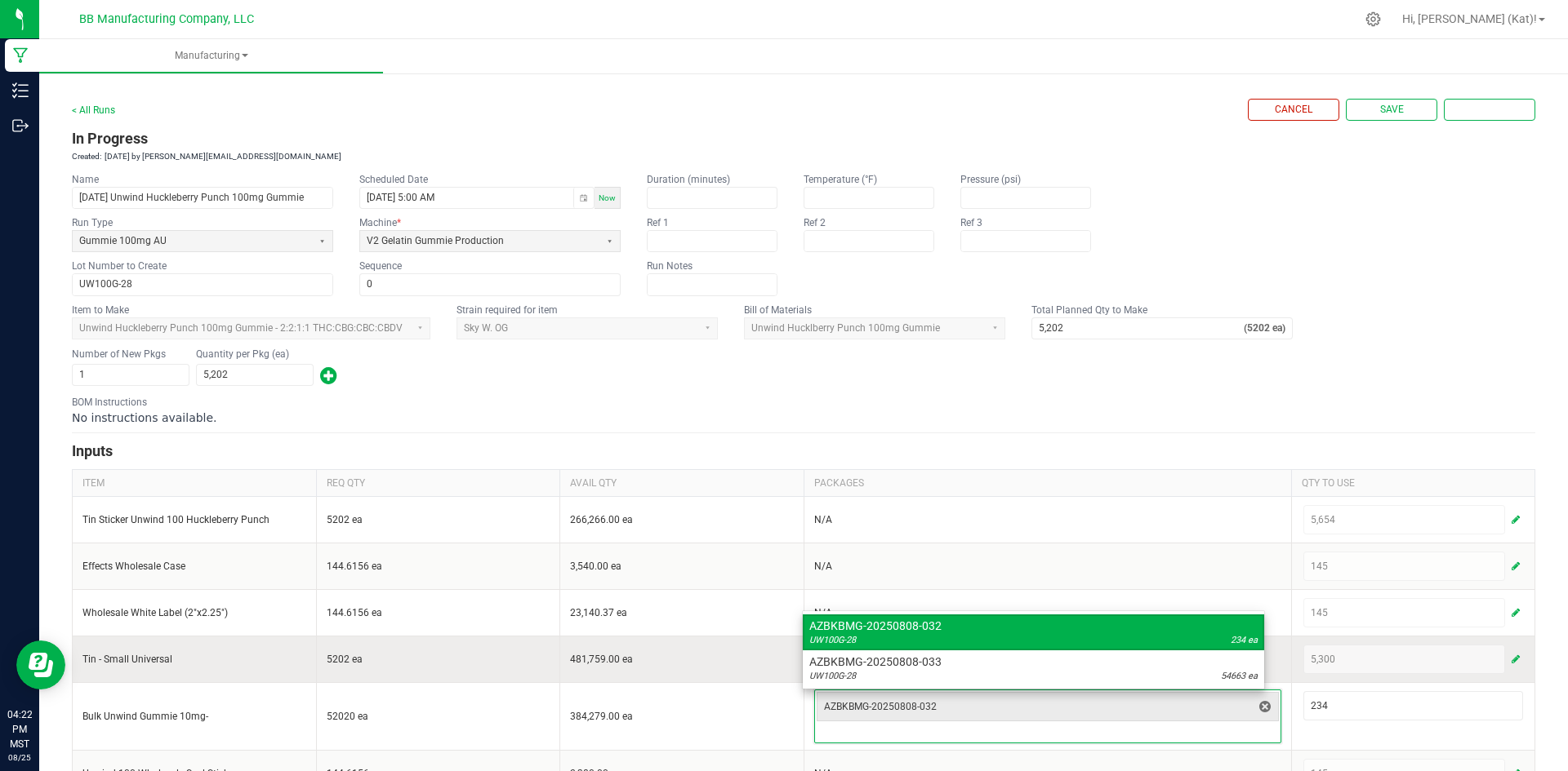
click at [1235, 664] on span "AZBKBMG-20250808-033" at bounding box center [1033, 662] width 448 height 17
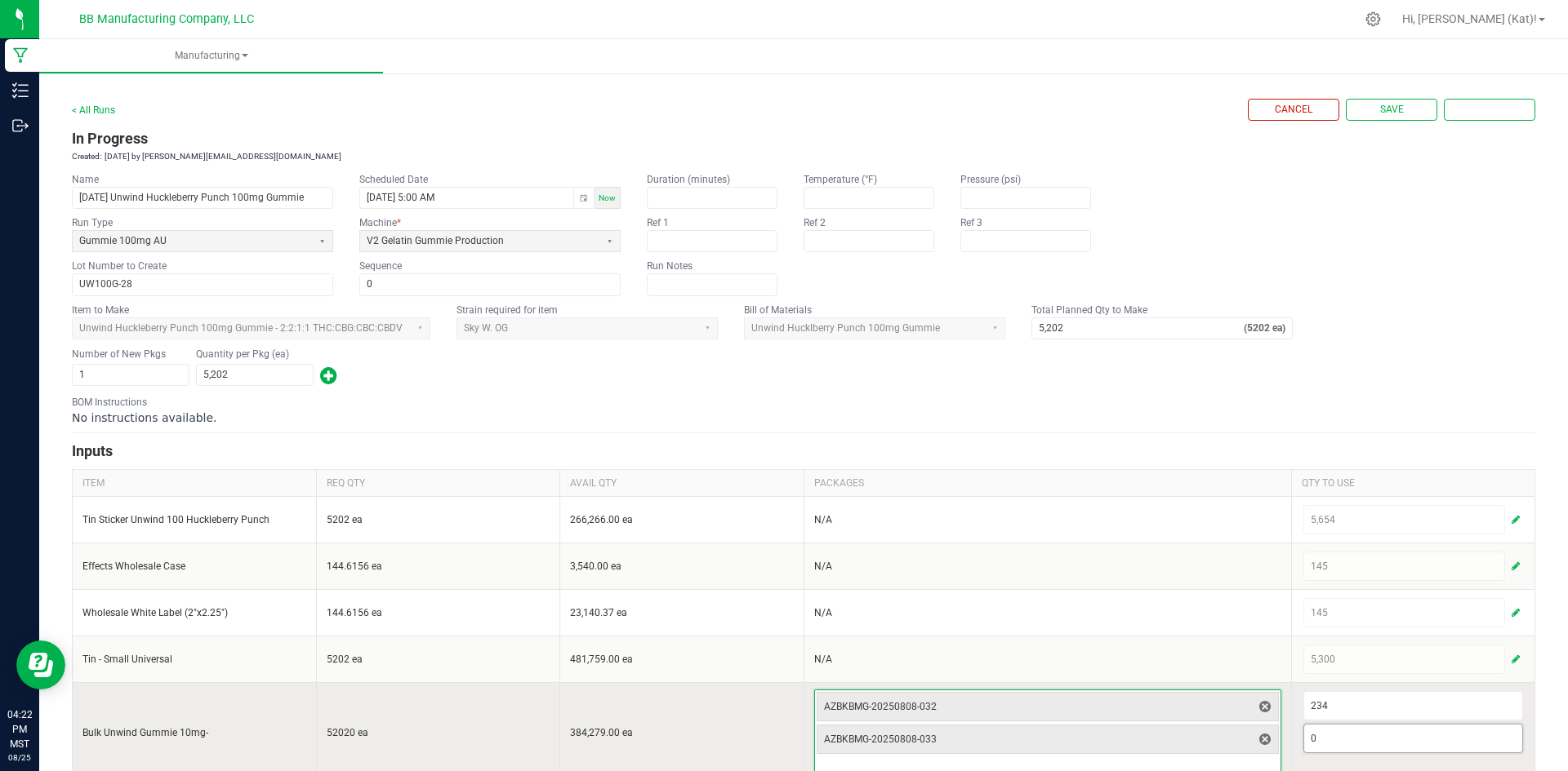
click at [1323, 744] on input "0" at bounding box center [1413, 738] width 219 height 28
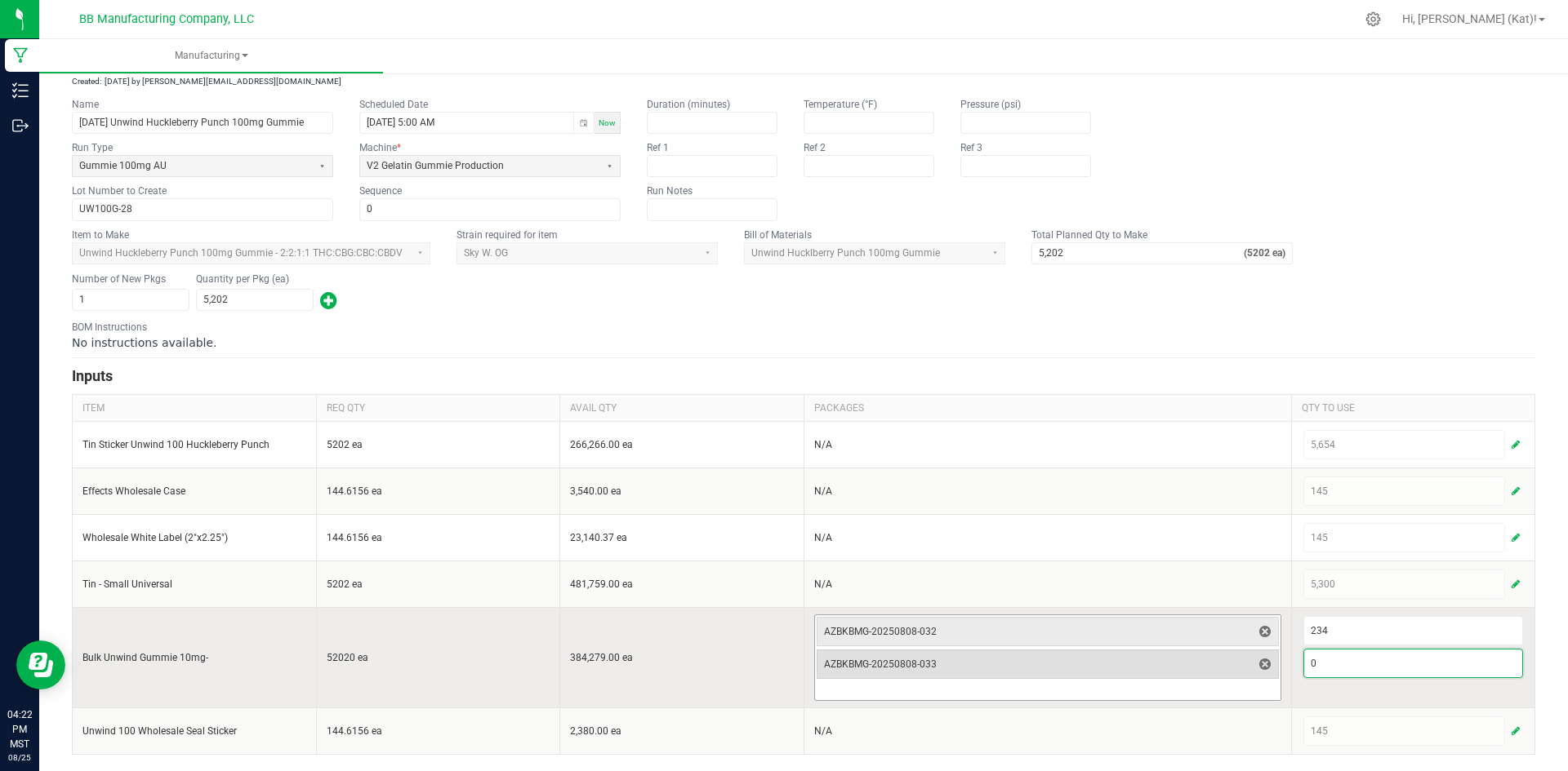
click at [1202, 664] on span "AZBKBMG-20250808-033" at bounding box center [1038, 665] width 428 height 13
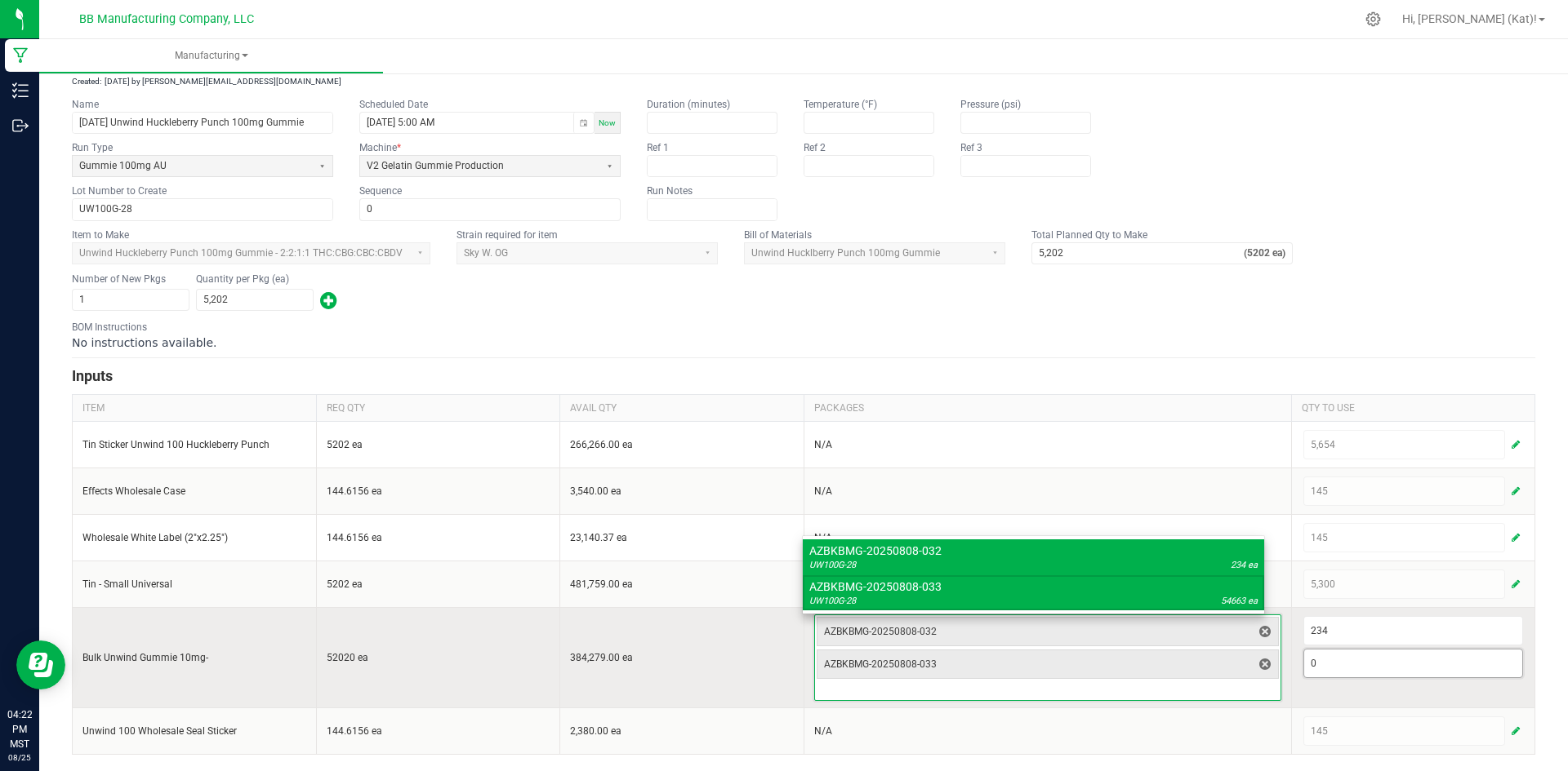
click at [1349, 661] on input "0" at bounding box center [1413, 663] width 219 height 28
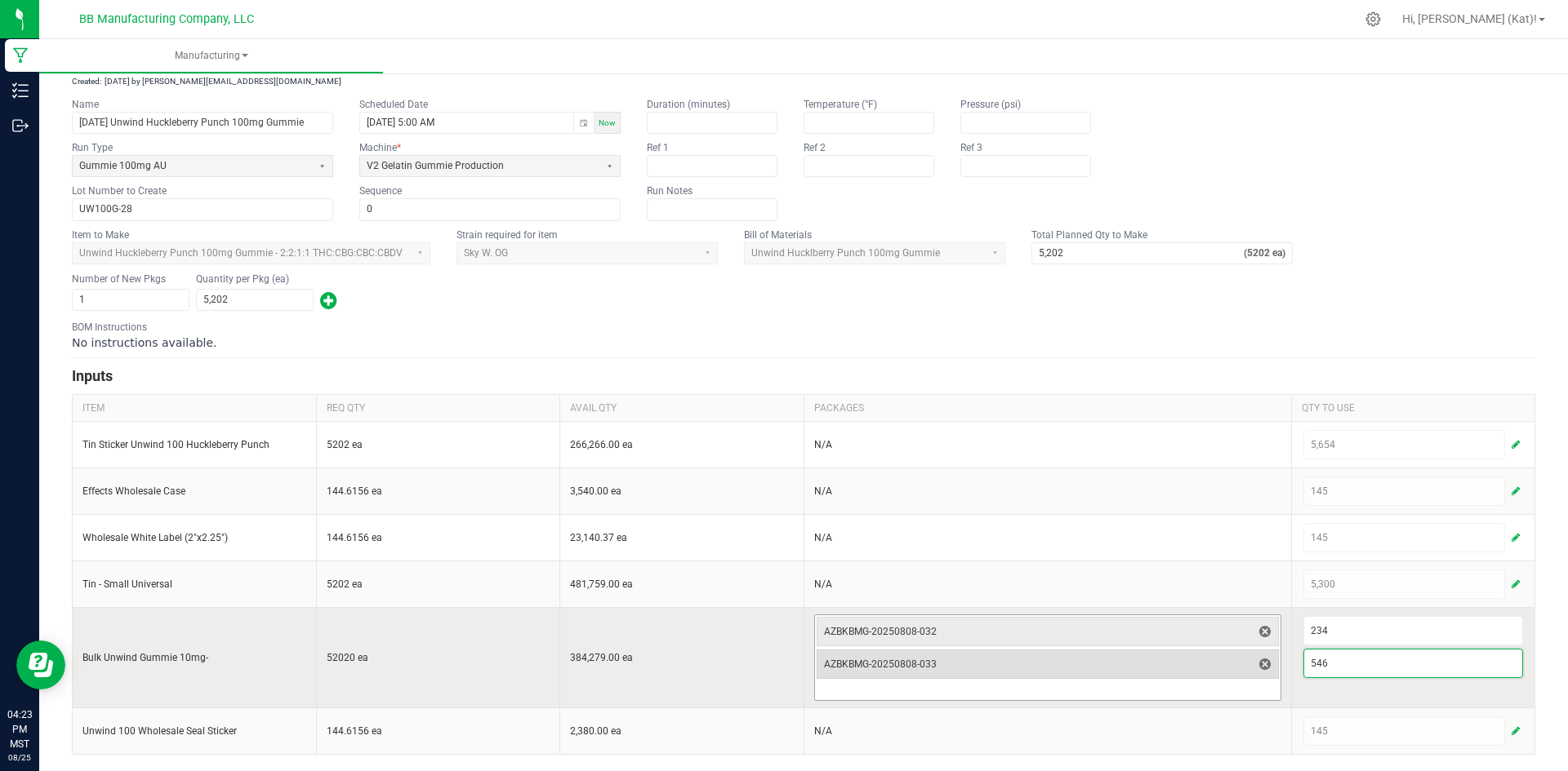
click at [1194, 677] on div "AZBKBMG-20250808-033" at bounding box center [1048, 664] width 462 height 29
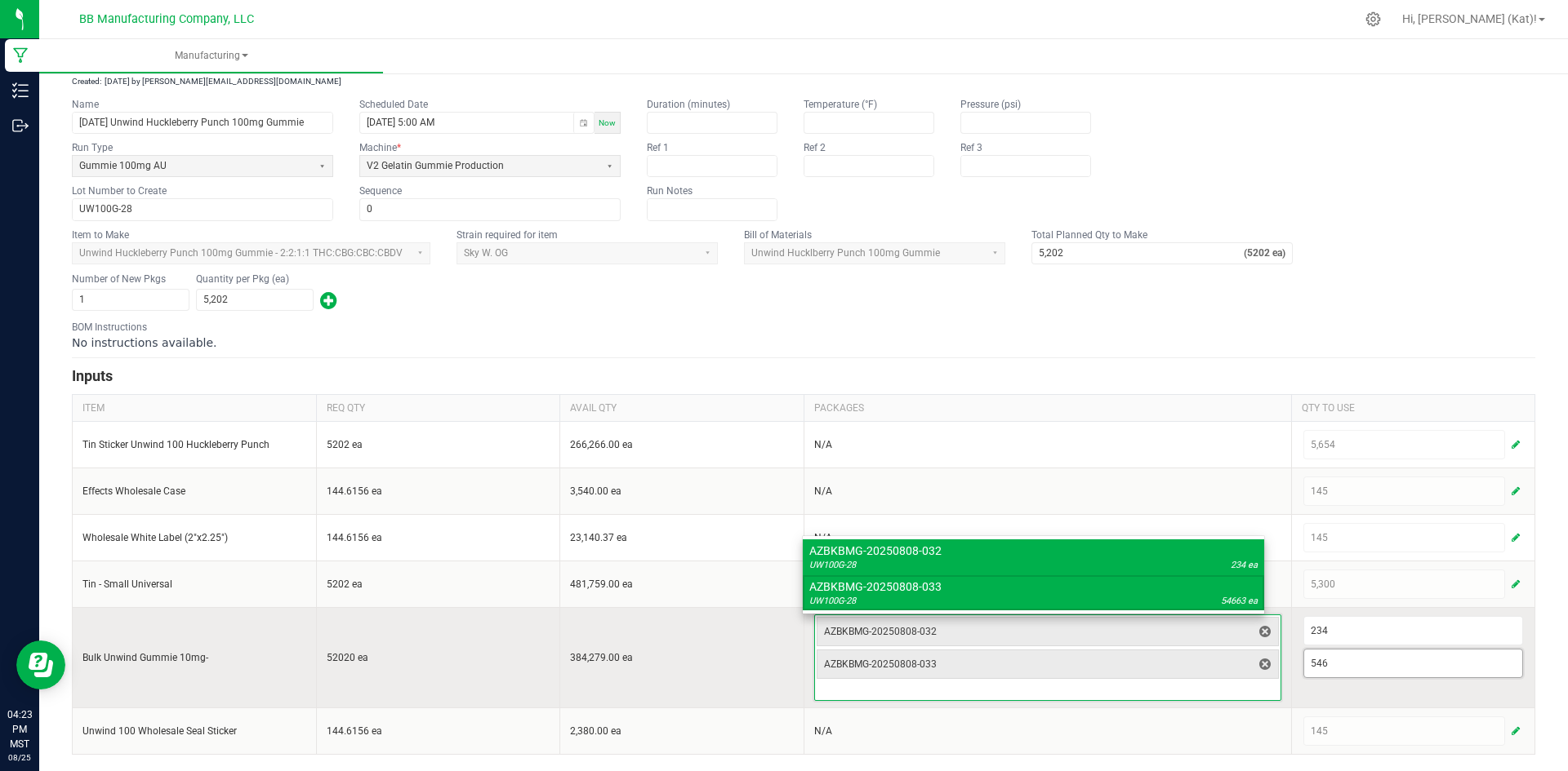
click at [1366, 669] on input "546" at bounding box center [1413, 663] width 219 height 28
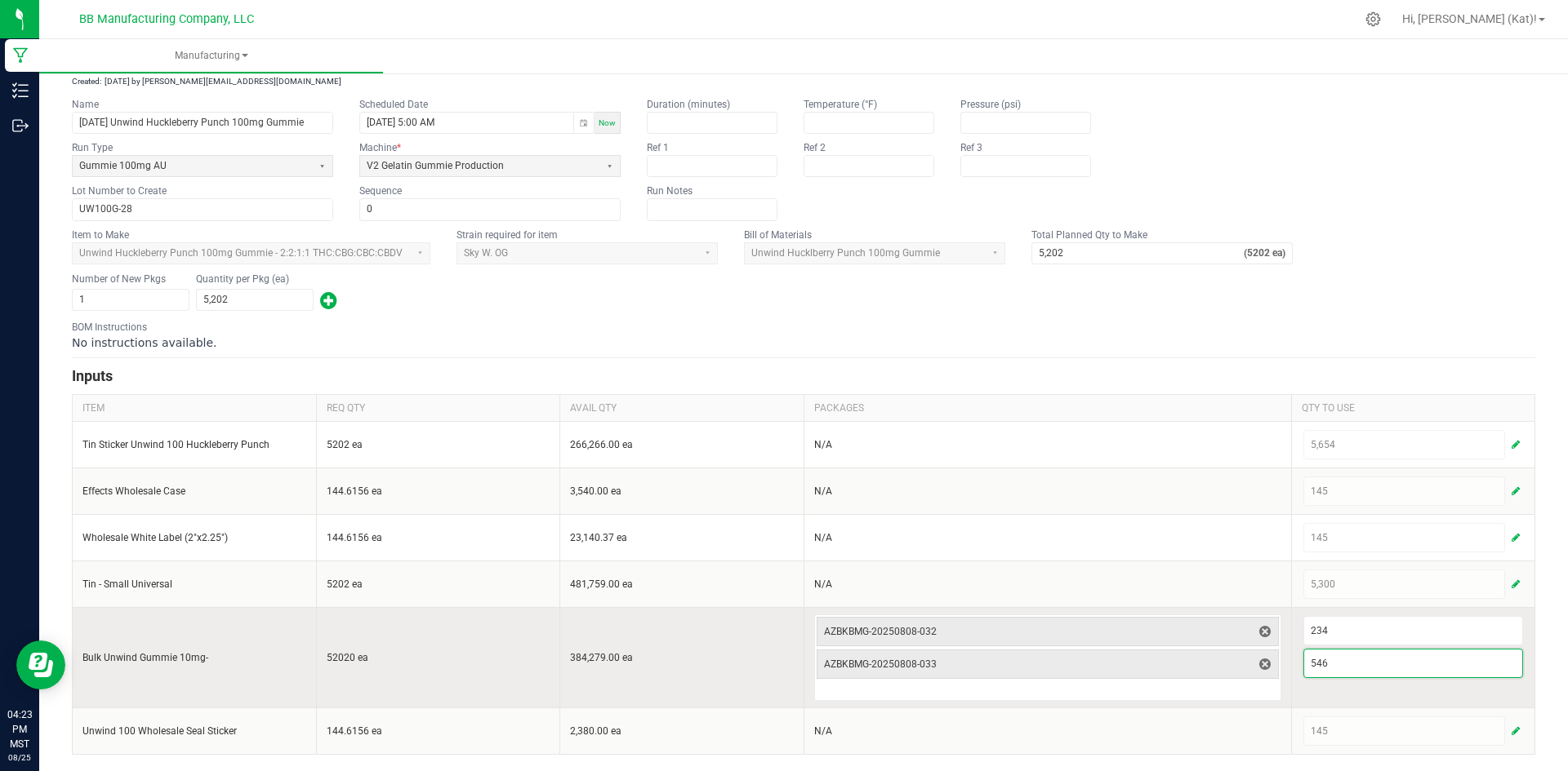
type input "6"
click at [1202, 670] on span "AZBKBMG-20250808-033" at bounding box center [1038, 665] width 428 height 13
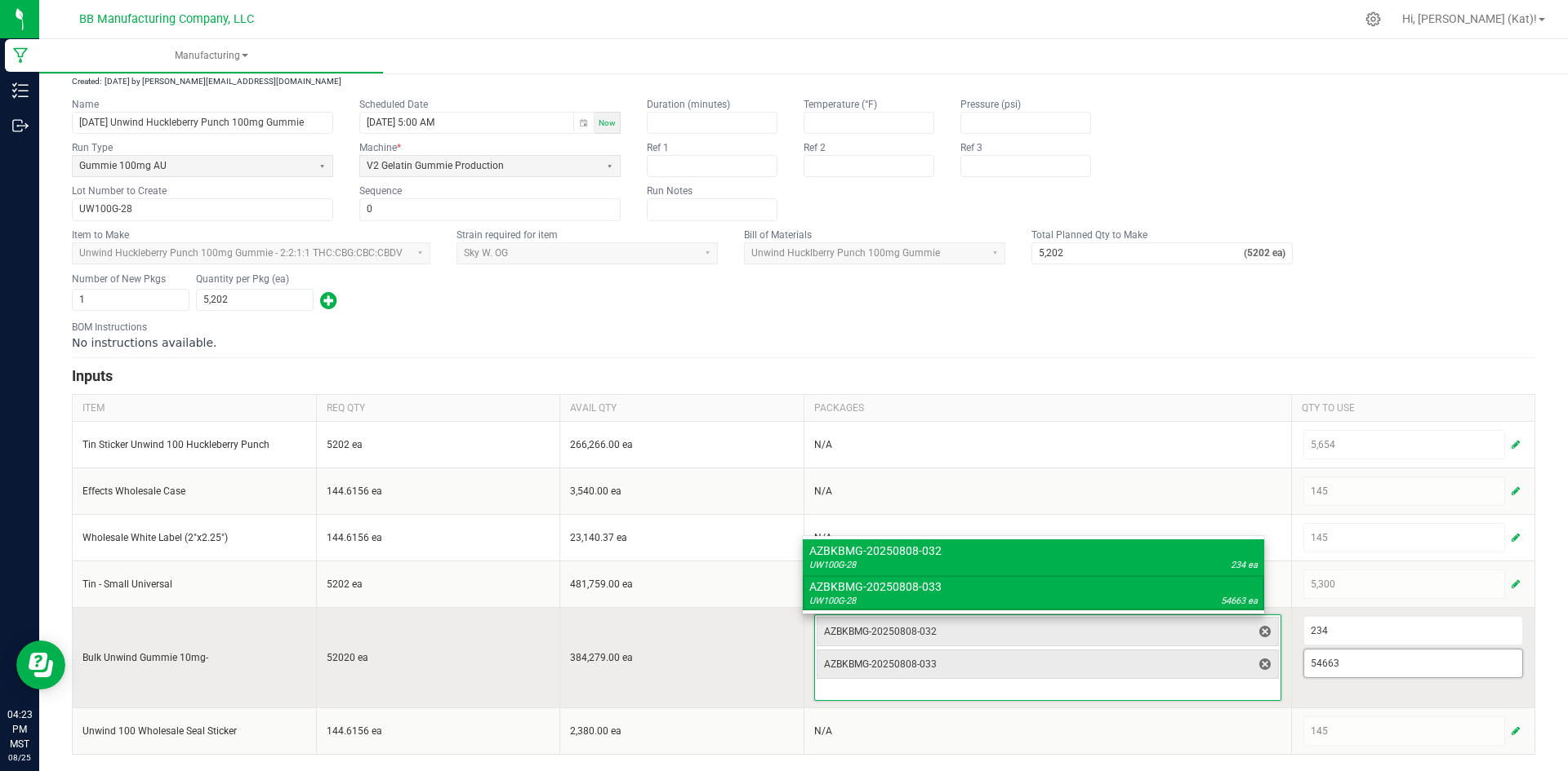
click at [1414, 665] on input "54663" at bounding box center [1413, 663] width 219 height 28
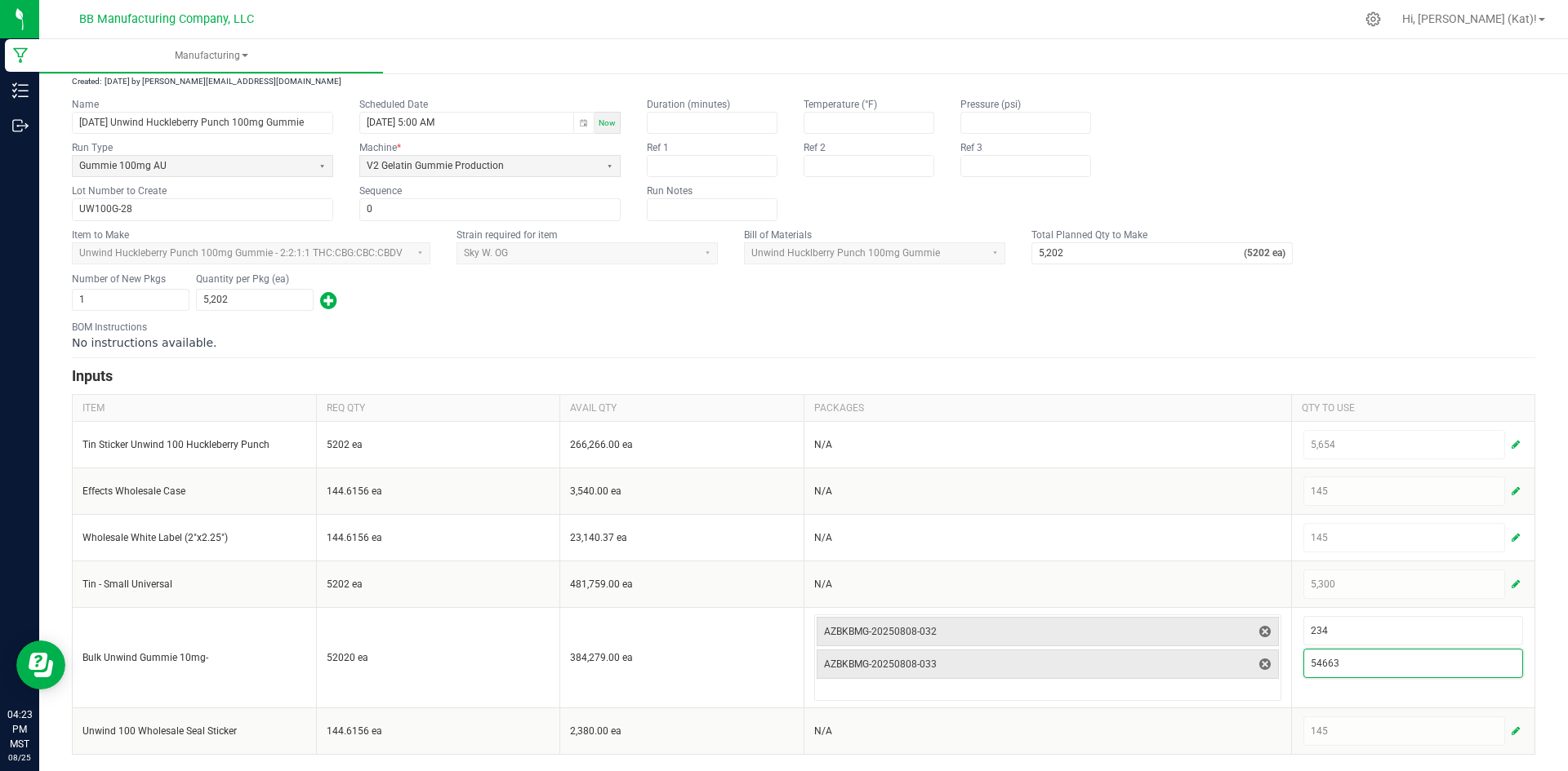
type input "54,663"
click at [1283, 315] on form "< All Runs Cancel Save Complete In Progress Created: Aug 25, 2025 by kat@bakedb…" at bounding box center [803, 389] width 1463 height 731
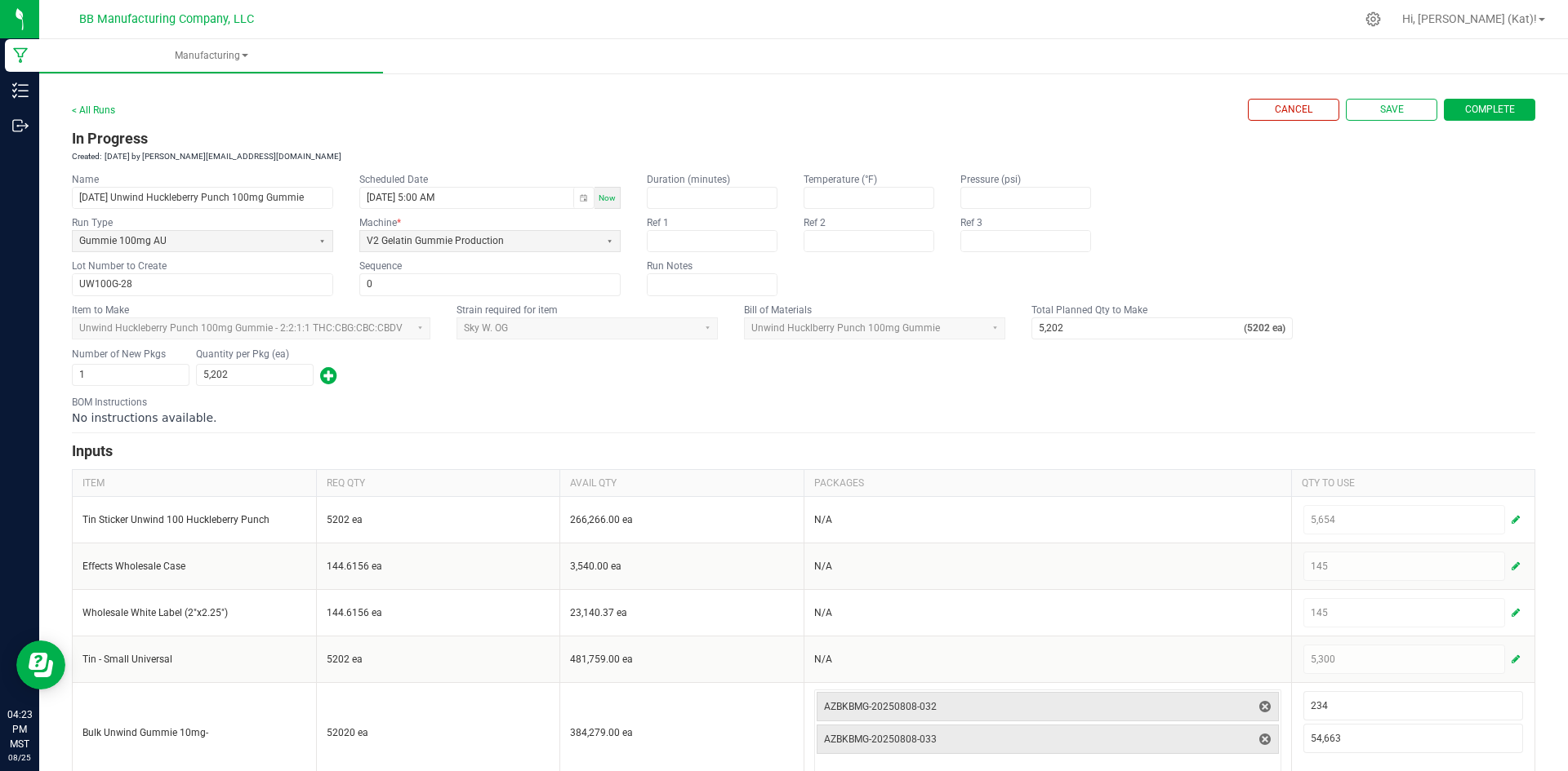
click at [1467, 118] on button "Complete" at bounding box center [1489, 110] width 91 height 22
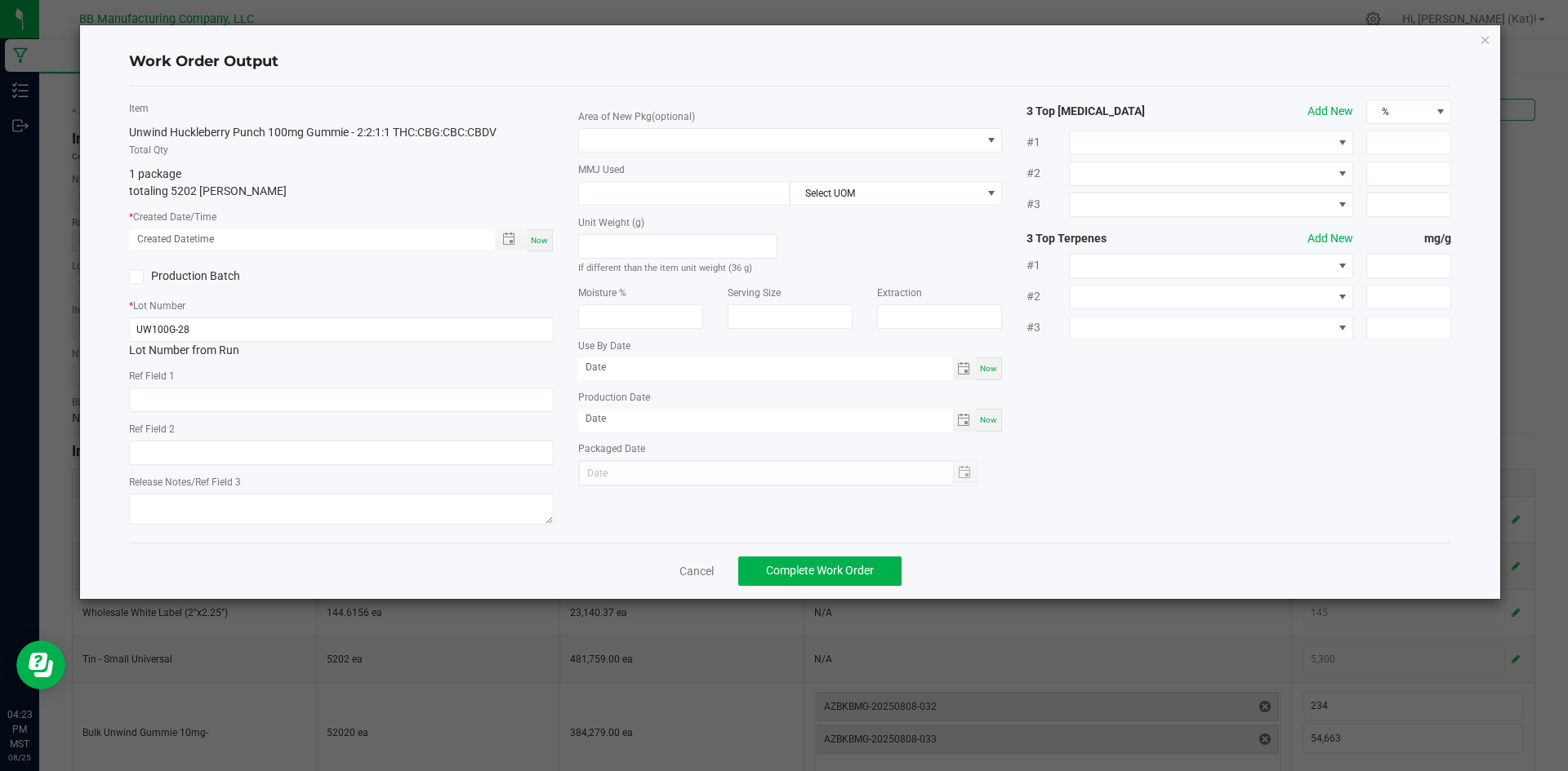
click at [549, 234] on div "Now" at bounding box center [539, 240] width 26 height 22
type input "08/25/2025 4:23 PM"
type input "[DATE]"
click at [185, 404] on input "text" at bounding box center [341, 400] width 424 height 24
paste input "73g"
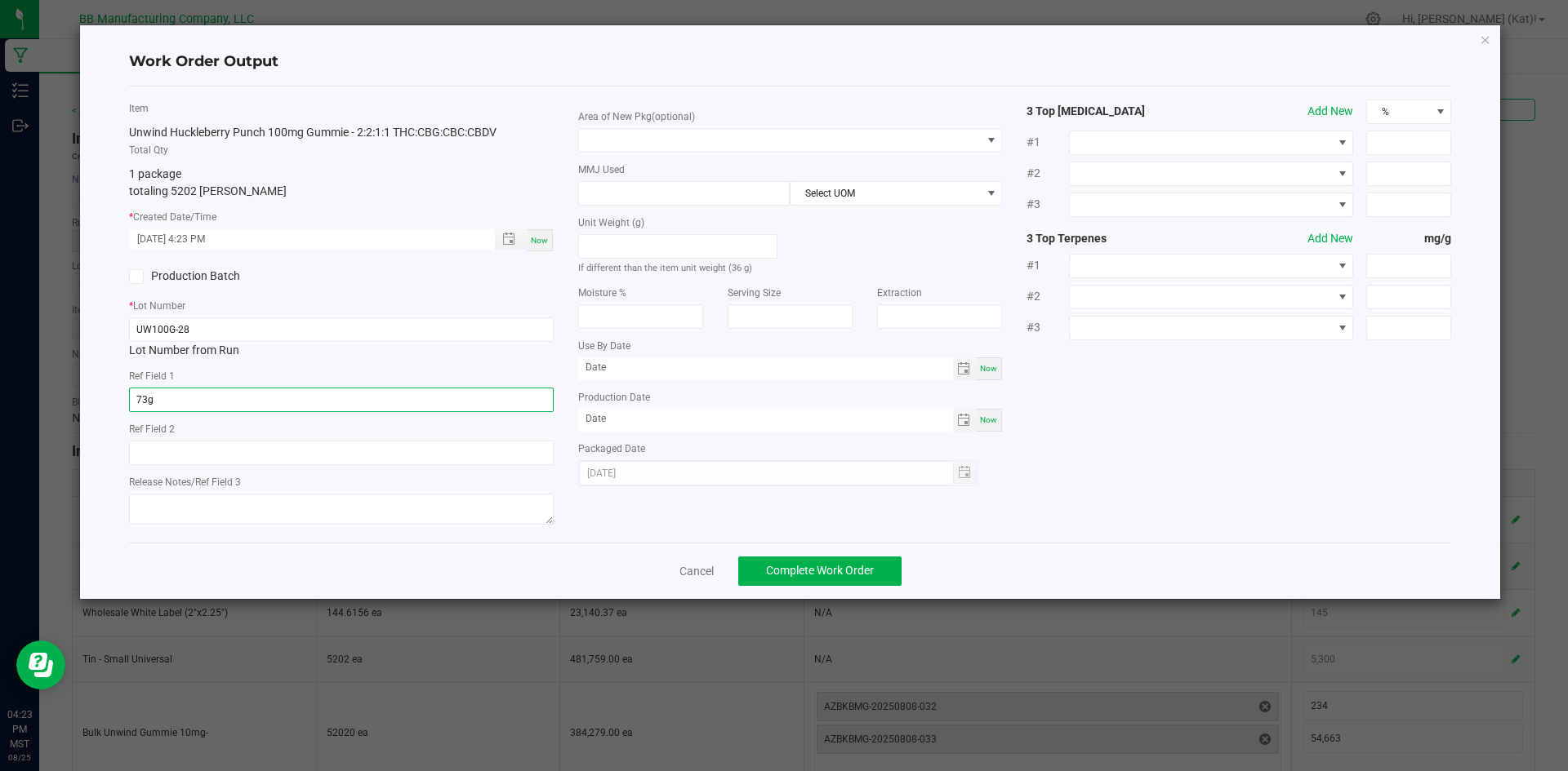
type input "73g"
click at [188, 448] on input "text" at bounding box center [341, 452] width 424 height 24
paste input "36g"
type input "36g"
click at [228, 512] on textarea at bounding box center [341, 508] width 424 height 31
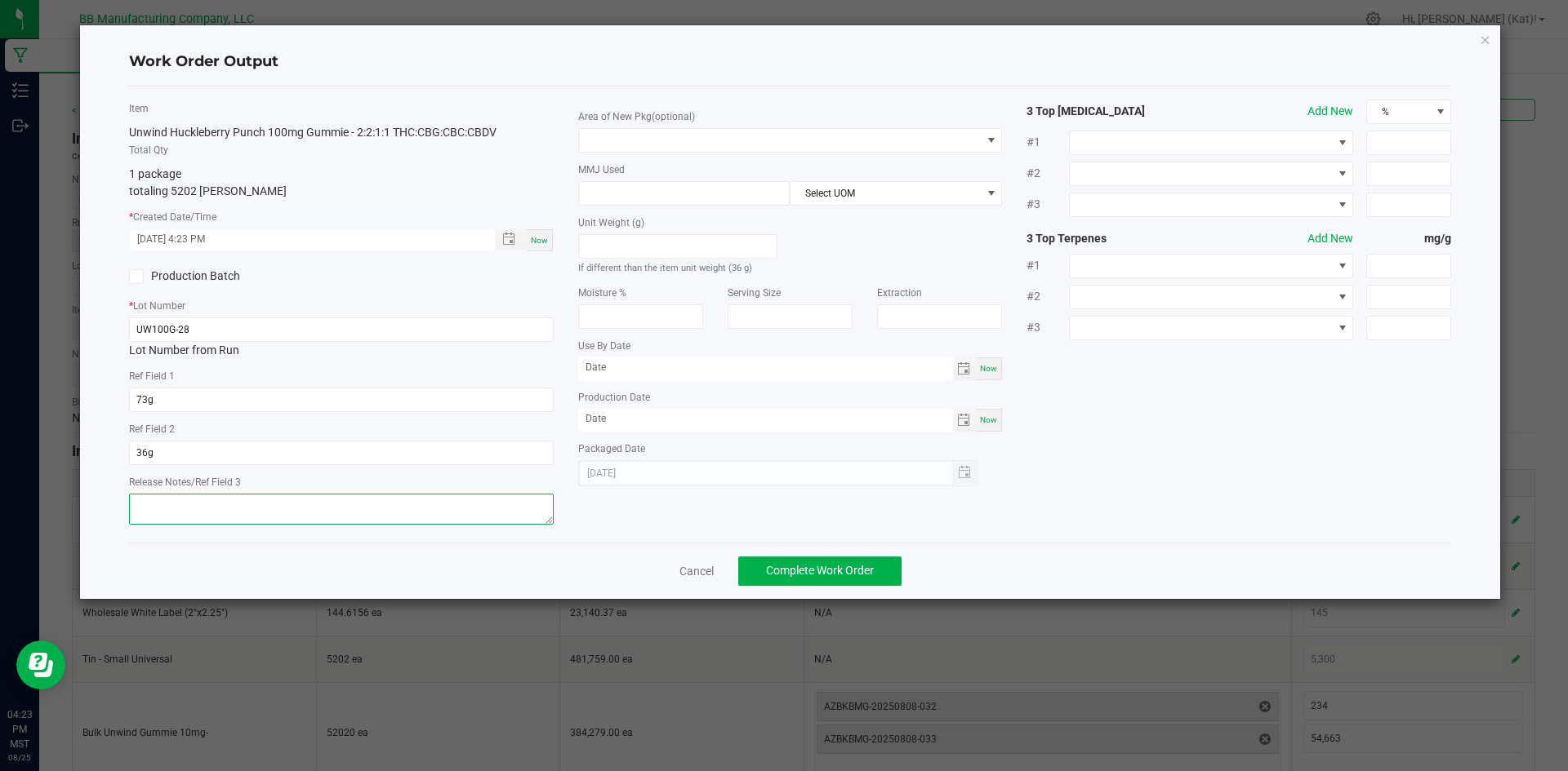
paste textarea "050825 (D) 6.18.25"
drag, startPoint x: 223, startPoint y: 503, endPoint x: 169, endPoint y: 508, distance: 54.2
click at [169, 508] on textarea "050825 (D) 6.18.25" at bounding box center [341, 508] width 424 height 31
type textarea "050825"
click at [346, 562] on div "Cancel Complete Work Order" at bounding box center [790, 570] width 1323 height 56
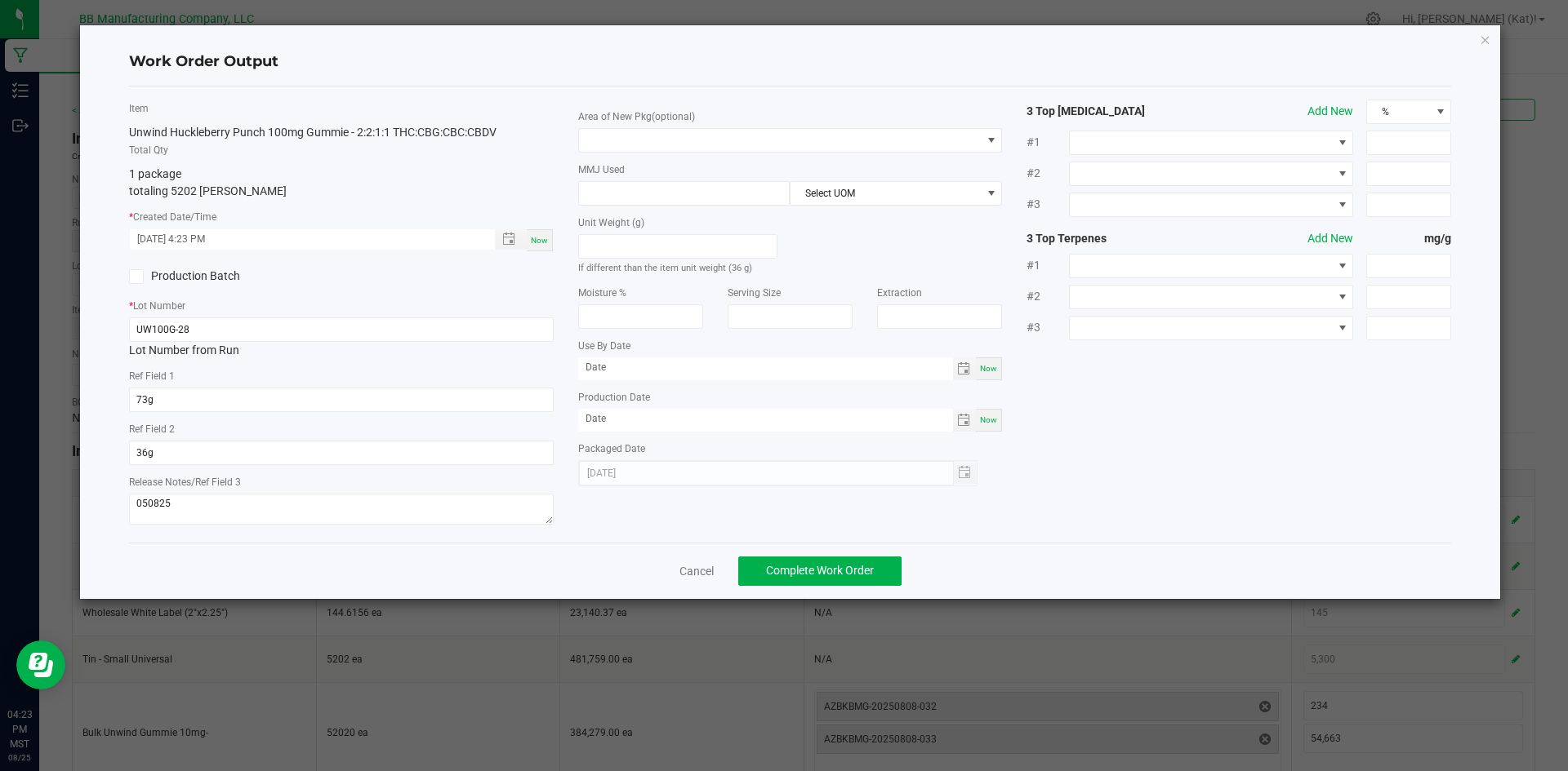
click at [786, 152] on div "Area of New Pkg (optional) MMJ Used Select UOM Unit Weight (g) If different tha…" at bounding box center [790, 293] width 449 height 387
click at [785, 140] on span at bounding box center [780, 140] width 402 height 23
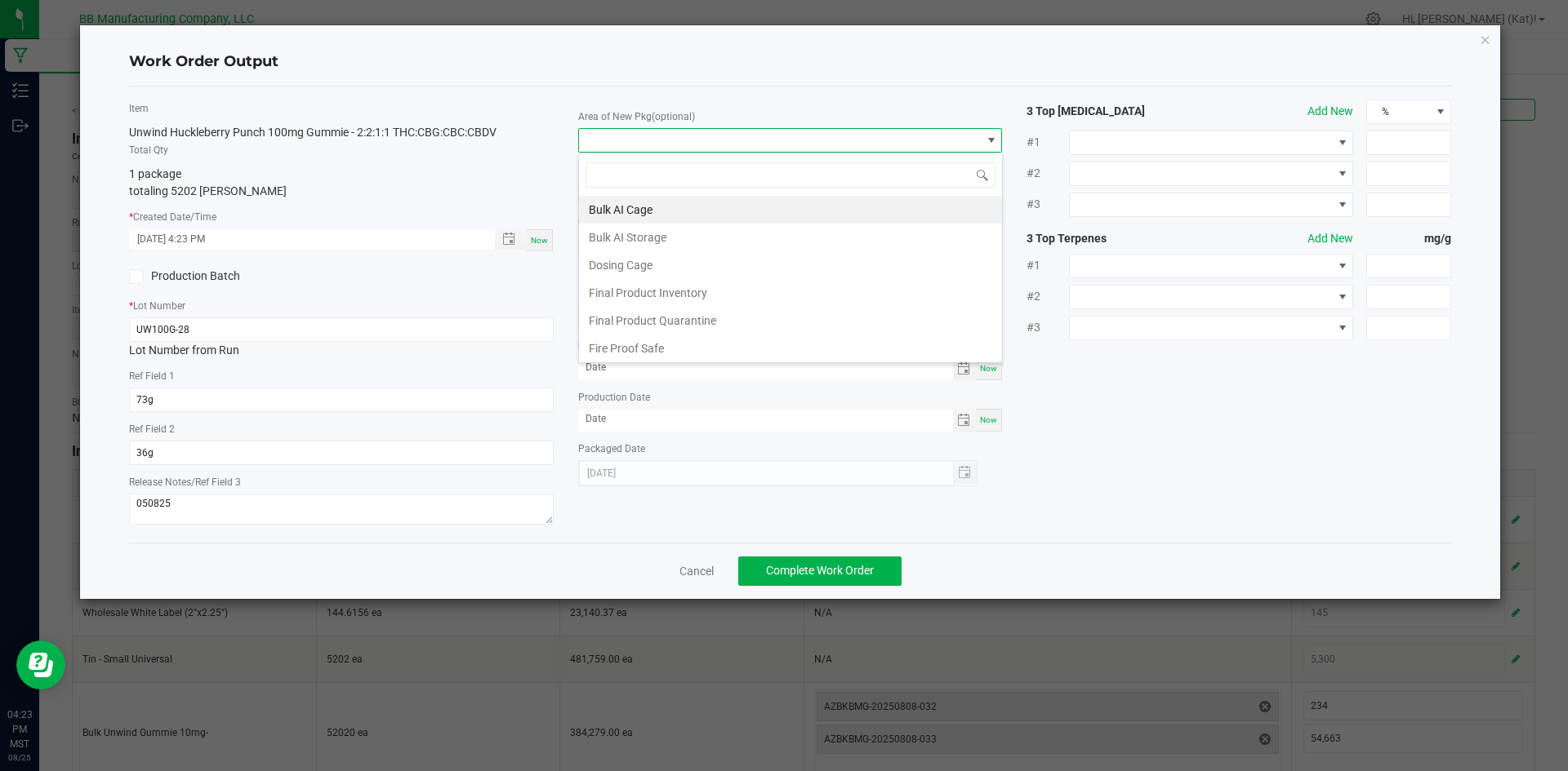
scroll to position [24, 424]
click at [689, 294] on li "Final Product Inventory" at bounding box center [791, 293] width 423 height 28
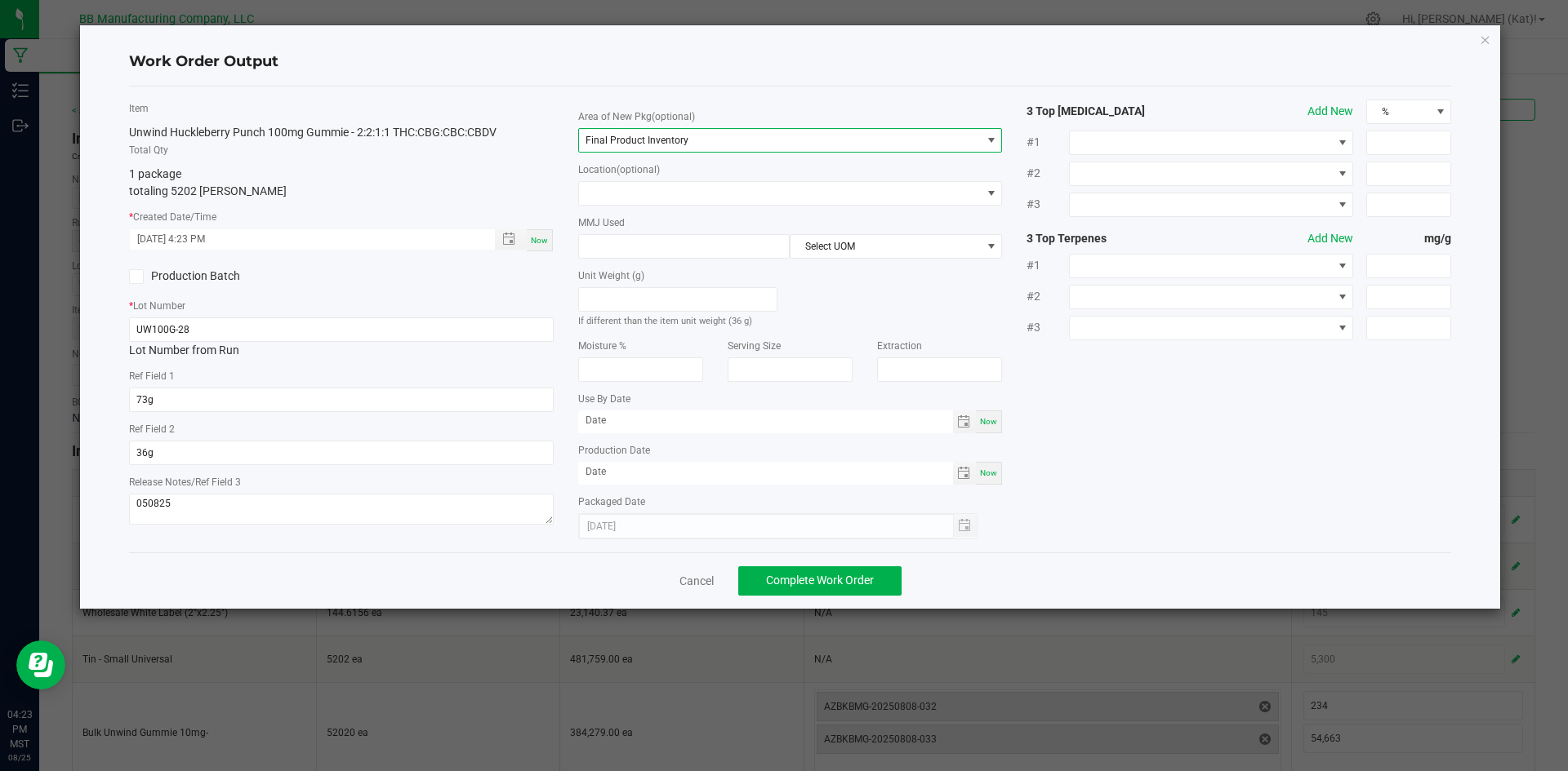
click at [986, 420] on span "Now" at bounding box center [988, 421] width 17 height 9
type input "[DATE]"
click at [994, 478] on div "Now" at bounding box center [988, 472] width 26 height 23
type input "[DATE]"
click at [606, 419] on input "[DATE]" at bounding box center [766, 421] width 375 height 20
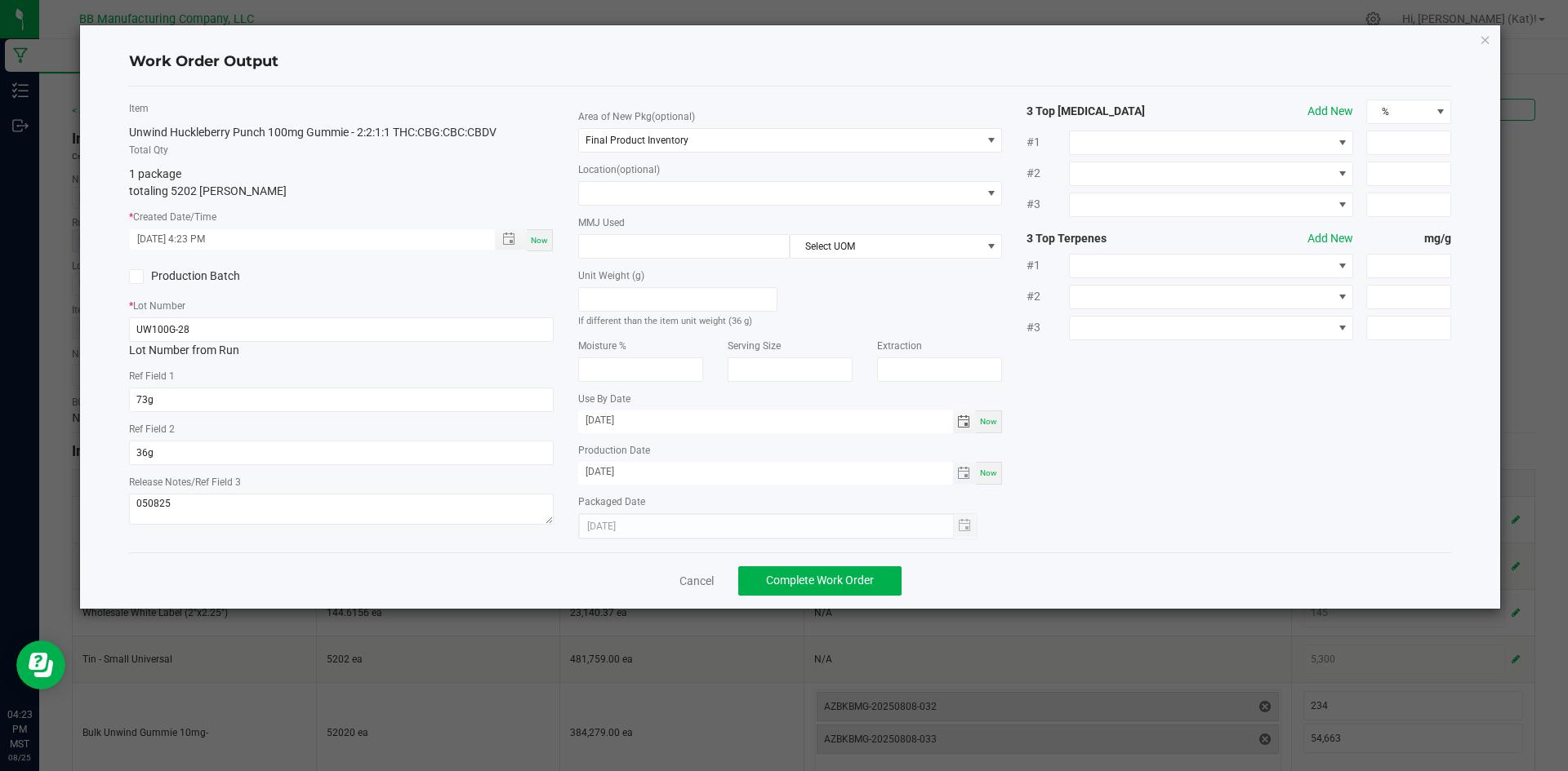
type input "08/08/2026"
click at [605, 473] on input "[DATE]" at bounding box center [766, 472] width 375 height 20
type input "08/08/2025"
click at [1069, 437] on div "Item Unwind Huckleberry Punch 100mg Gummie - 2:2:1:1 THC:CBG:CBC:CBDV Total Qty…" at bounding box center [791, 319] width 1347 height 440
click at [816, 579] on span "Complete Work Order" at bounding box center [819, 580] width 108 height 13
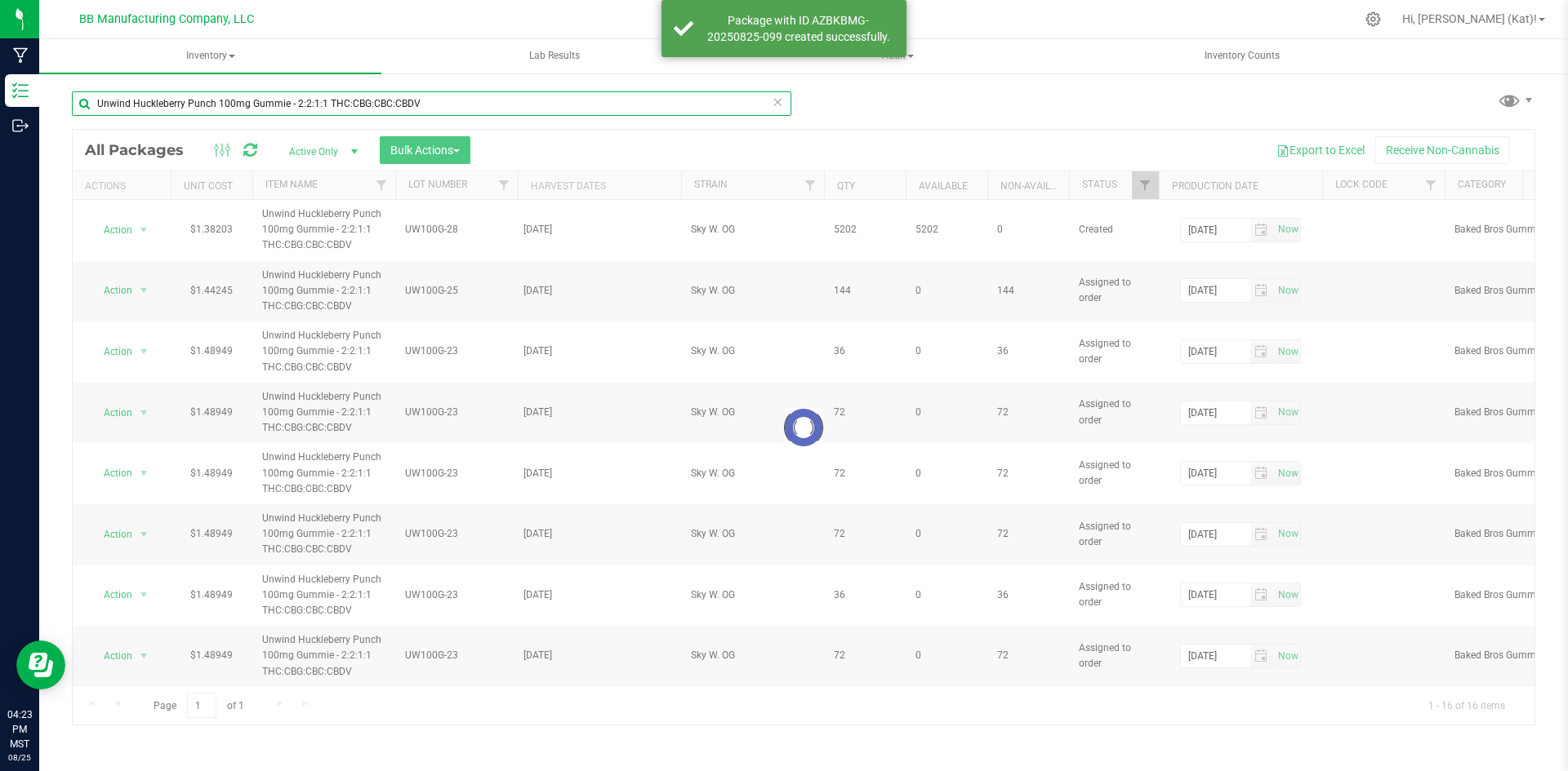
click at [214, 102] on input "Unwind Huckleberry Punch 100mg Gummie - 2:2:1:1 THC:CBG:CBC:CBDV" at bounding box center [432, 103] width 720 height 24
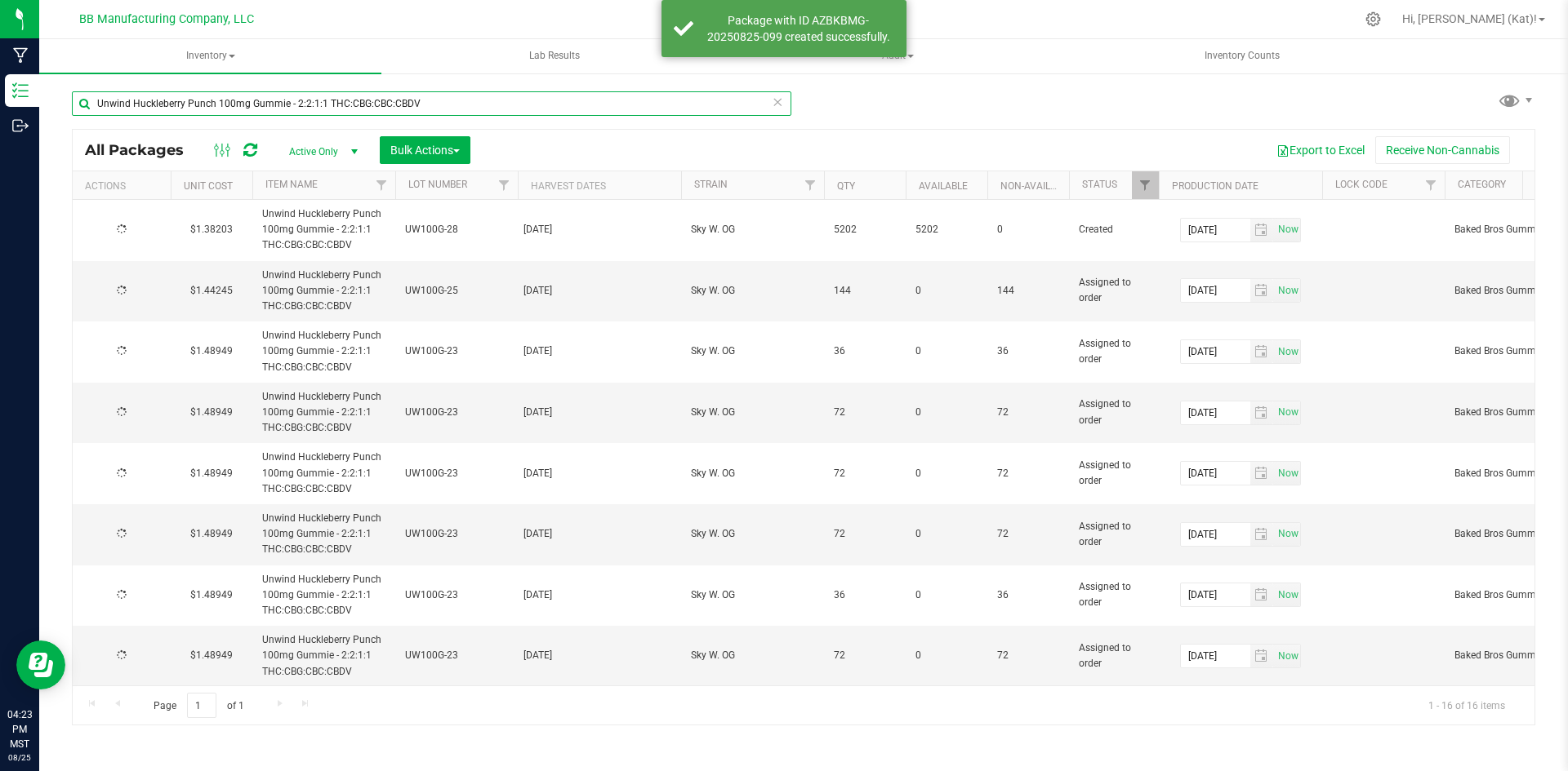
click at [214, 102] on input "Unwind Huckleberry Punch 100mg Gummie - 2:2:1:1 THC:CBG:CBC:CBDV" at bounding box center [432, 103] width 720 height 24
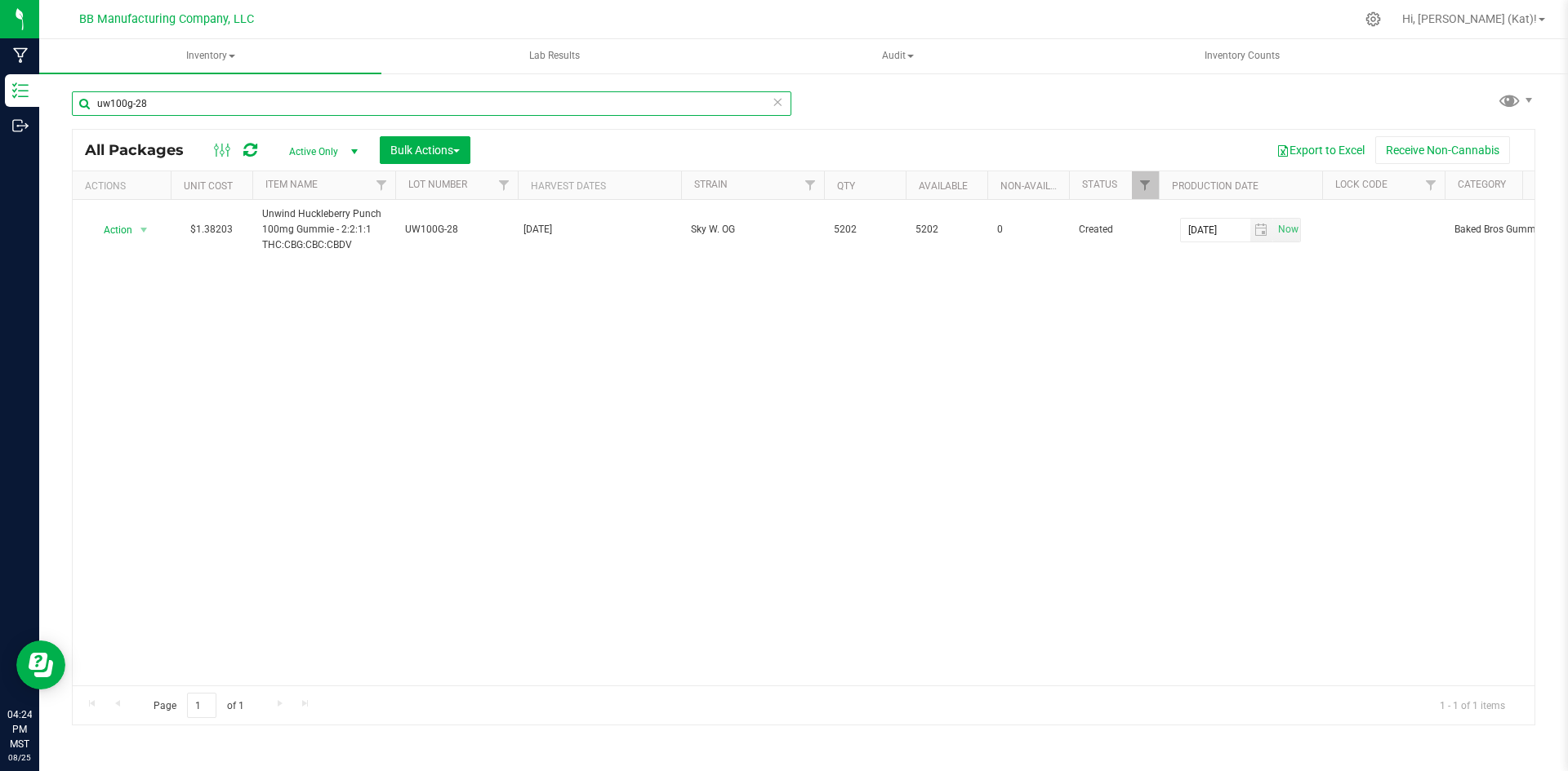
type input "uw100g-28"
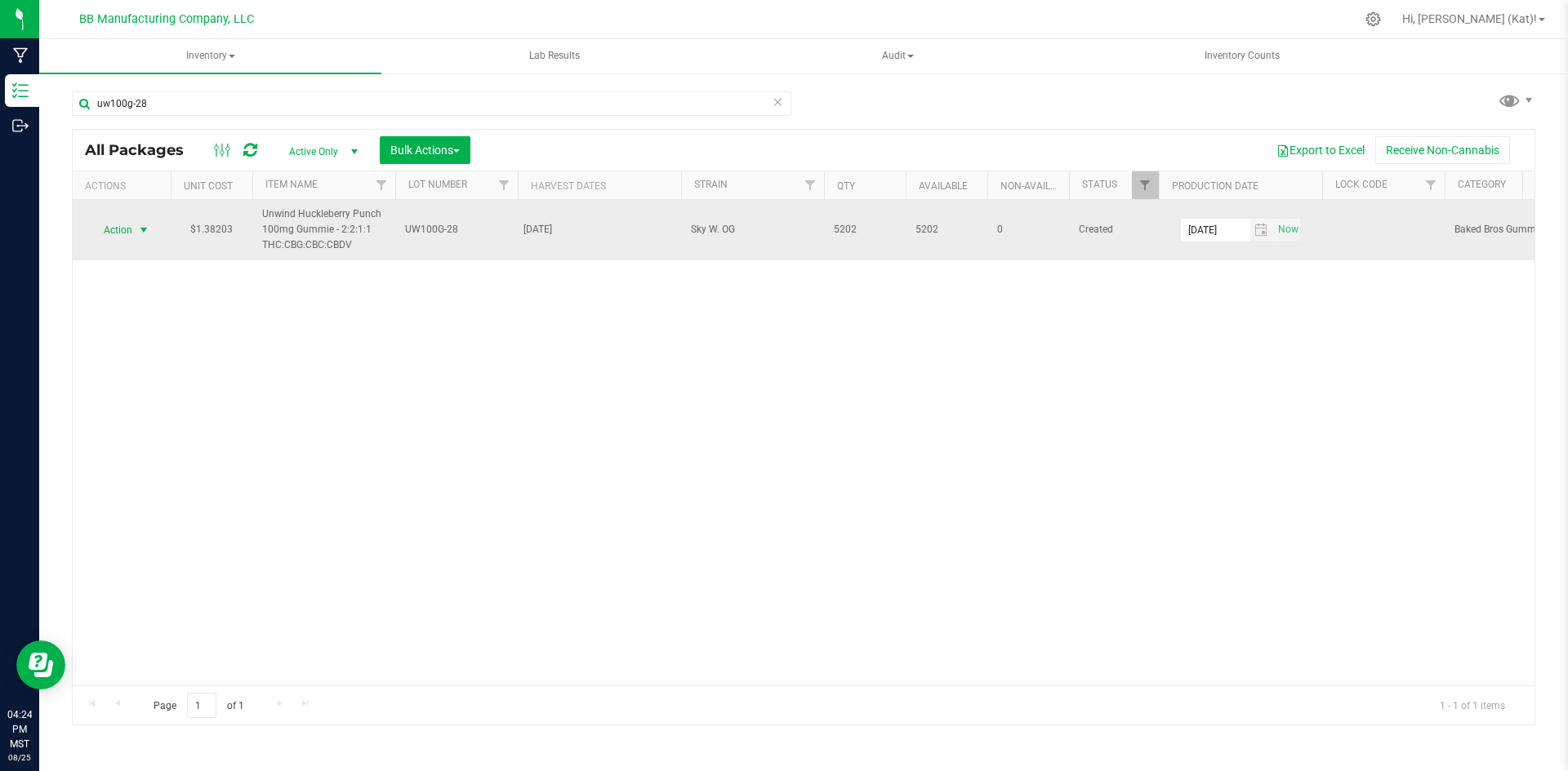
click at [129, 235] on span "Action" at bounding box center [110, 230] width 44 height 23
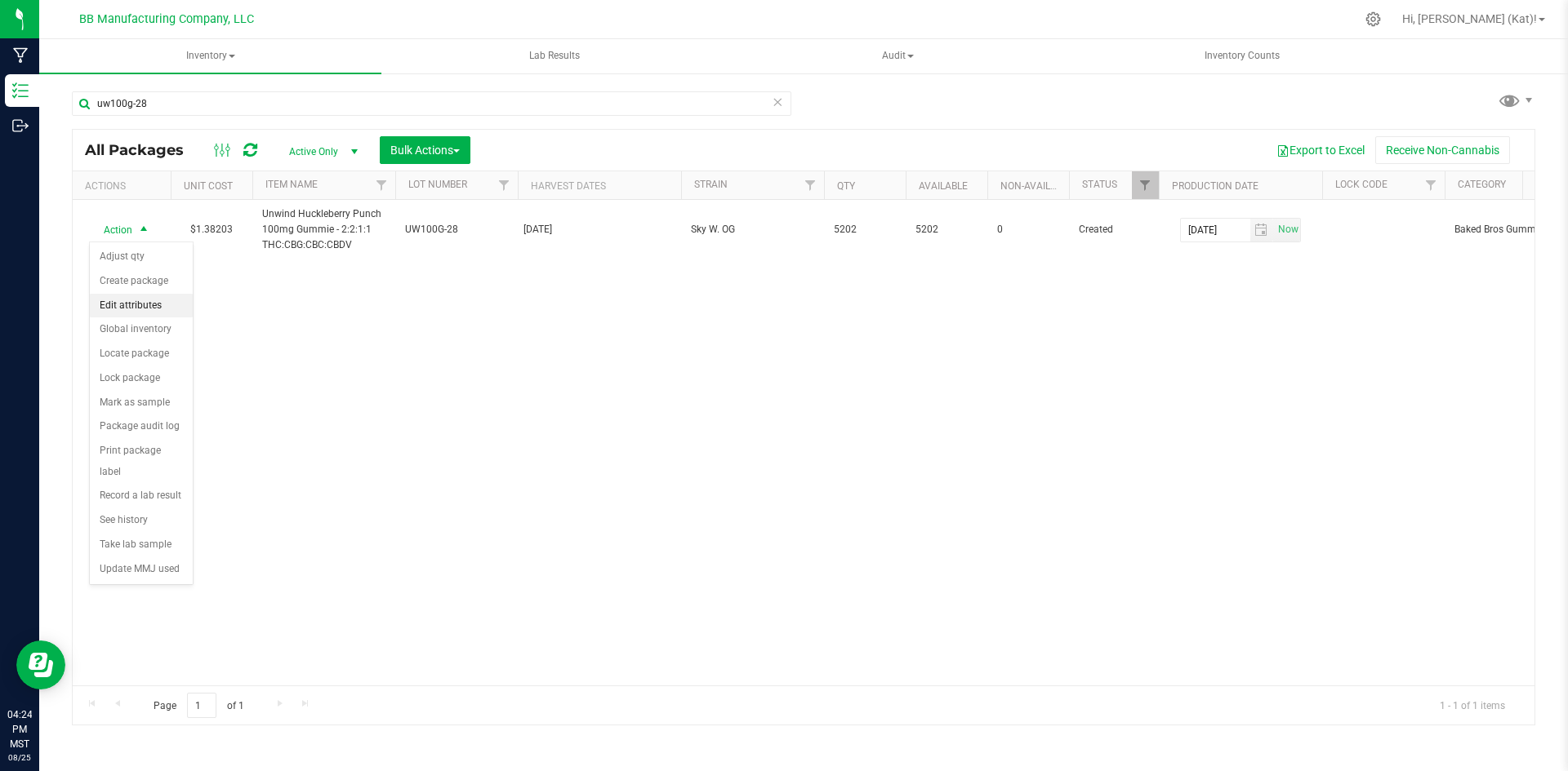
click at [148, 311] on li "Edit attributes" at bounding box center [141, 305] width 103 height 24
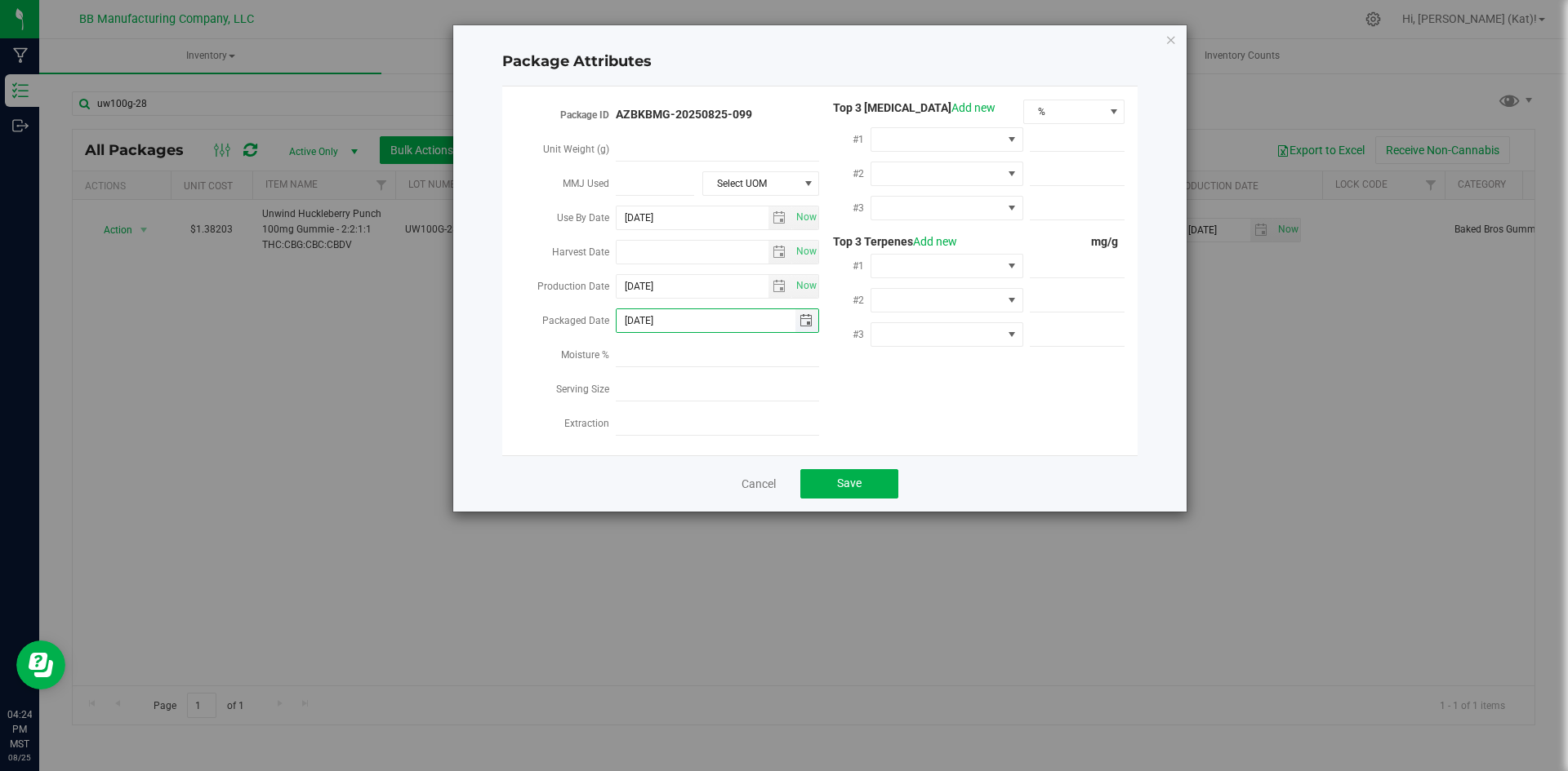
drag, startPoint x: 672, startPoint y: 314, endPoint x: 642, endPoint y: 316, distance: 30.1
click at [642, 316] on input "2025-08-25" at bounding box center [706, 320] width 179 height 23
type input "[DATE]"
click at [825, 479] on button "Save" at bounding box center [848, 483] width 98 height 29
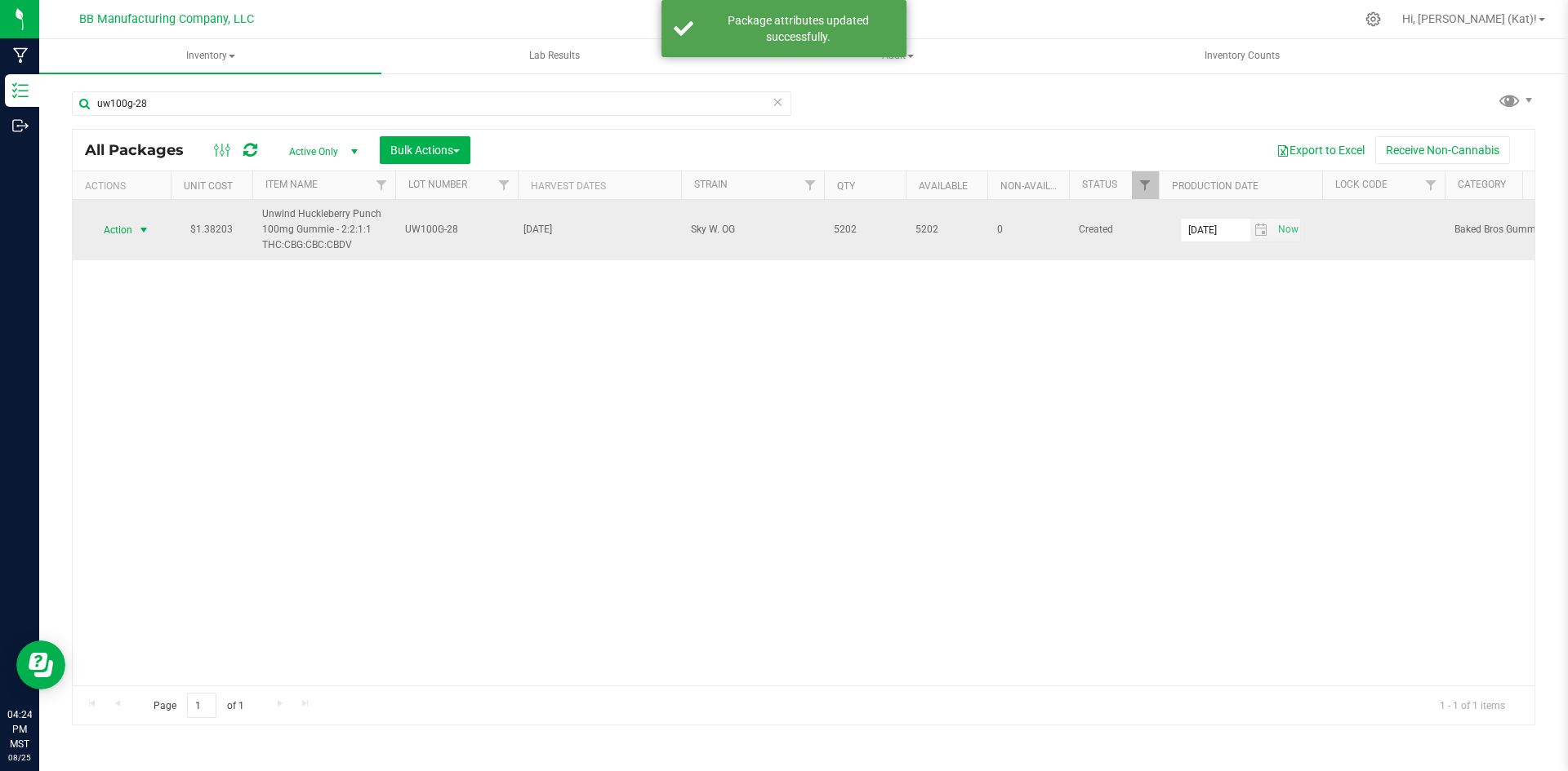
click at [131, 229] on span "Action" at bounding box center [110, 230] width 44 height 23
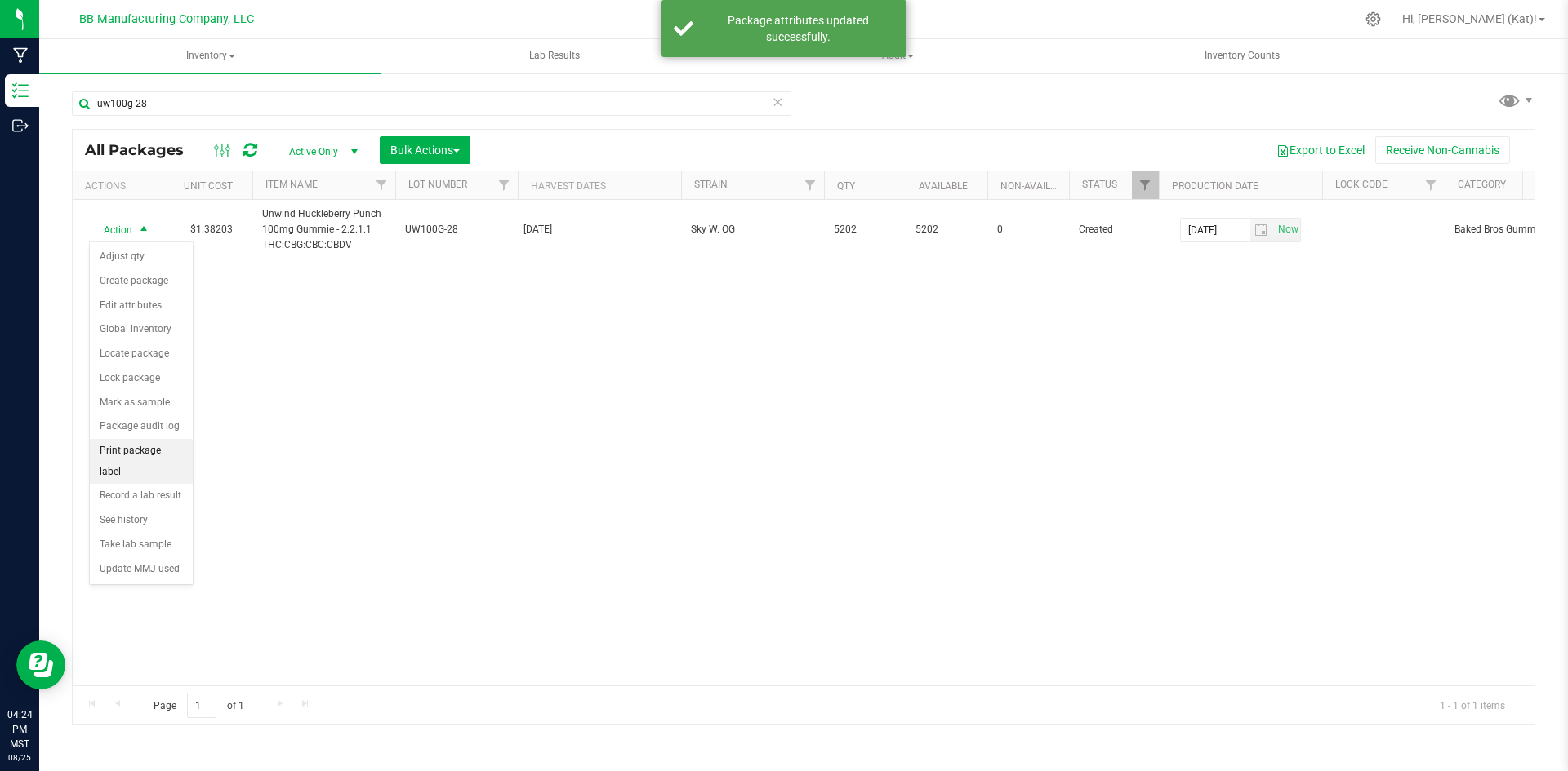
click at [156, 449] on li "Print package label" at bounding box center [141, 462] width 103 height 45
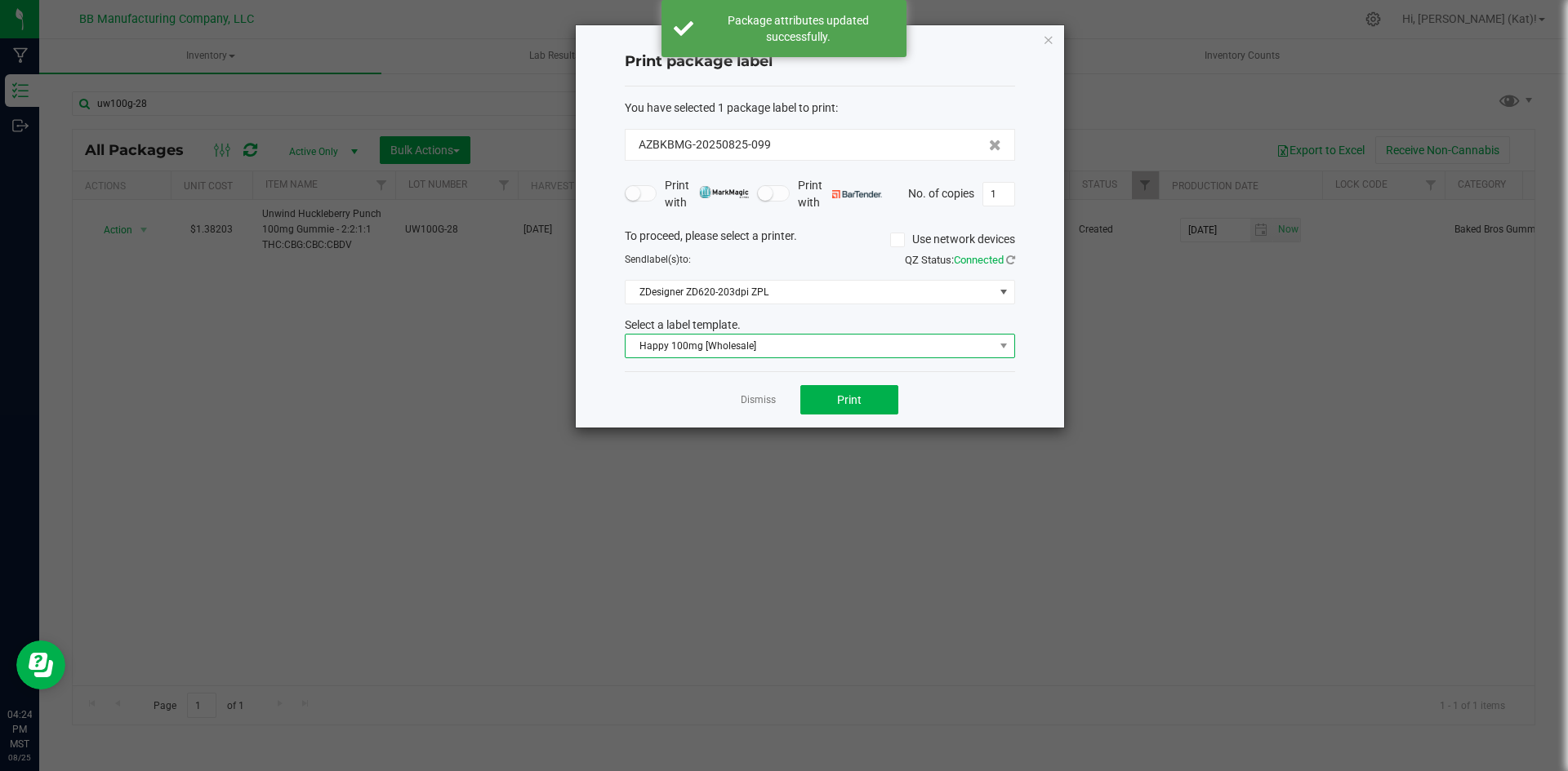
click at [763, 346] on span "Happy 100mg [Wholesale]" at bounding box center [810, 345] width 368 height 23
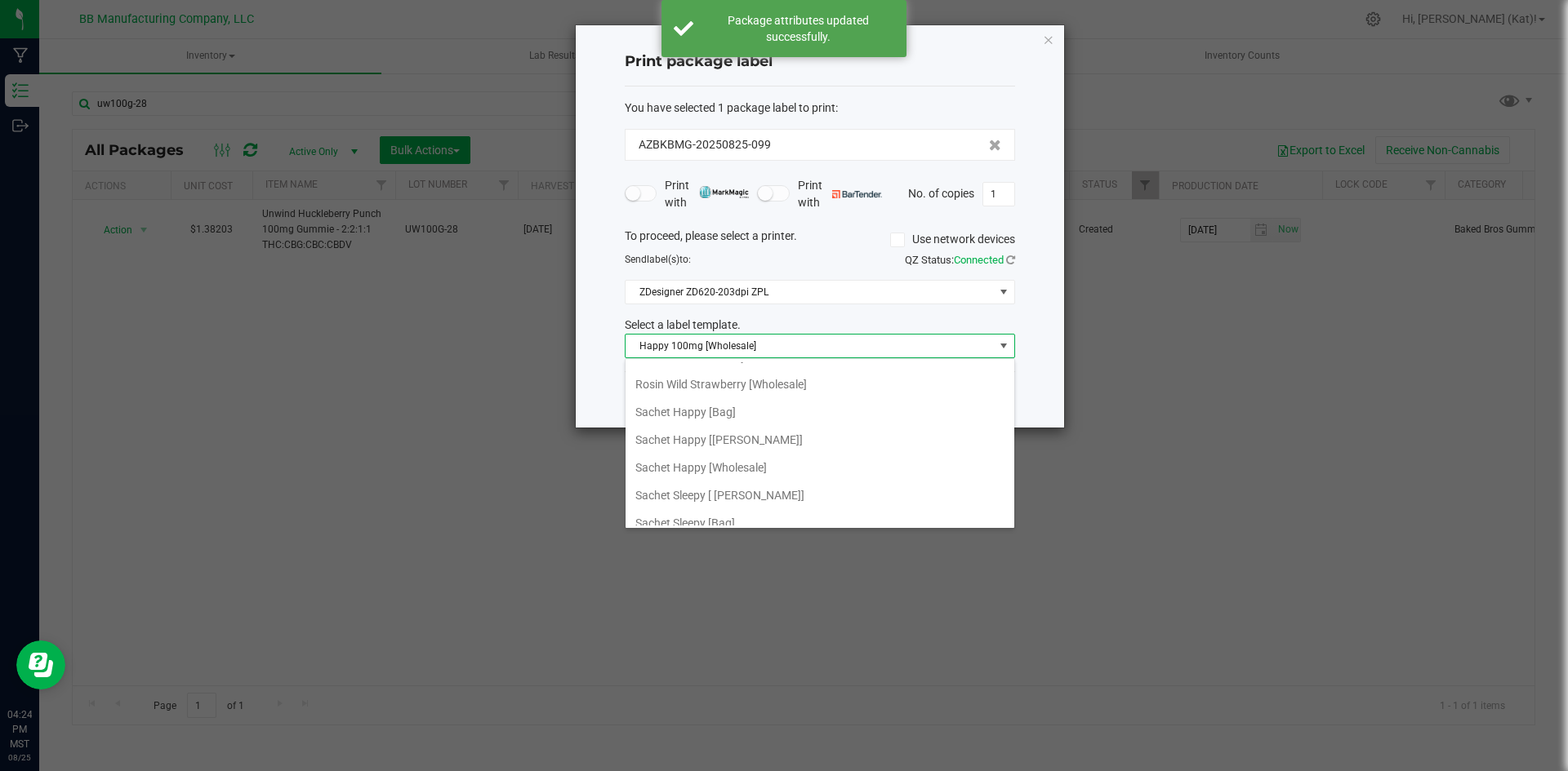
scroll to position [1335, 0]
click at [751, 453] on li "Unwind 100mg [Wholesale]" at bounding box center [820, 456] width 389 height 28
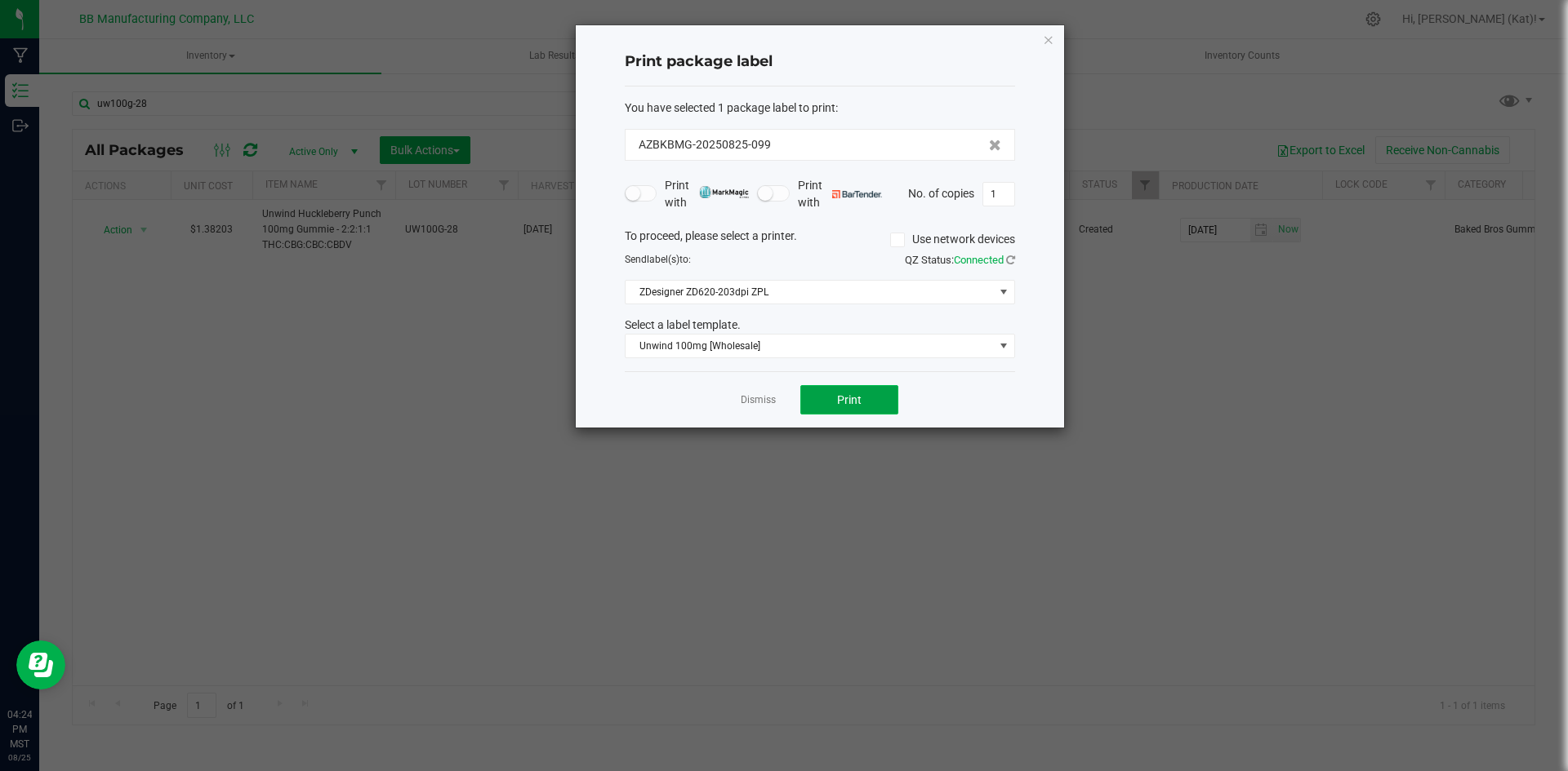
click at [889, 390] on button "Print" at bounding box center [848, 400] width 98 height 29
click at [1050, 42] on icon "button" at bounding box center [1048, 38] width 12 height 19
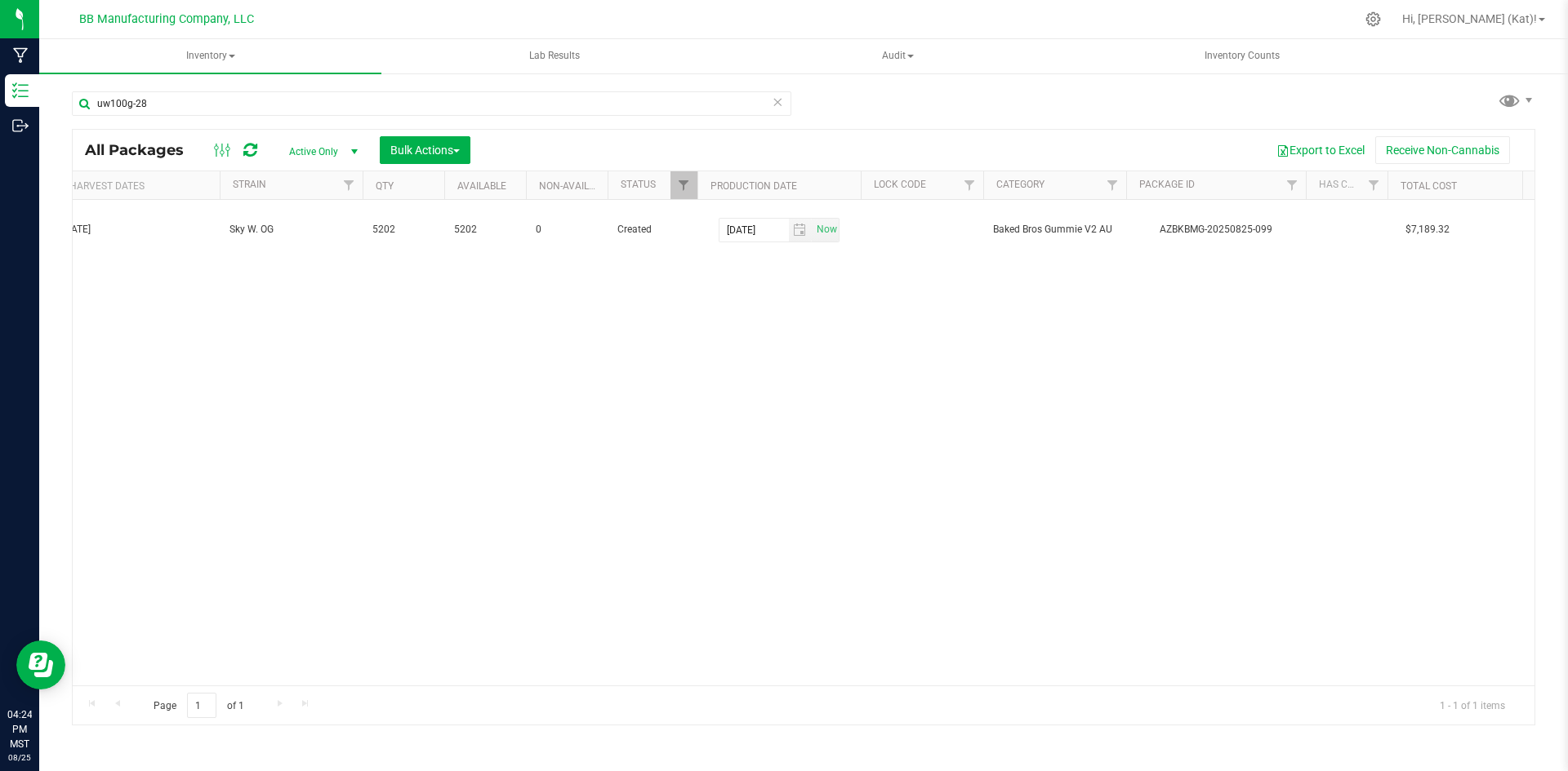
scroll to position [0, 0]
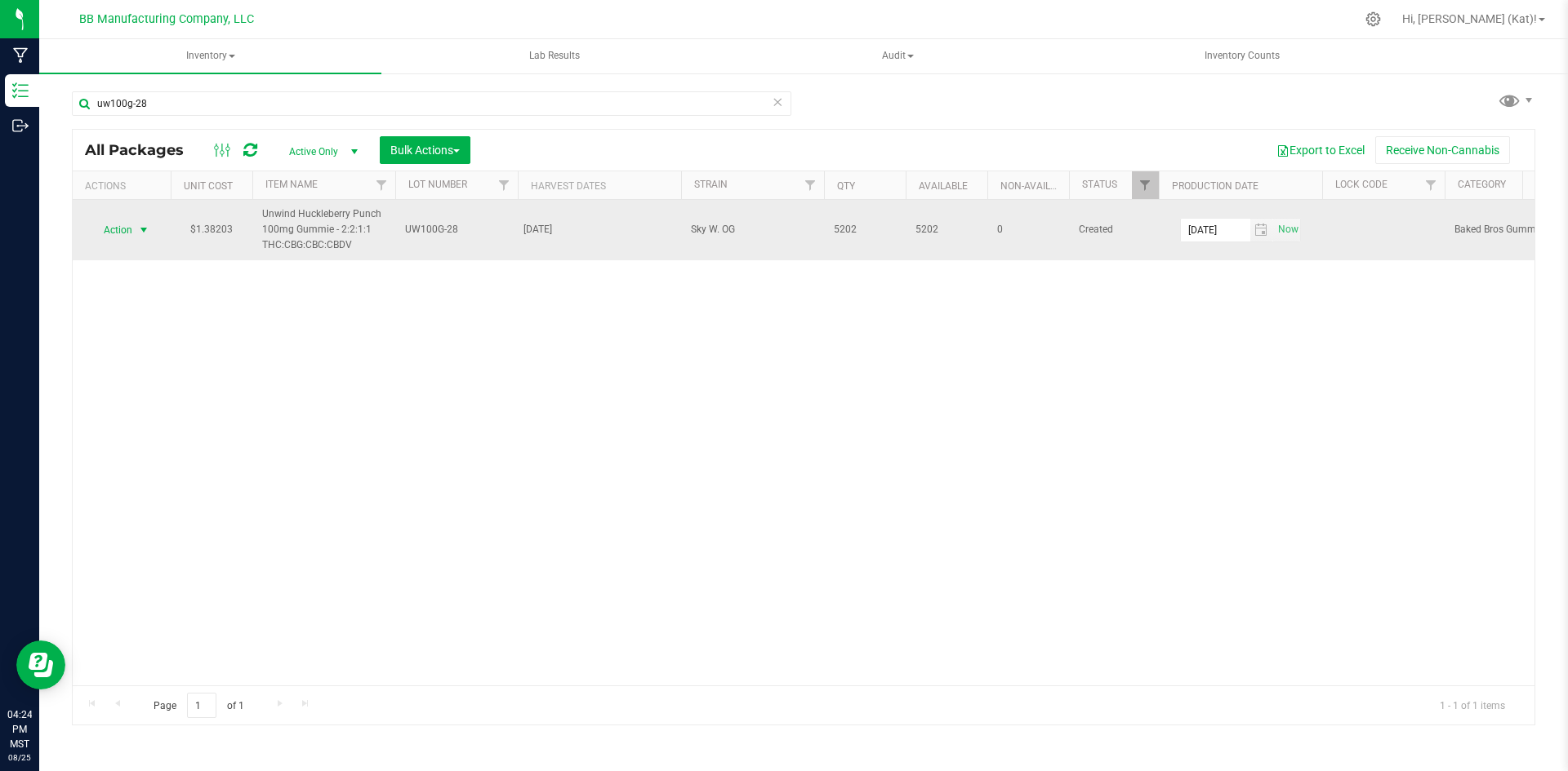
click at [115, 230] on span "Action" at bounding box center [110, 230] width 44 height 23
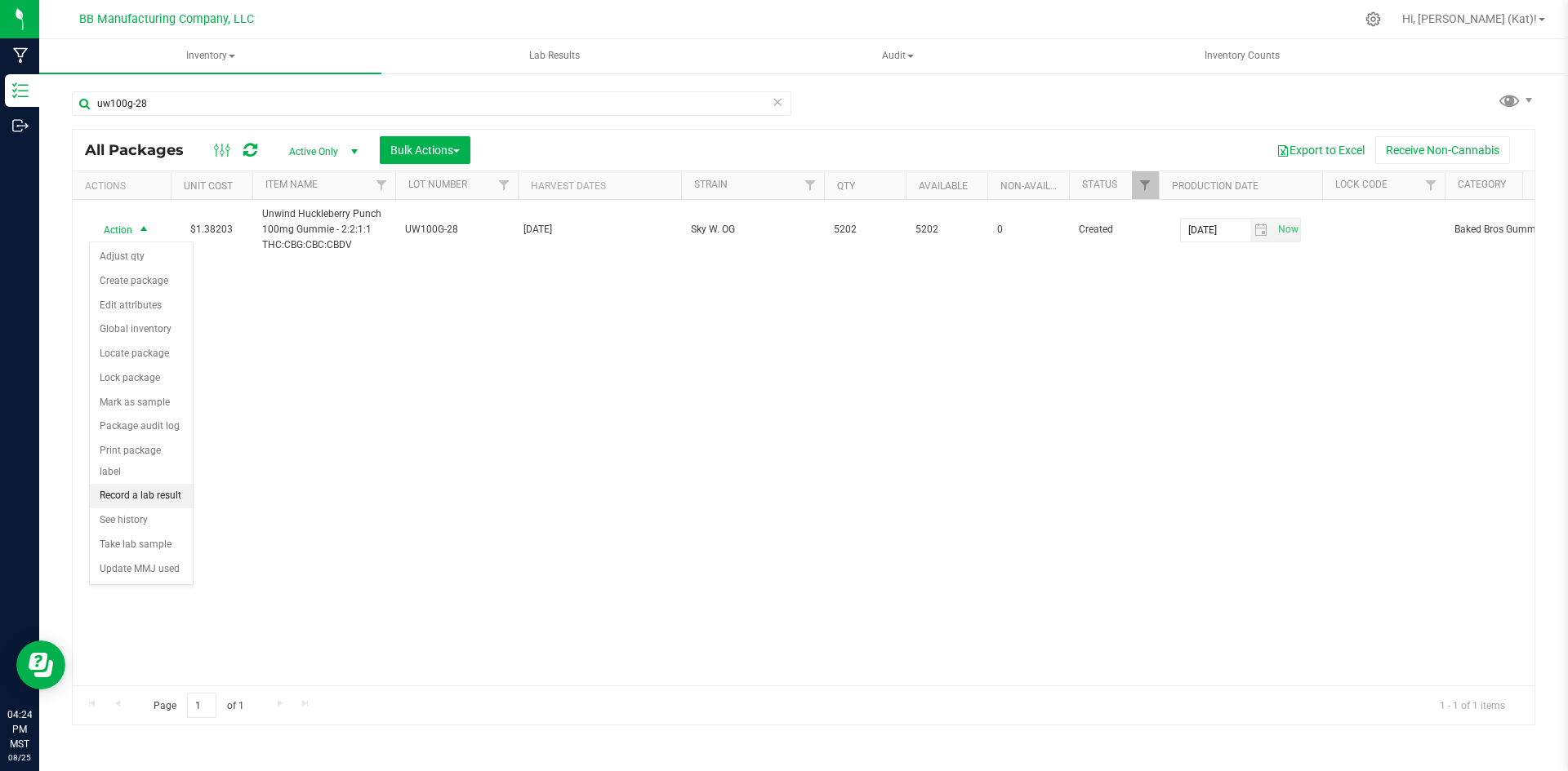
click at [149, 484] on li "Record a lab result" at bounding box center [141, 496] width 103 height 24
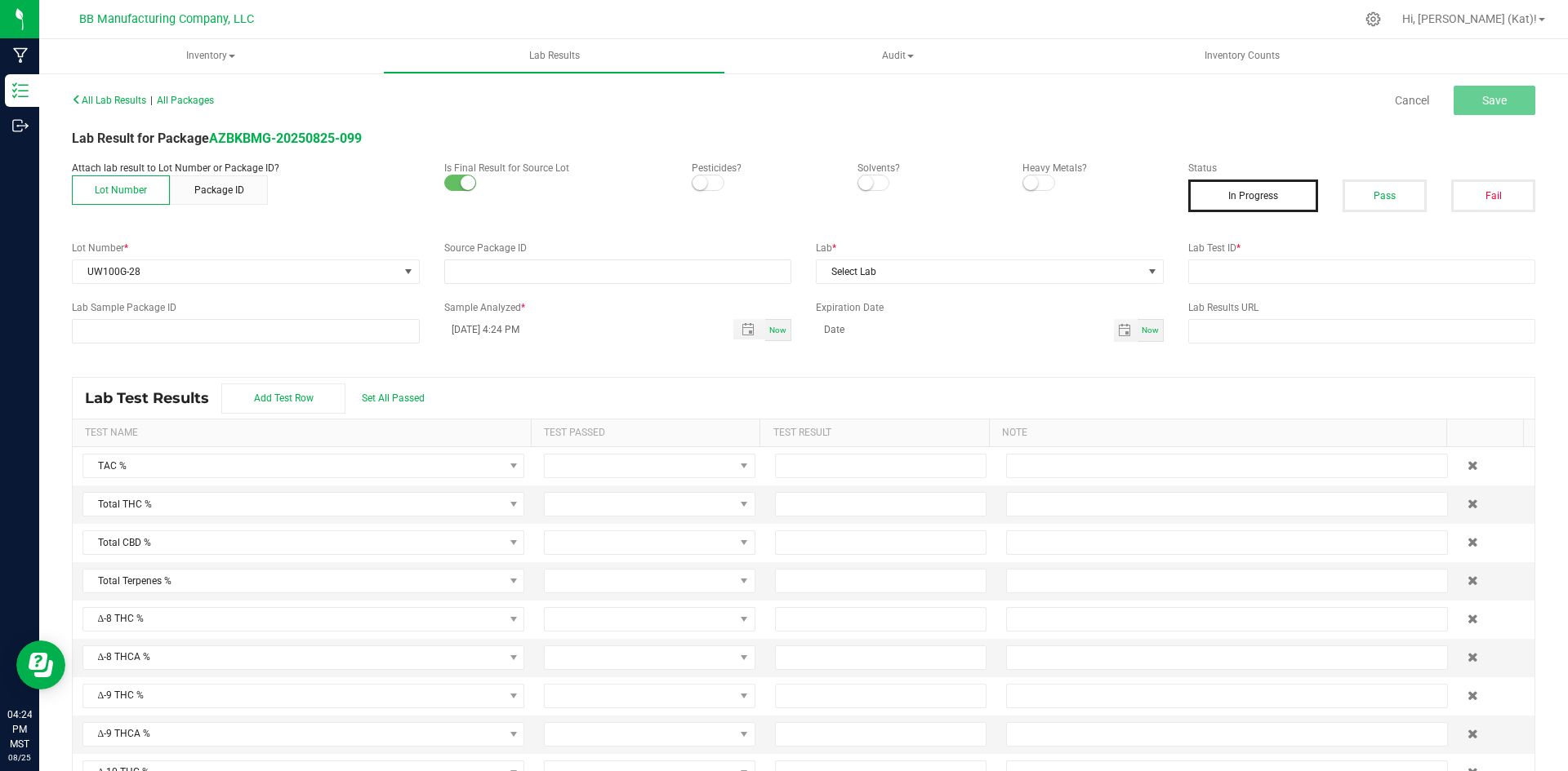
type input "AZBKBMG-20250825-099"
click at [699, 182] on small at bounding box center [700, 183] width 15 height 15
click at [863, 181] on small at bounding box center [866, 183] width 15 height 15
click at [1033, 185] on span at bounding box center [1038, 183] width 33 height 17
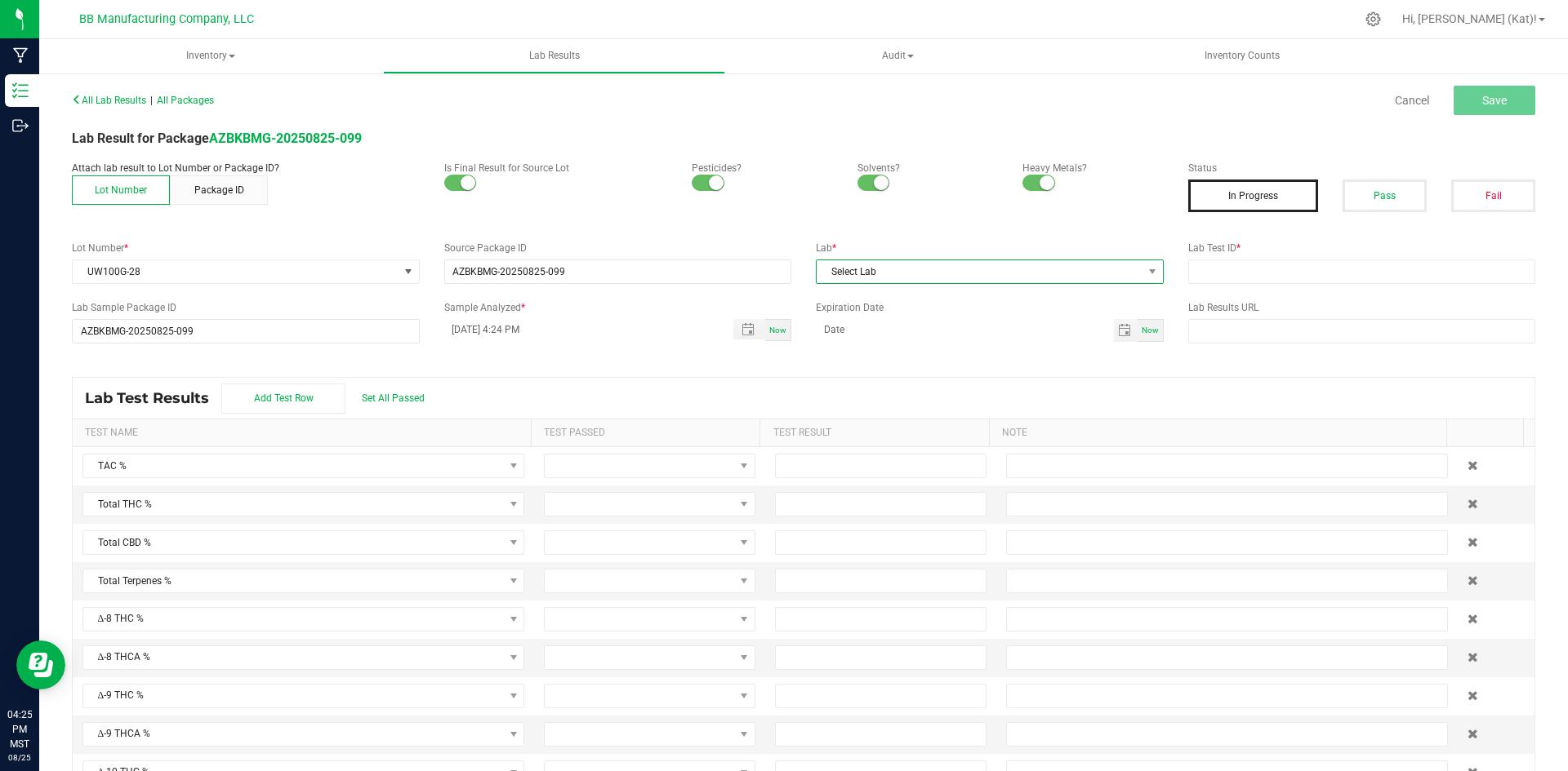
click at [1058, 271] on span "Select Lab" at bounding box center [979, 271] width 325 height 23
click at [897, 347] on li "Apollo Labs" at bounding box center [982, 341] width 343 height 28
click at [1393, 193] on button "Pass" at bounding box center [1384, 196] width 85 height 33
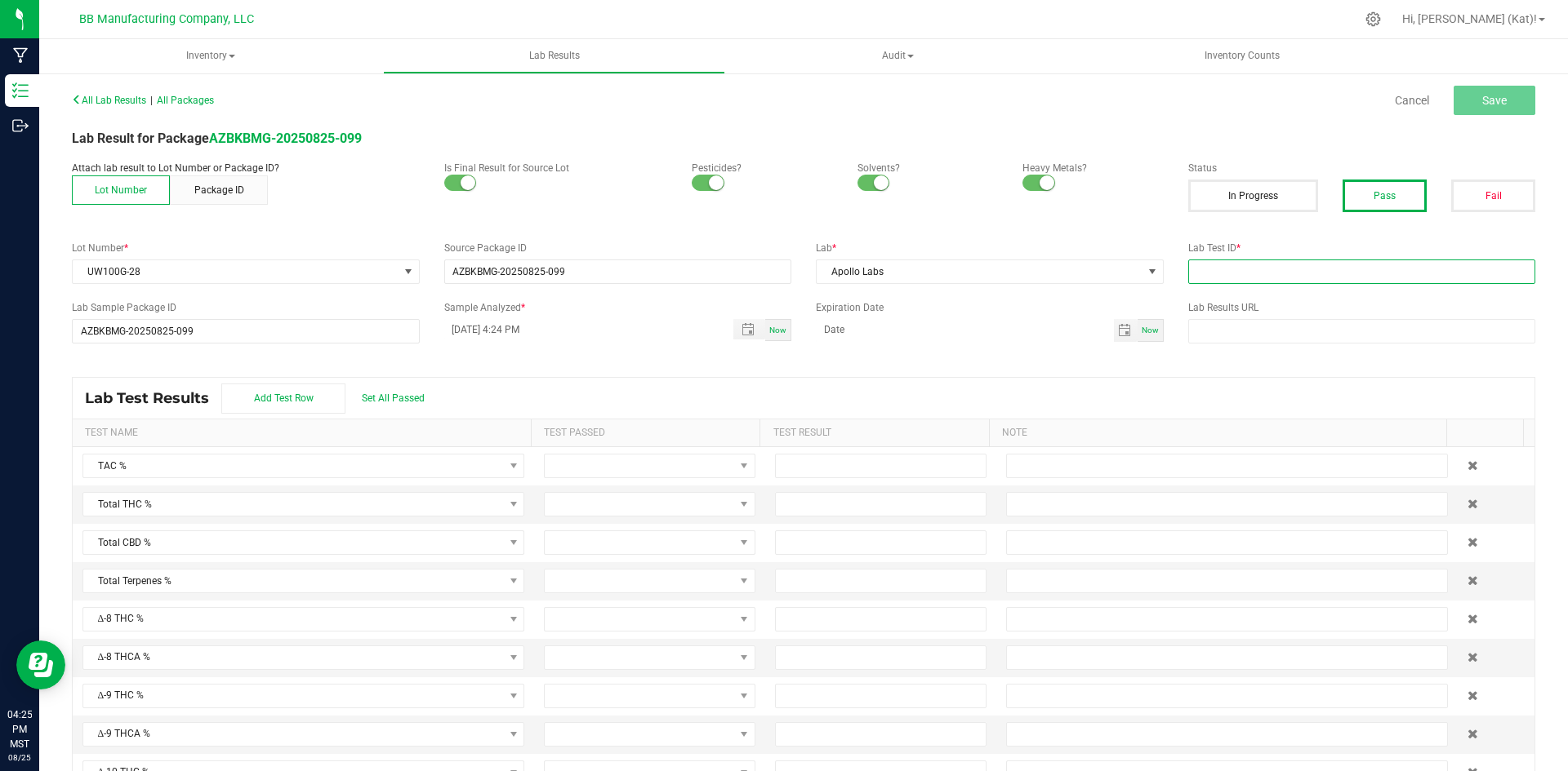
click at [1268, 276] on input "text" at bounding box center [1362, 271] width 348 height 24
paste input "2508APO3499.17520"
type input "2508APO3499.17520"
click at [1482, 97] on span "Save" at bounding box center [1494, 100] width 24 height 13
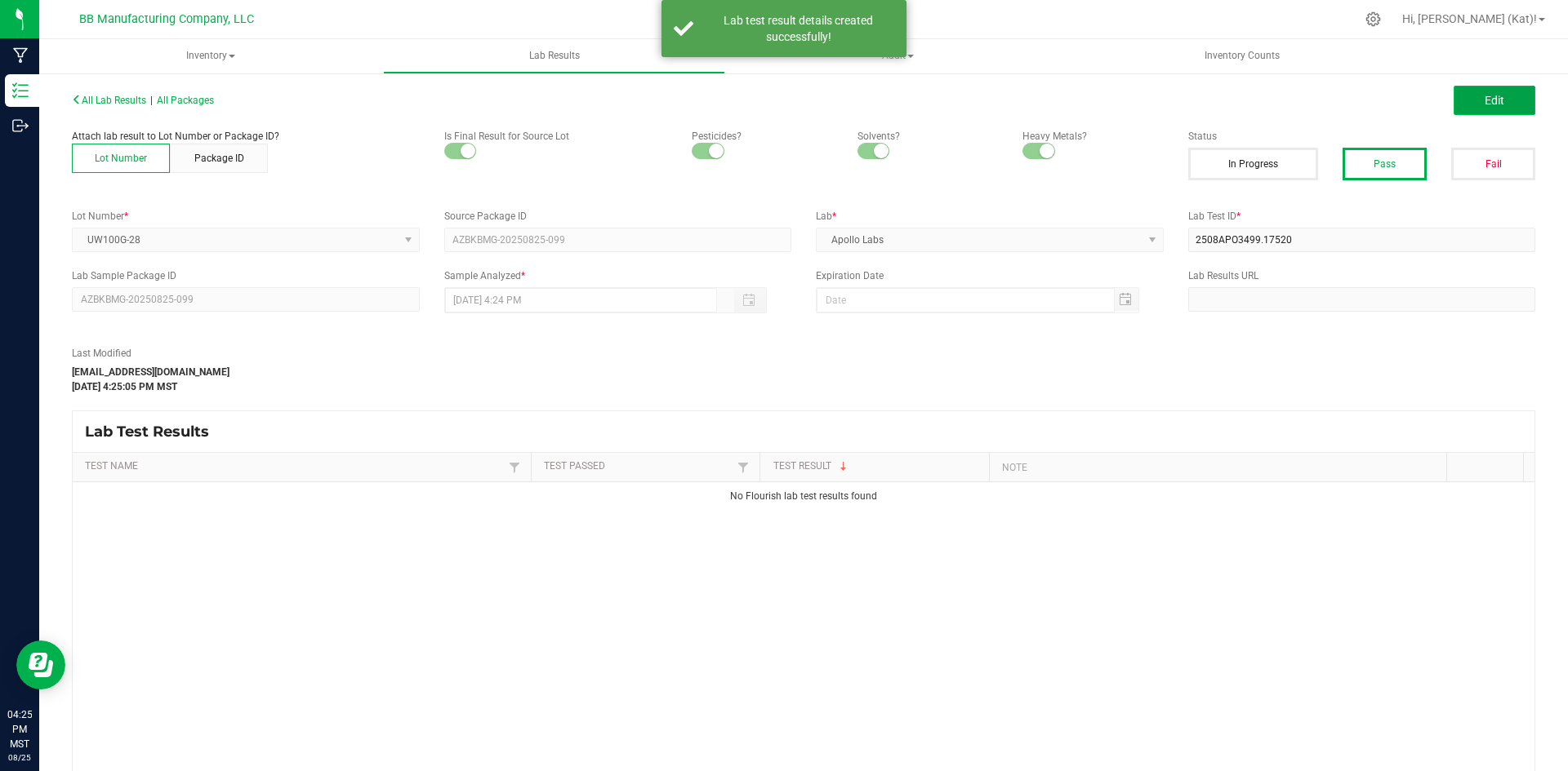
click at [1478, 89] on button "Edit" at bounding box center [1494, 100] width 82 height 29
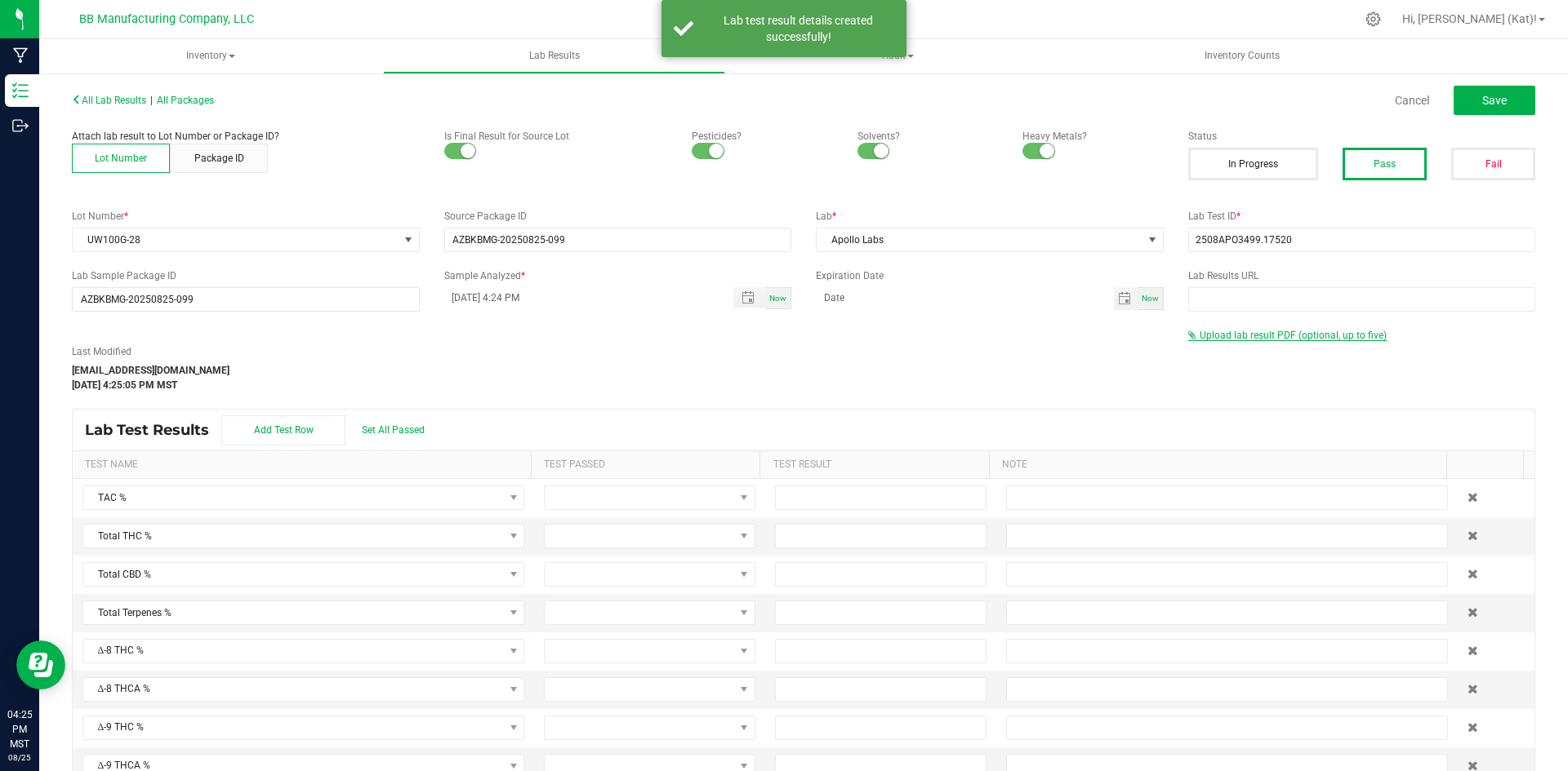
click at [1323, 340] on span "Upload lab result PDF (optional, up to five)" at bounding box center [1293, 335] width 187 height 12
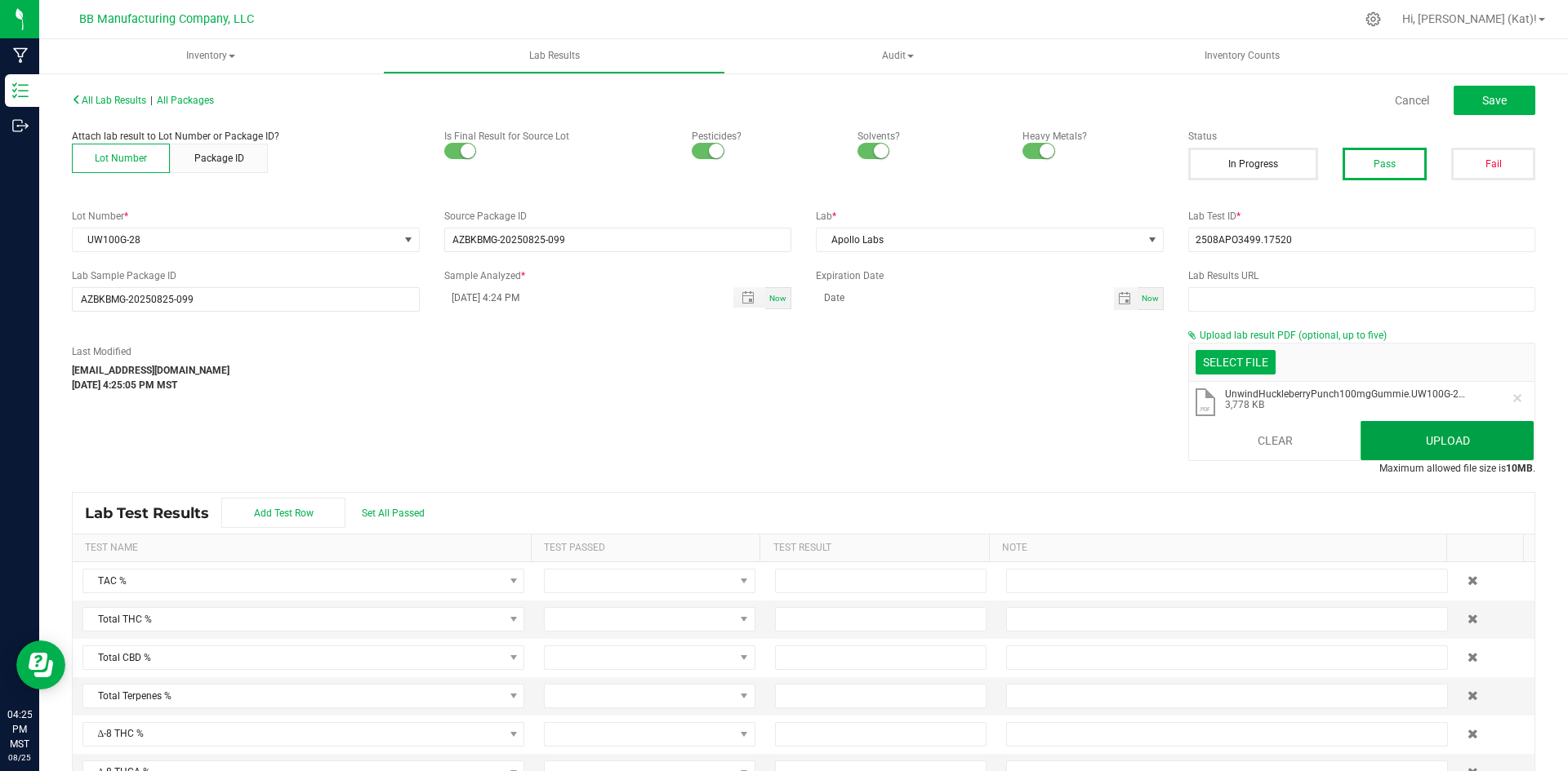
click at [1437, 440] on button "Upload" at bounding box center [1447, 441] width 173 height 39
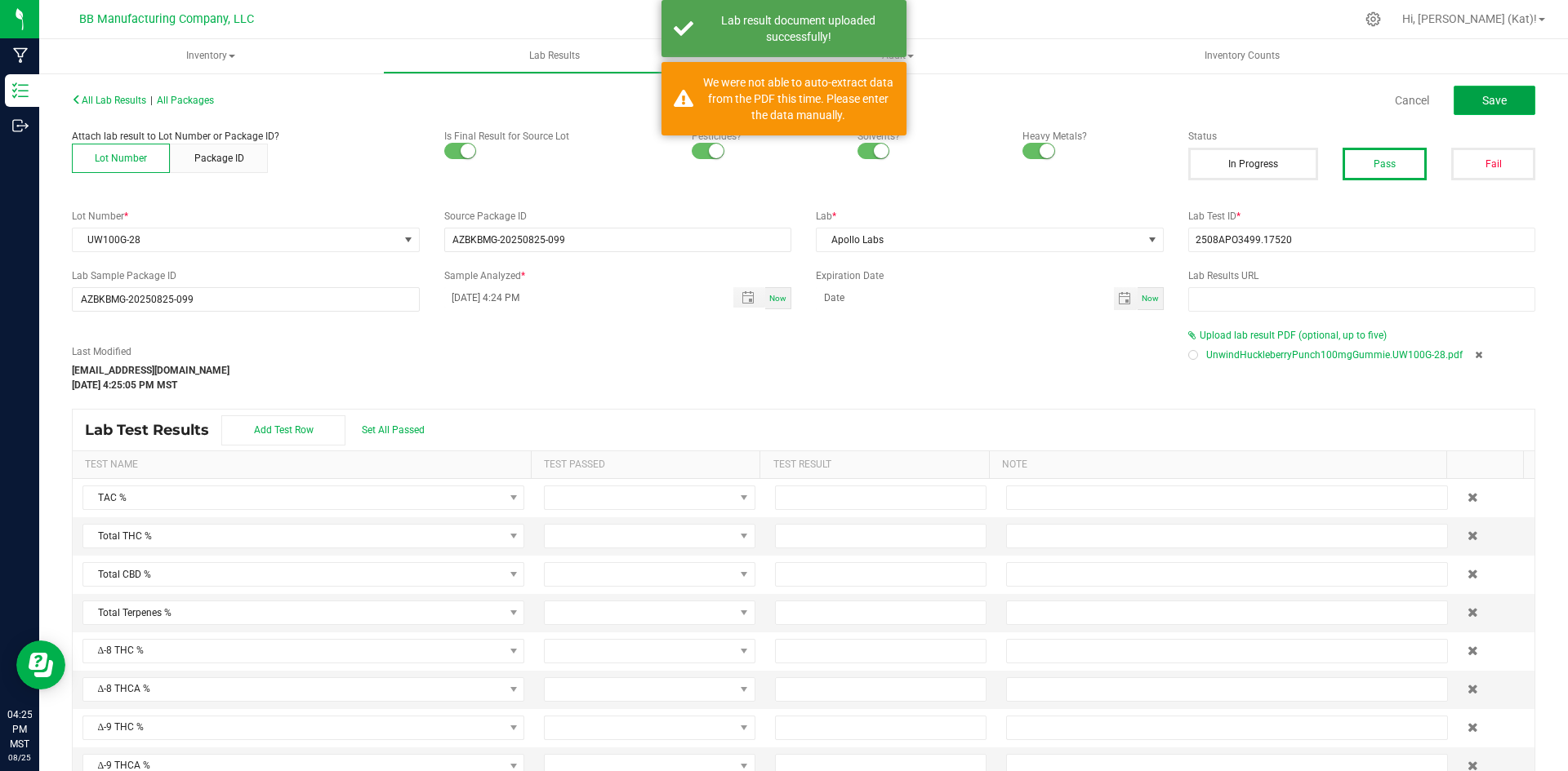
click at [1478, 92] on button "Save" at bounding box center [1494, 100] width 82 height 29
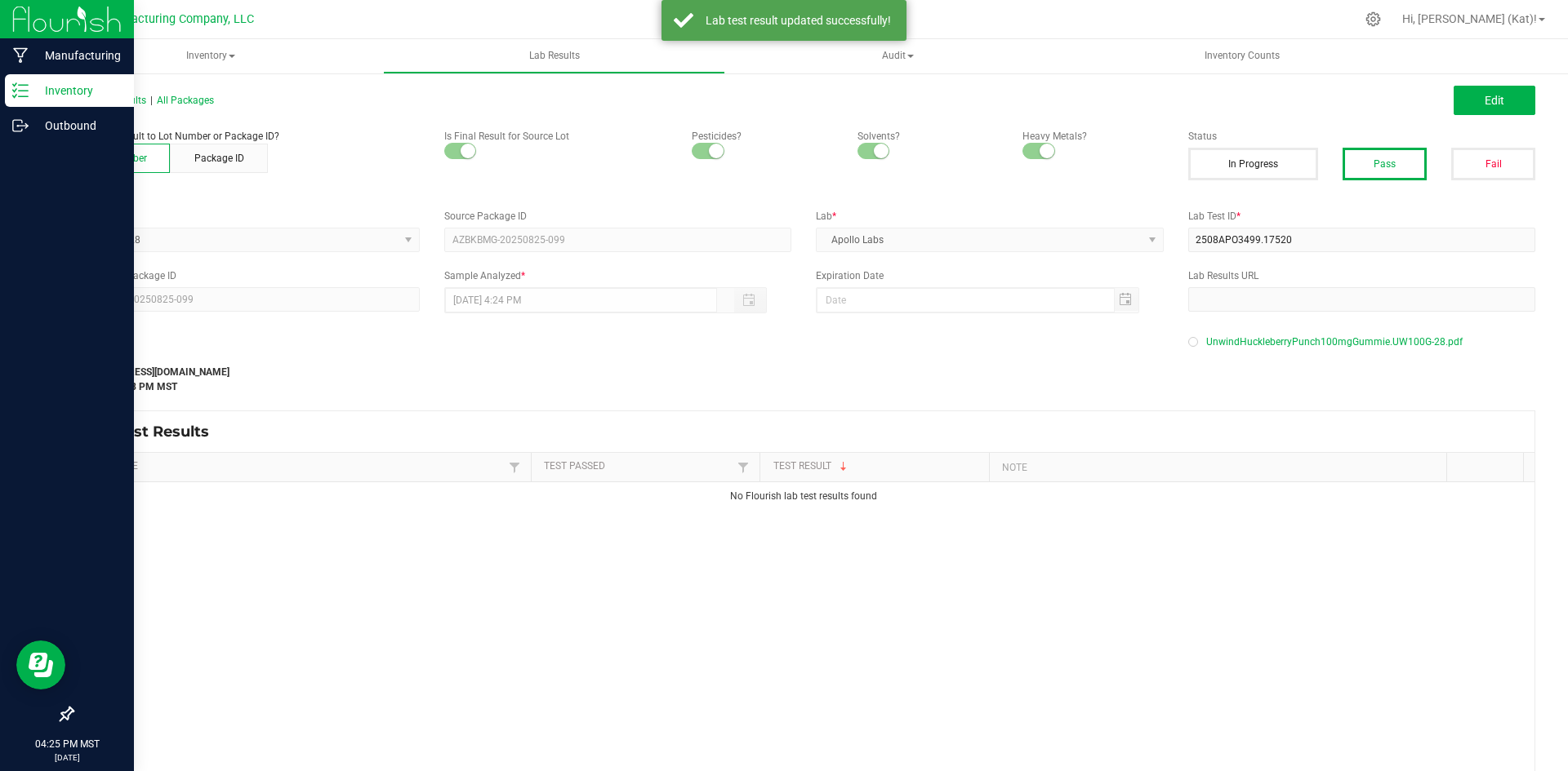
click at [44, 94] on p "Inventory" at bounding box center [77, 90] width 98 height 19
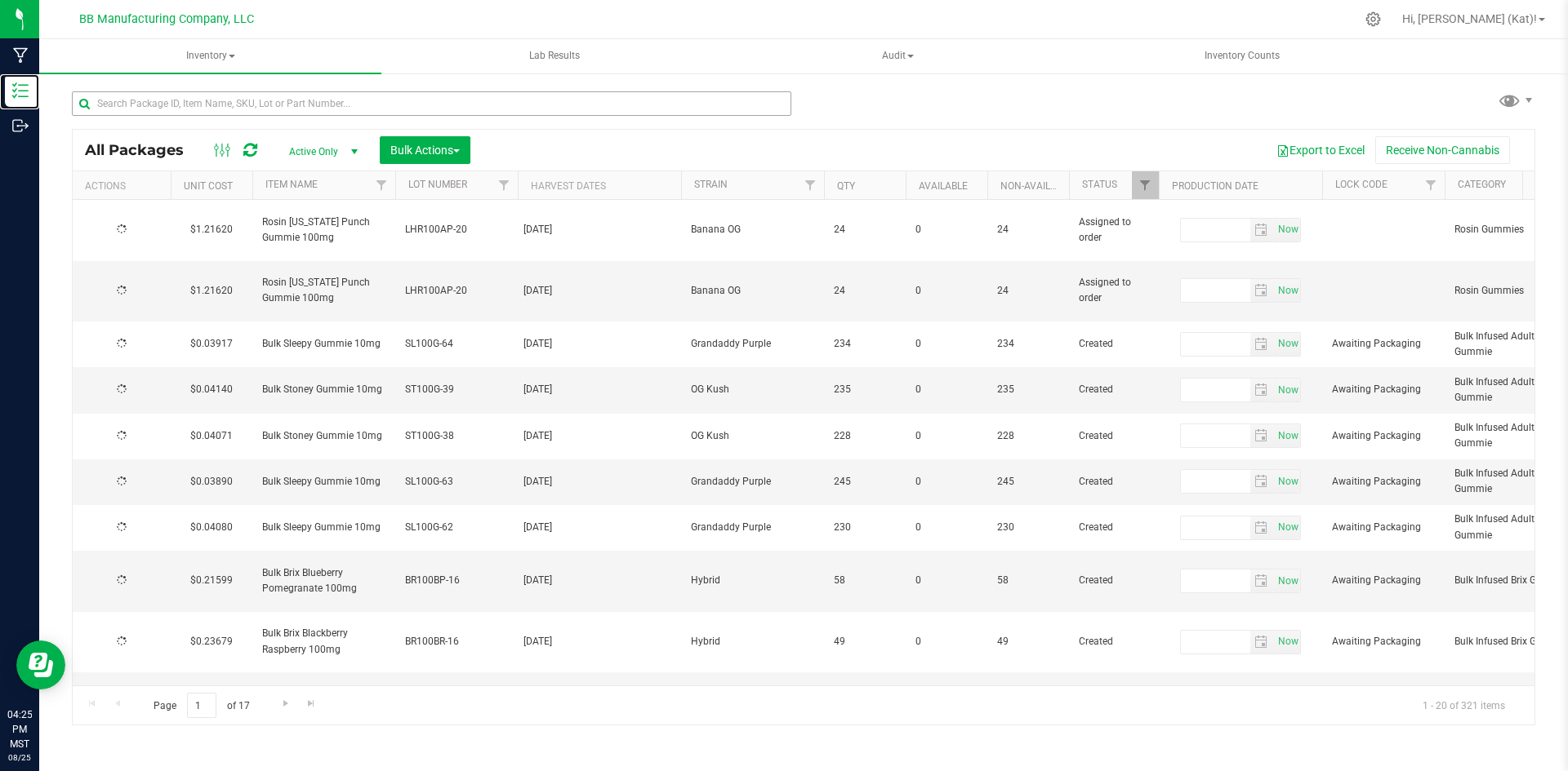
type input "[DATE]"
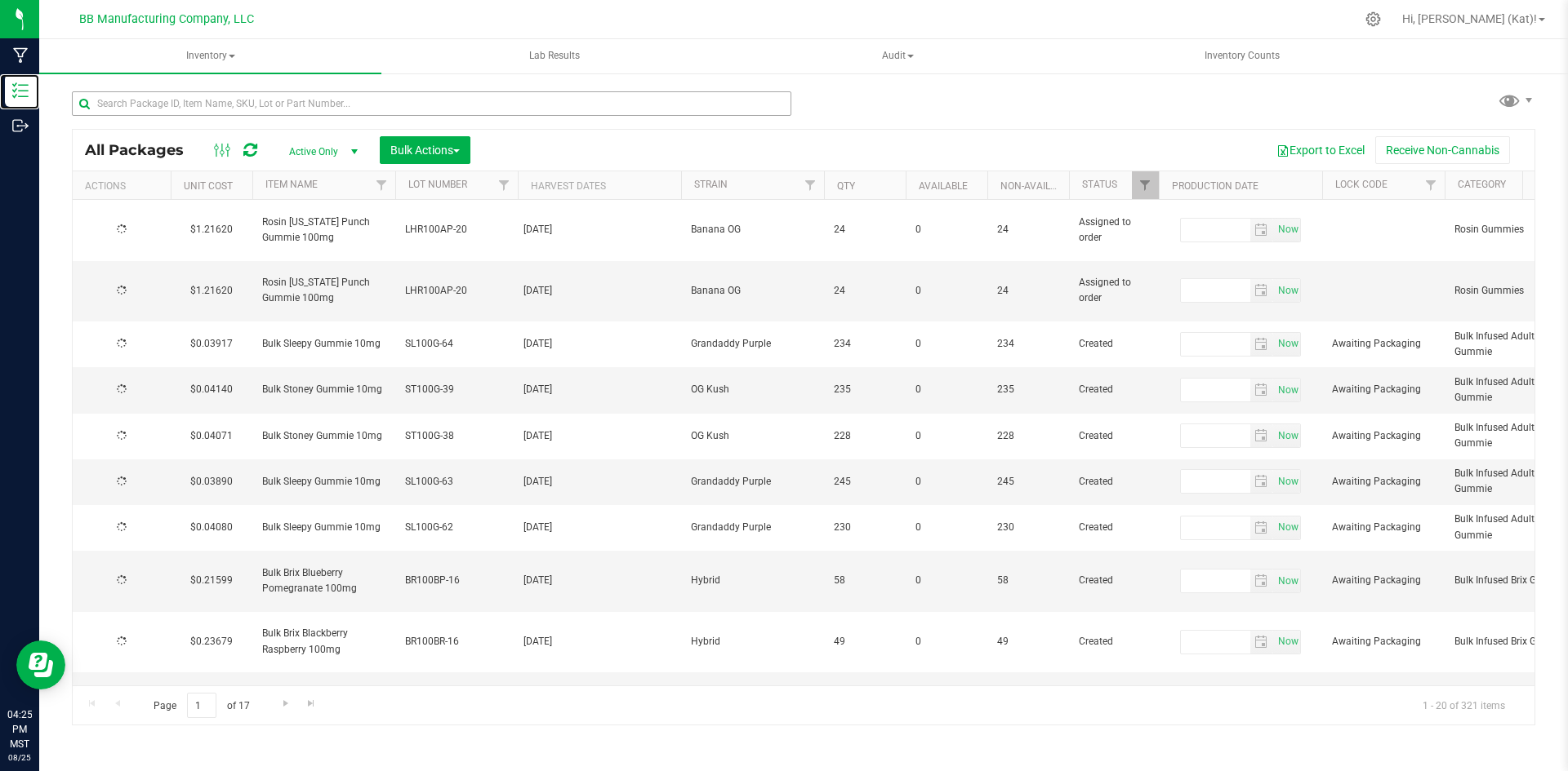
type input "[DATE]"
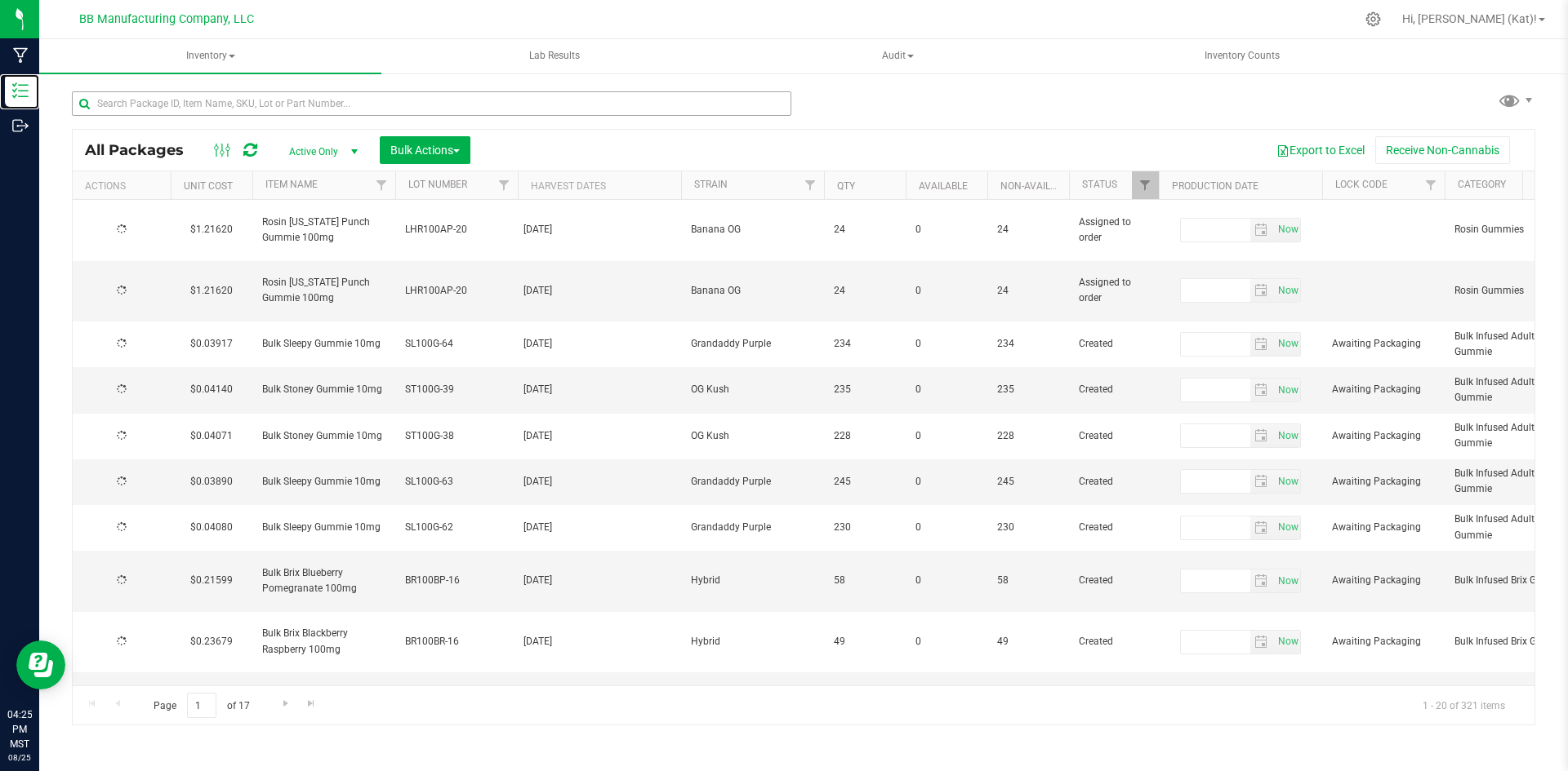
type input "[DATE]"
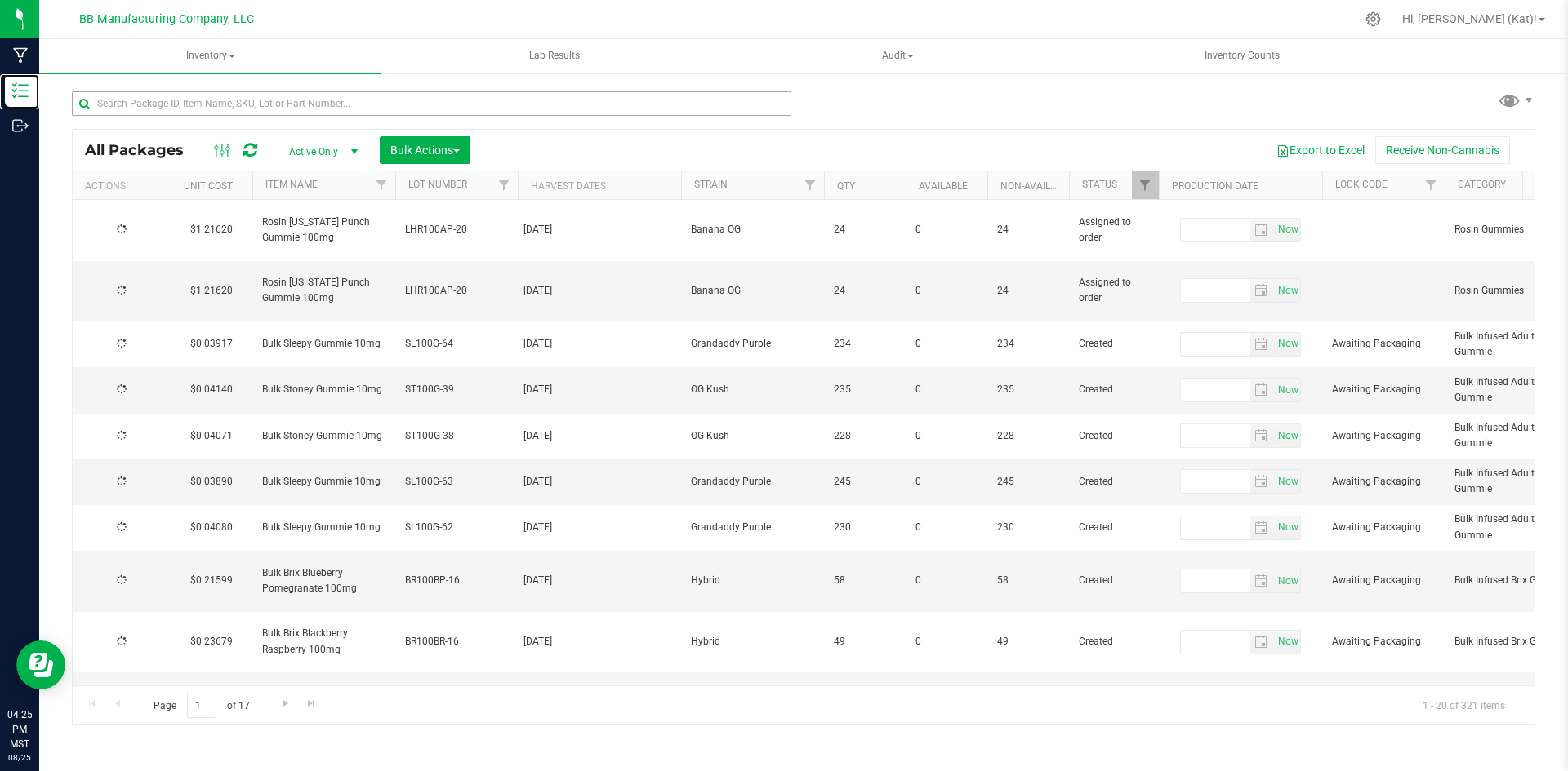
type input "[DATE]"
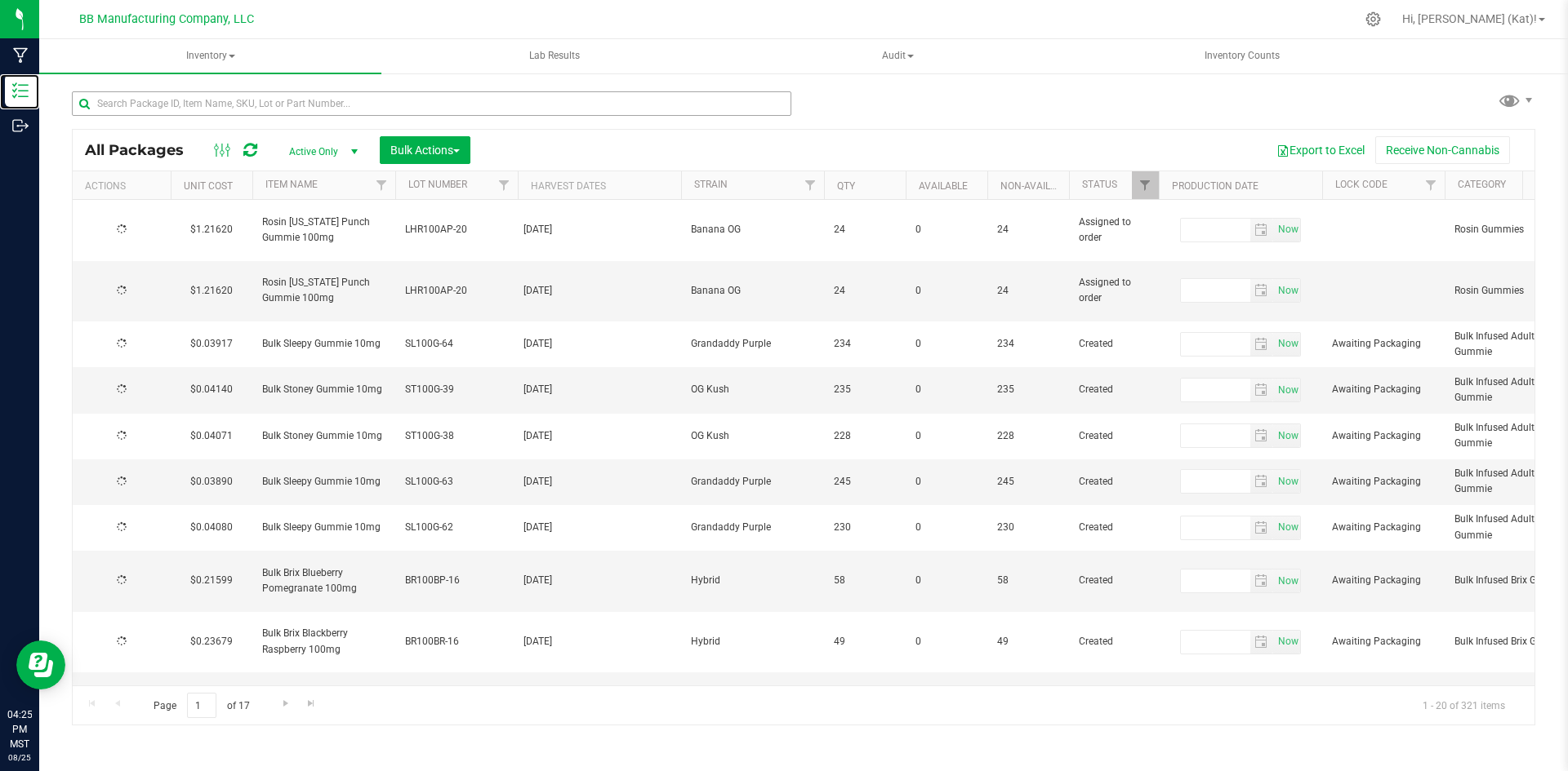
type input "[DATE]"
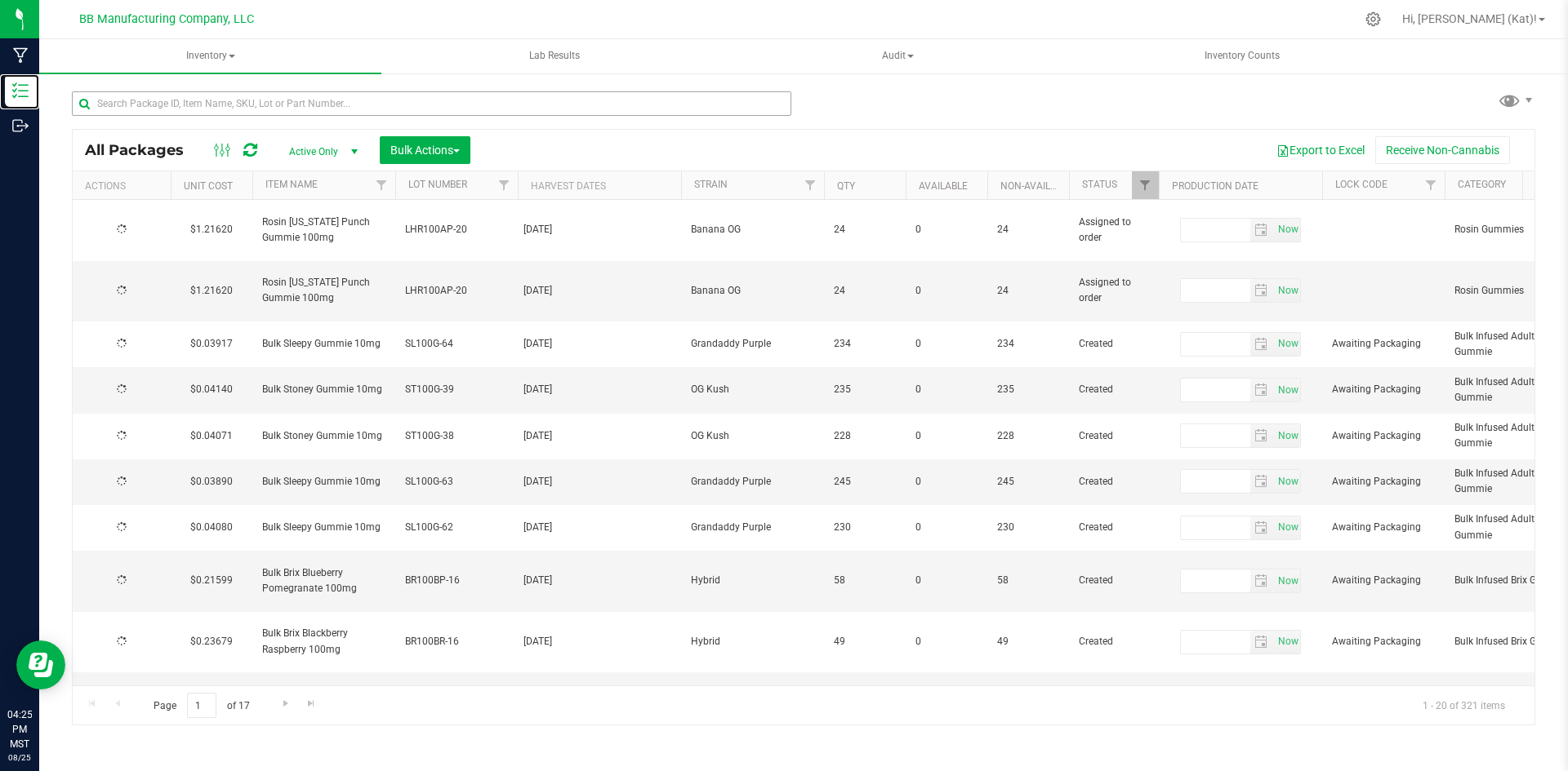
type input "[DATE]"
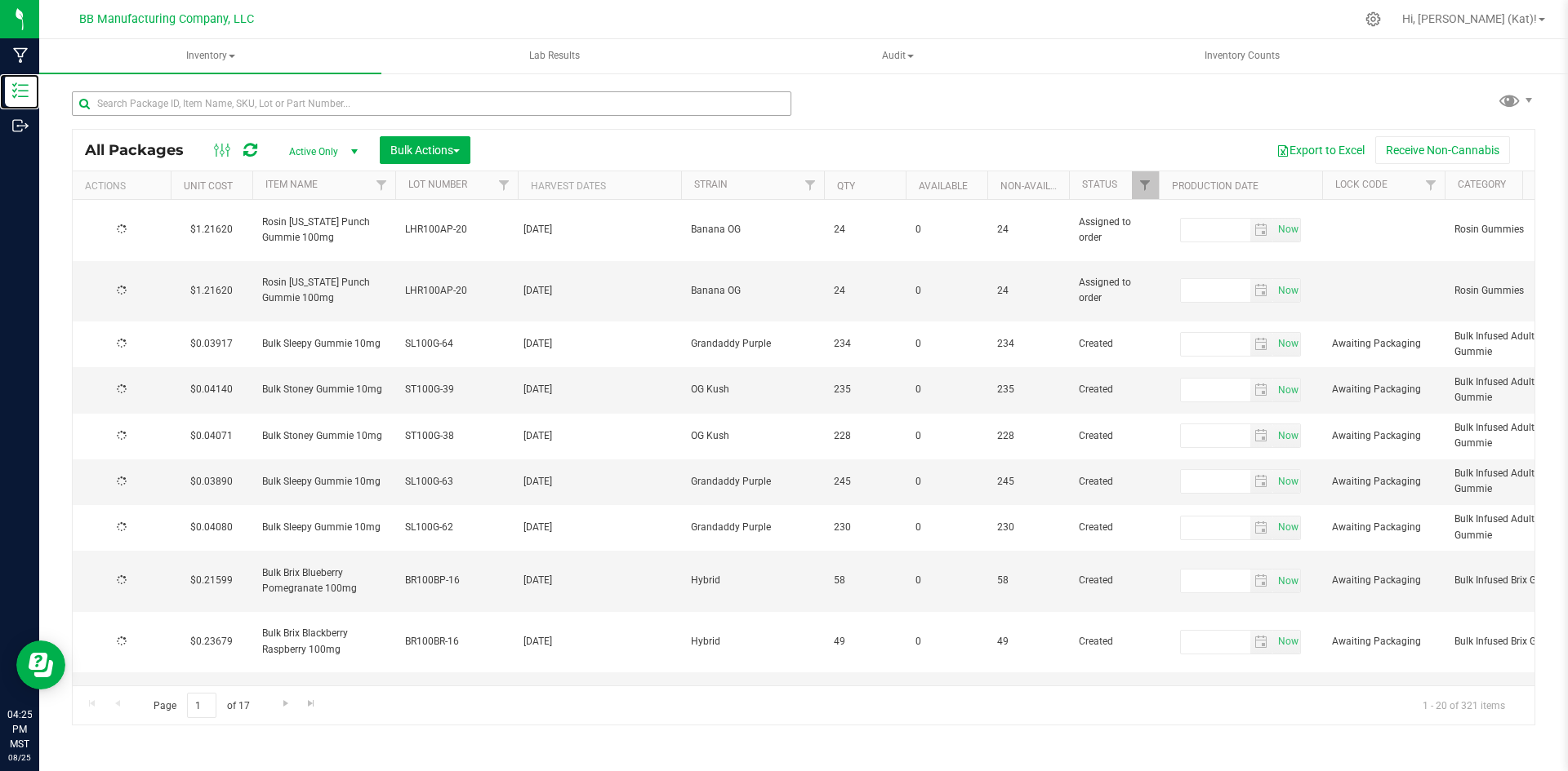
type input "[DATE]"
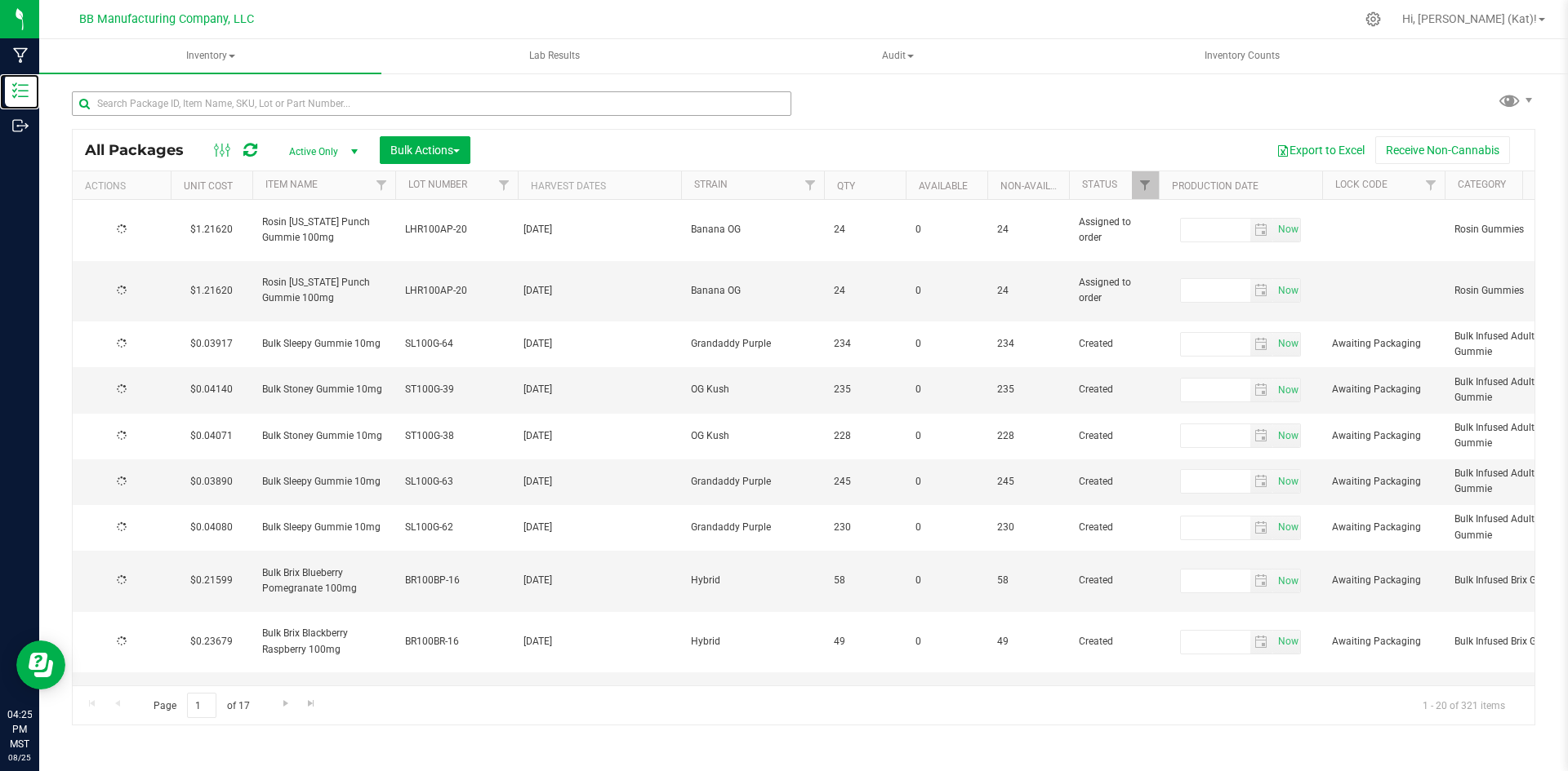
type input "[DATE]"
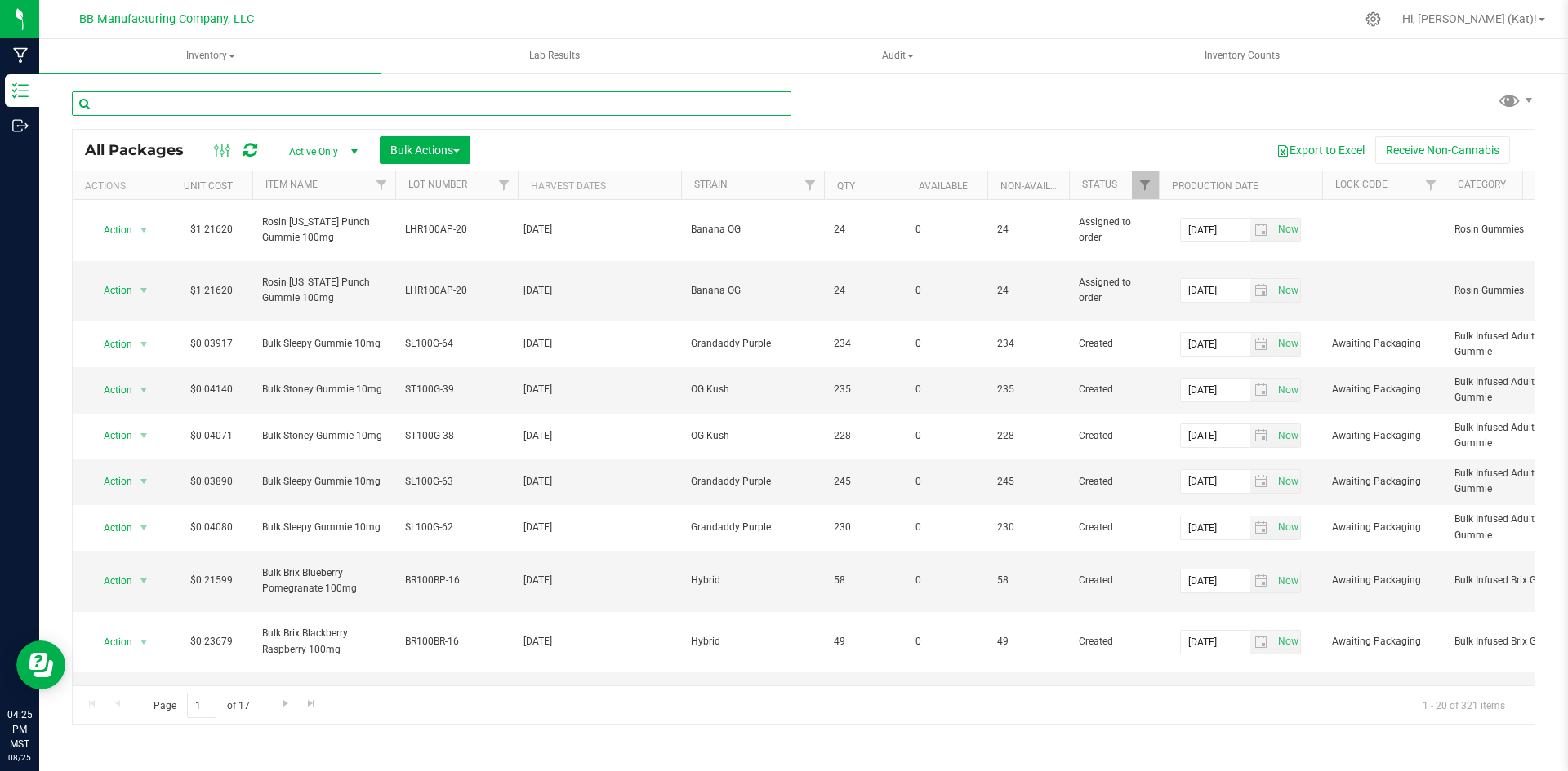
click at [402, 102] on input "text" at bounding box center [432, 103] width 720 height 24
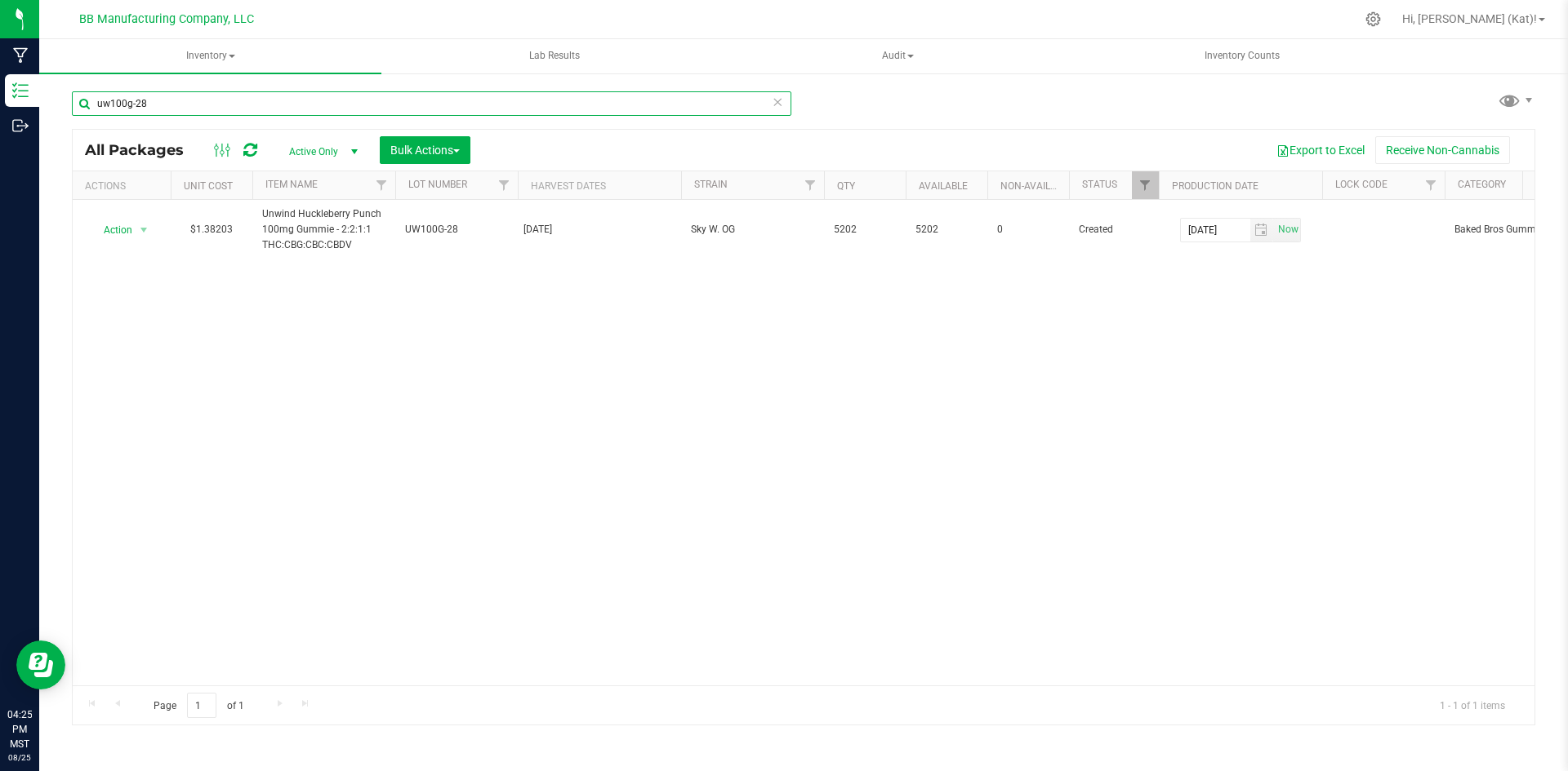
type input "uw100g-28"
